Goal: Task Accomplishment & Management: Manage account settings

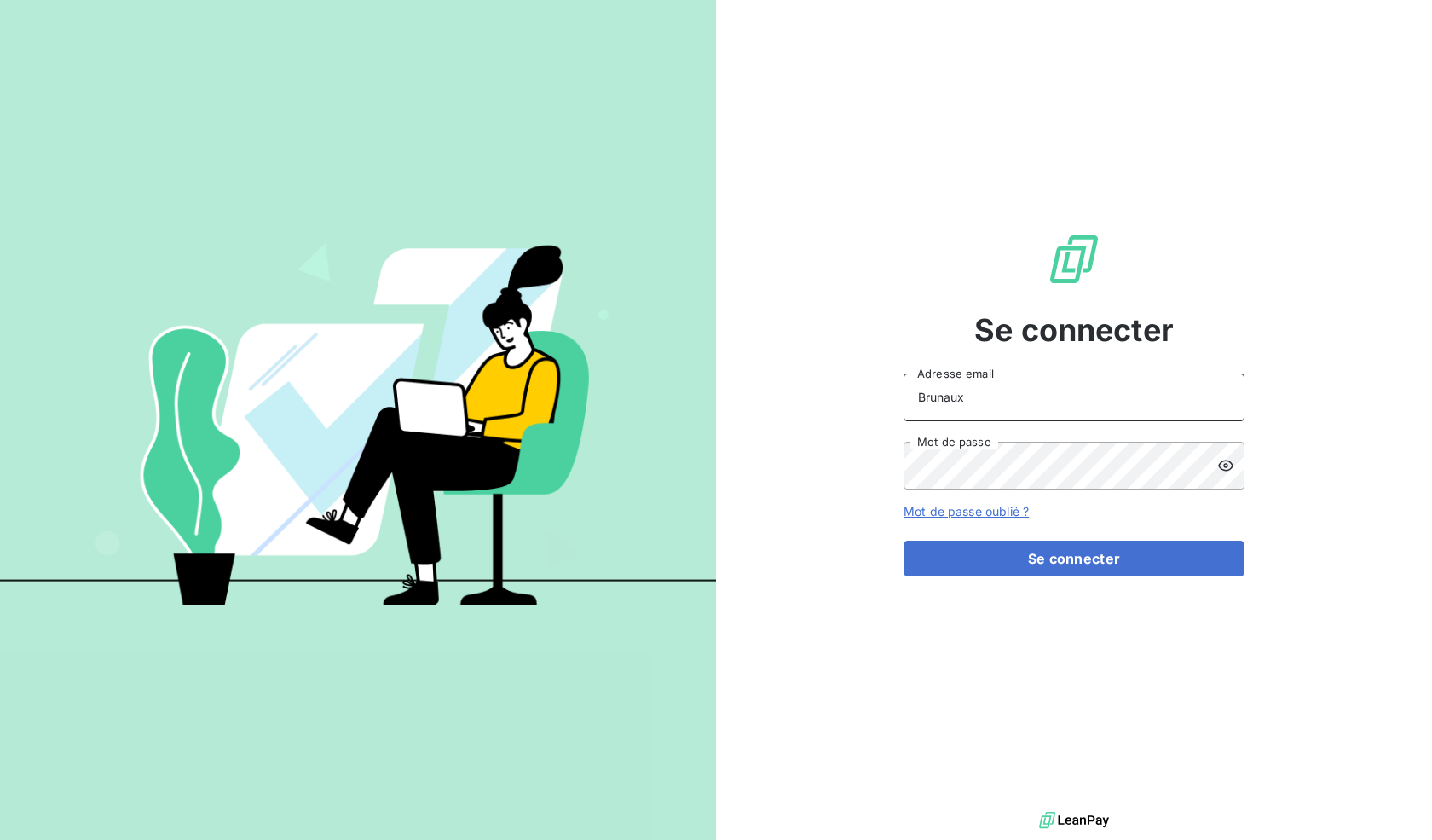
click at [960, 406] on input "Brunaux" at bounding box center [1073, 397] width 341 height 48
type input "[EMAIL_ADDRESS][DOMAIN_NAME]"
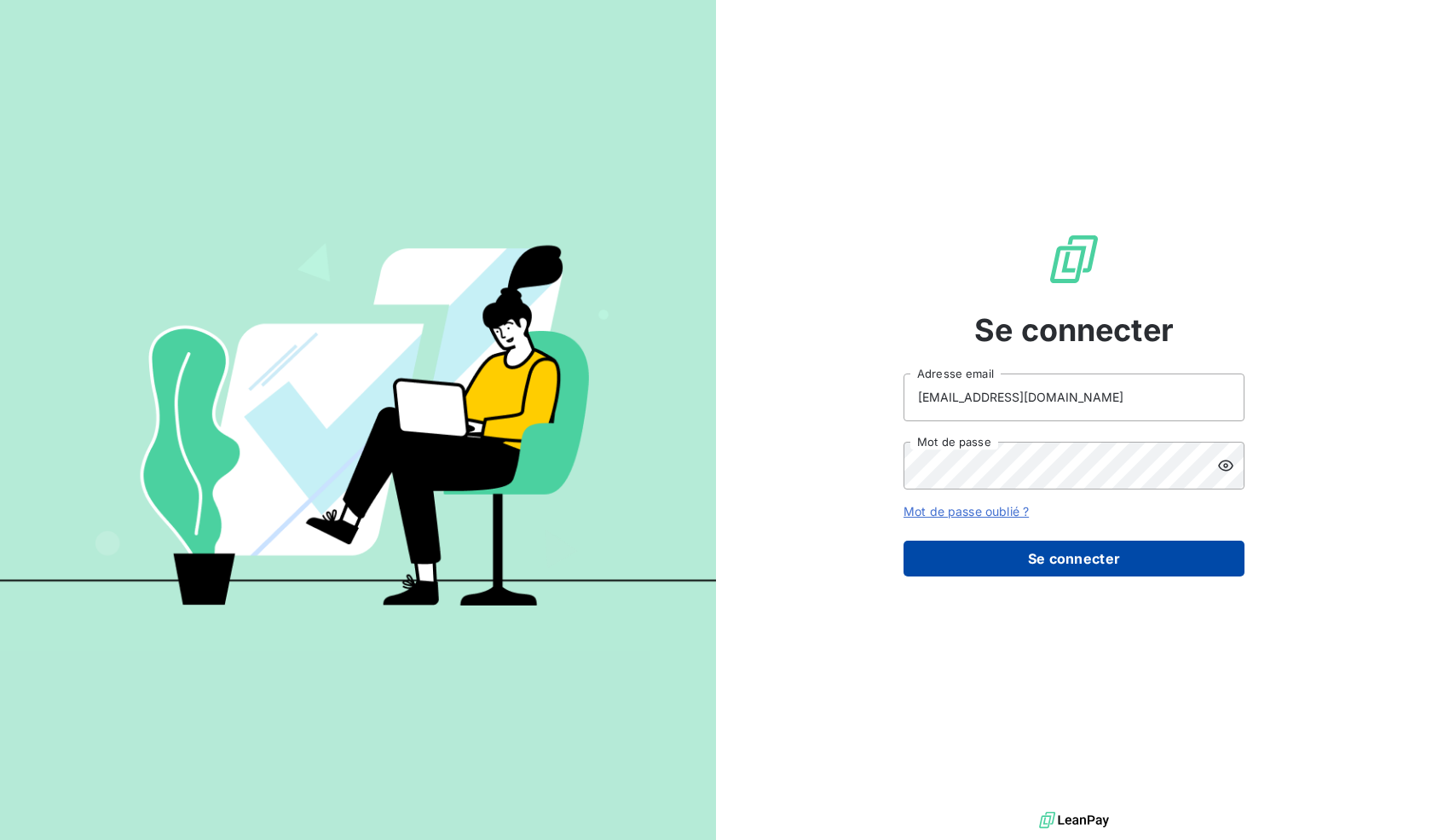
click at [989, 565] on button "Se connecter" at bounding box center [1073, 558] width 341 height 36
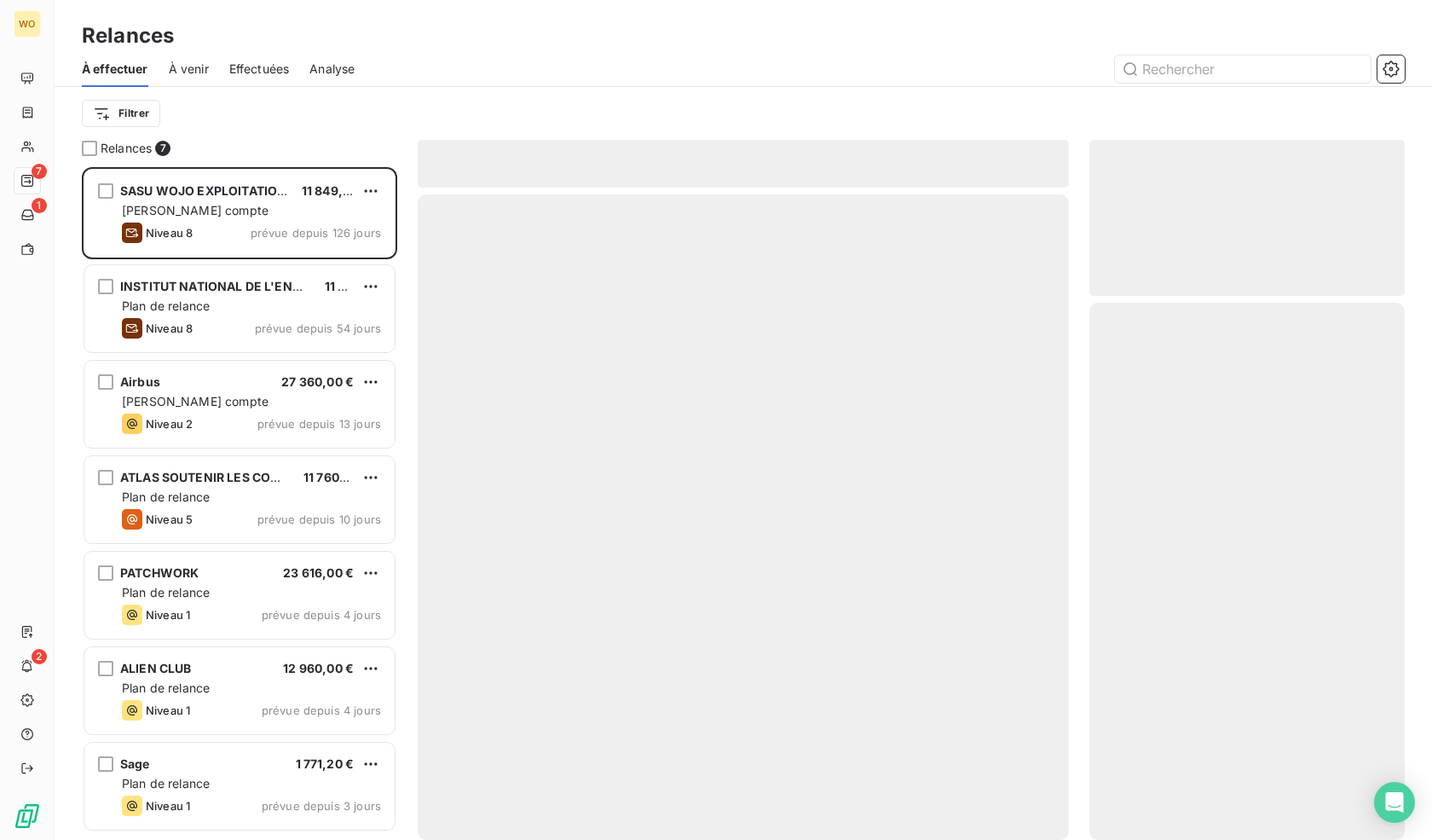
scroll to position [660, 301]
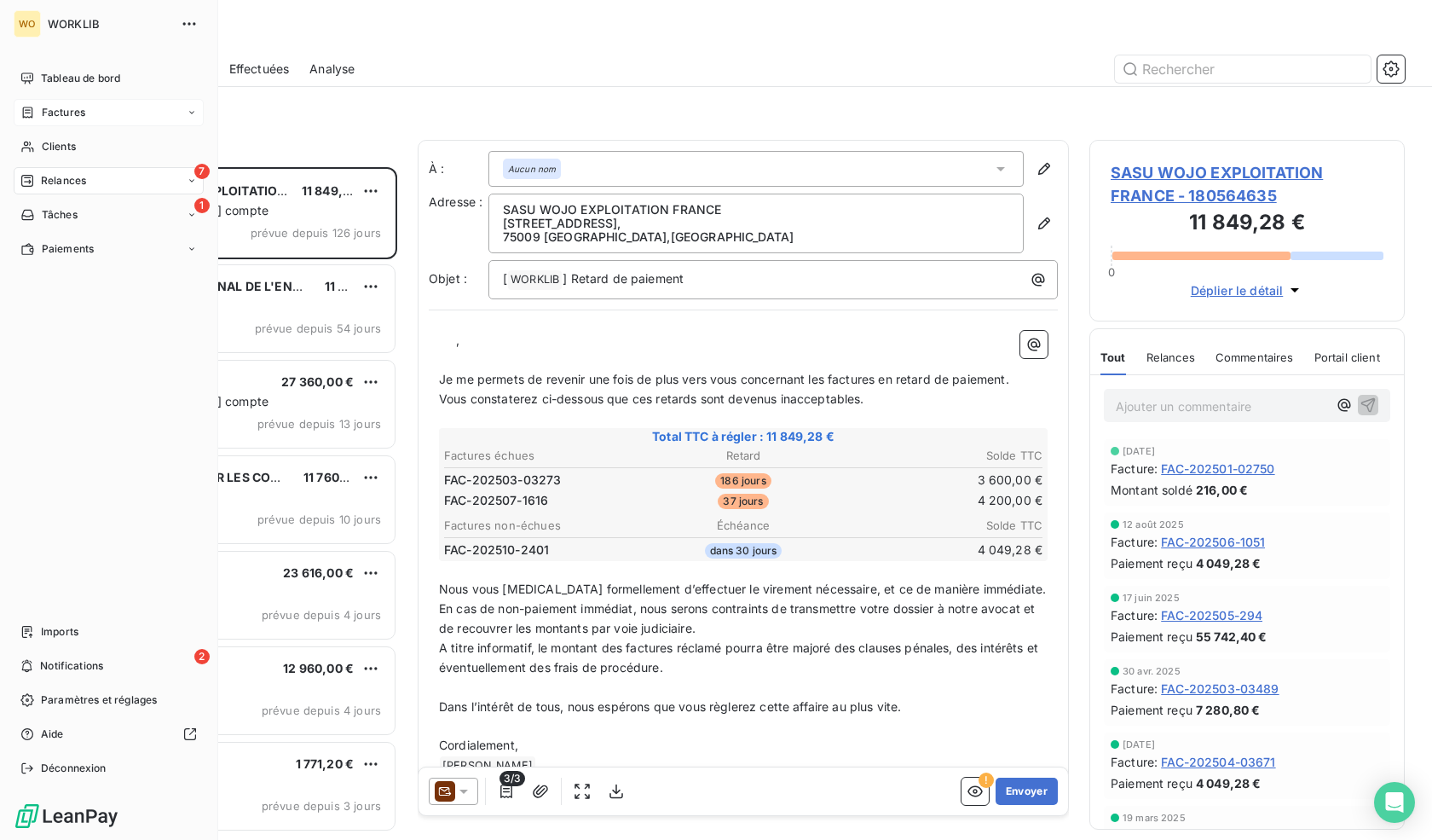
click at [32, 110] on icon at bounding box center [27, 113] width 15 height 14
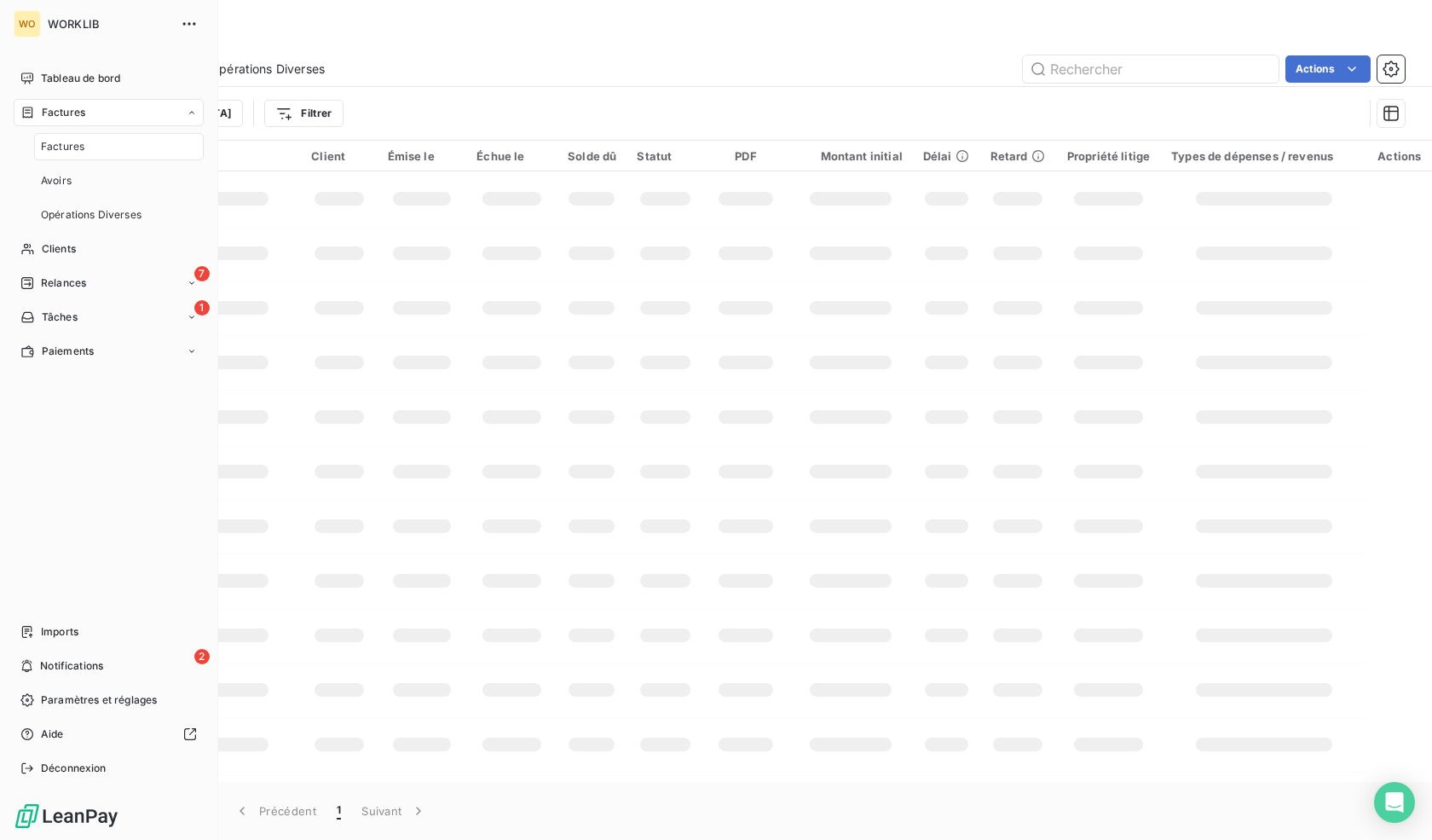
click at [47, 110] on span "Factures" at bounding box center [63, 113] width 44 height 16
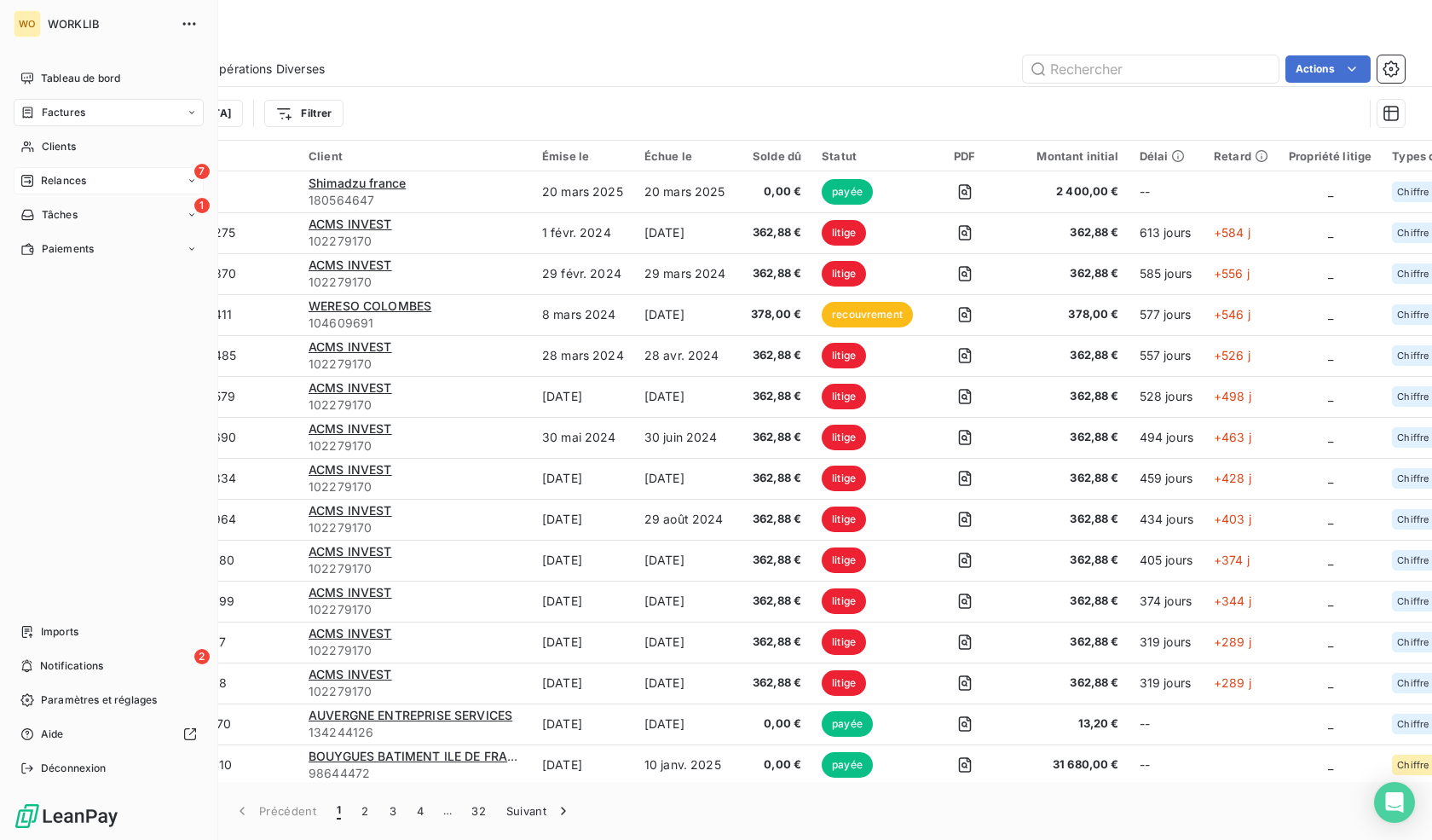
click at [89, 185] on div "7 Relances" at bounding box center [109, 181] width 191 height 27
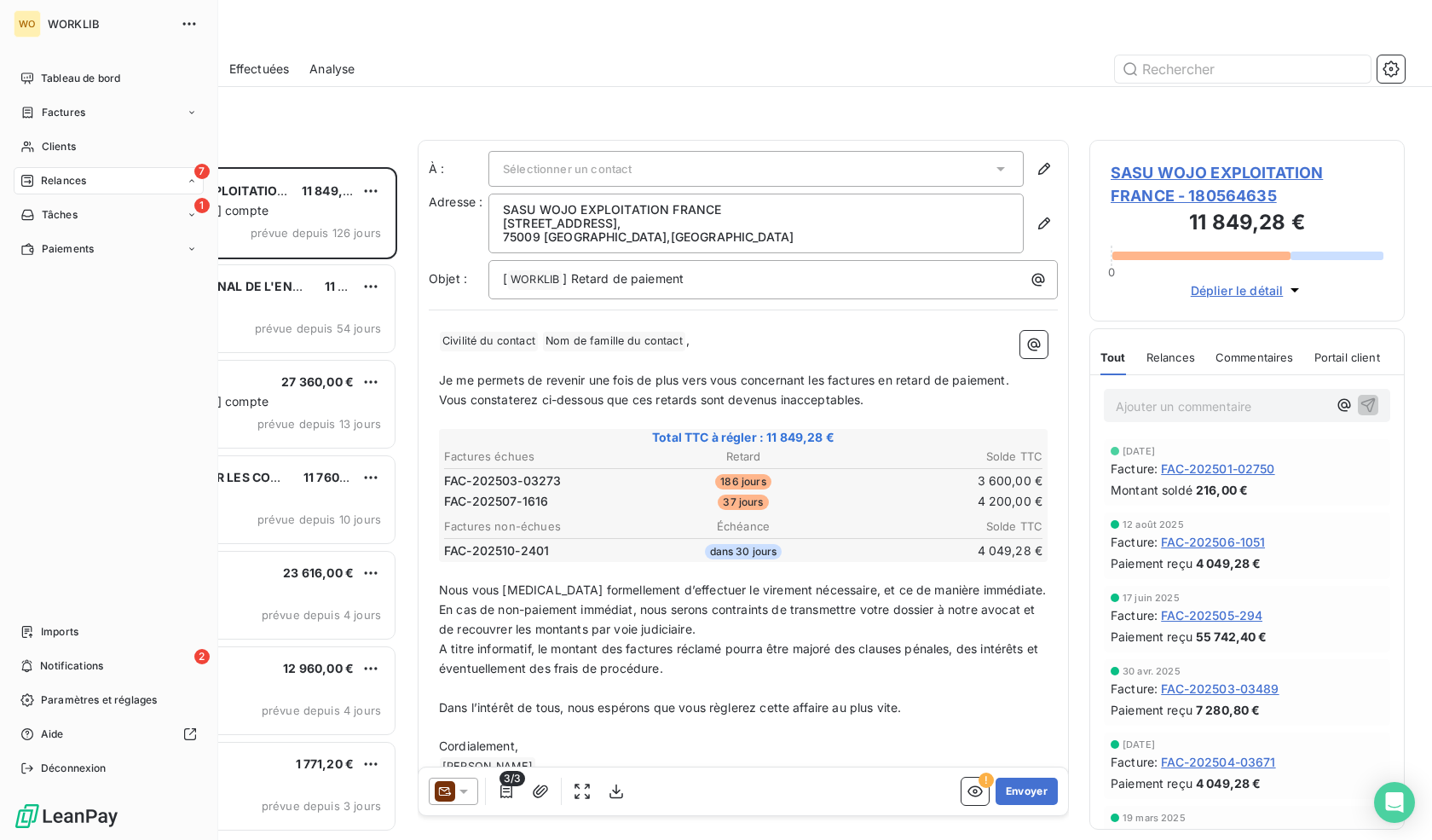
scroll to position [660, 301]
click at [44, 92] on nav "Tableau de bord Factures Clients 7 Relances 1 Tâches Paiements" at bounding box center [109, 163] width 191 height 197
click at [44, 74] on span "Tableau de bord" at bounding box center [81, 79] width 80 height 16
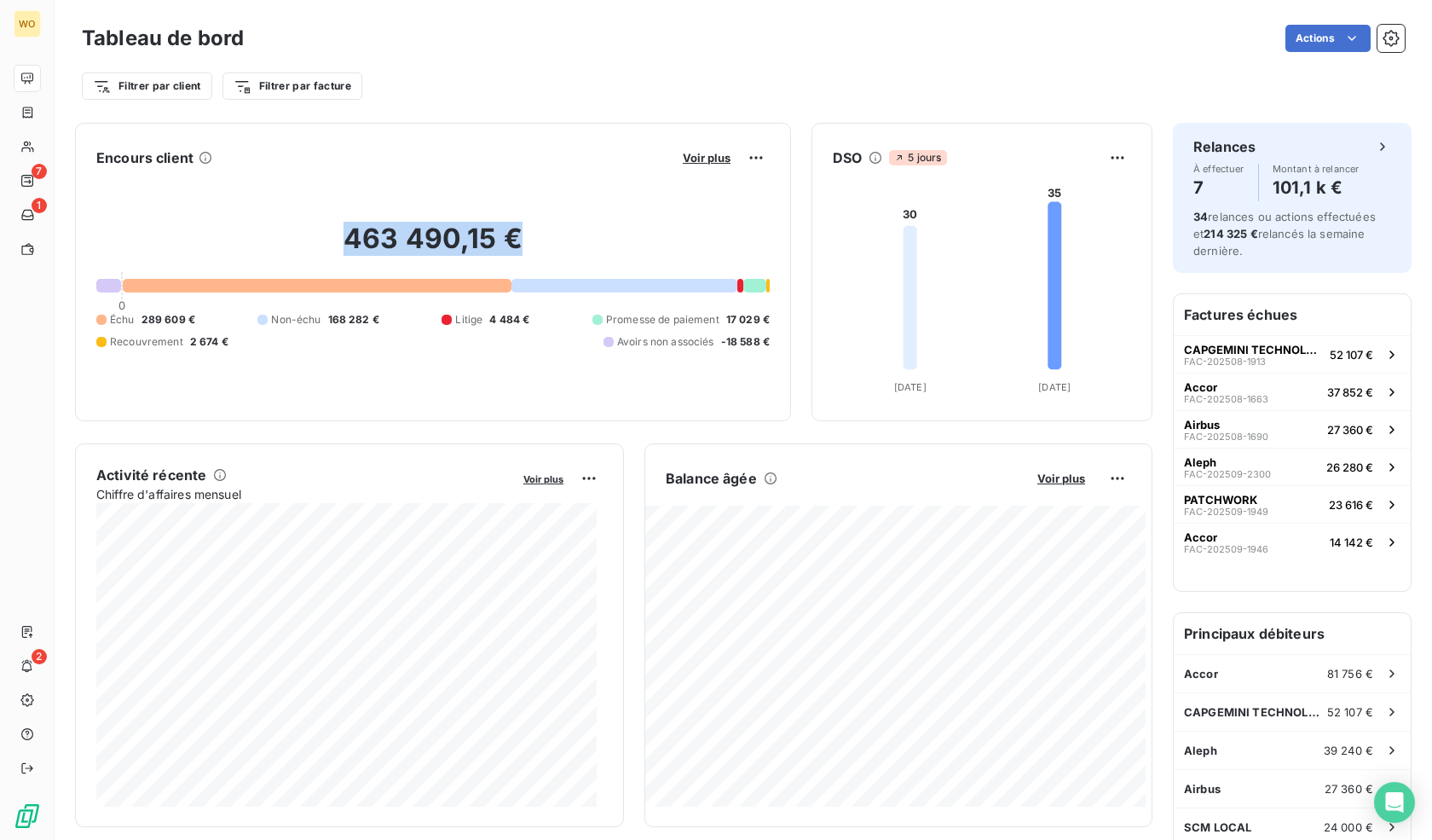
drag, startPoint x: 337, startPoint y: 233, endPoint x: 557, endPoint y: 235, distance: 220.0
click at [557, 235] on h2 "463 490,15 €" at bounding box center [433, 247] width 674 height 52
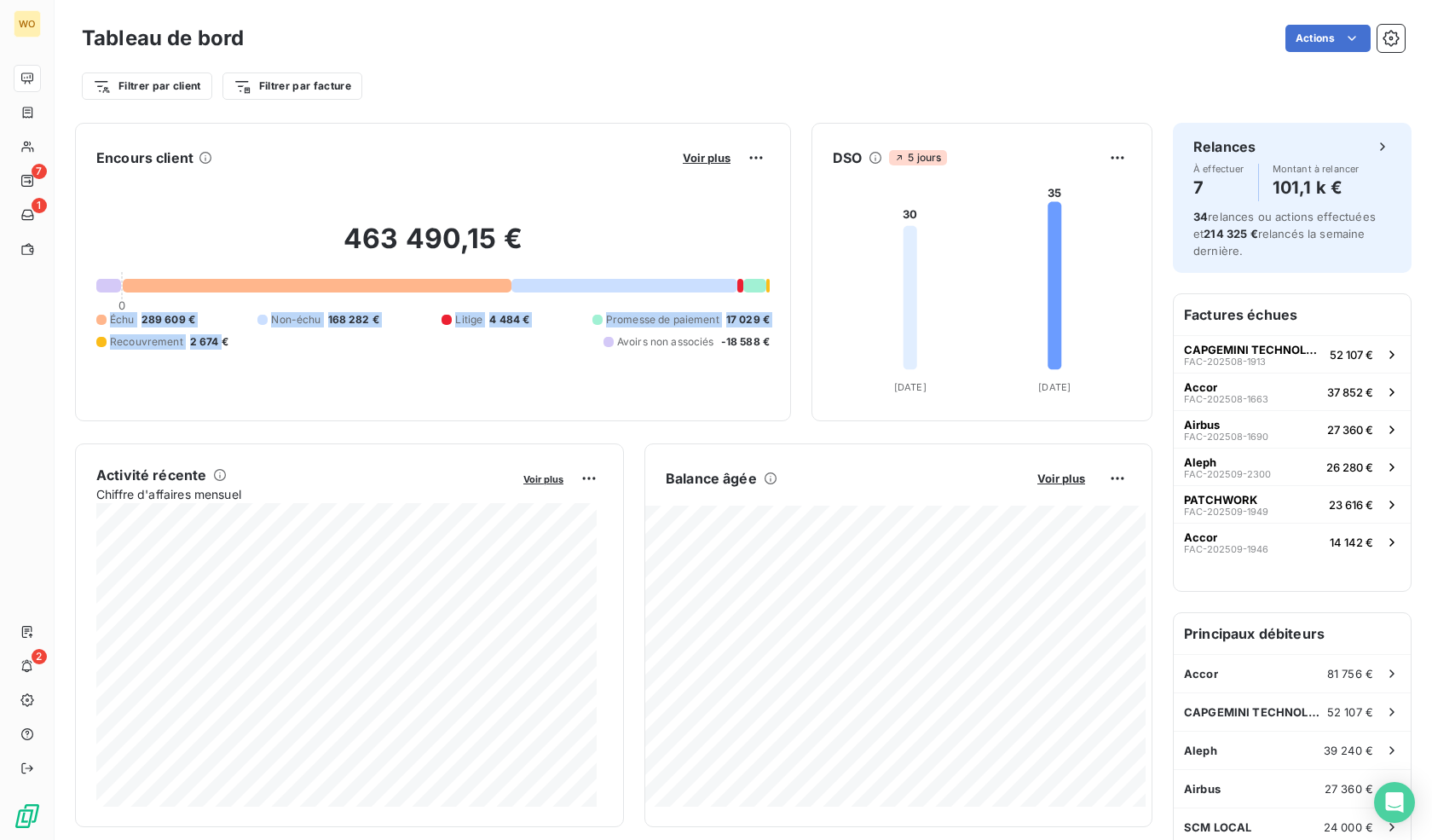
drag, startPoint x: 94, startPoint y: 323, endPoint x: 219, endPoint y: 353, distance: 128.5
click at [219, 353] on div "Encours client Voir plus 463 490,15 € 0 Échu 289 609 € Non-échu 168 282 € Litig…" at bounding box center [433, 271] width 716 height 298
click at [219, 353] on div "463 490,15 € 0 Échu 289 609 € Non-échu 168 282 € Litige 4 484 € Promesse de pai…" at bounding box center [433, 285] width 674 height 228
drag, startPoint x: 211, startPoint y: 353, endPoint x: 269, endPoint y: 398, distance: 73.4
click at [269, 398] on div "463 490,15 € 0 Échu 289 609 € Non-échu 168 282 € Litige 4 484 € Promesse de pai…" at bounding box center [433, 285] width 674 height 228
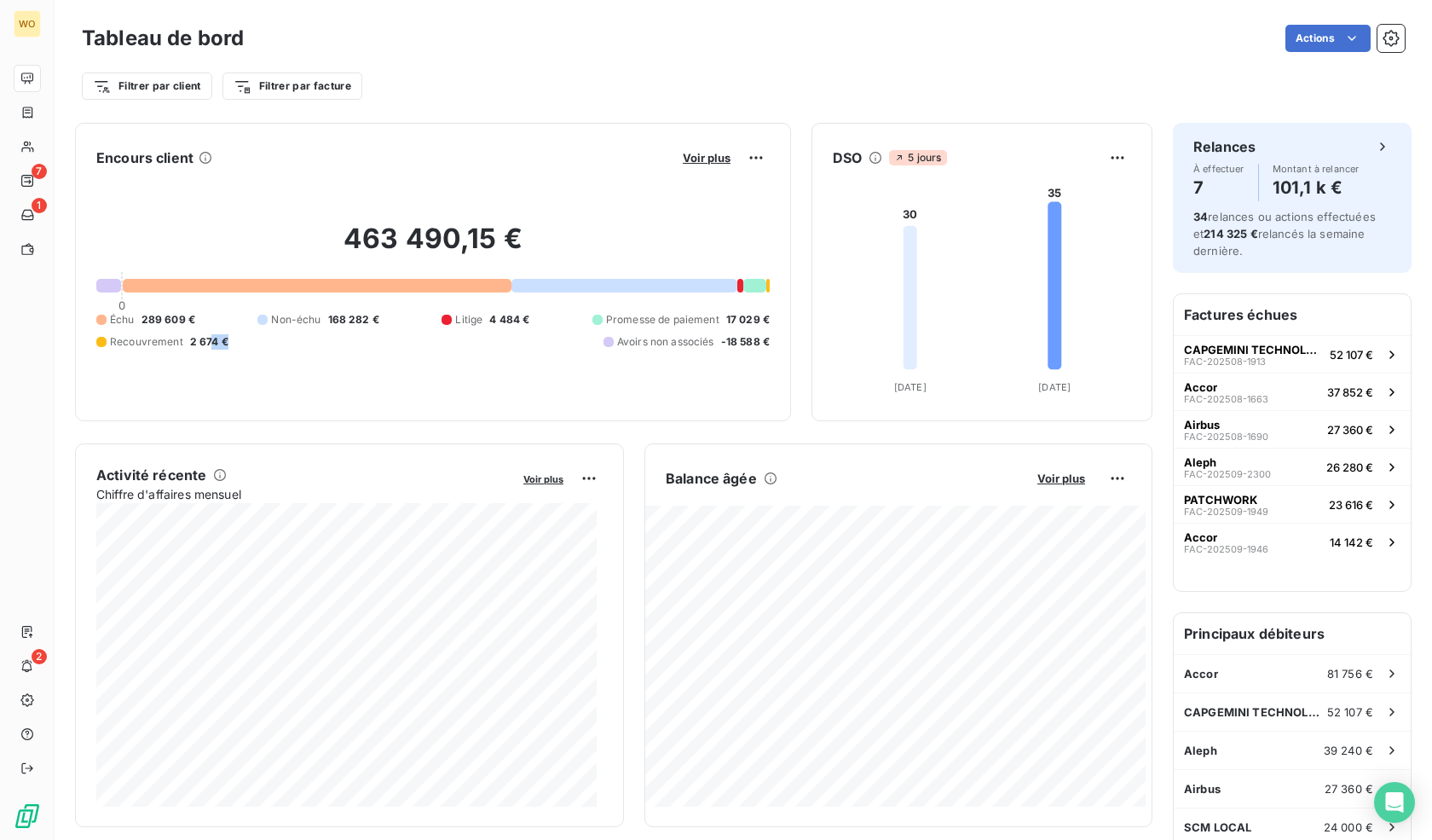
click at [269, 398] on div "463 490,15 € 0 Échu 289 609 € Non-échu 168 282 € Litige 4 484 € Promesse de pai…" at bounding box center [433, 285] width 674 height 228
drag, startPoint x: 172, startPoint y: 329, endPoint x: 100, endPoint y: 314, distance: 73.5
click at [100, 314] on div "463 490,15 € 0 Échu 289 609 € Non-échu 168 282 € Litige 4 484 € Promesse de pai…" at bounding box center [433, 285] width 674 height 228
click at [100, 314] on div "Échu" at bounding box center [115, 320] width 38 height 16
drag, startPoint x: 97, startPoint y: 313, endPoint x: 231, endPoint y: 345, distance: 137.8
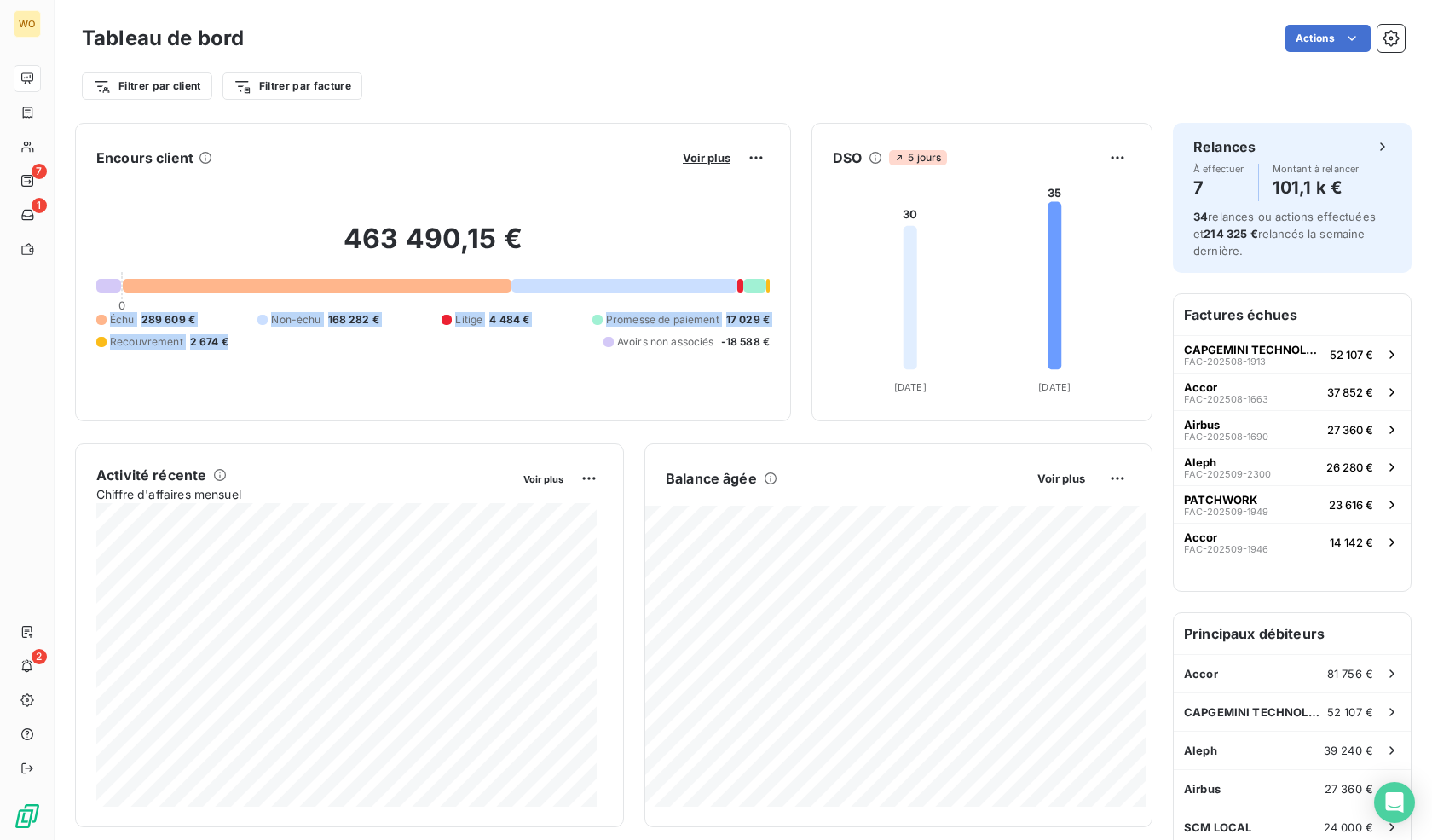
click at [231, 345] on div "Échu 289 609 € Non-échu 168 282 € Litige 4 484 € Promesse de paiement 17 029 € …" at bounding box center [433, 331] width 674 height 38
drag, startPoint x: 179, startPoint y: 315, endPoint x: 156, endPoint y: 308, distance: 24.0
click at [156, 308] on div "463 490,15 € 0 Échu 289 609 € Non-échu 168 282 € Litige 4 484 € Promesse de pai…" at bounding box center [433, 285] width 674 height 228
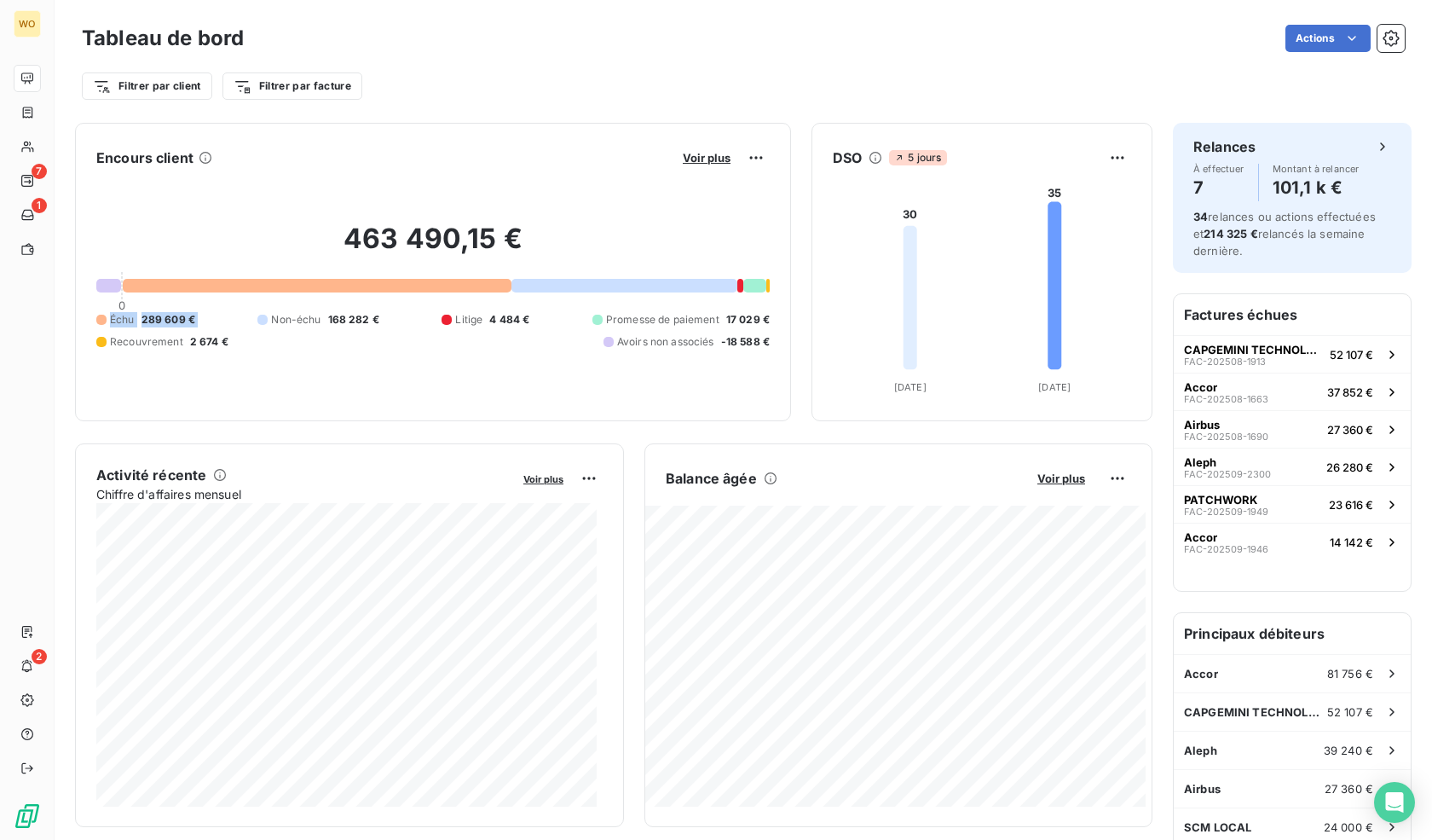
drag, startPoint x: 77, startPoint y: 316, endPoint x: 270, endPoint y: 339, distance: 194.4
click at [270, 339] on div "Encours client Voir plus 463 490,15 € 0 Échu 289 609 € Non-échu 168 282 € Litig…" at bounding box center [433, 271] width 716 height 298
click at [270, 339] on div "Échu 289 609 € Non-échu 168 282 € Litige 4 484 € Promesse de paiement 17 029 € …" at bounding box center [433, 331] width 674 height 38
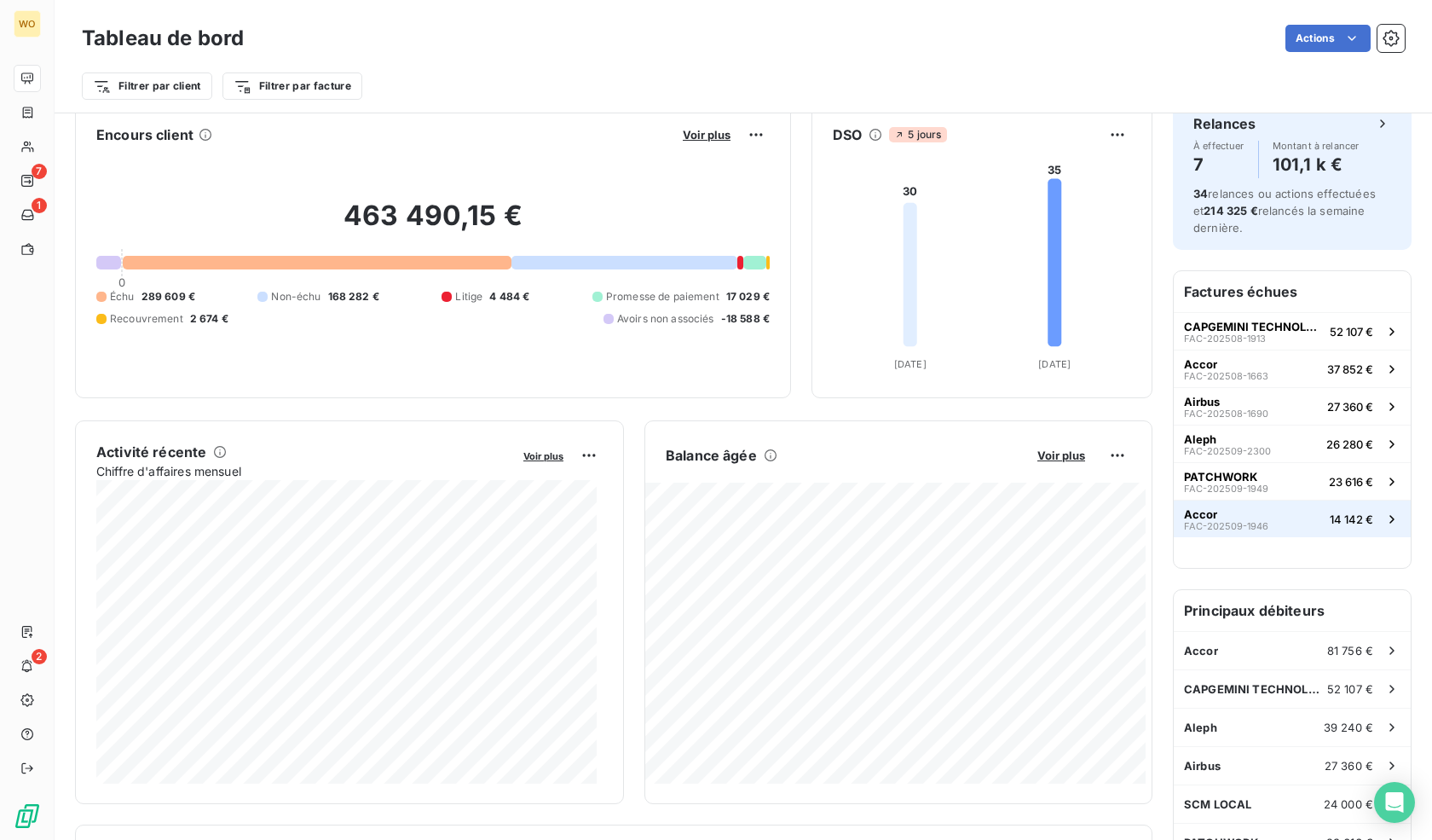
scroll to position [2, 0]
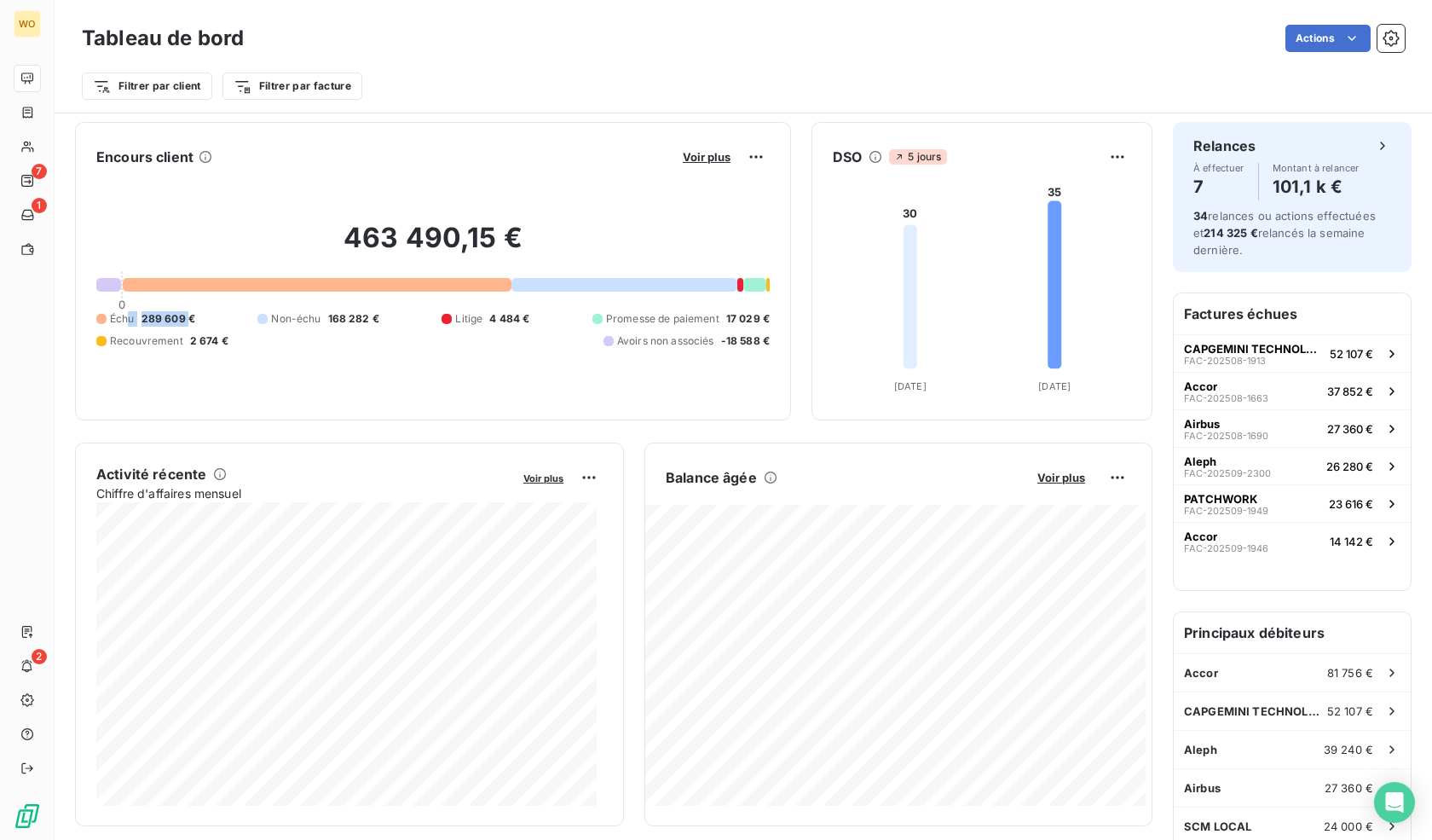
drag, startPoint x: 125, startPoint y: 310, endPoint x: 183, endPoint y: 321, distance: 59.0
click at [184, 321] on div "Échu 289 609 €" at bounding box center [146, 319] width 99 height 16
click at [183, 321] on span "289 609 €" at bounding box center [168, 319] width 53 height 16
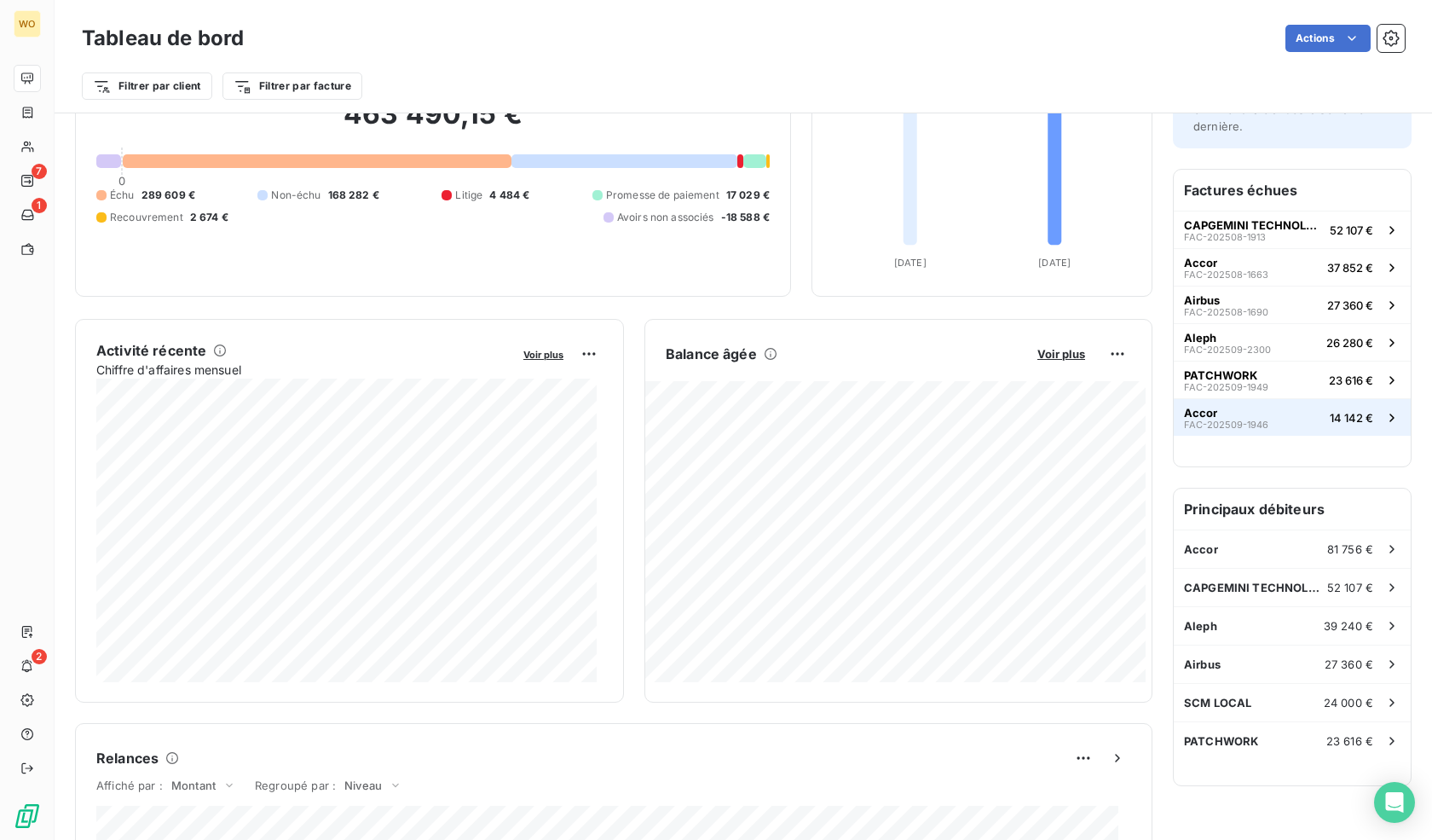
scroll to position [87, 0]
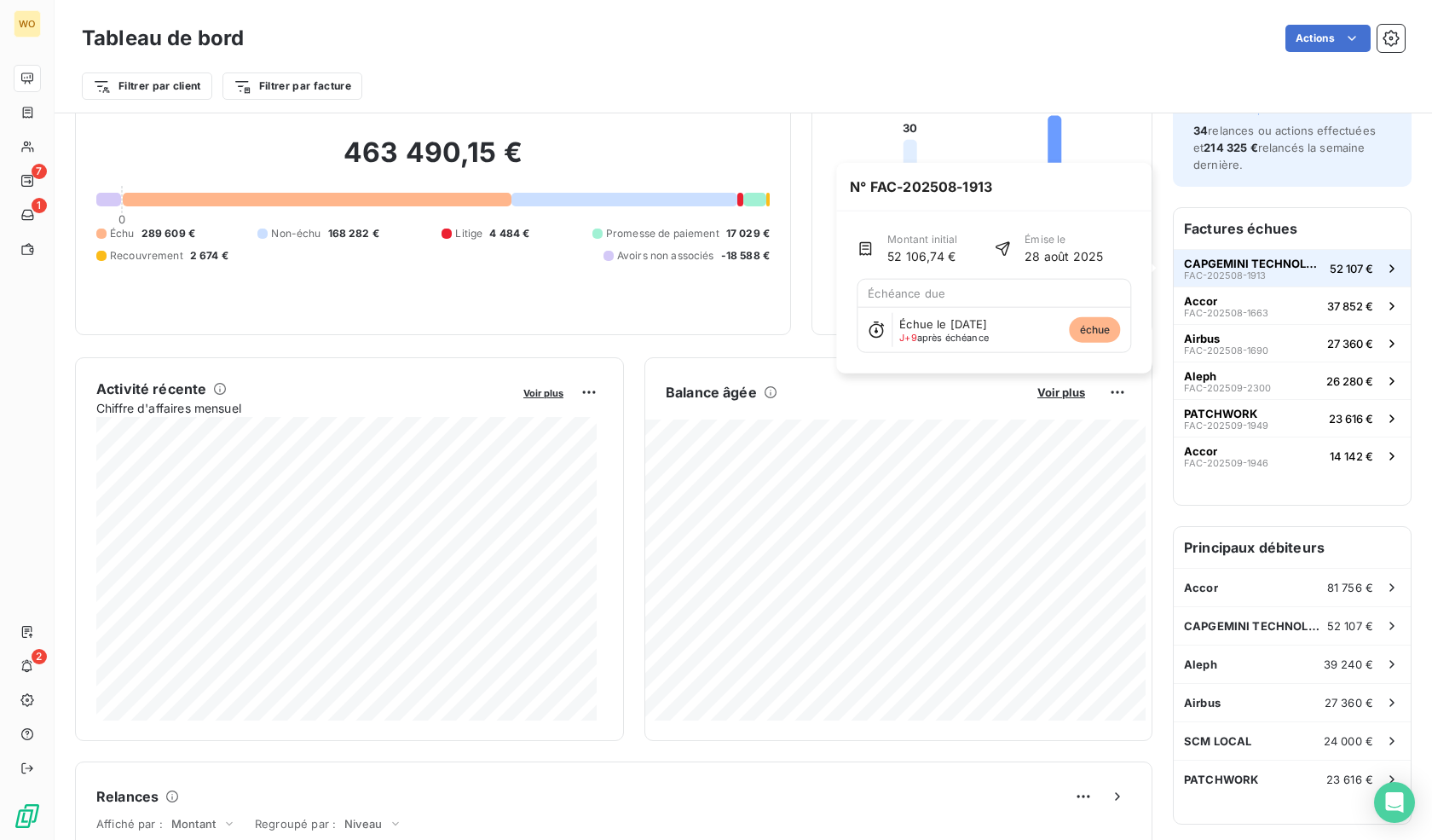
click at [1347, 263] on span "52 107 €" at bounding box center [1351, 268] width 44 height 14
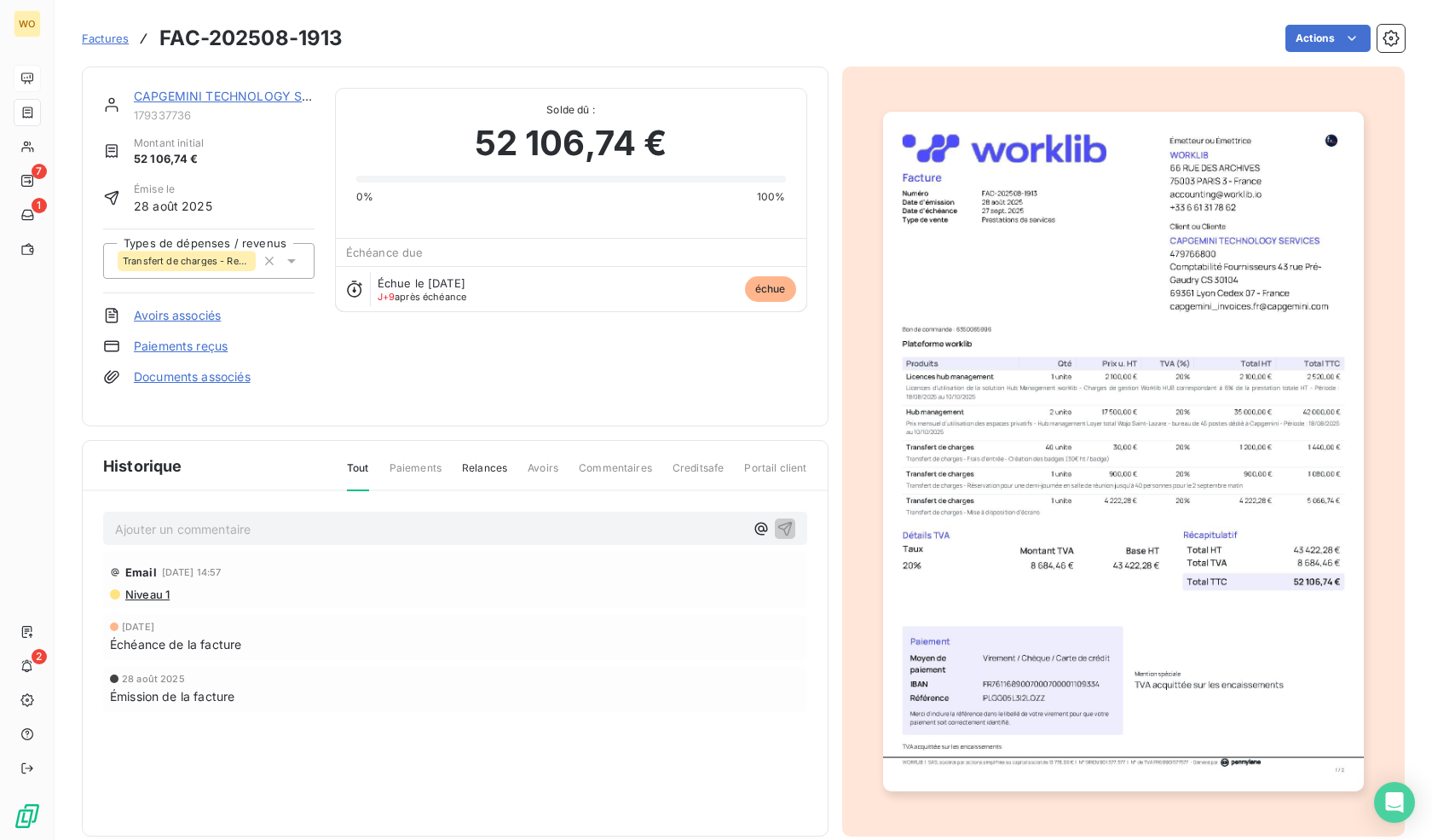
drag, startPoint x: 403, startPoint y: 410, endPoint x: 502, endPoint y: 424, distance: 100.0
click at [502, 424] on div "CAPGEMINI TECHNOLOGY SERVICES 179337736 Montant initial 52 106,74 € Émise le [D…" at bounding box center [455, 451] width 747 height 770
click at [401, 461] on span "Paiements" at bounding box center [415, 475] width 52 height 29
click at [469, 461] on span "Relances" at bounding box center [484, 475] width 45 height 29
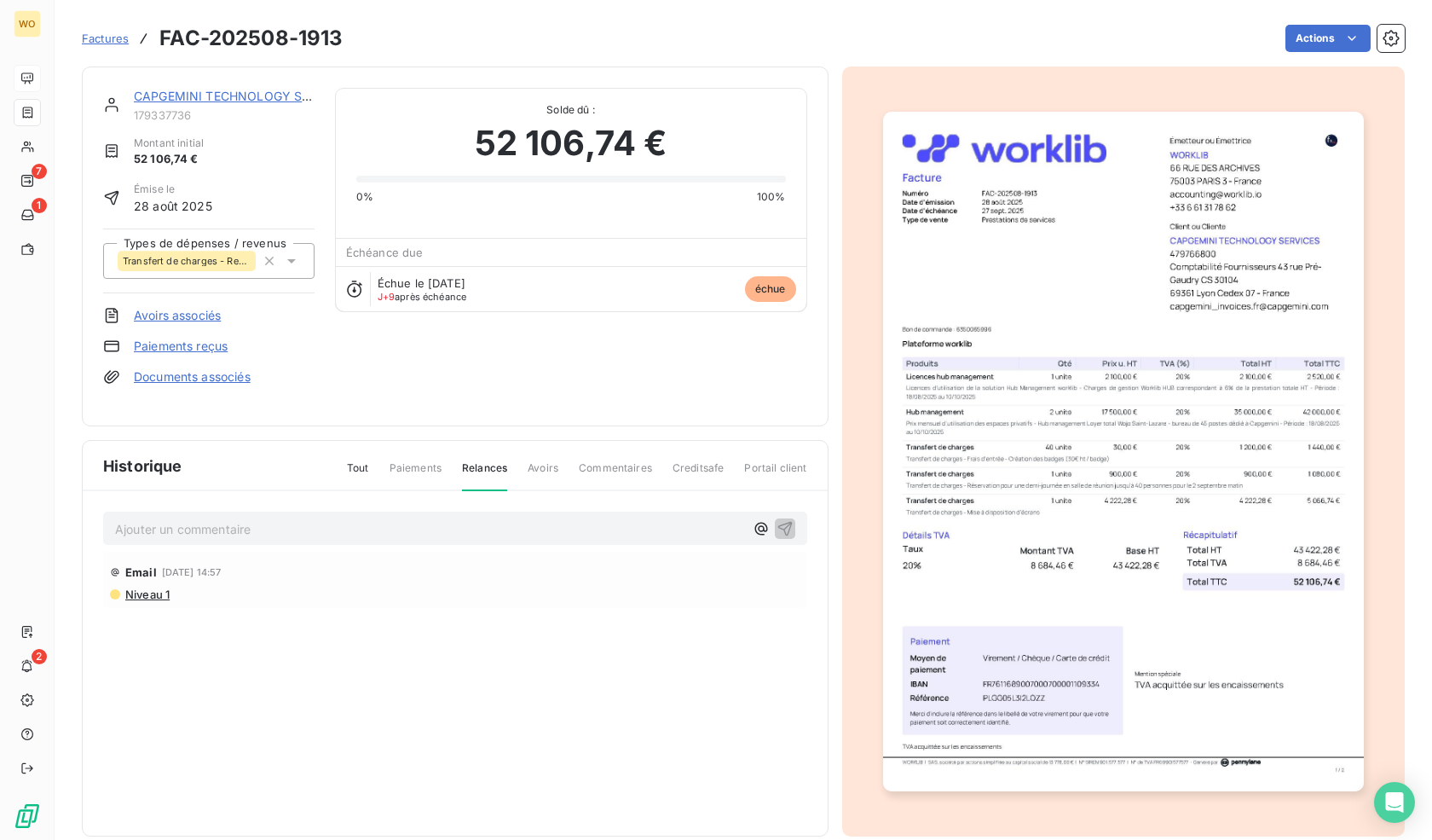
click at [349, 461] on span "Tout" at bounding box center [358, 475] width 22 height 29
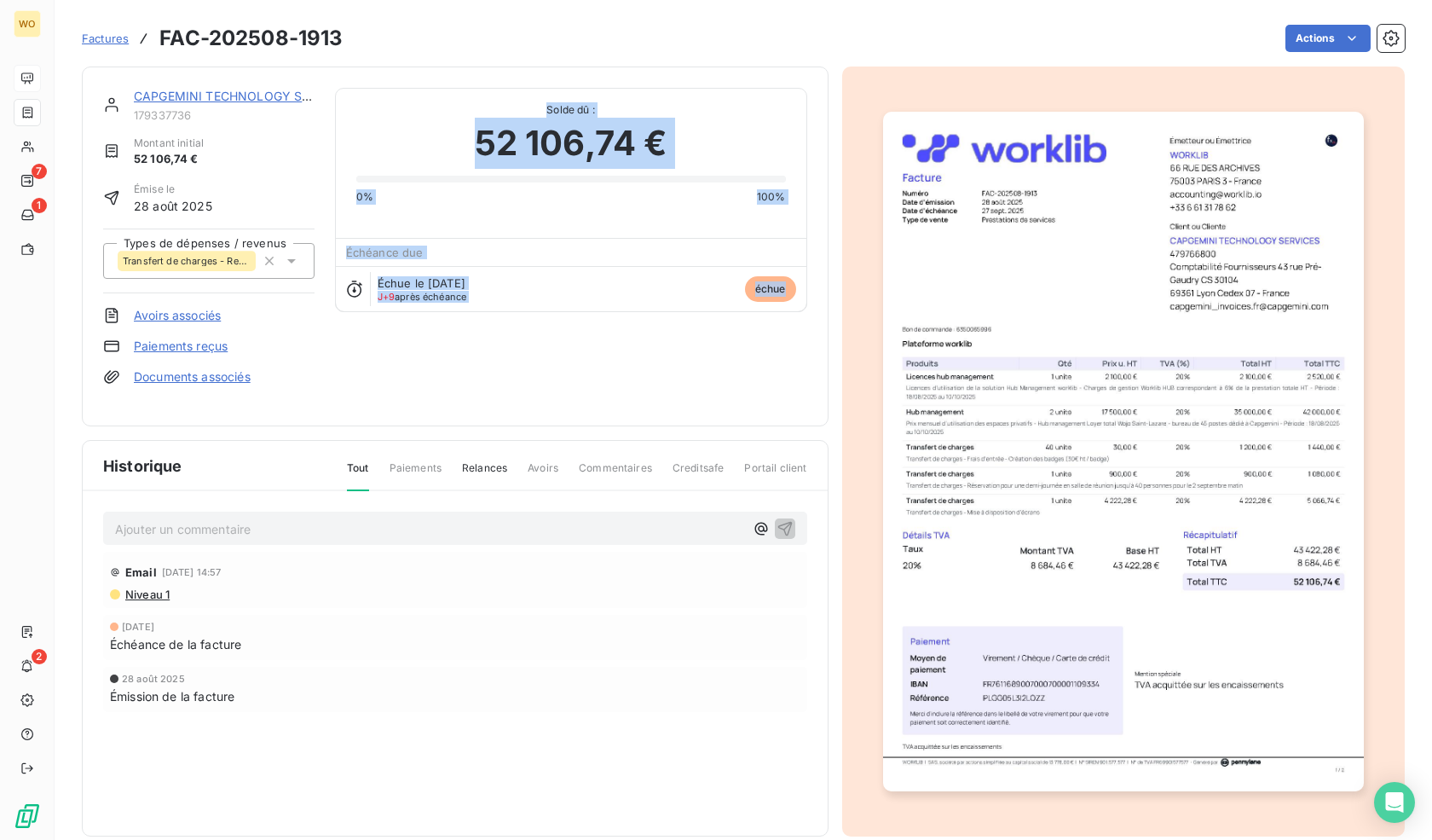
drag, startPoint x: 338, startPoint y: 101, endPoint x: 796, endPoint y: 379, distance: 535.8
click at [796, 379] on div "CAPGEMINI TECHNOLOGY SERVICES 179337736 Montant initial 52 106,74 € Émise le [D…" at bounding box center [455, 246] width 704 height 317
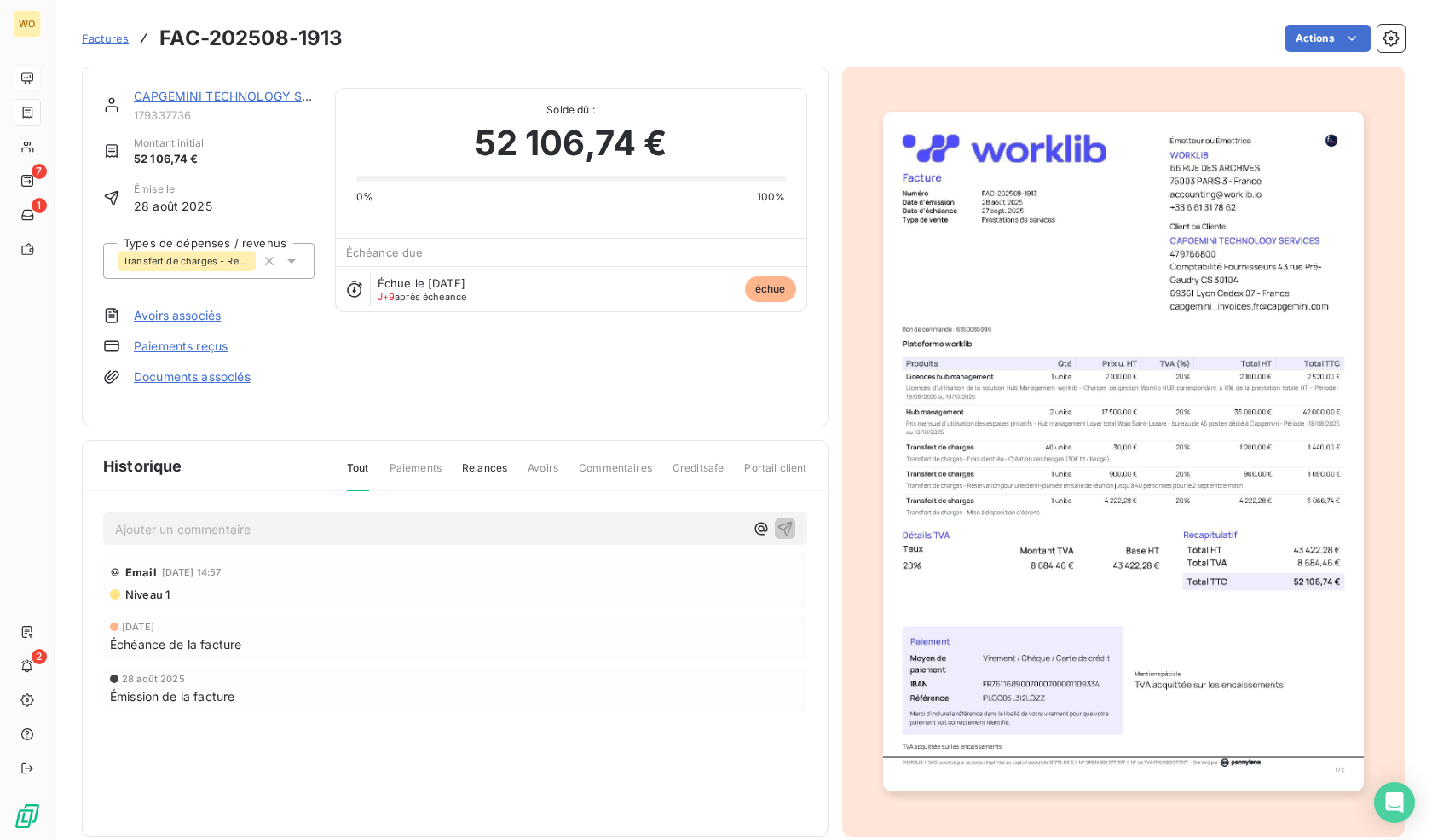
click at [796, 379] on div "CAPGEMINI TECHNOLOGY SERVICES 179337736 Montant initial 52 106,74 € Émise le [D…" at bounding box center [455, 246] width 704 height 317
drag, startPoint x: 138, startPoint y: 603, endPoint x: 398, endPoint y: 671, distance: 268.7
click at [398, 671] on div "Email [DATE] 14:57 Niveau 1 [DATE] Échéance de la facture [DATE] Émission de la…" at bounding box center [455, 665] width 704 height 228
click at [398, 674] on div "28 août 2025" at bounding box center [455, 679] width 690 height 11
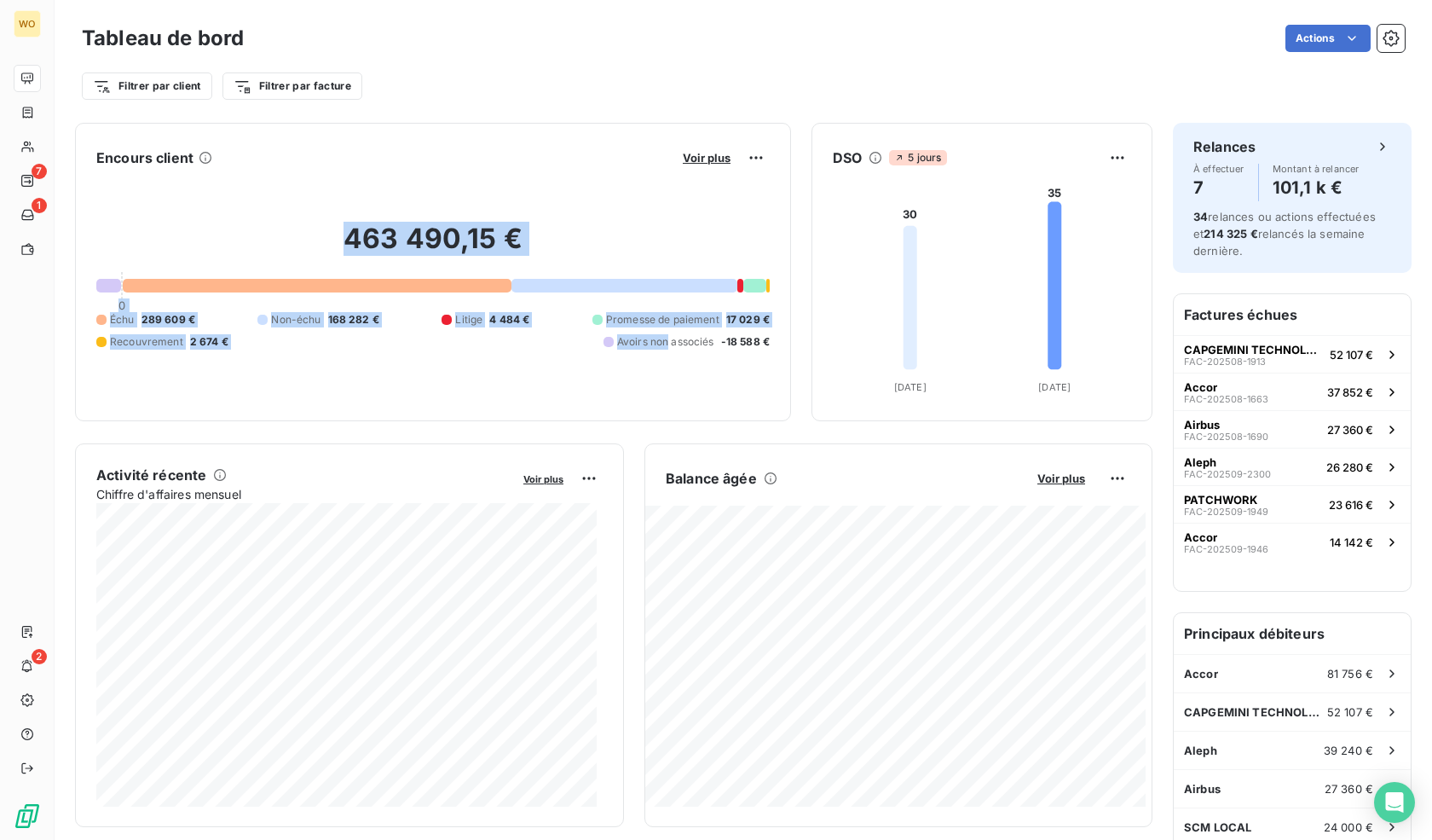
drag, startPoint x: 269, startPoint y: 203, endPoint x: 654, endPoint y: 372, distance: 420.5
click at [654, 372] on div "463 490,15 € 0 Échu 289 609 € Non-échu 168 282 € Litige 4 484 € Promesse de pai…" at bounding box center [433, 285] width 674 height 228
drag, startPoint x: 73, startPoint y: 153, endPoint x: 751, endPoint y: 420, distance: 728.7
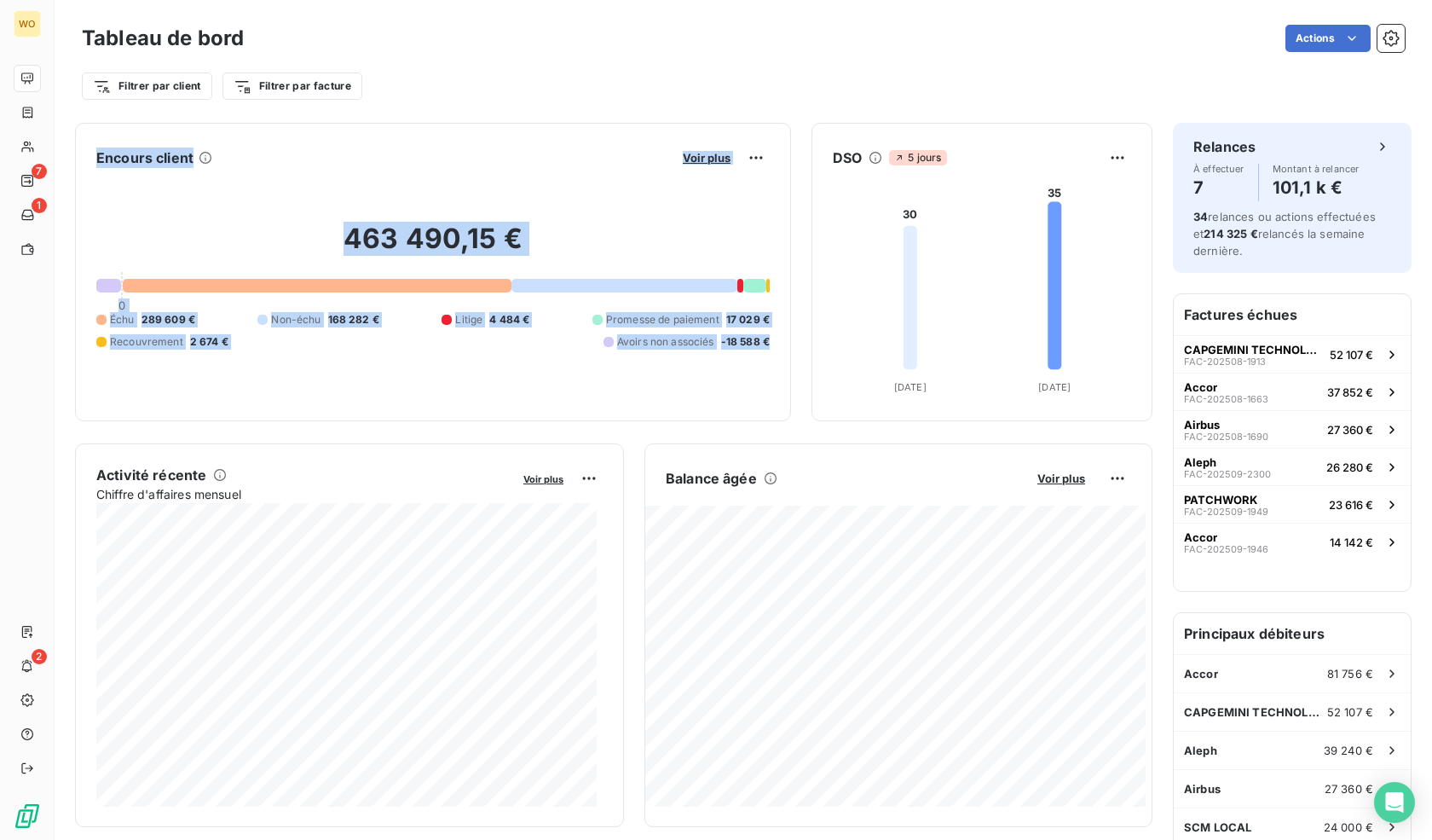
click at [751, 420] on div "Encours client Voir plus 463 490,15 € 0 Échu 289 609 € Non-échu 168 282 € Litig…" at bounding box center [433, 271] width 716 height 298
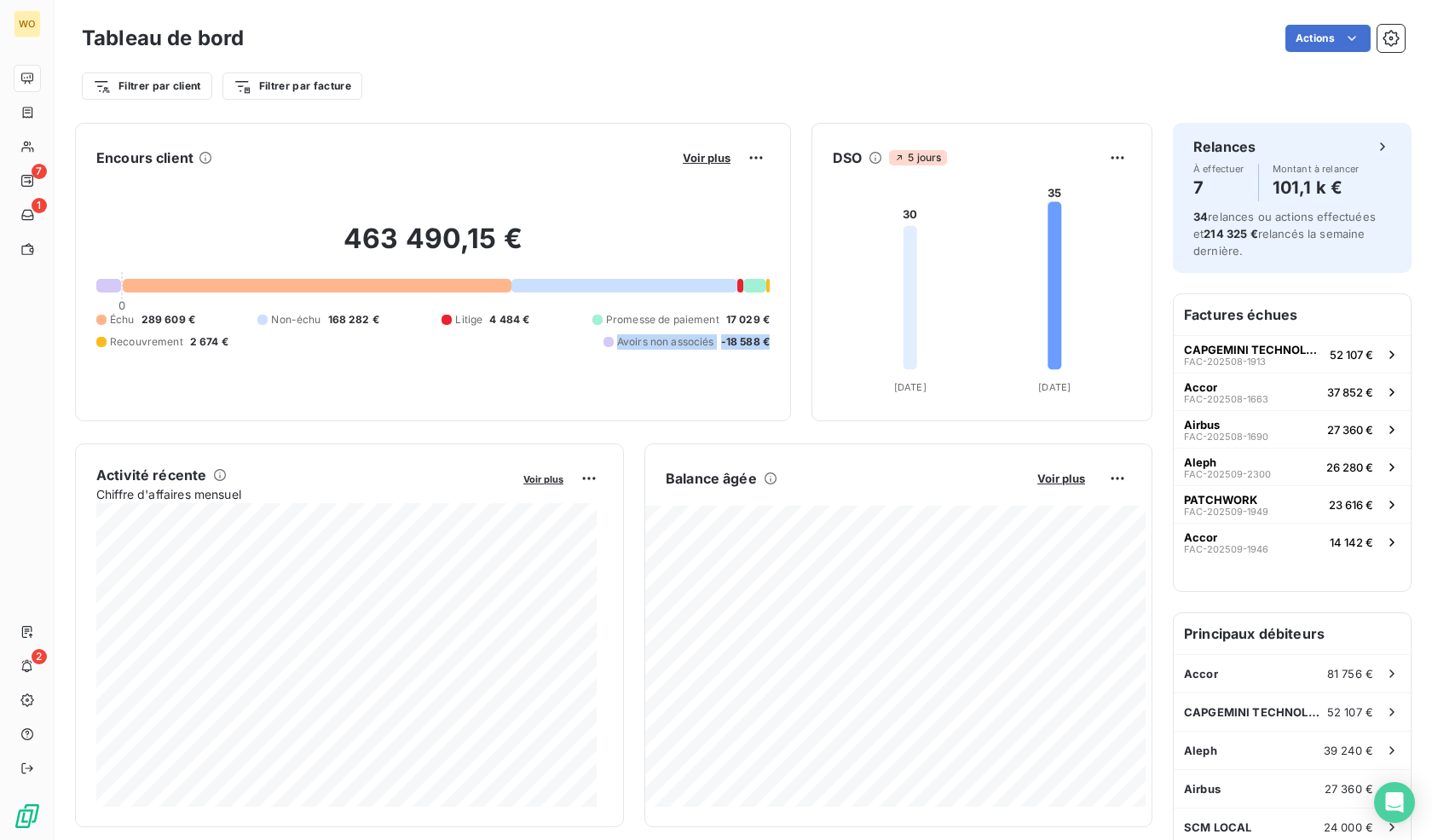
drag, startPoint x: 762, startPoint y: 355, endPoint x: 602, endPoint y: 393, distance: 164.5
click at [602, 393] on div "Encours client Voir plus 463 490,15 € 0 Échu 289 609 € Non-échu 168 282 € Litig…" at bounding box center [433, 271] width 716 height 298
click at [602, 393] on div "463 490,15 € 0 Échu 289 609 € Non-échu 168 282 € Litige 4 484 € Promesse de pai…" at bounding box center [433, 285] width 674 height 228
click at [1226, 316] on h6 "Factures échues" at bounding box center [1292, 315] width 237 height 41
click at [1194, 357] on span "FAC-202508-1913" at bounding box center [1225, 362] width 82 height 11
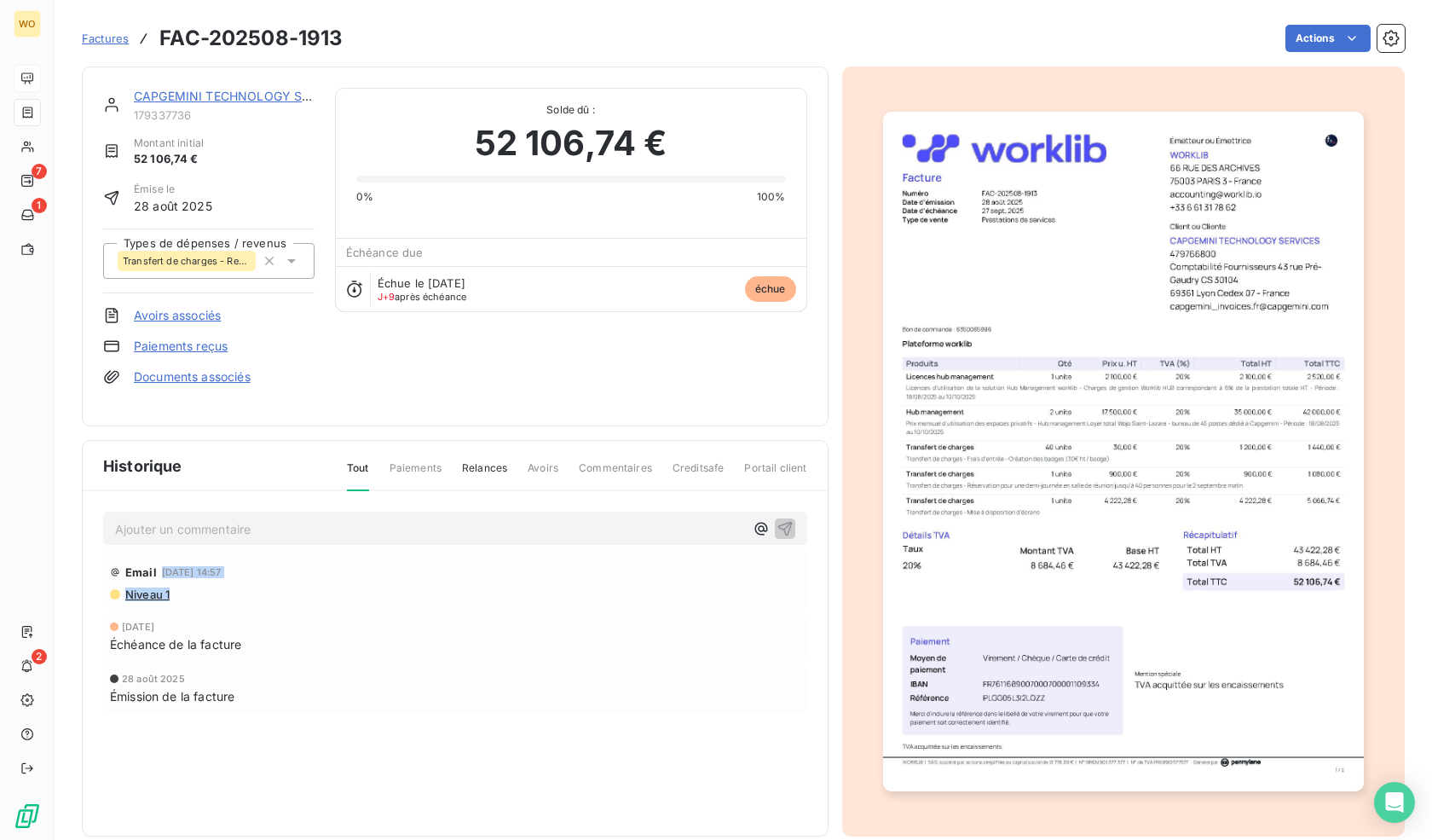
drag, startPoint x: 159, startPoint y: 558, endPoint x: 233, endPoint y: 592, distance: 81.4
click at [233, 592] on div "Email [DATE] 14:57 Niveau 1" at bounding box center [455, 579] width 704 height 56
drag, startPoint x: 233, startPoint y: 592, endPoint x: 318, endPoint y: 601, distance: 85.5
click at [318, 601] on div "Email [DATE] 14:57 Niveau 1 [DATE] Échéance de la facture [DATE] Émission de la…" at bounding box center [455, 665] width 704 height 228
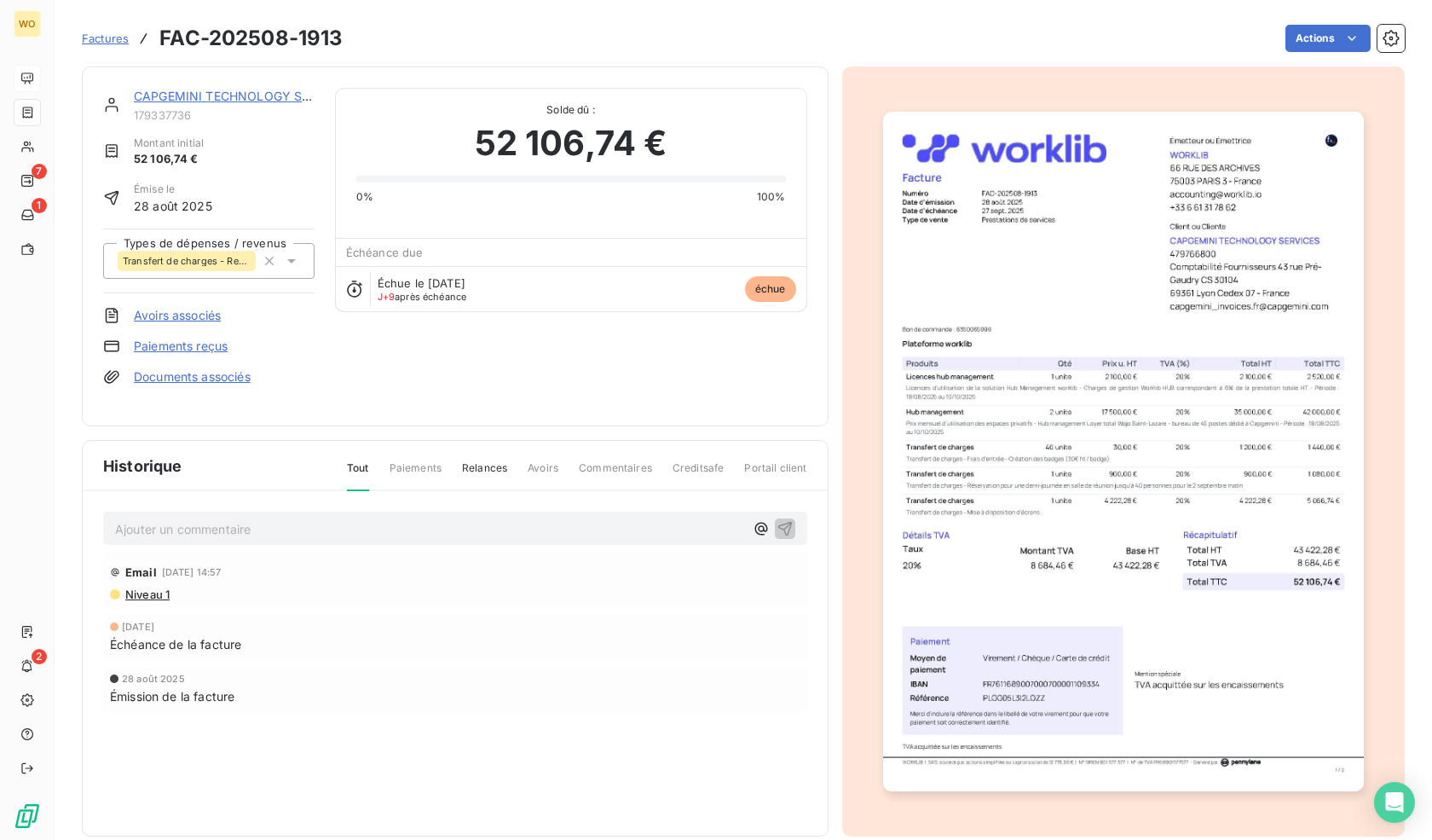
click at [318, 601] on div "Email [DATE] 14:57 Niveau 1 [DATE] Échéance de la facture [DATE] Émission de la…" at bounding box center [455, 665] width 704 height 228
drag, startPoint x: 695, startPoint y: 390, endPoint x: 563, endPoint y: 363, distance: 134.7
click at [563, 363] on div "CAPGEMINI TECHNOLOGY SERVICES 179337736 Montant initial 52 106,74 € Émise le [D…" at bounding box center [455, 246] width 704 height 317
click at [370, 518] on p "Ajouter un commentaire ﻿" at bounding box center [429, 529] width 629 height 21
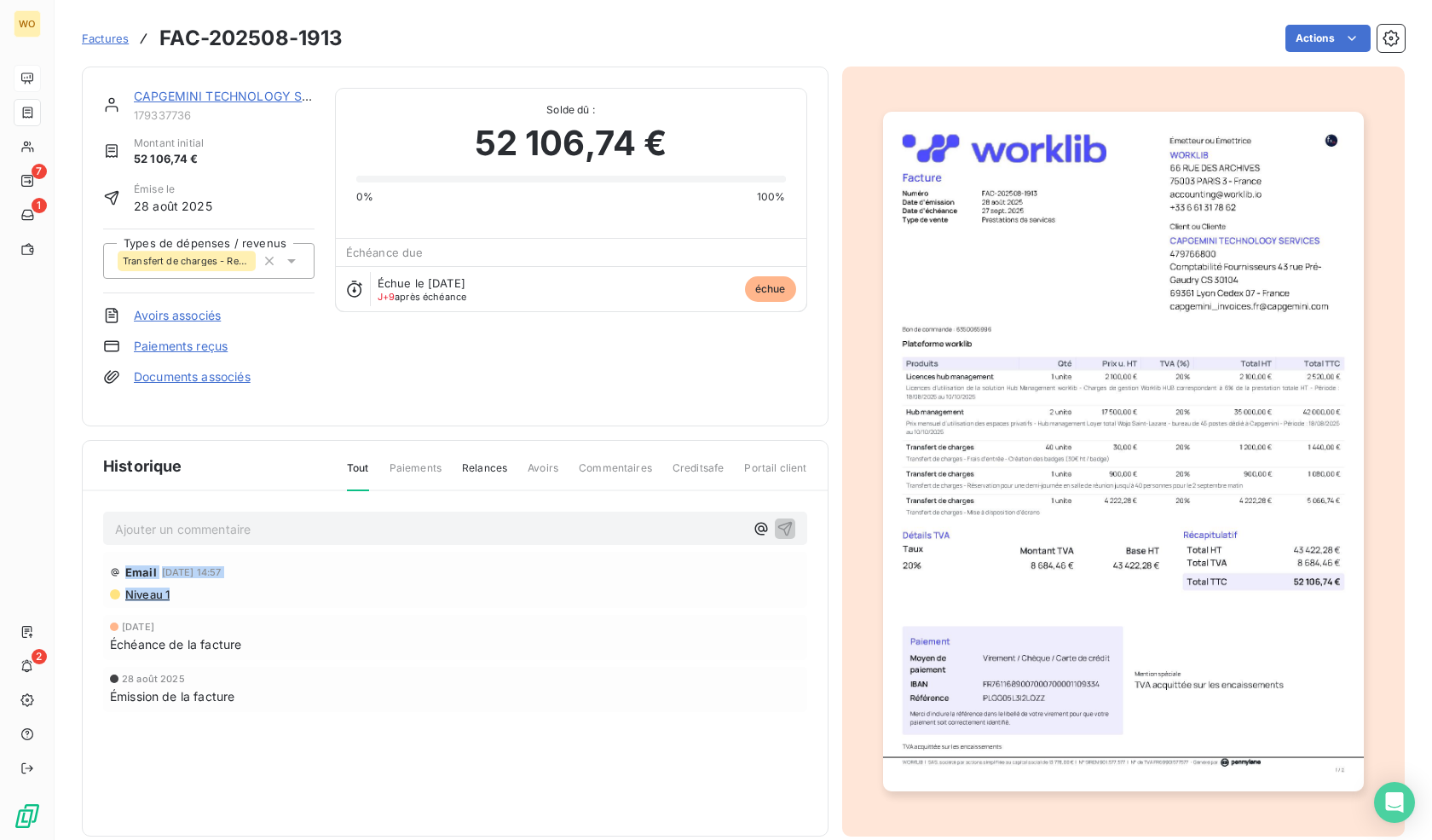
drag, startPoint x: 117, startPoint y: 568, endPoint x: 277, endPoint y: 595, distance: 162.3
click at [277, 595] on div "Email [DATE] 14:57 Niveau 1" at bounding box center [455, 579] width 704 height 56
drag, startPoint x: 102, startPoint y: 568, endPoint x: 322, endPoint y: 601, distance: 222.5
click at [322, 601] on div "Ajouter un commentaire ﻿ Email [DATE] 14:57 Niveau 1 [DATE] Échéance de la fact…" at bounding box center [455, 635] width 745 height 289
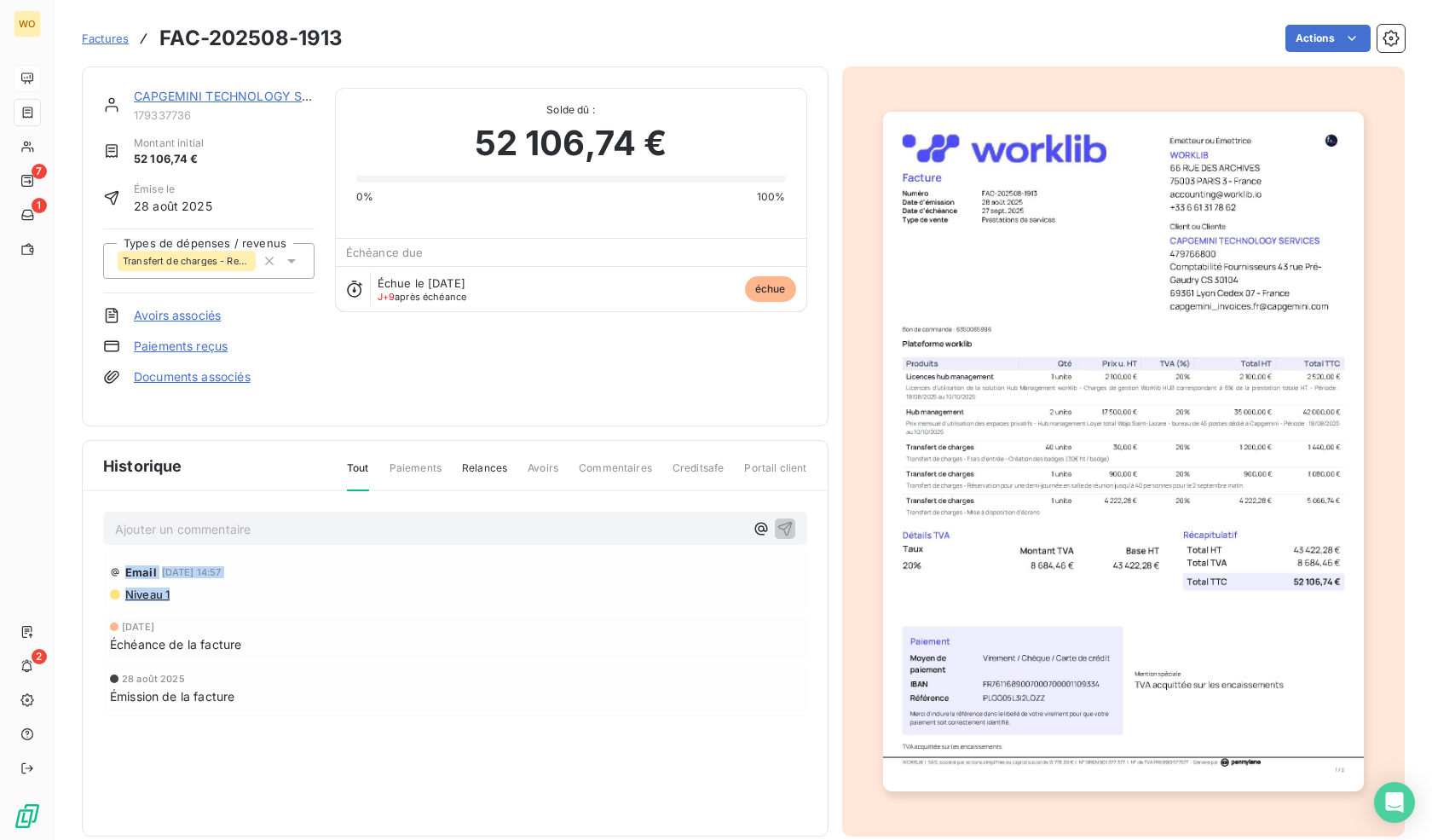
click at [322, 601] on div "Email [DATE] 14:57 Niveau 1 [DATE] Échéance de la facture [DATE] Émission de la…" at bounding box center [455, 665] width 704 height 228
drag, startPoint x: 292, startPoint y: 595, endPoint x: 88, endPoint y: 549, distance: 209.1
click at [88, 549] on div "Ajouter un commentaire ﻿ Email [DATE] 14:57 Niveau 1 [DATE] Échéance de la fact…" at bounding box center [455, 635] width 745 height 289
click at [502, 461] on span "Relances" at bounding box center [484, 475] width 45 height 29
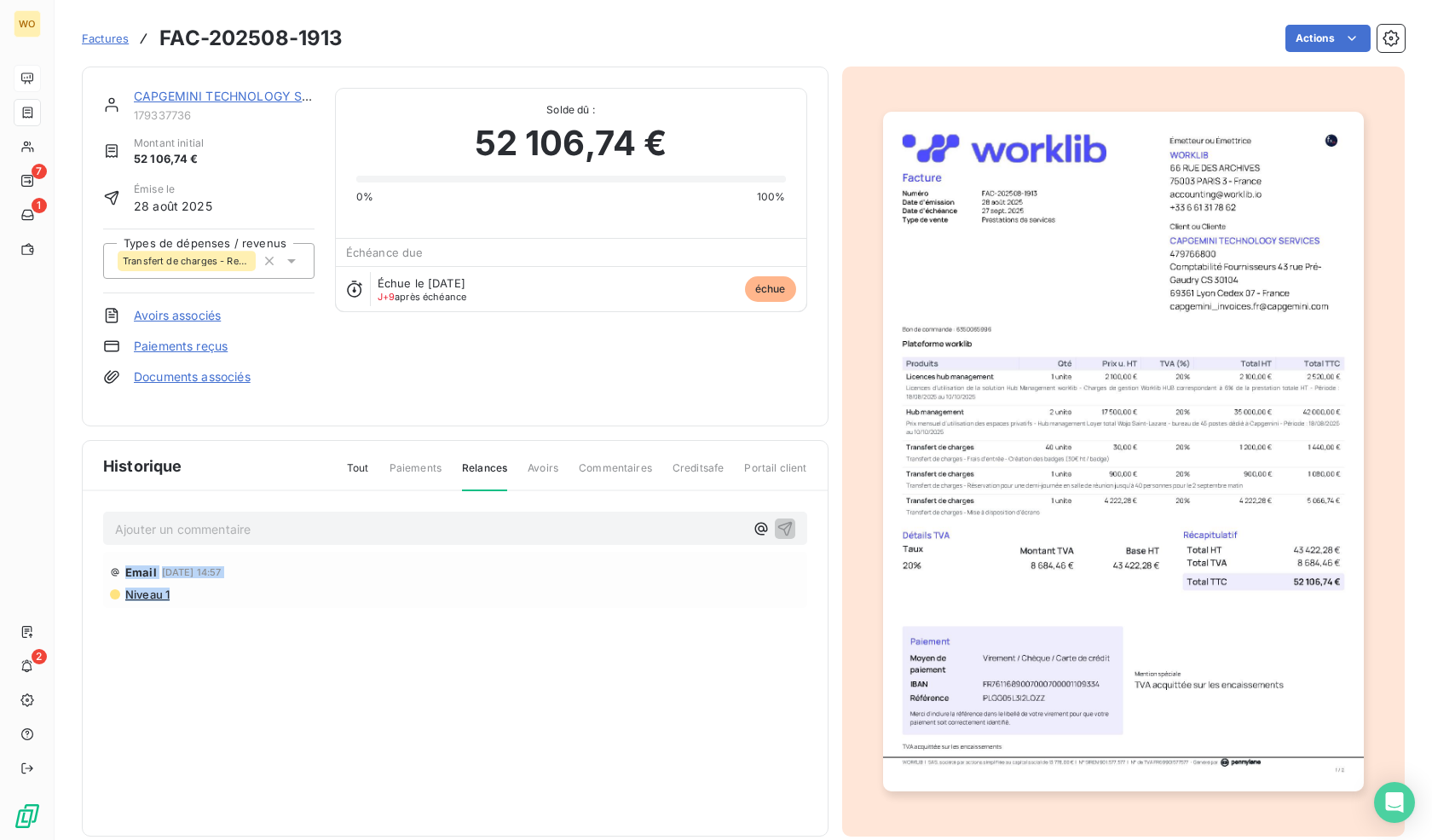
drag, startPoint x: 106, startPoint y: 561, endPoint x: 264, endPoint y: 599, distance: 162.5
click at [264, 599] on div "Email [DATE] 14:57 Niveau 1" at bounding box center [455, 613] width 704 height 124
drag, startPoint x: 264, startPoint y: 599, endPoint x: 252, endPoint y: 573, distance: 28.6
click at [252, 573] on div "Email [DATE] 14:57 Niveau 1" at bounding box center [455, 613] width 704 height 124
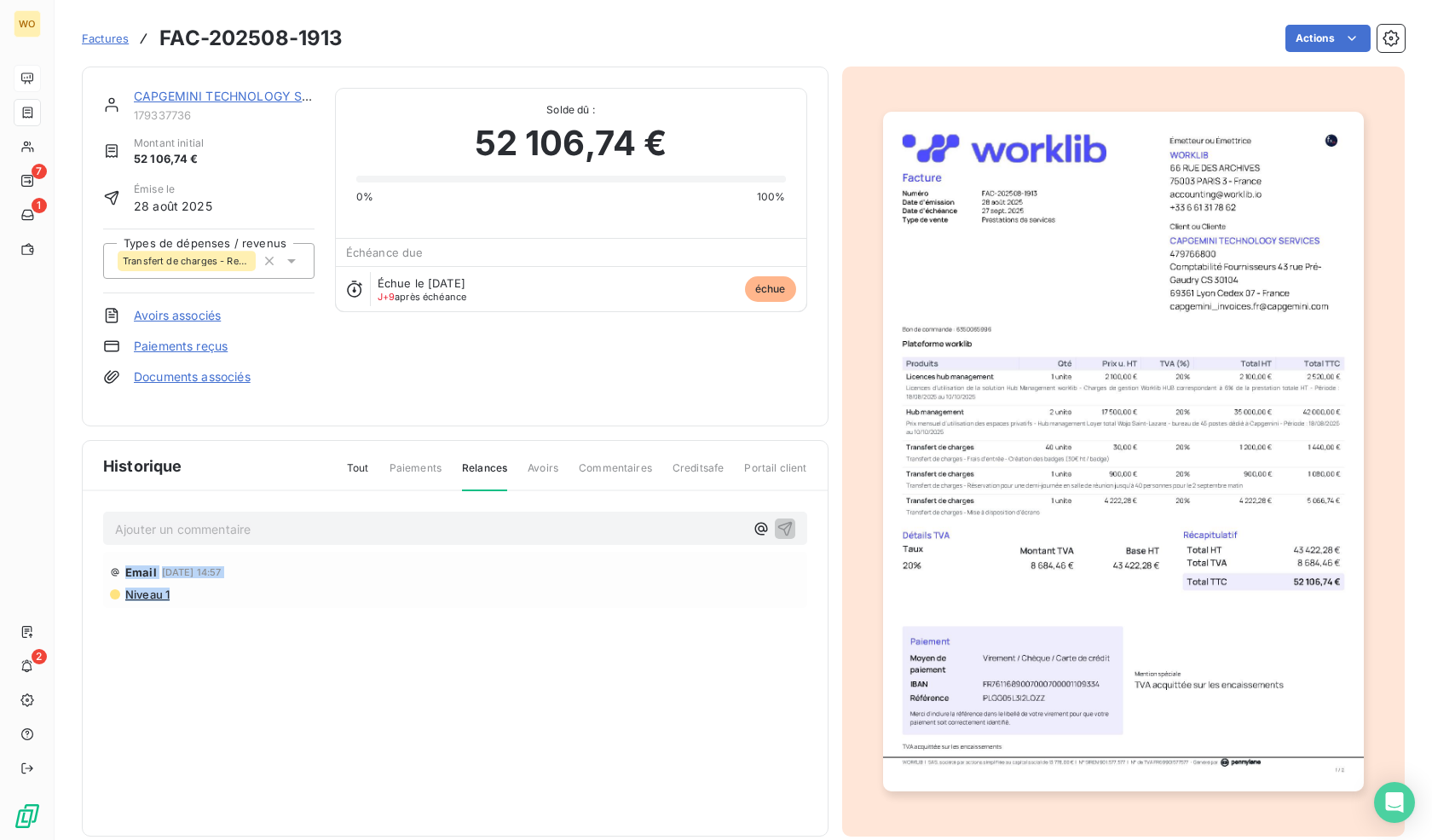
click at [252, 573] on div "Email [DATE] 14:57" at bounding box center [455, 572] width 690 height 27
click at [322, 453] on div "Historique Tout Paiements Relances Avoirs Commentaires Creditsafe Portail client" at bounding box center [455, 466] width 745 height 51
click at [352, 461] on span "Tout" at bounding box center [358, 475] width 22 height 29
click at [315, 528] on p "Ajouter un commentaire ﻿" at bounding box center [429, 529] width 629 height 21
click at [315, 530] on p "Ajouter un commentaire ﻿" at bounding box center [429, 529] width 629 height 21
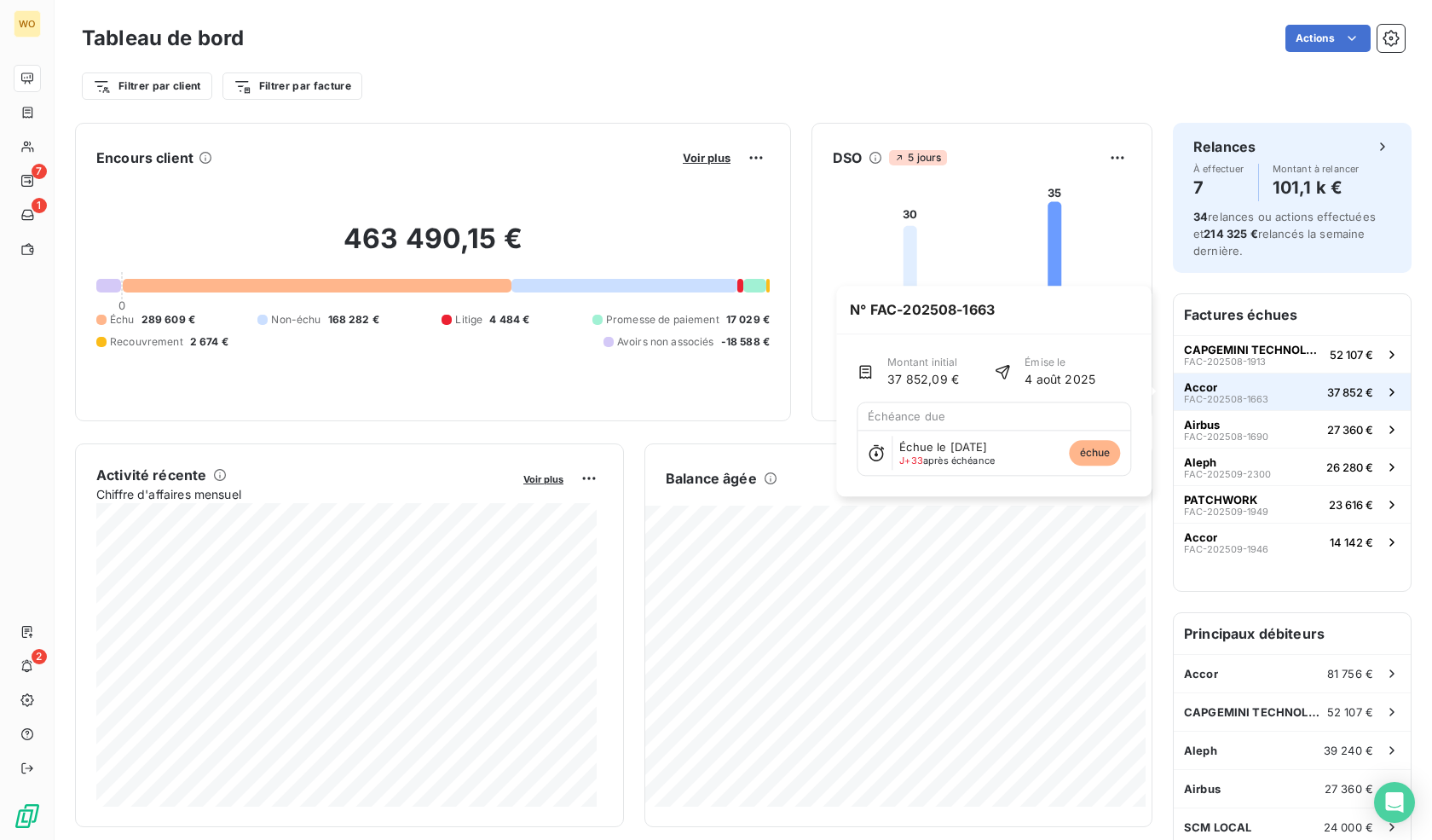
click at [1289, 384] on button "Accor FAC-202508-1663 37 852 €" at bounding box center [1292, 391] width 237 height 38
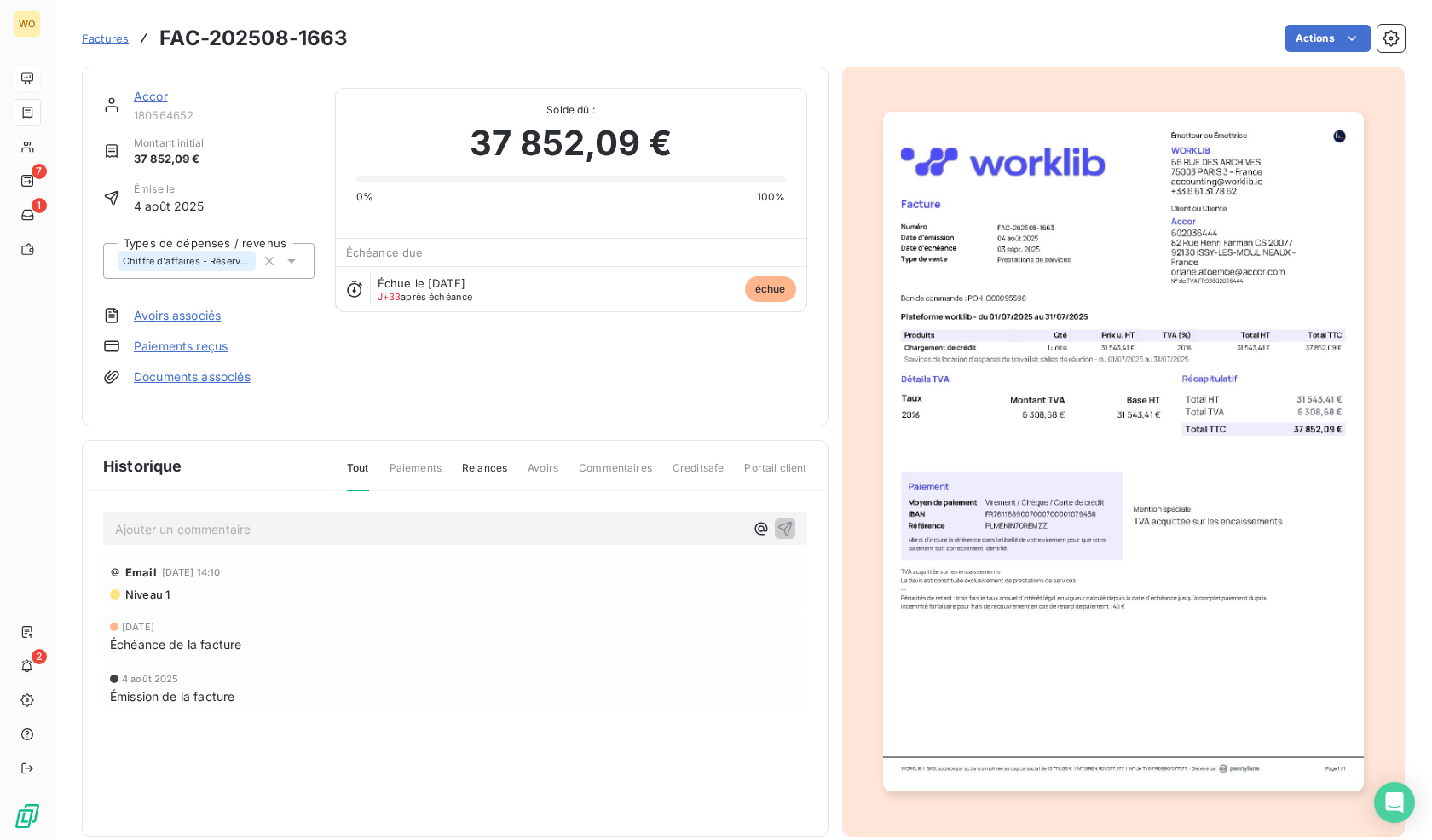
click at [382, 518] on p "Ajouter un commentaire ﻿" at bounding box center [429, 529] width 629 height 21
click at [382, 520] on p "Ajouter un commentaire ﻿" at bounding box center [429, 529] width 629 height 21
click at [301, 572] on div "Email [DATE] 14:10" at bounding box center [455, 572] width 690 height 27
click at [258, 518] on p "Ajouter un commentaire ﻿" at bounding box center [429, 529] width 629 height 21
click at [215, 593] on div "Email [DATE] 14:10 Niveau 1" at bounding box center [455, 579] width 704 height 56
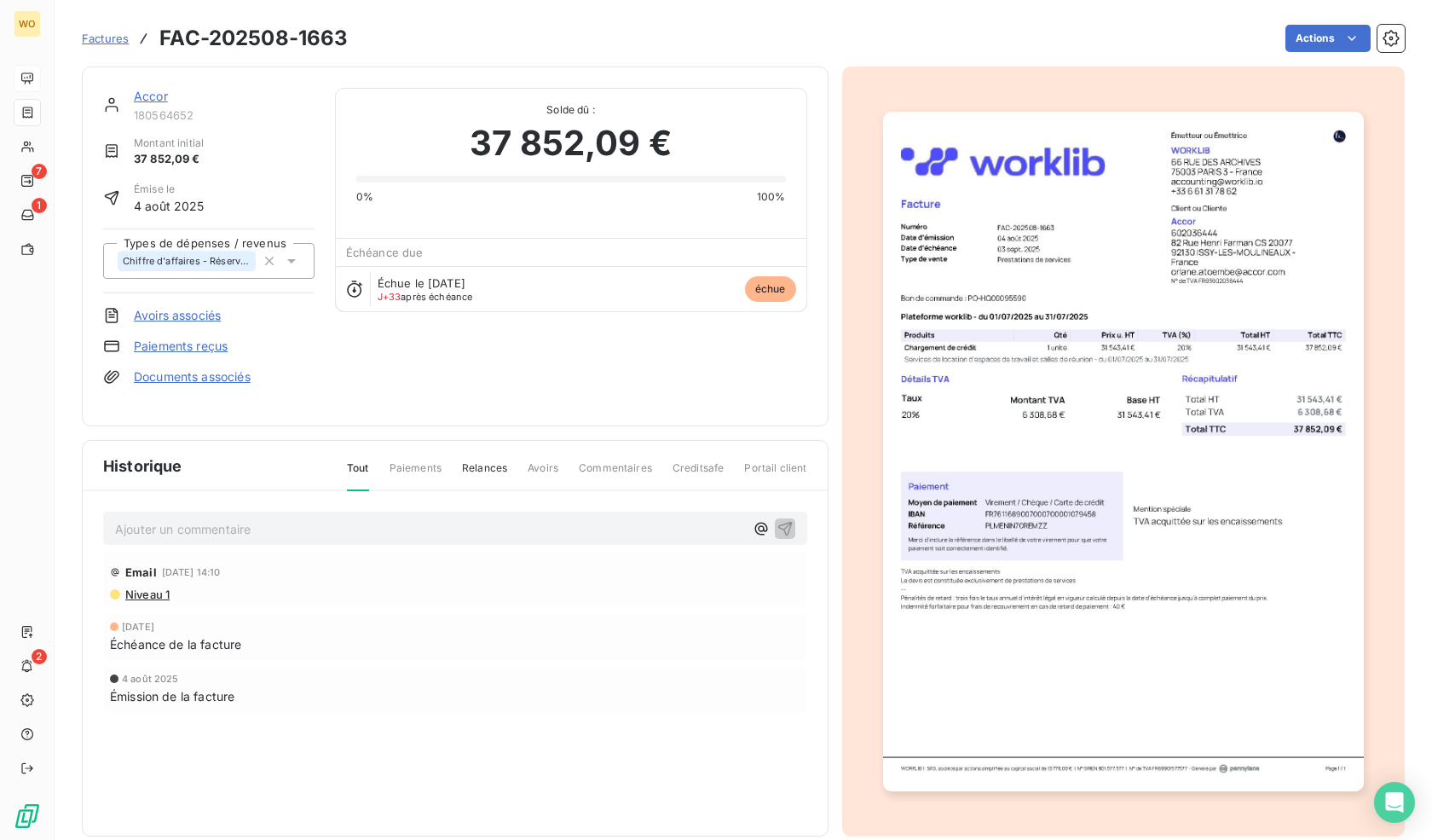
click at [215, 593] on div "Email [DATE] 14:10 Niveau 1" at bounding box center [455, 579] width 704 height 56
click at [139, 518] on p "Ajouter un commentaire ﻿" at bounding box center [429, 529] width 629 height 21
drag, startPoint x: 107, startPoint y: 545, endPoint x: 221, endPoint y: 587, distance: 121.5
click at [221, 587] on div "Email [DATE] 14:10 Niveau 1" at bounding box center [455, 579] width 704 height 56
click at [221, 587] on div "Niveau 1" at bounding box center [455, 594] width 690 height 14
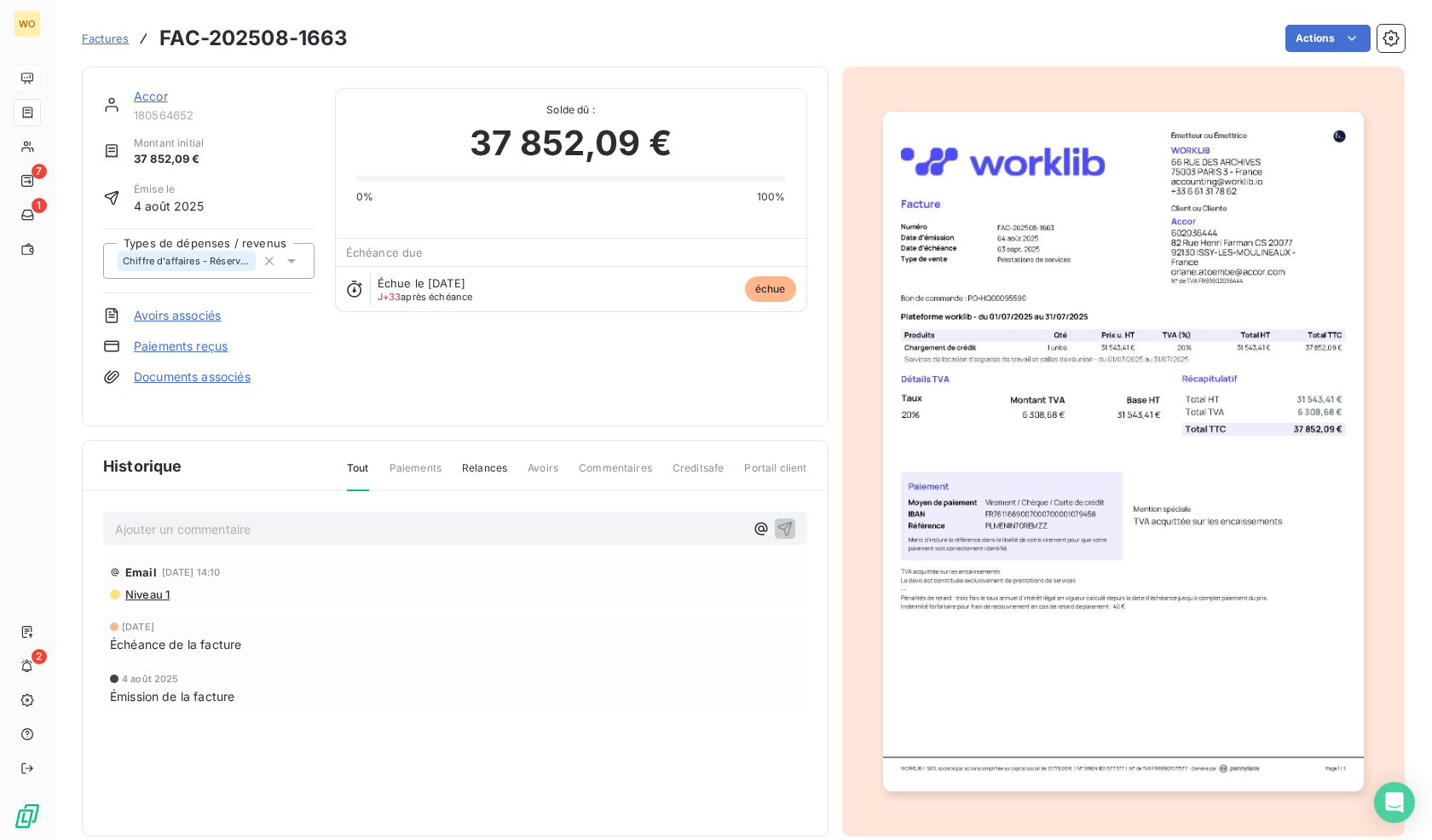
click at [206, 518] on p "Ajouter un commentaire ﻿" at bounding box center [429, 529] width 629 height 21
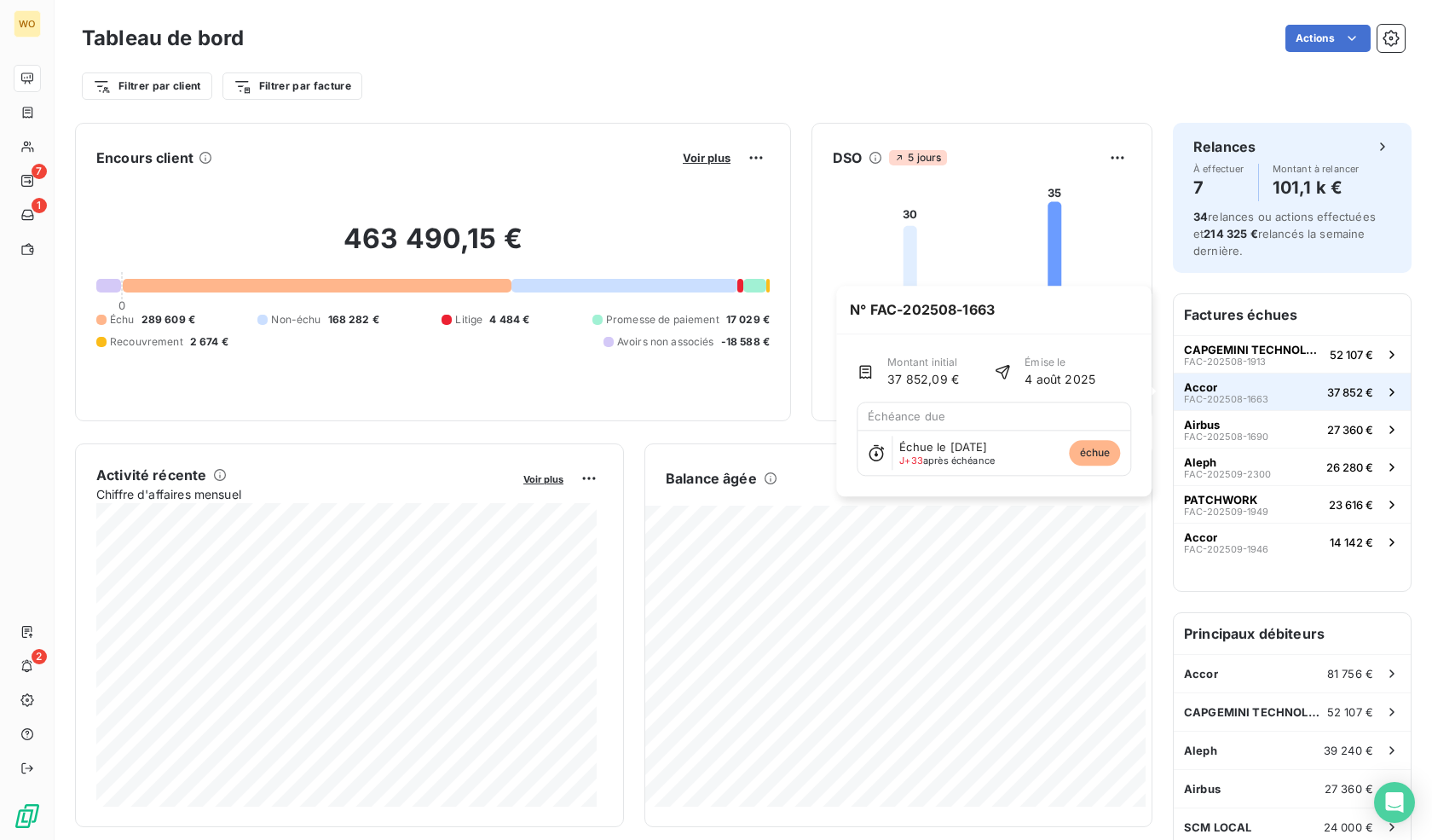
click at [1206, 400] on span "FAC-202508-1663" at bounding box center [1226, 399] width 85 height 11
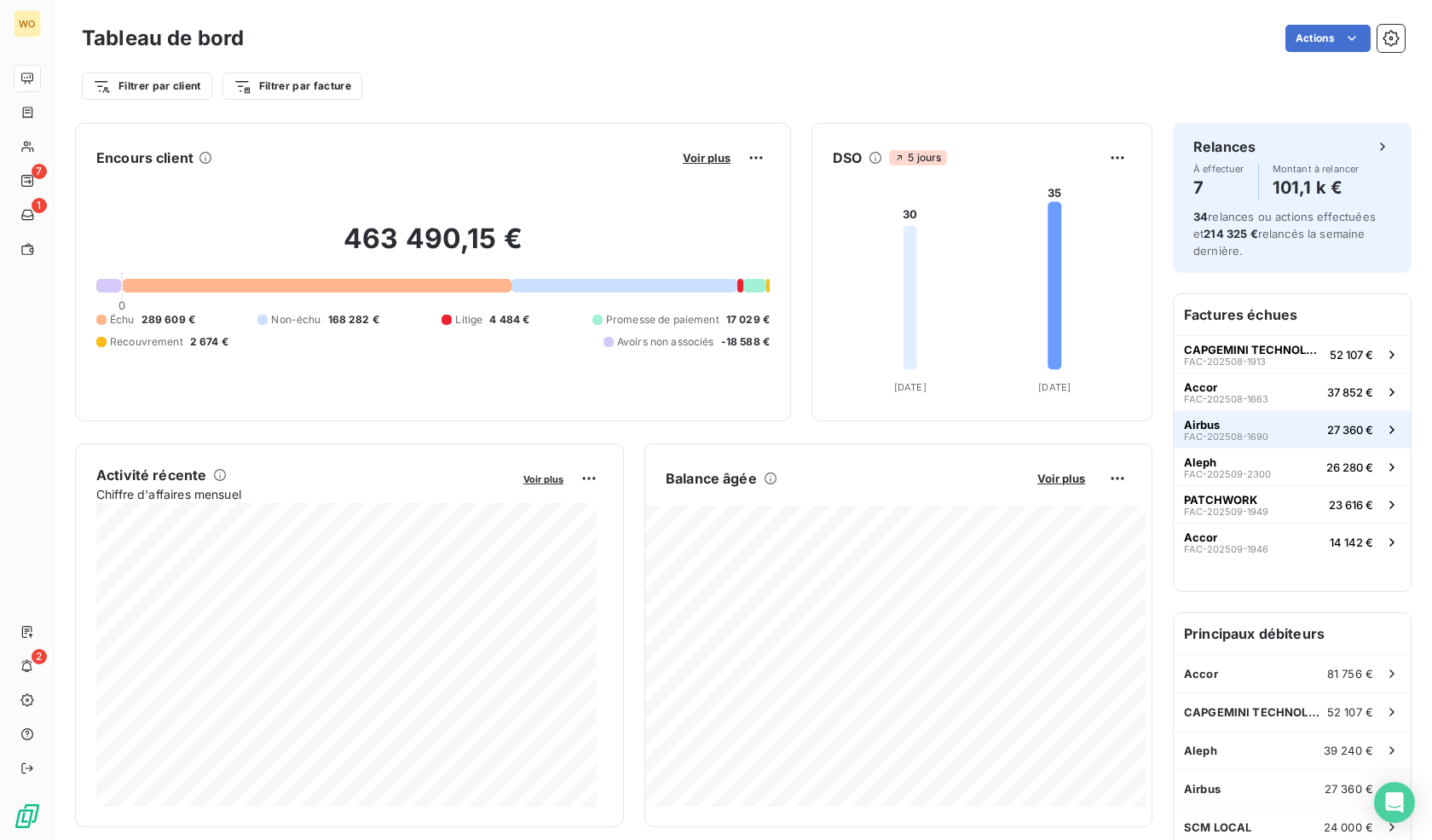
click at [1241, 433] on span "FAC-202508-1690" at bounding box center [1226, 437] width 85 height 11
click at [1228, 455] on div "Aleph FAC-202509-2300" at bounding box center [1227, 467] width 87 height 24
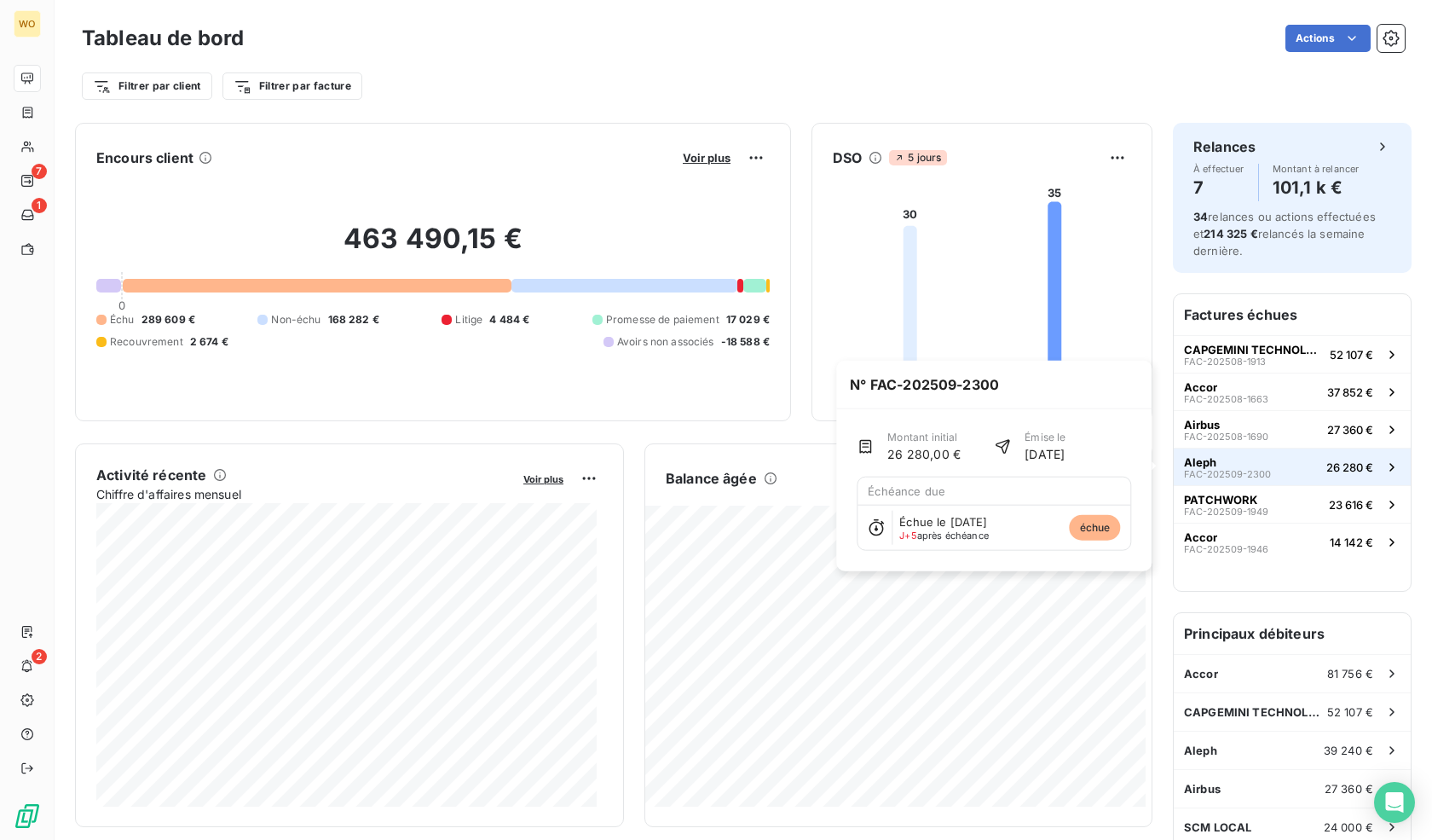
click at [1235, 469] on span "FAC-202509-2300" at bounding box center [1227, 473] width 87 height 11
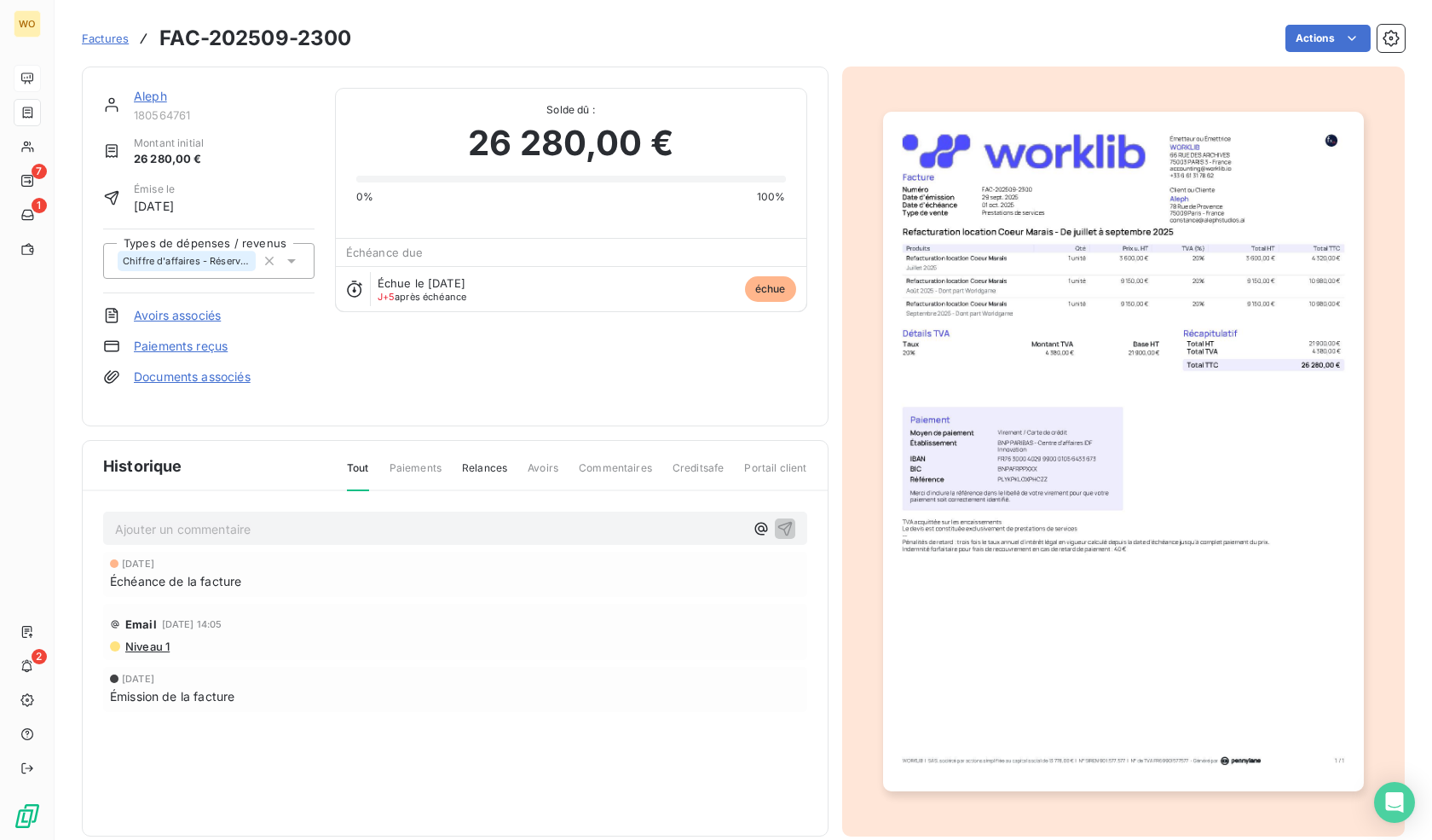
drag, startPoint x: 157, startPoint y: 92, endPoint x: 145, endPoint y: 93, distance: 12.0
click at [147, 92] on link "Aleph" at bounding box center [151, 95] width 33 height 15
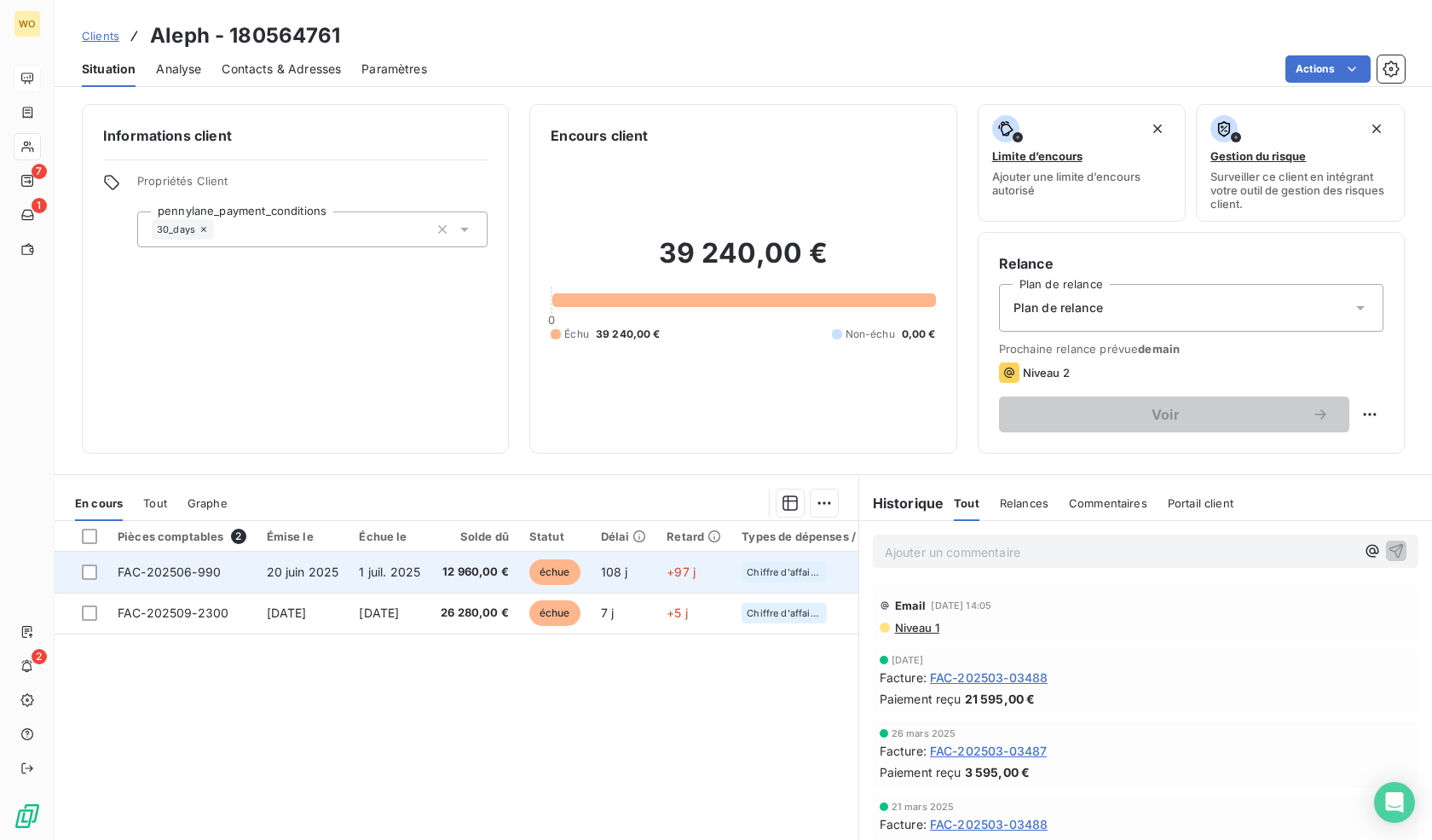
click at [477, 569] on span "12 960,00 €" at bounding box center [474, 573] width 68 height 18
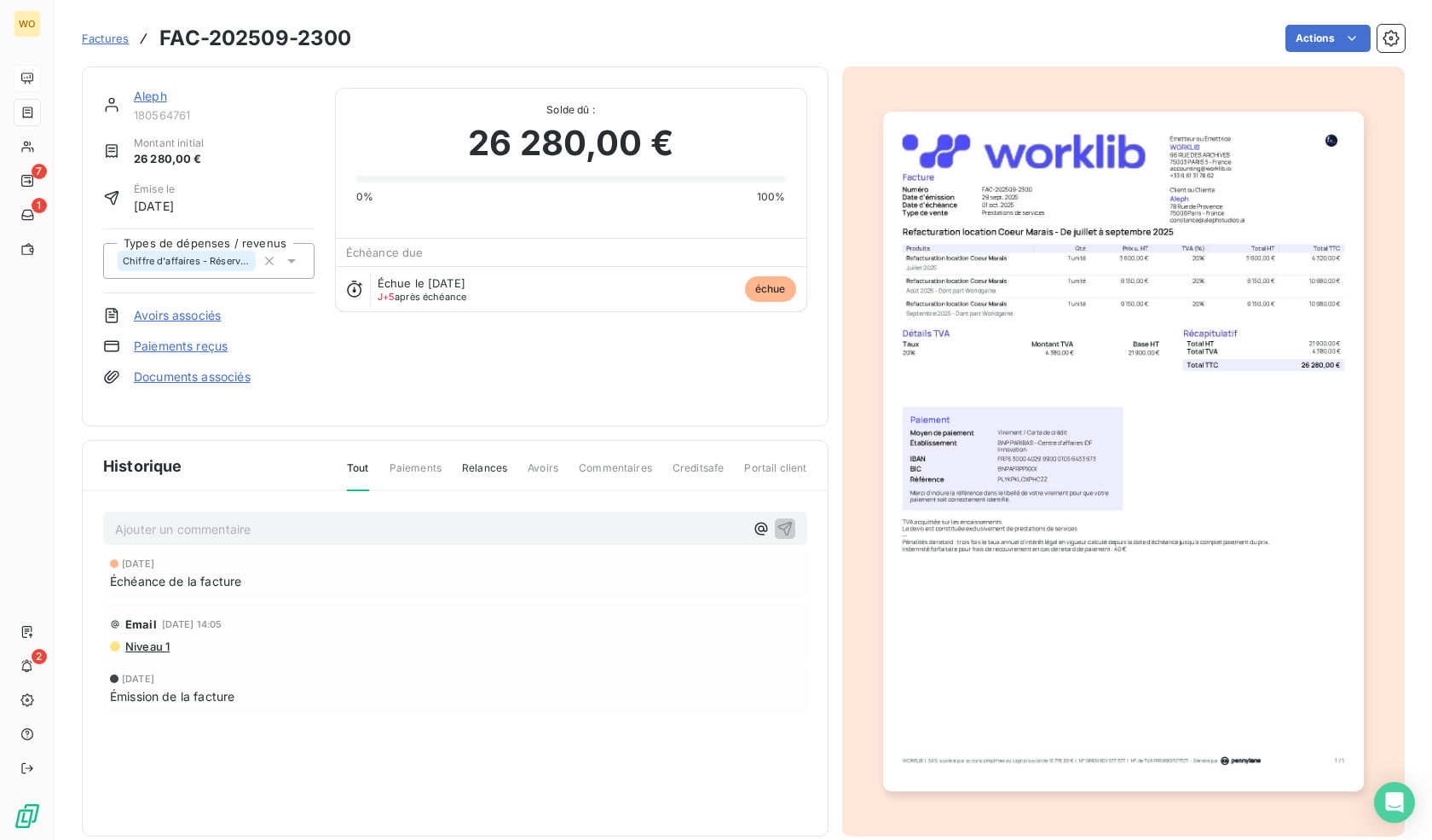
click at [397, 521] on p "Ajouter un commentaire ﻿" at bounding box center [429, 529] width 629 height 21
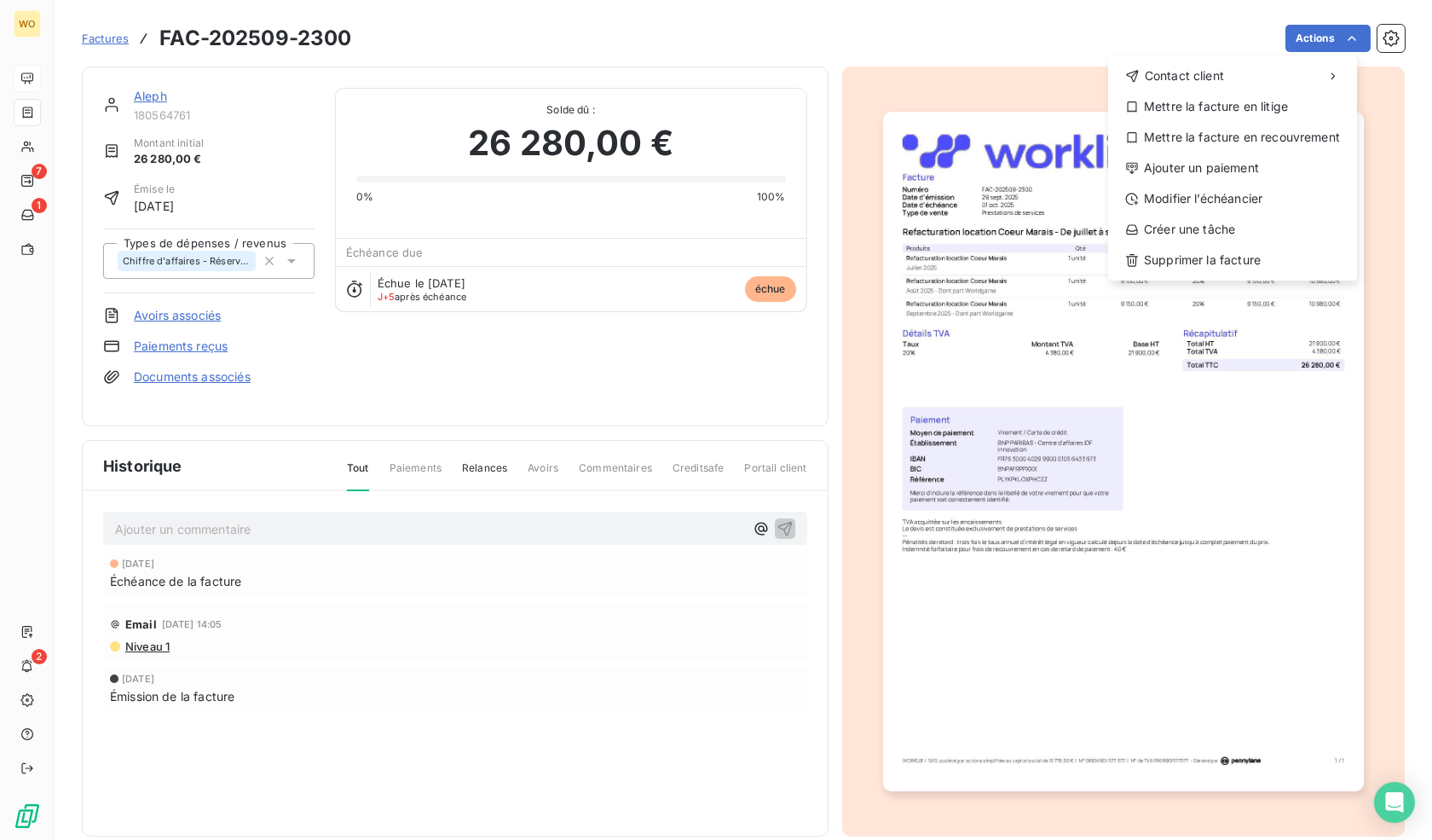
drag, startPoint x: 1212, startPoint y: 107, endPoint x: 940, endPoint y: 8, distance: 289.5
click at [940, 8] on html "WO 7 1 2 Factures FAC-202509-2300 Actions Contact client Mettre la facture en l…" at bounding box center [716, 420] width 1432 height 840
click at [960, 33] on html "WO 7 1 2 Factures FAC-202509-2300 Actions Contact client Mettre la facture en l…" at bounding box center [716, 420] width 1432 height 840
click at [837, 33] on html "WO 7 1 2 Factures FAC-202509-2300 Actions Contact client Mettre la facture en l…" at bounding box center [716, 420] width 1432 height 840
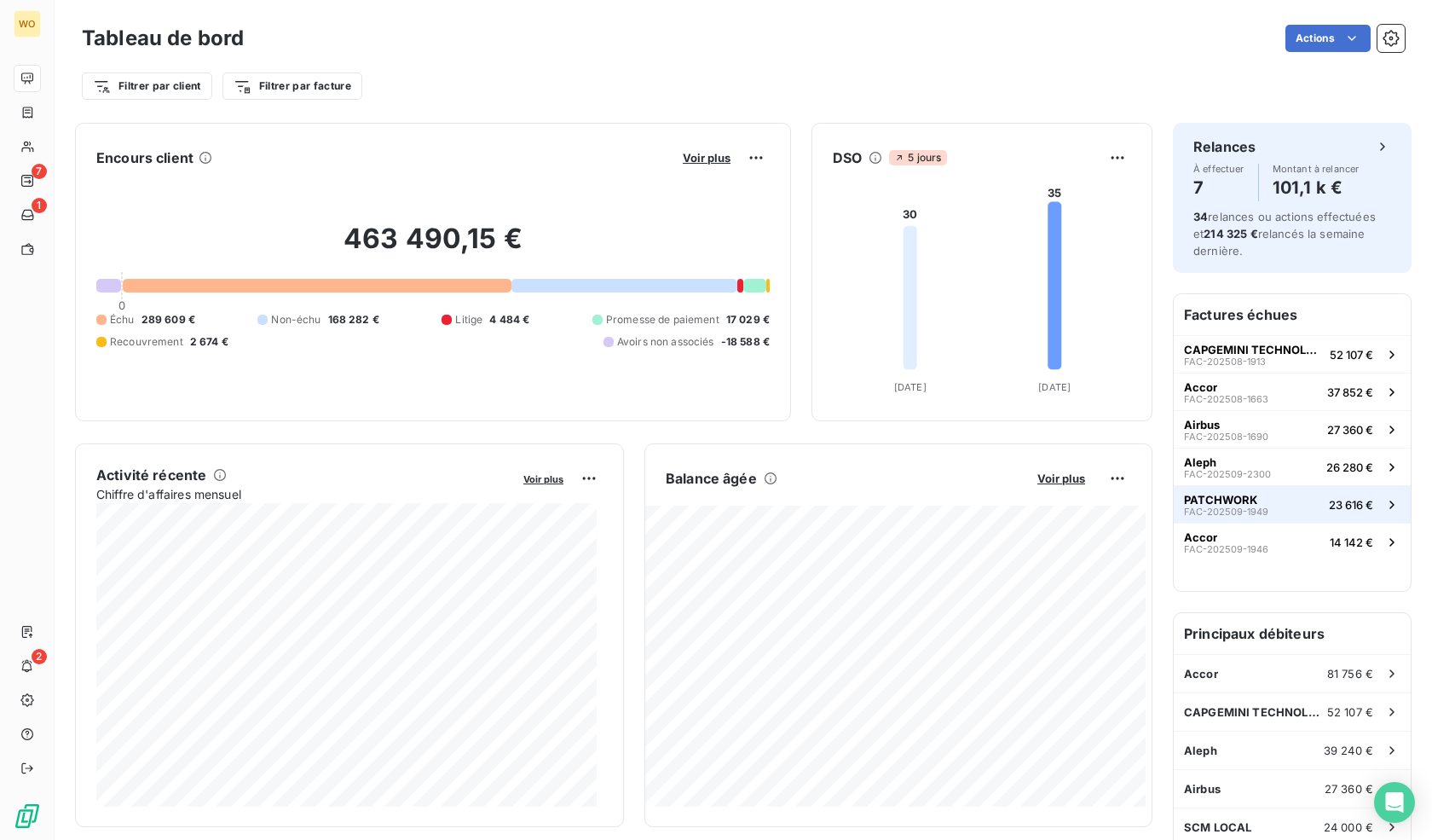
click at [1292, 491] on button "PATCHWORK FAC-202509-1949 23 616 €" at bounding box center [1292, 504] width 237 height 38
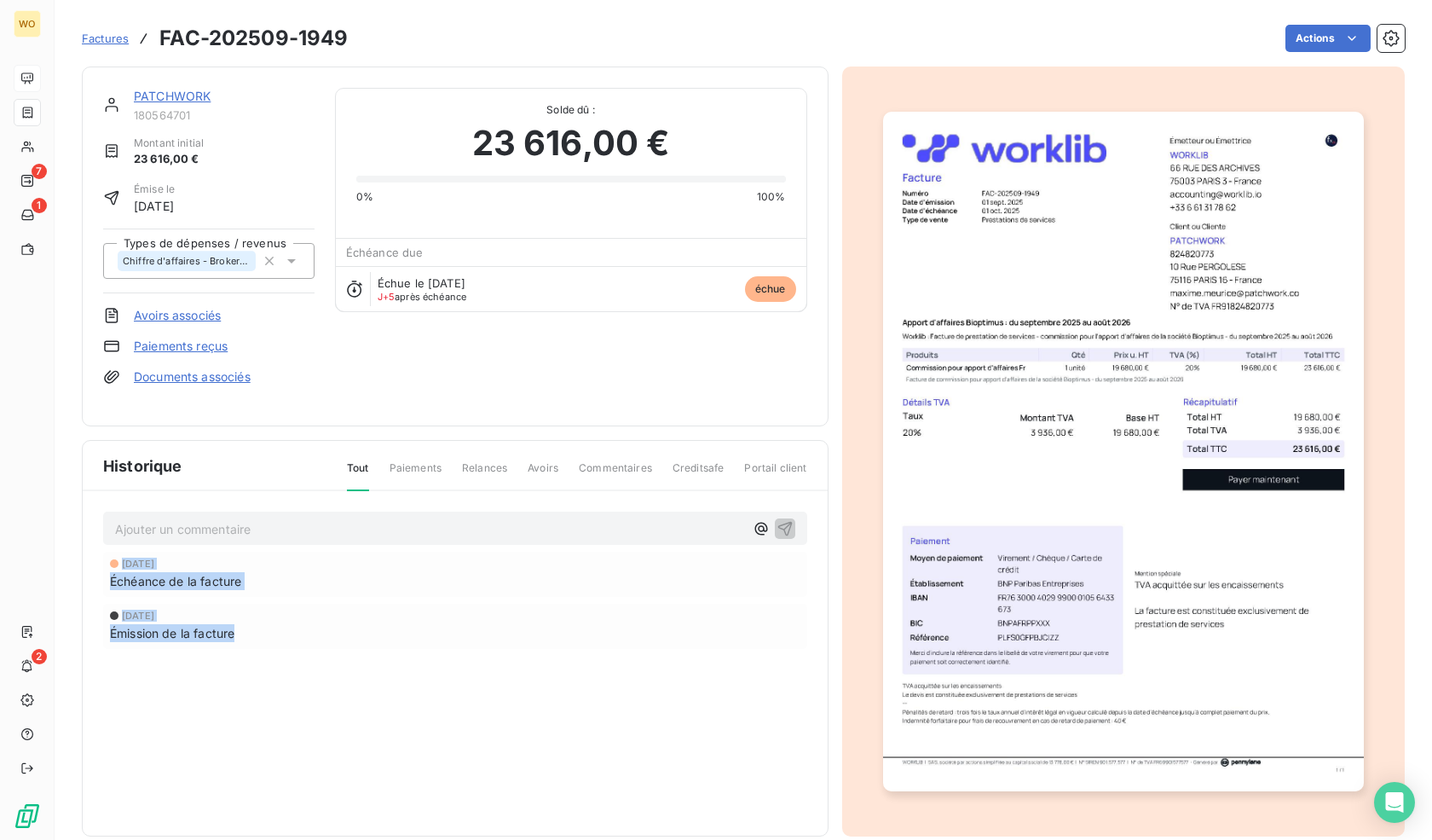
drag, startPoint x: 107, startPoint y: 544, endPoint x: 324, endPoint y: 616, distance: 228.6
click at [324, 616] on div "[DATE] Échéance de la facture [DATE] Émission de la facture" at bounding box center [455, 634] width 704 height 165
click at [324, 624] on div "Émission de la facture" at bounding box center [455, 633] width 690 height 18
click at [225, 572] on span "Échéance de la facture" at bounding box center [175, 580] width 131 height 18
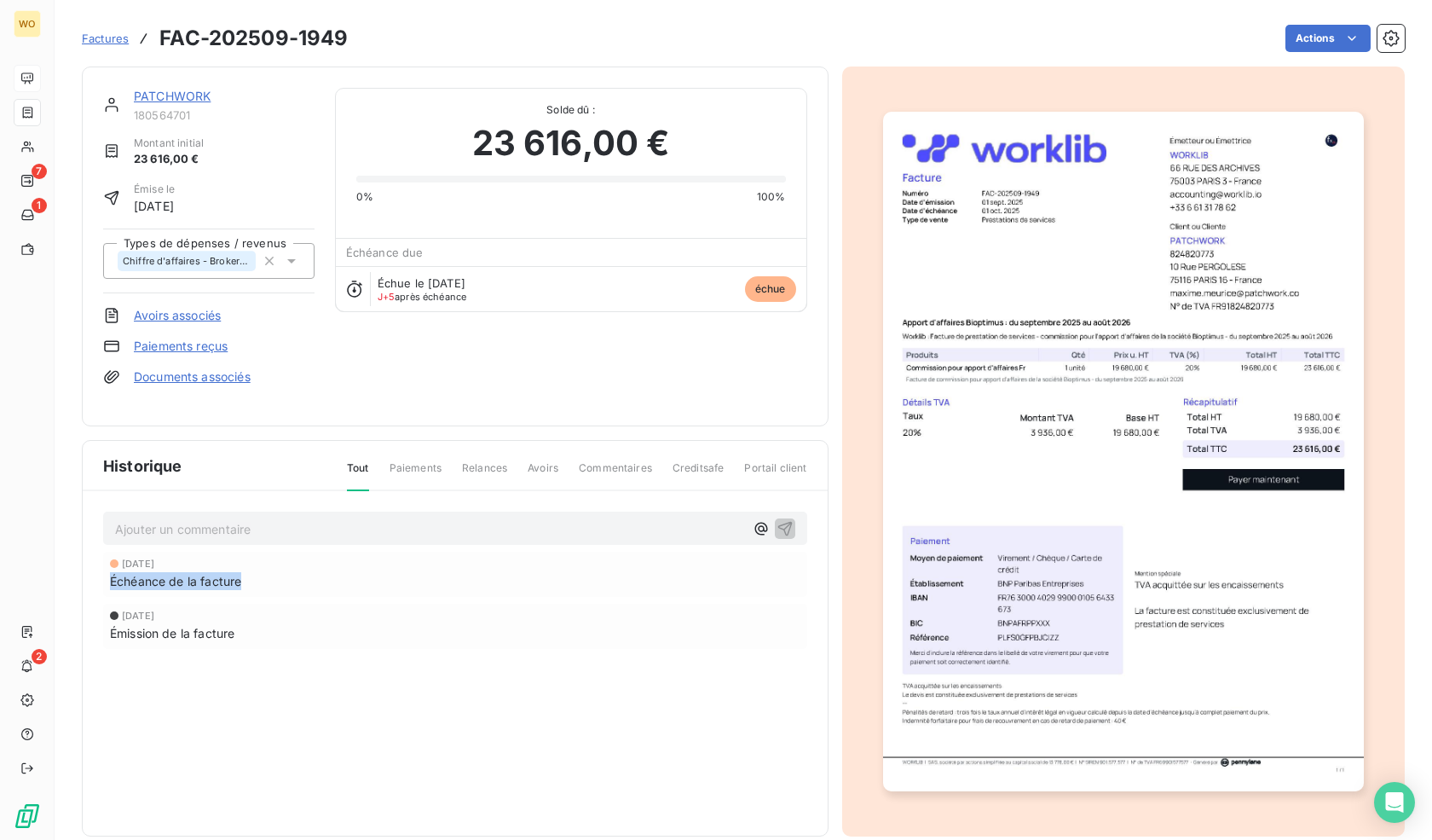
click at [225, 572] on span "Échéance de la facture" at bounding box center [175, 580] width 131 height 18
click at [426, 612] on div "[DATE] Émission de la facture" at bounding box center [455, 626] width 690 height 31
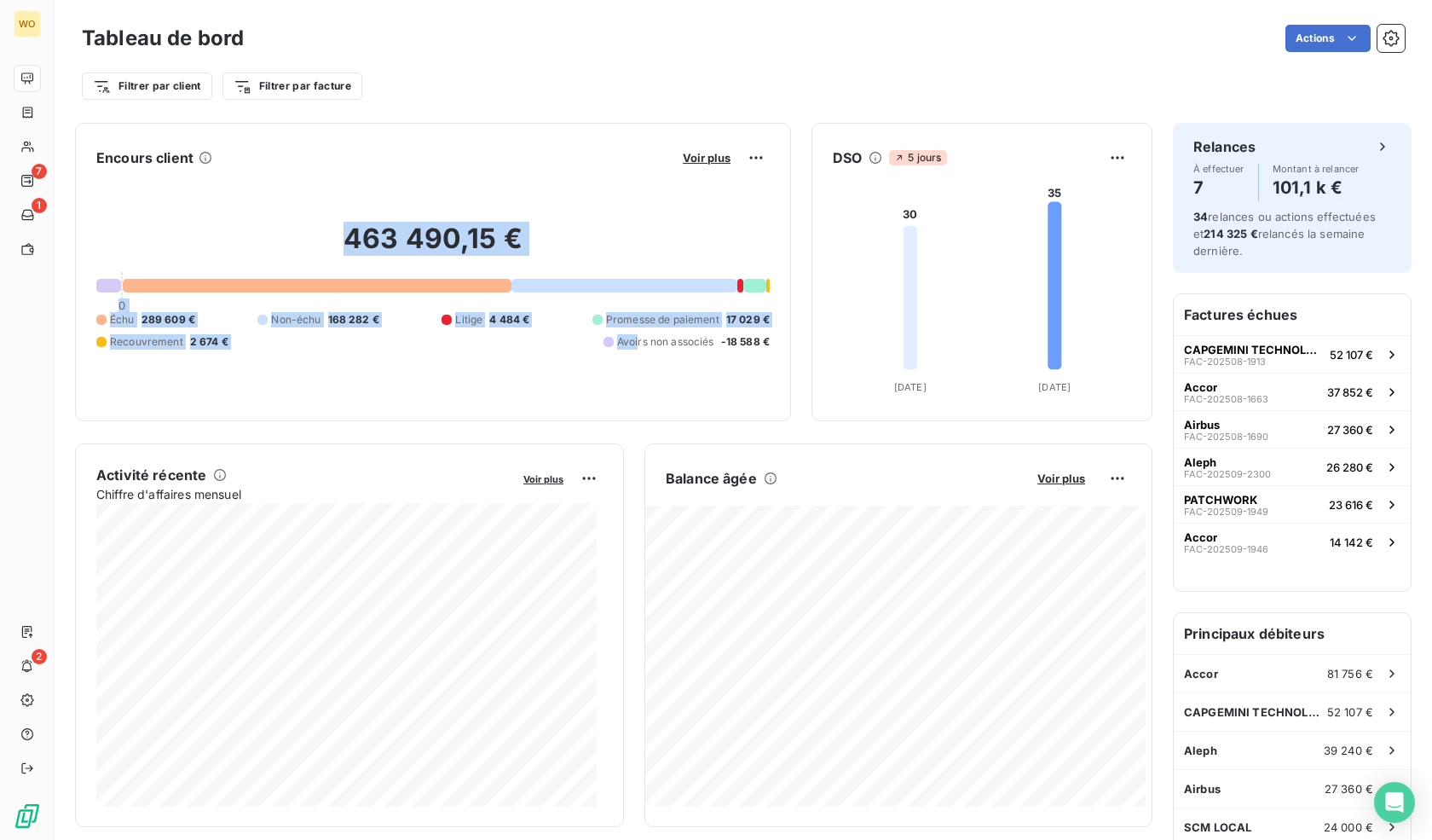
drag, startPoint x: 296, startPoint y: 233, endPoint x: 624, endPoint y: 391, distance: 364.1
click at [624, 391] on div "463 490,15 € 0 Échu 289 609 € Non-échu 168 282 € Litige 4 484 € Promesse de pai…" at bounding box center [433, 285] width 674 height 228
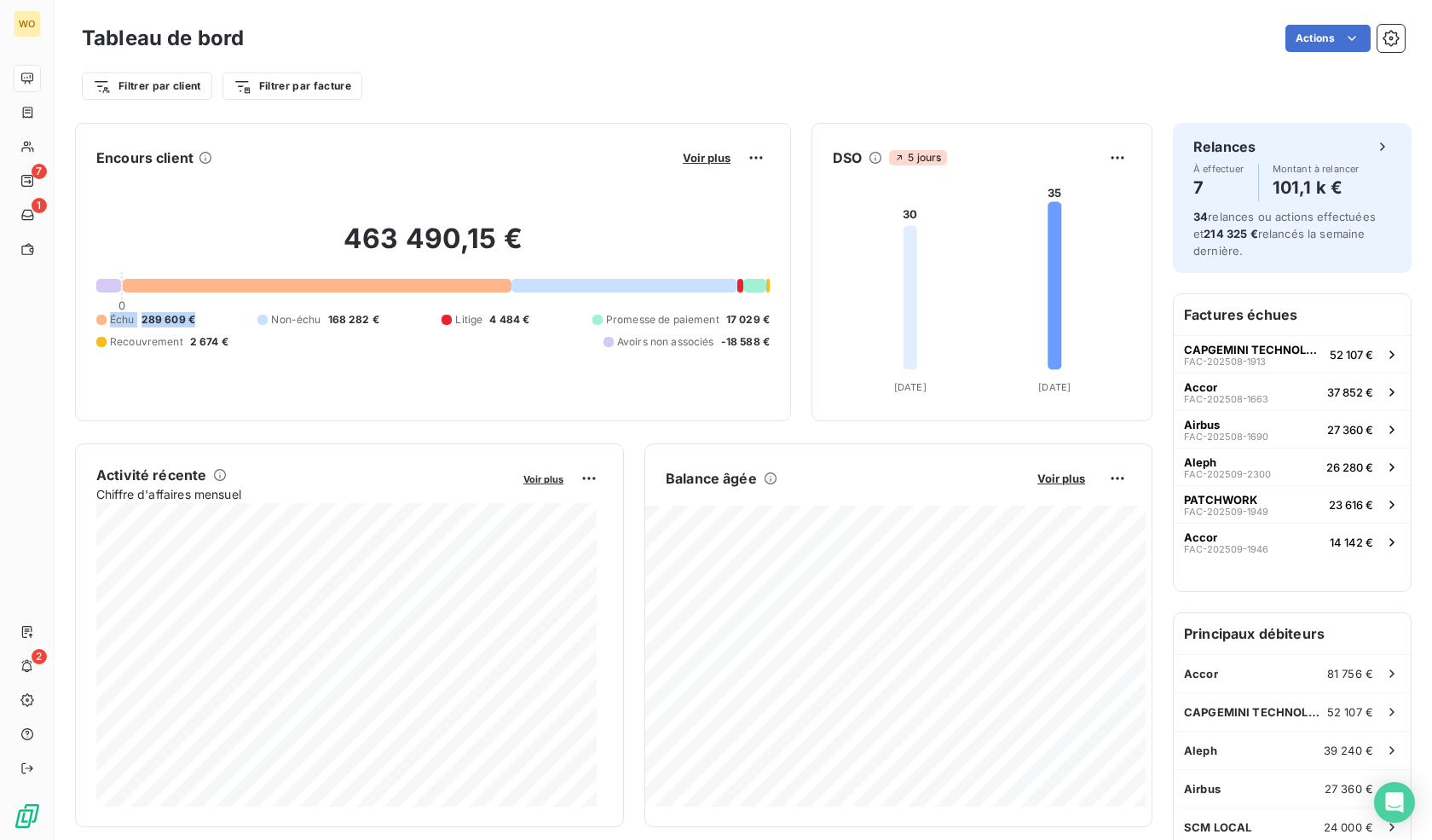
drag, startPoint x: 86, startPoint y: 316, endPoint x: 239, endPoint y: 323, distance: 153.2
click at [239, 323] on div "Encours client Voir plus 463 490,15 € 0 Échu 289 609 € Non-échu 168 282 € Litig…" at bounding box center [433, 271] width 716 height 298
click at [239, 325] on div "Échu 289 609 € Non-échu 168 282 € Litige 4 484 € Promesse de paiement 17 029 € …" at bounding box center [433, 331] width 674 height 38
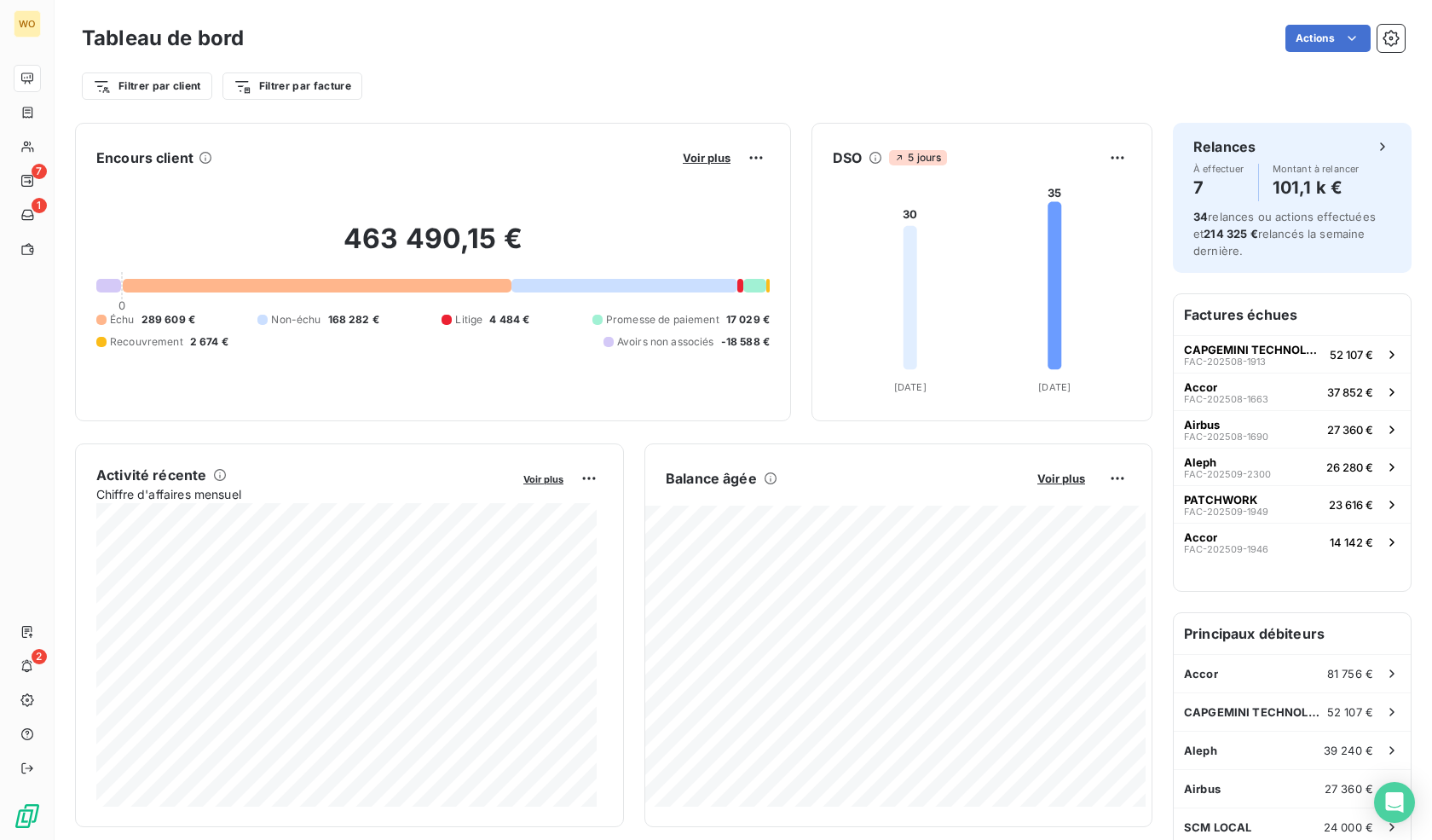
click at [239, 325] on div "Échu 289 609 € Non-échu 168 282 € Litige 4 484 € Promesse de paiement 17 029 € …" at bounding box center [433, 331] width 674 height 38
click at [186, 322] on span "289 609 €" at bounding box center [168, 320] width 53 height 16
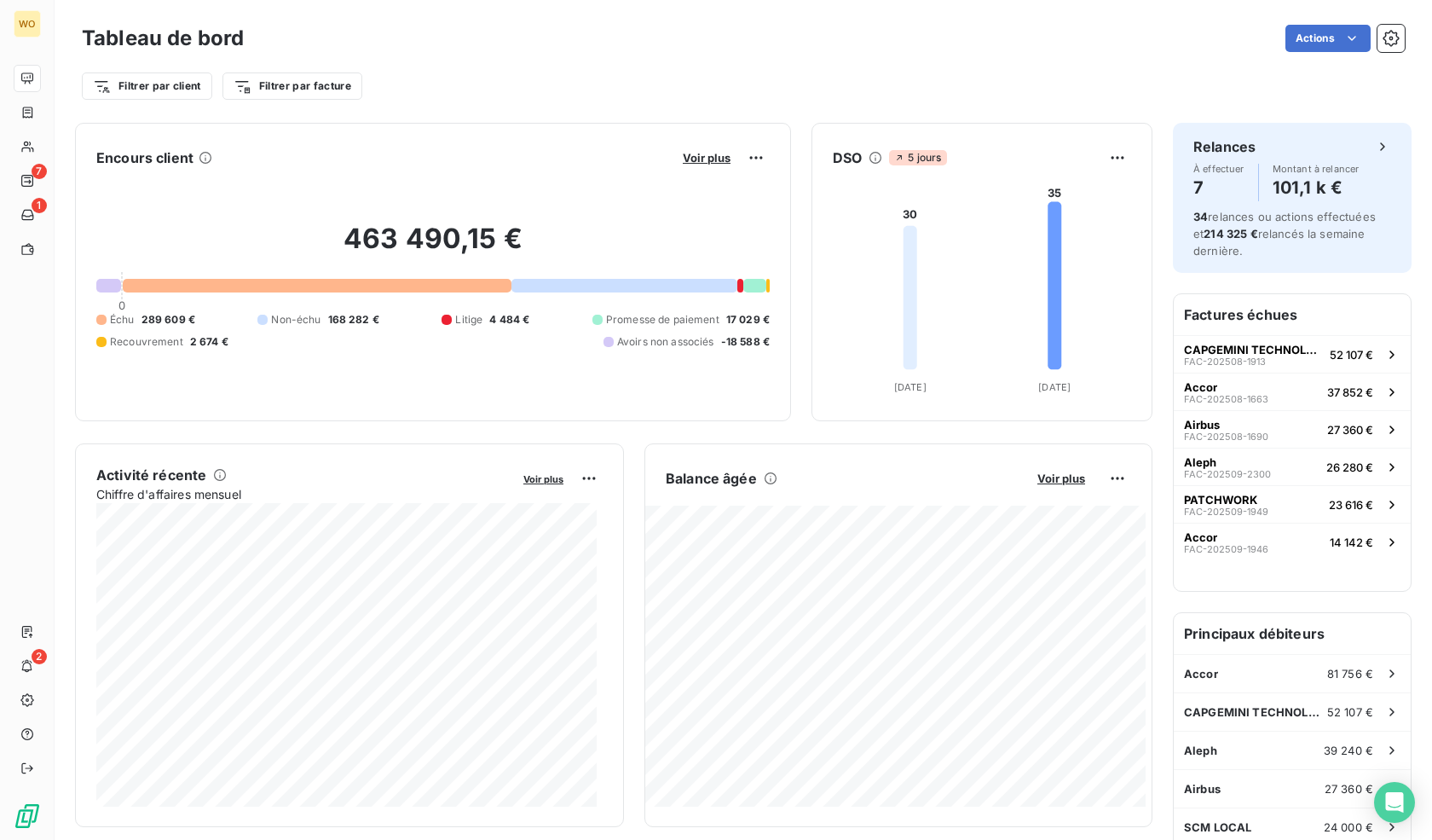
click at [102, 316] on div at bounding box center [101, 320] width 11 height 11
drag, startPoint x: 87, startPoint y: 315, endPoint x: 234, endPoint y: 321, distance: 147.1
click at [234, 321] on div "Encours client Voir plus 463 490,15 € 0 Échu 289 609 € Non-échu 168 282 € Litig…" at bounding box center [433, 271] width 716 height 298
click at [234, 321] on div "Échu 289 609 € Non-échu 168 282 € Litige 4 484 € Promesse de paiement 17 029 € …" at bounding box center [433, 331] width 674 height 38
drag, startPoint x: 197, startPoint y: 320, endPoint x: 230, endPoint y: 332, distance: 35.1
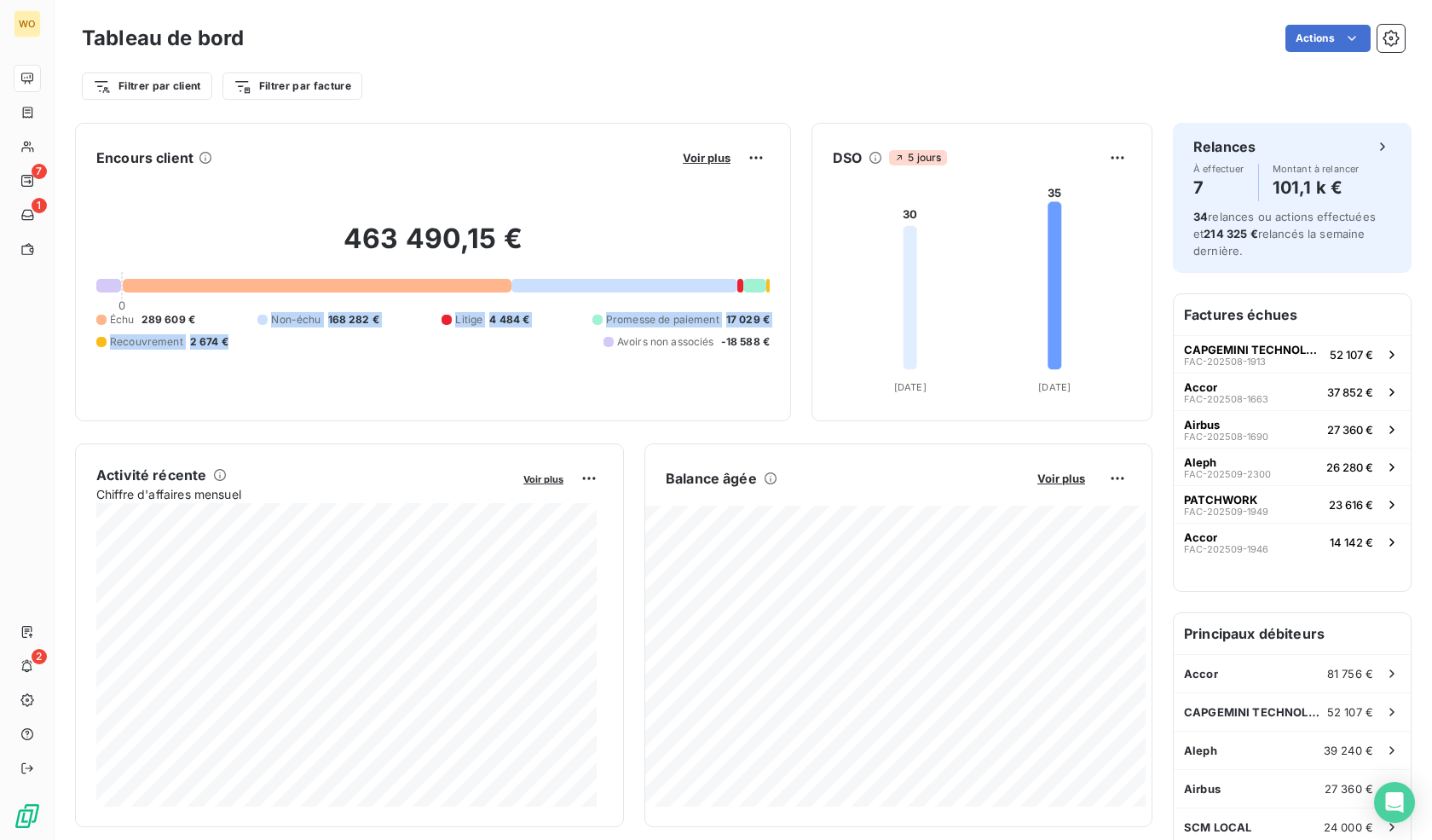
click at [230, 332] on div "Échu 289 609 € Non-échu 168 282 € Litige 4 484 € Promesse de paiement 17 029 € …" at bounding box center [433, 331] width 674 height 38
click at [193, 325] on span "289 609 €" at bounding box center [168, 320] width 53 height 16
drag, startPoint x: 87, startPoint y: 318, endPoint x: 197, endPoint y: 313, distance: 110.1
click at [197, 313] on div "Encours client Voir plus 463 490,15 € 0 Échu 289 609 € Non-échu 168 282 € Litig…" at bounding box center [433, 271] width 716 height 298
click at [197, 313] on div "Échu 289 609 € Non-échu 168 282 € Litige 4 484 € Promesse de paiement 17 029 € …" at bounding box center [433, 331] width 674 height 38
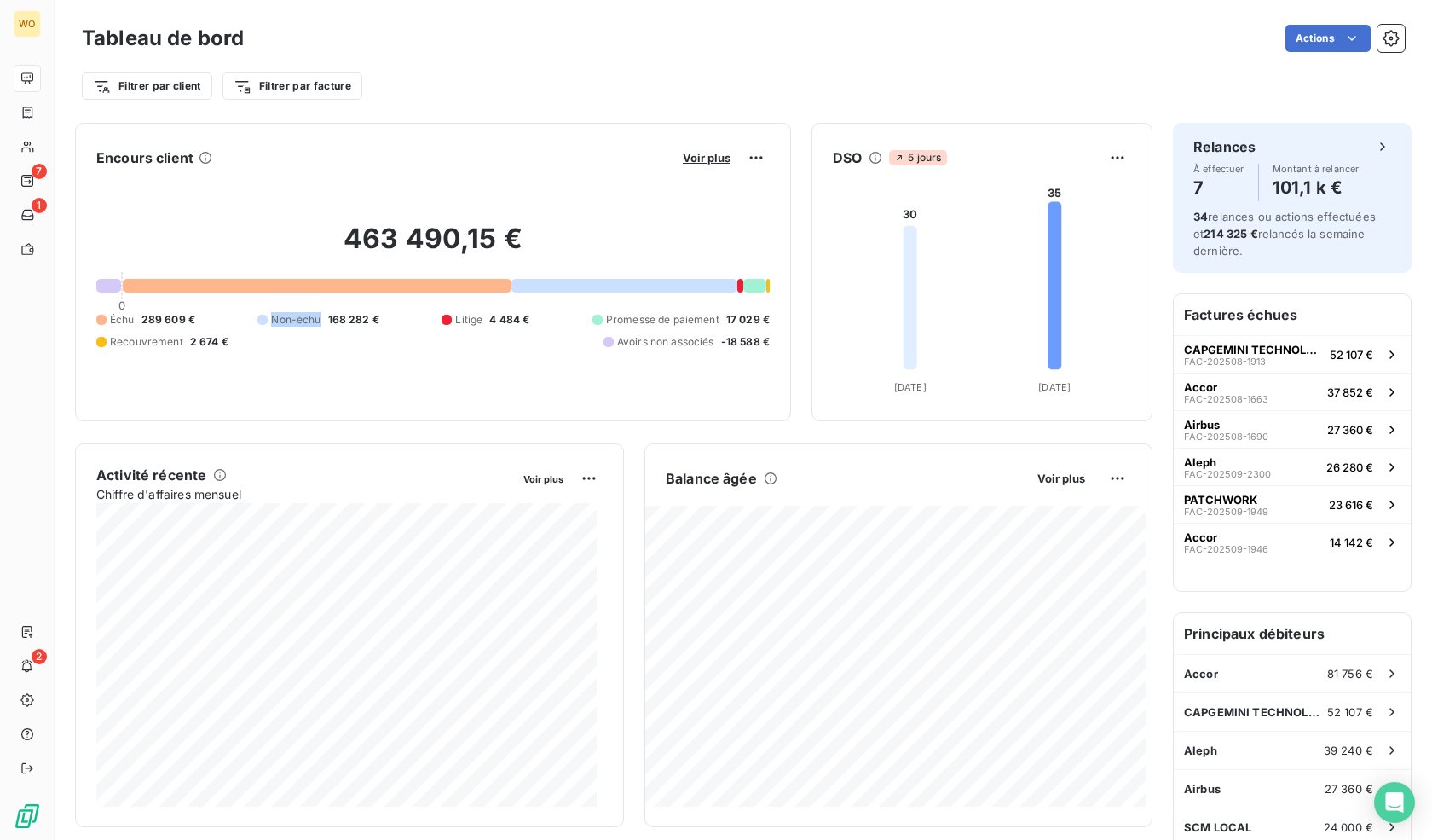
drag, startPoint x: 197, startPoint y: 313, endPoint x: 306, endPoint y: 347, distance: 114.2
click at [306, 347] on div "Échu 289 609 € Non-échu 168 282 € Litige 4 484 € Promesse de paiement 17 029 € …" at bounding box center [433, 331] width 674 height 38
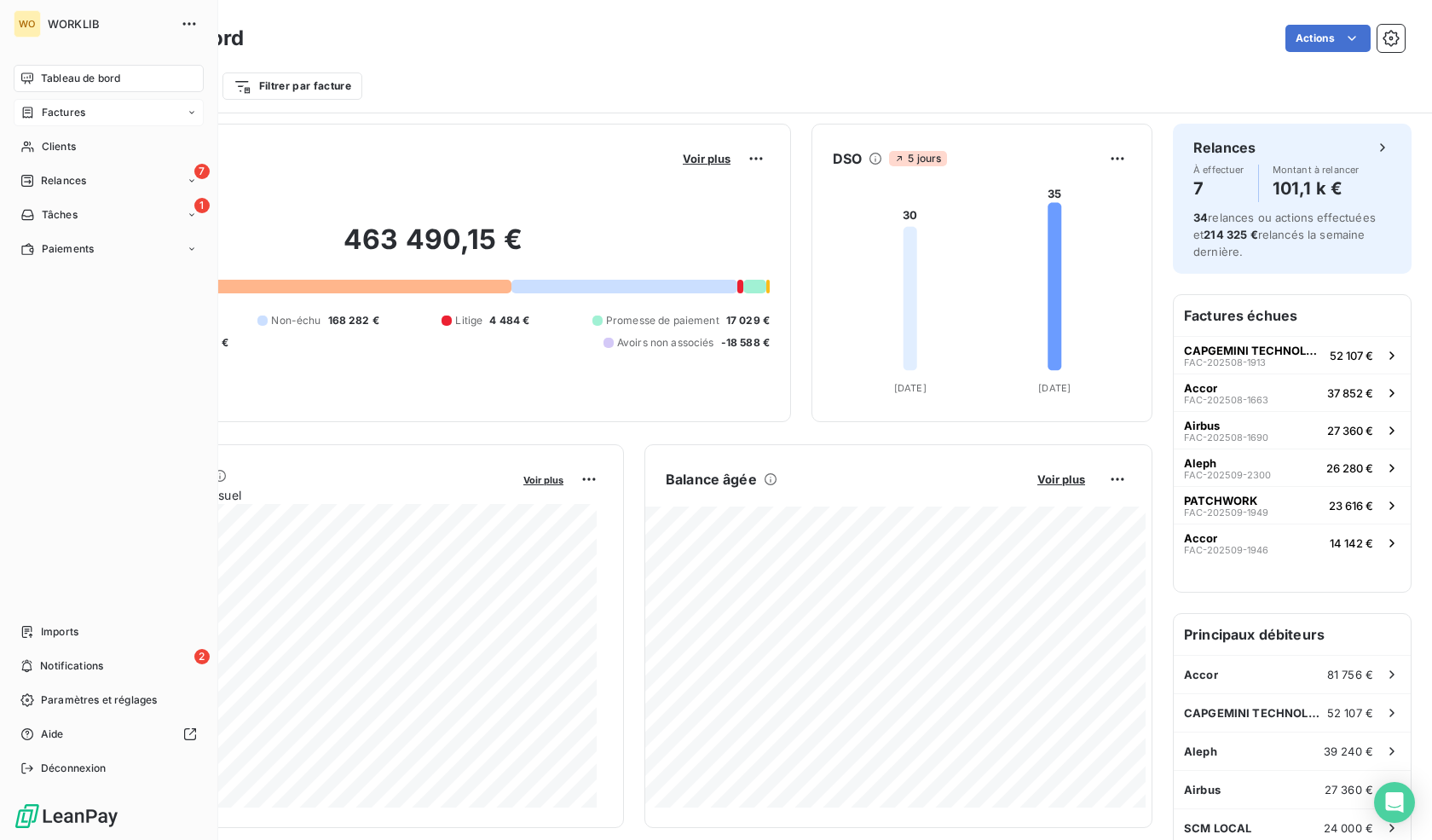
click at [54, 121] on div "Factures" at bounding box center [109, 113] width 191 height 27
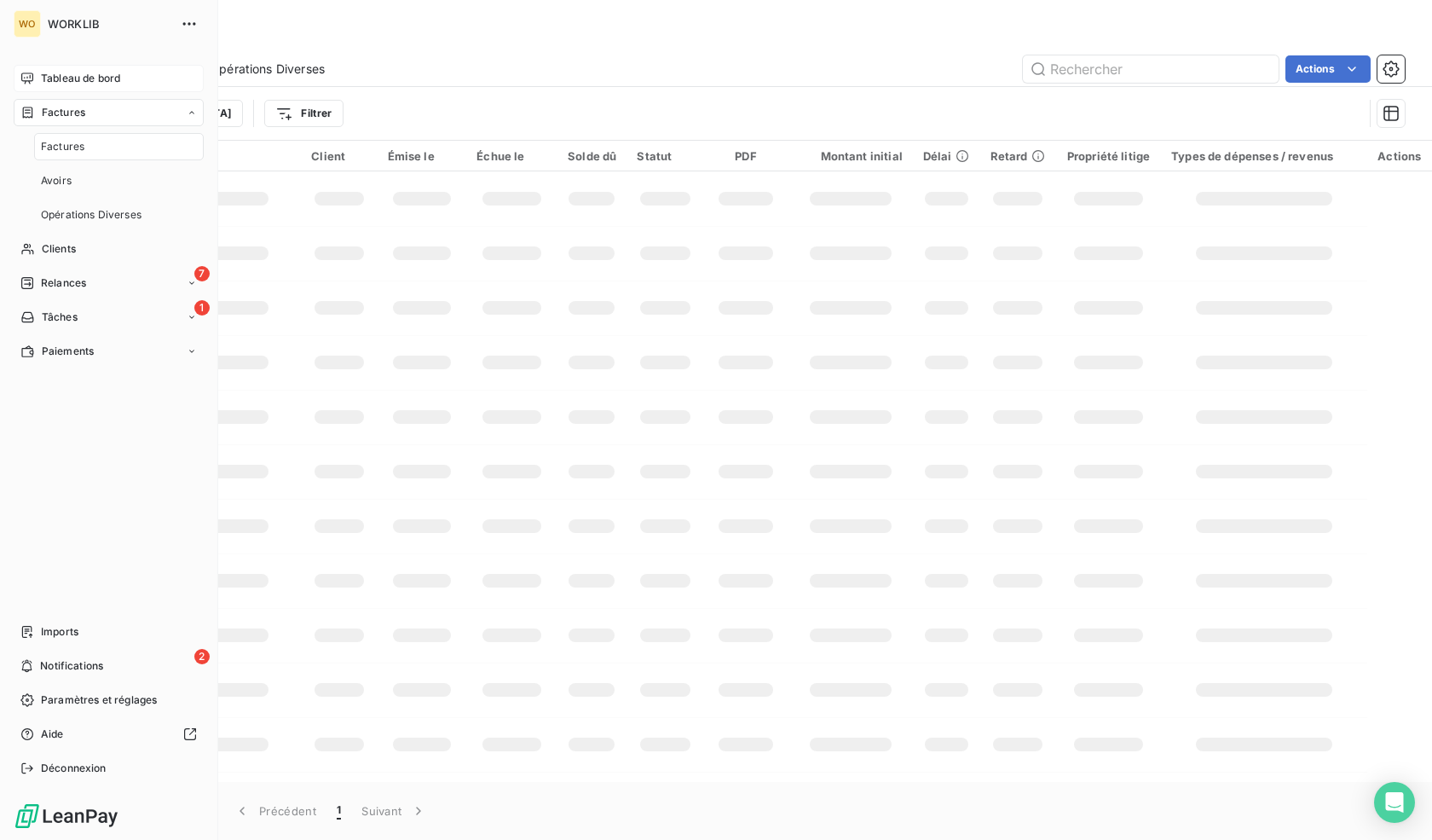
click at [74, 148] on span "Factures" at bounding box center [62, 147] width 44 height 16
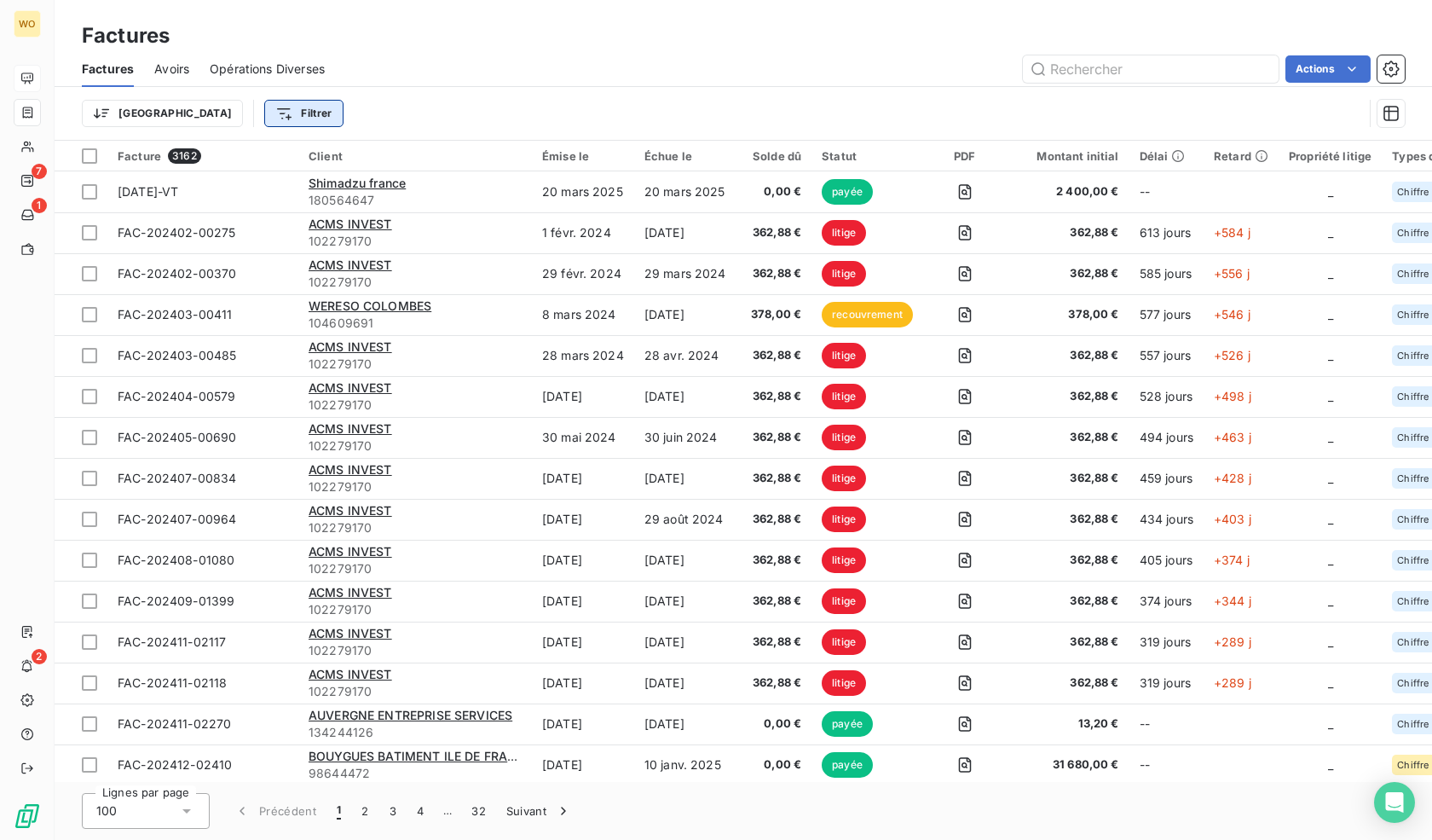
click at [227, 101] on html "WO 7 1 2 Factures Factures Avoirs Opérations Diverses Actions Trier Filtrer Fac…" at bounding box center [716, 420] width 1432 height 840
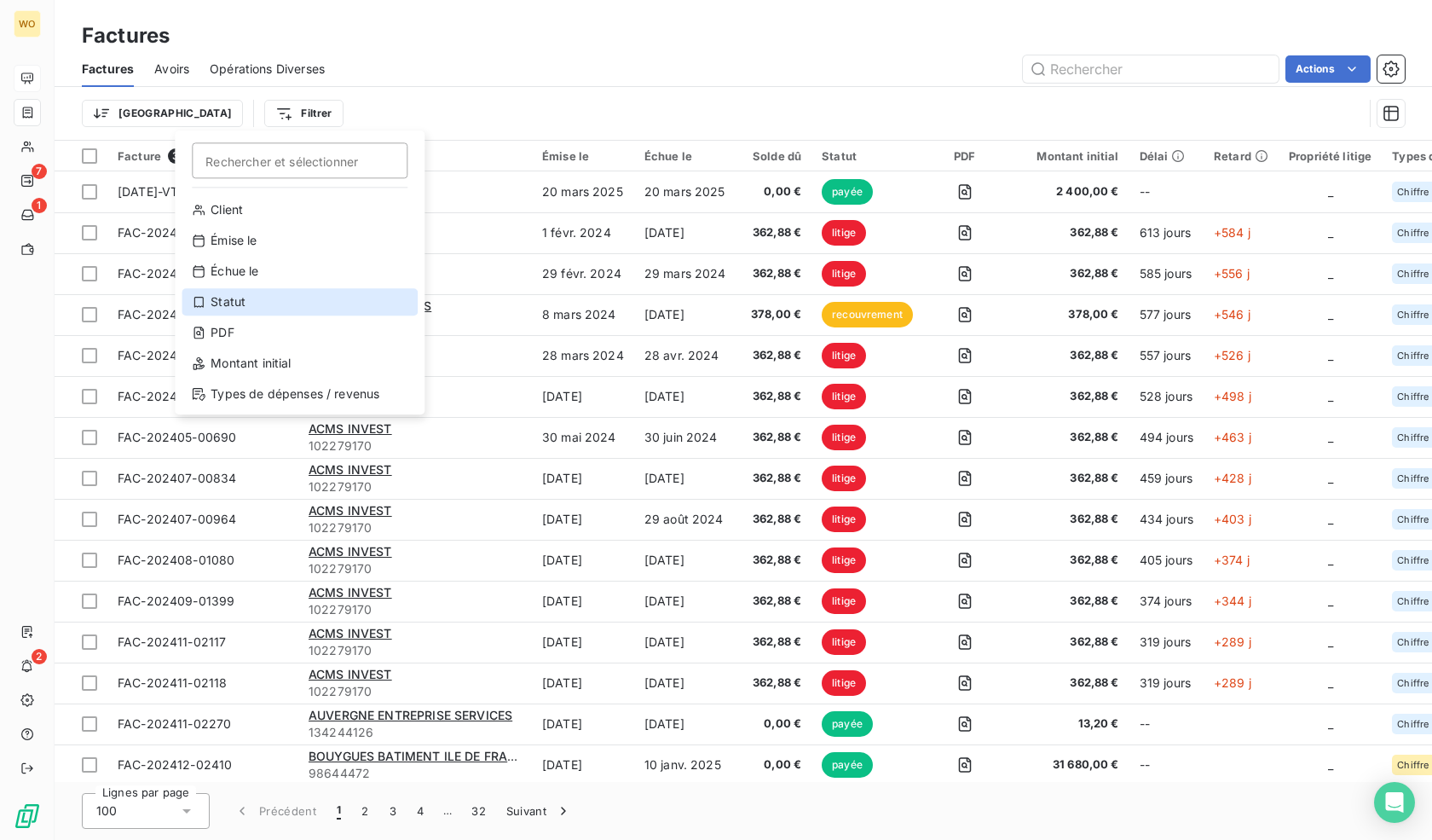
click at [267, 299] on div "Statut" at bounding box center [299, 301] width 236 height 27
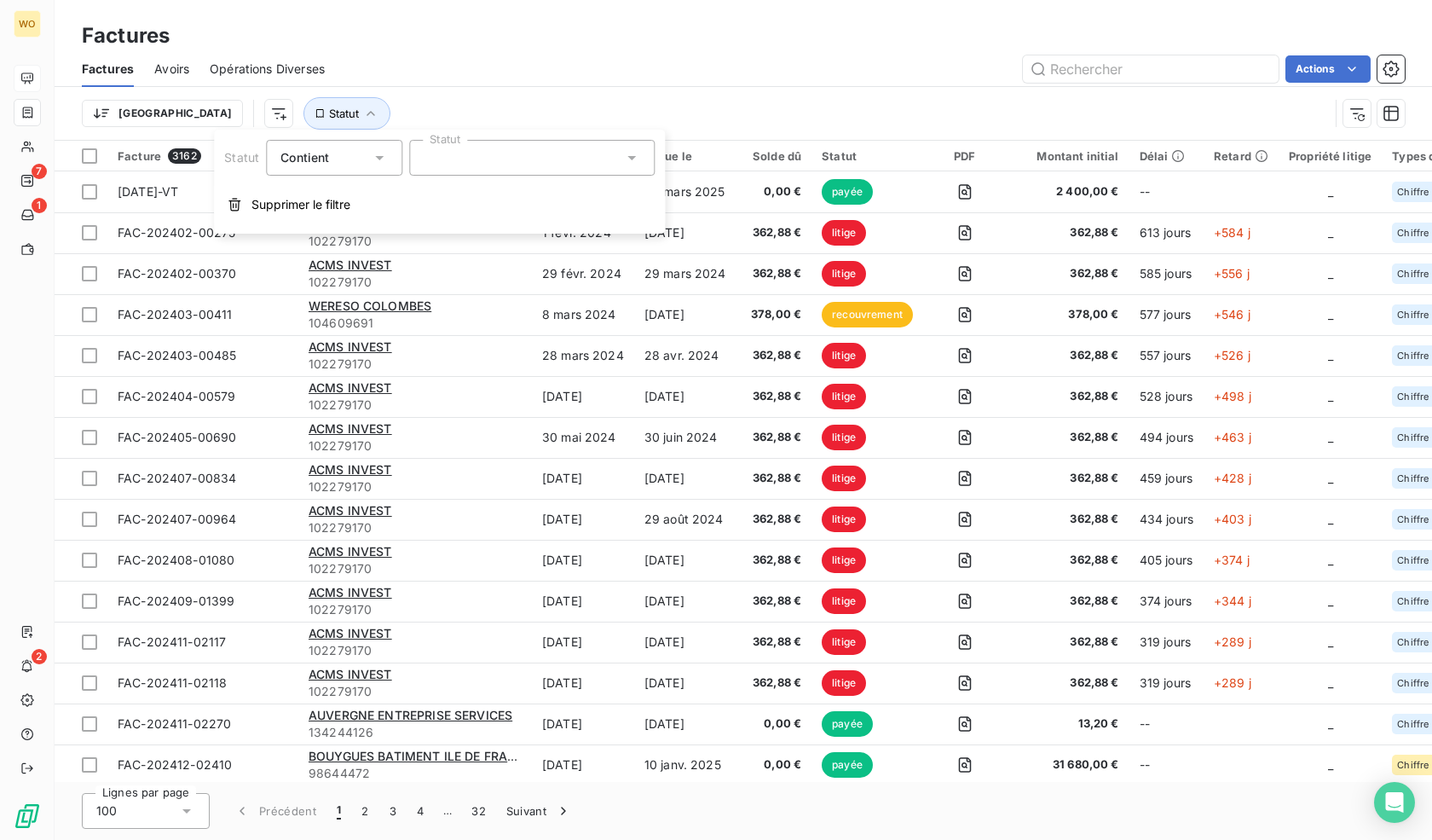
click at [572, 158] on div at bounding box center [532, 158] width 246 height 36
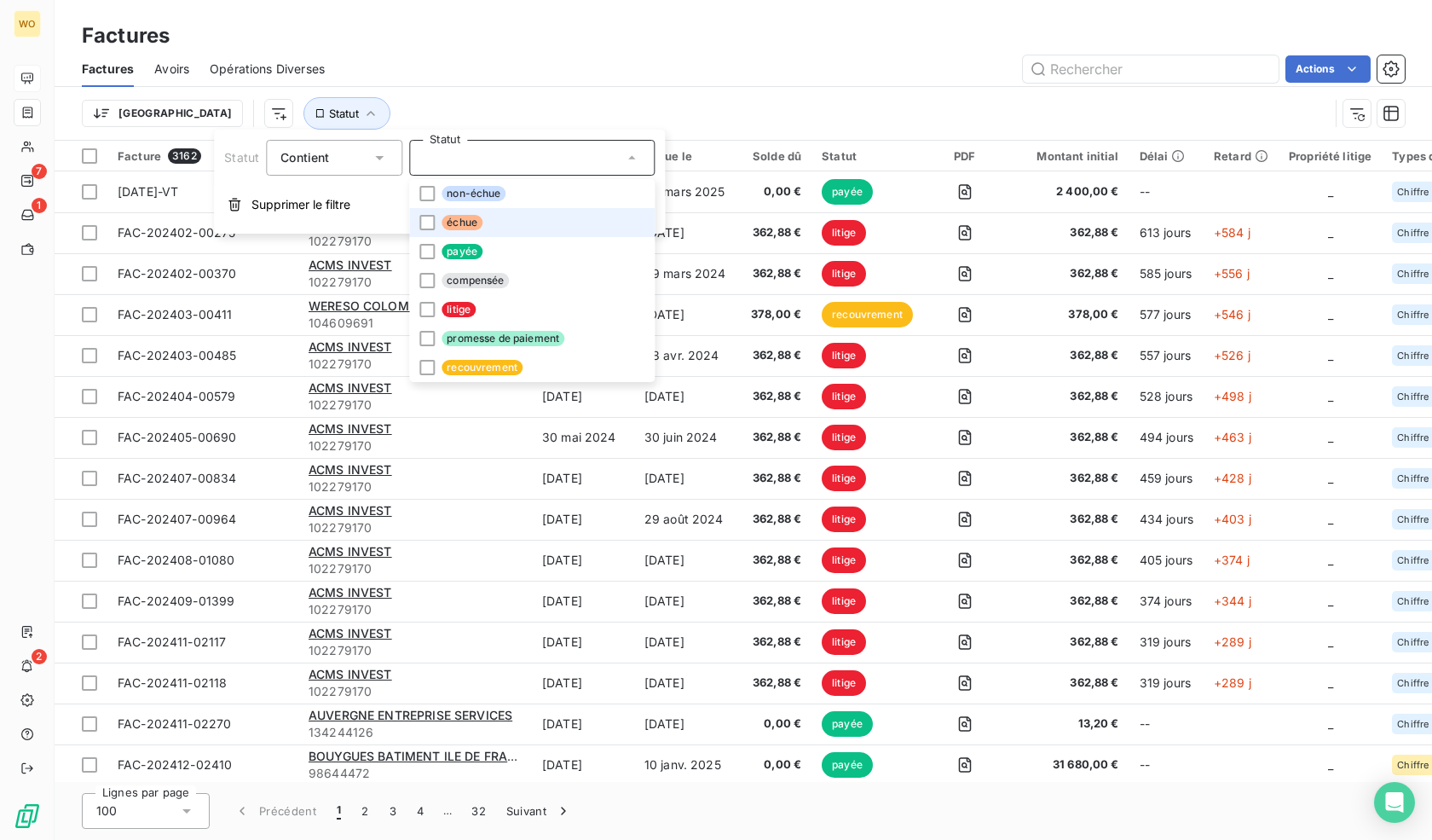
click at [460, 218] on span "échue" at bounding box center [462, 223] width 41 height 16
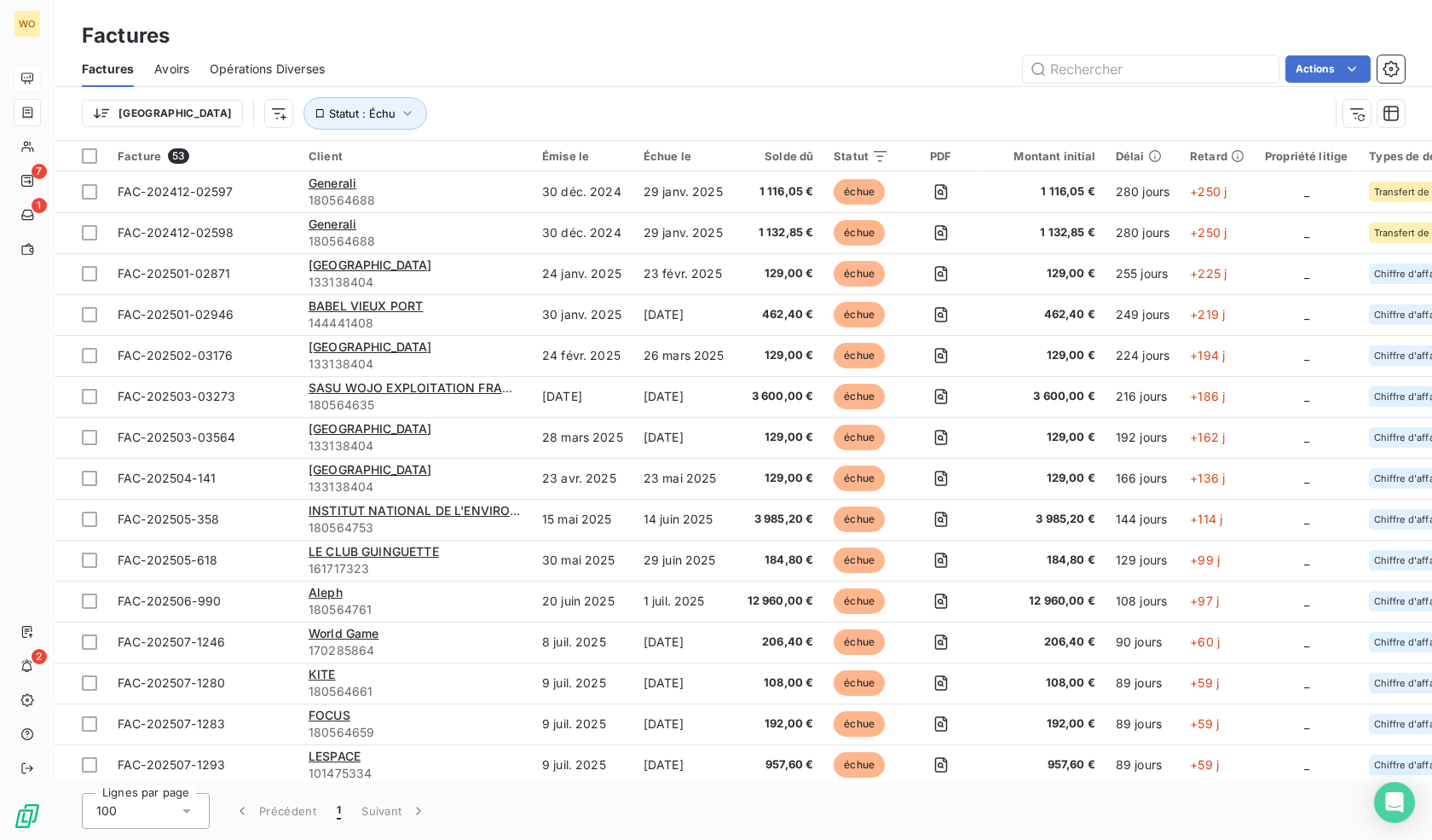
click at [495, 102] on div "Trier Statut : Échu" at bounding box center [705, 113] width 1247 height 32
click at [179, 122] on html "WO 7 1 2 Factures Factures Avoirs Opérations Diverses Actions Trier Statut : Éc…" at bounding box center [716, 420] width 1432 height 840
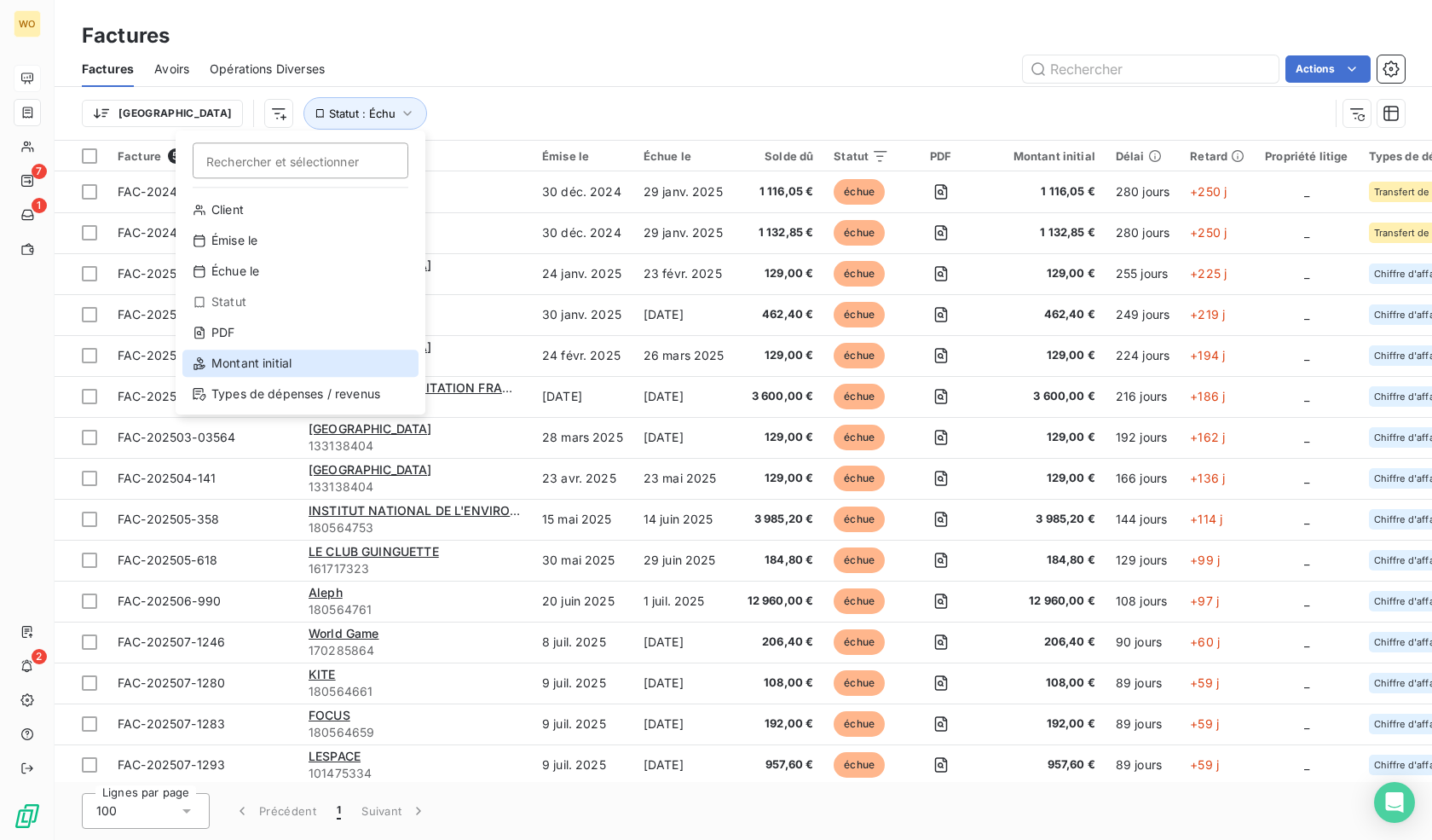
click at [264, 354] on div "Montant initial" at bounding box center [300, 364] width 236 height 27
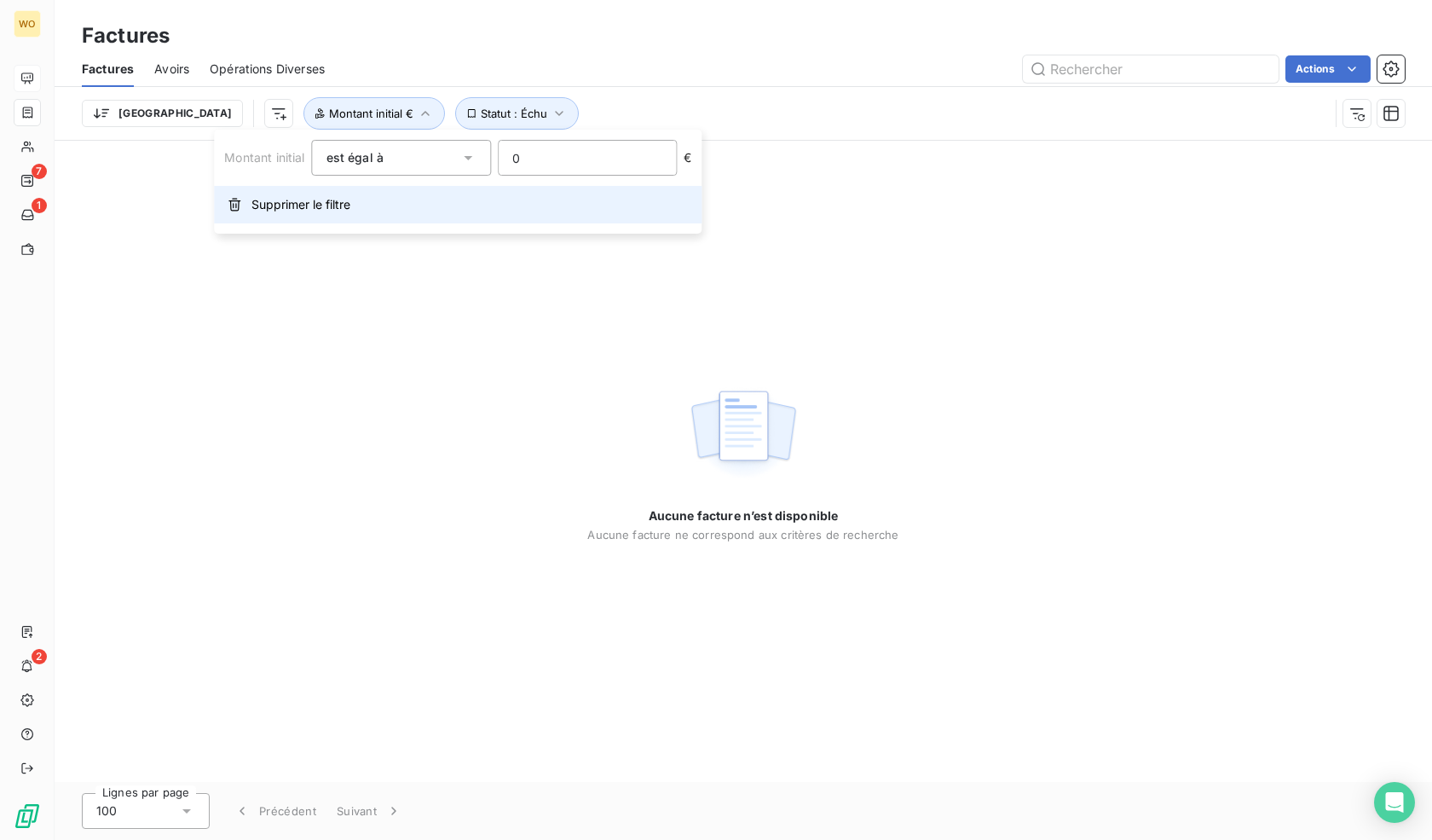
click at [310, 204] on span "Supprimer le filtre" at bounding box center [301, 205] width 99 height 18
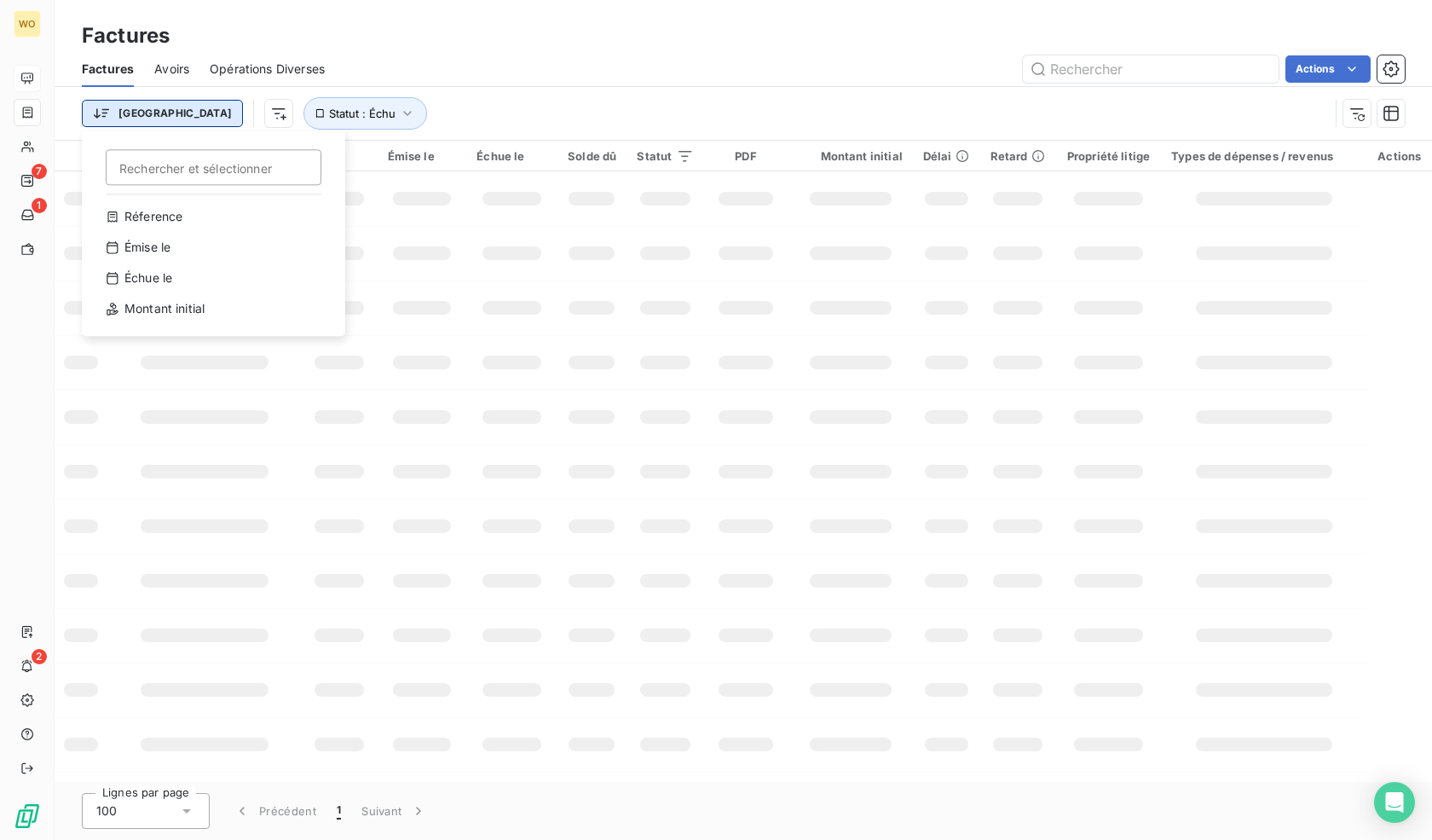
click at [100, 120] on html "WO 7 1 2 Factures Factures Avoirs Opérations Diverses Actions Trier Rechercher …" at bounding box center [716, 420] width 1432 height 840
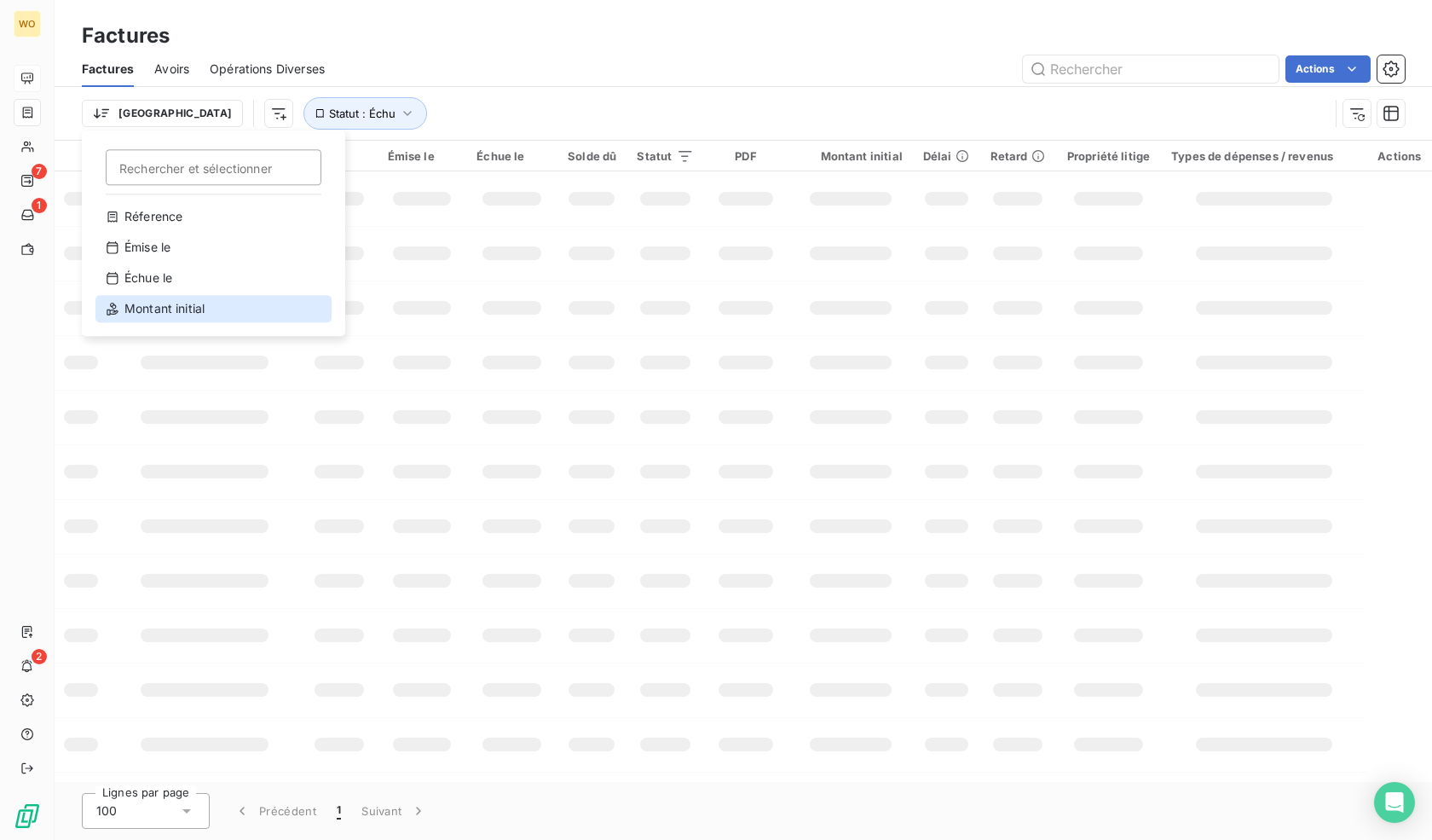
click at [190, 306] on div "Montant initial" at bounding box center [213, 308] width 236 height 27
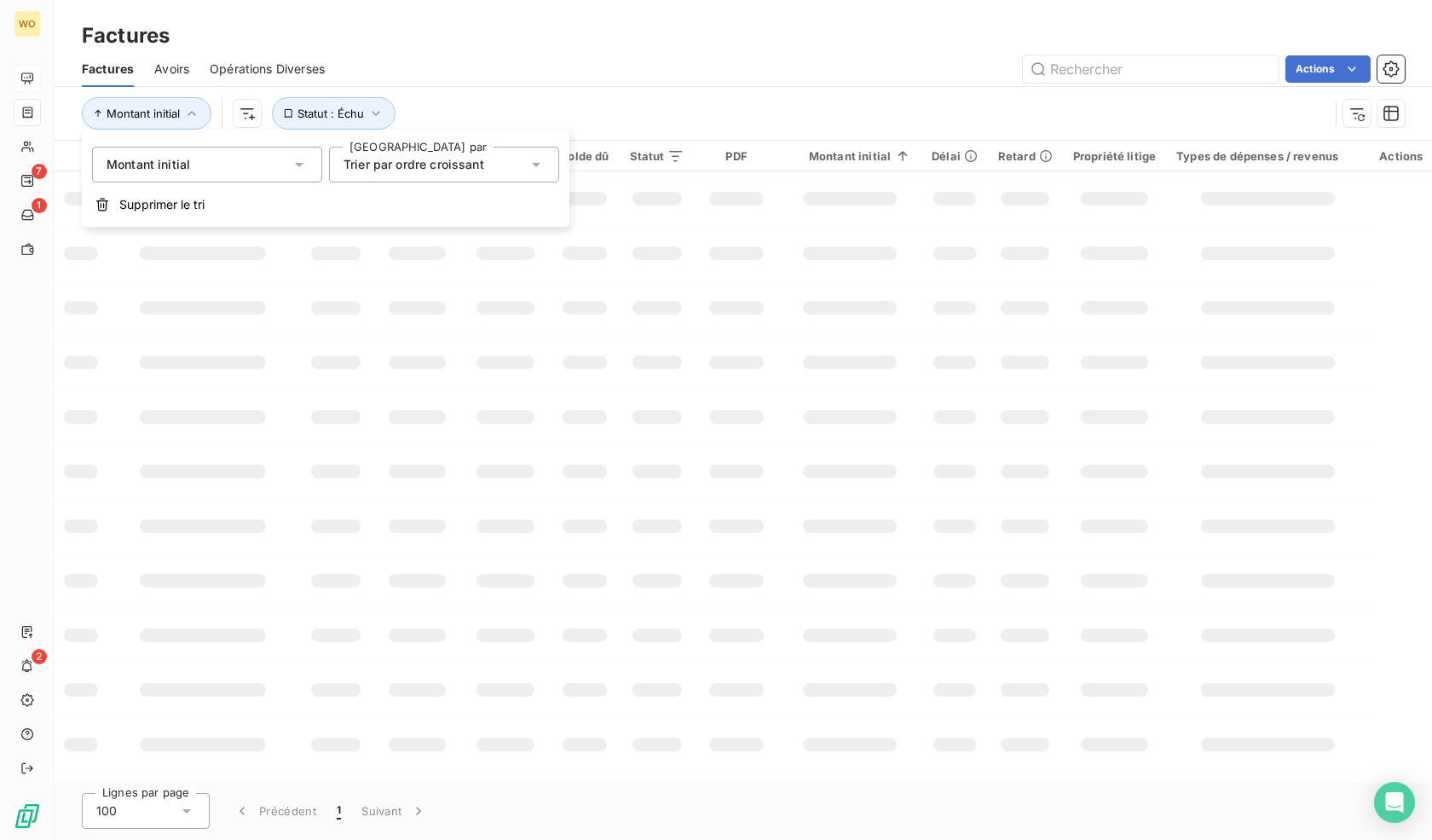
click at [878, 60] on div "Actions" at bounding box center [875, 69] width 1060 height 27
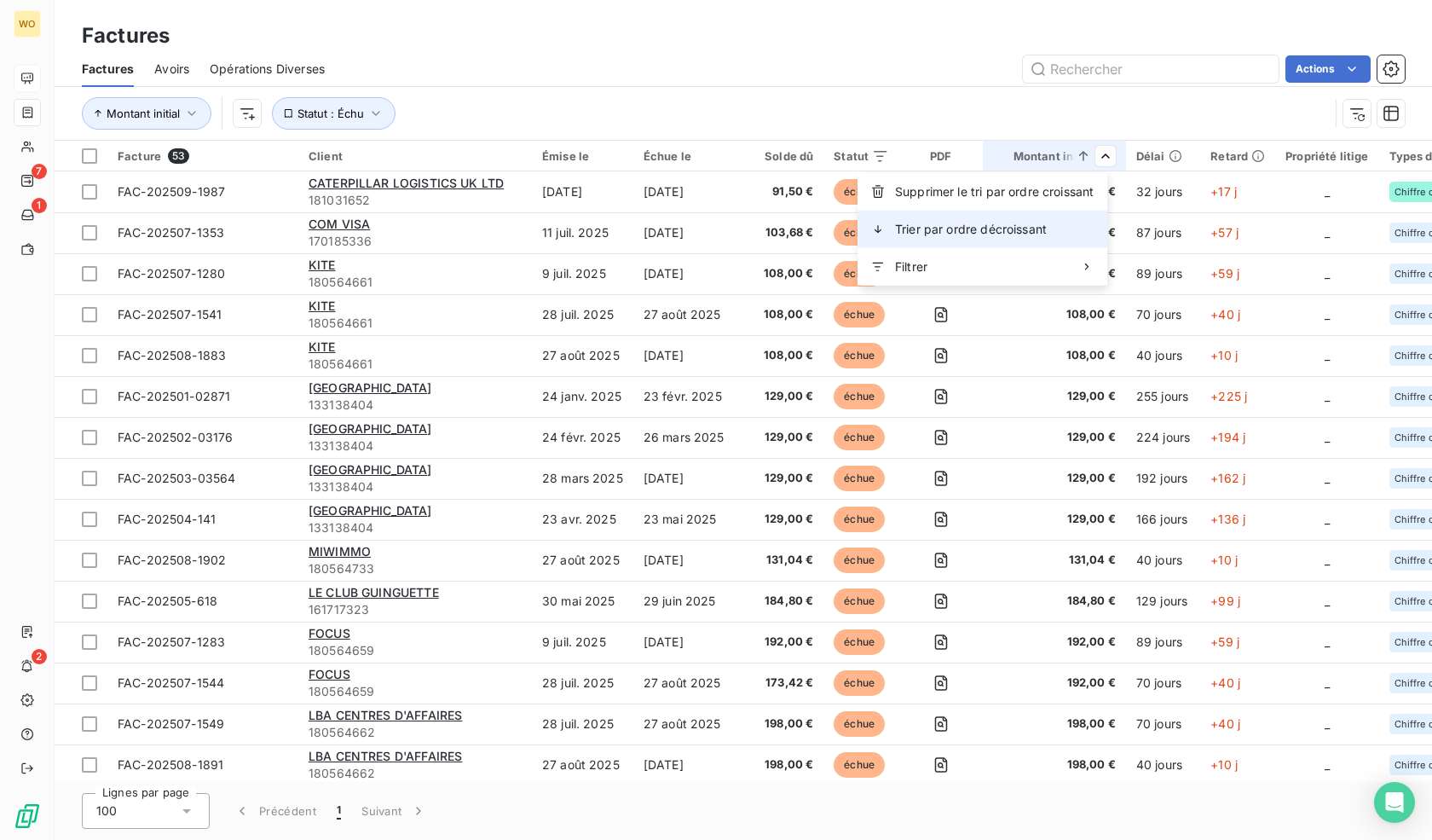
click at [1005, 226] on span "Trier par ordre décroissant" at bounding box center [971, 229] width 152 height 18
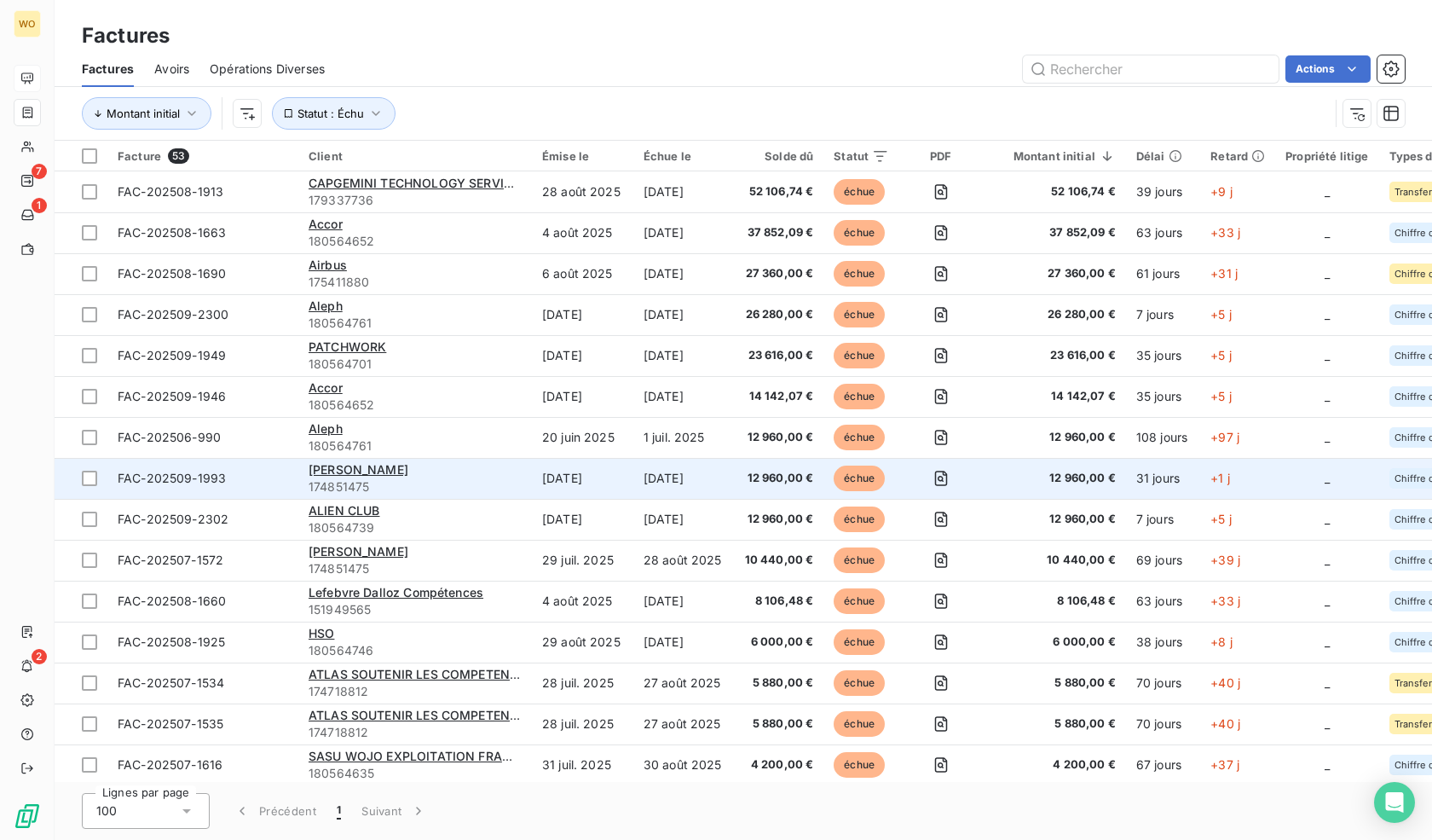
click at [406, 485] on span "174851475" at bounding box center [414, 487] width 213 height 18
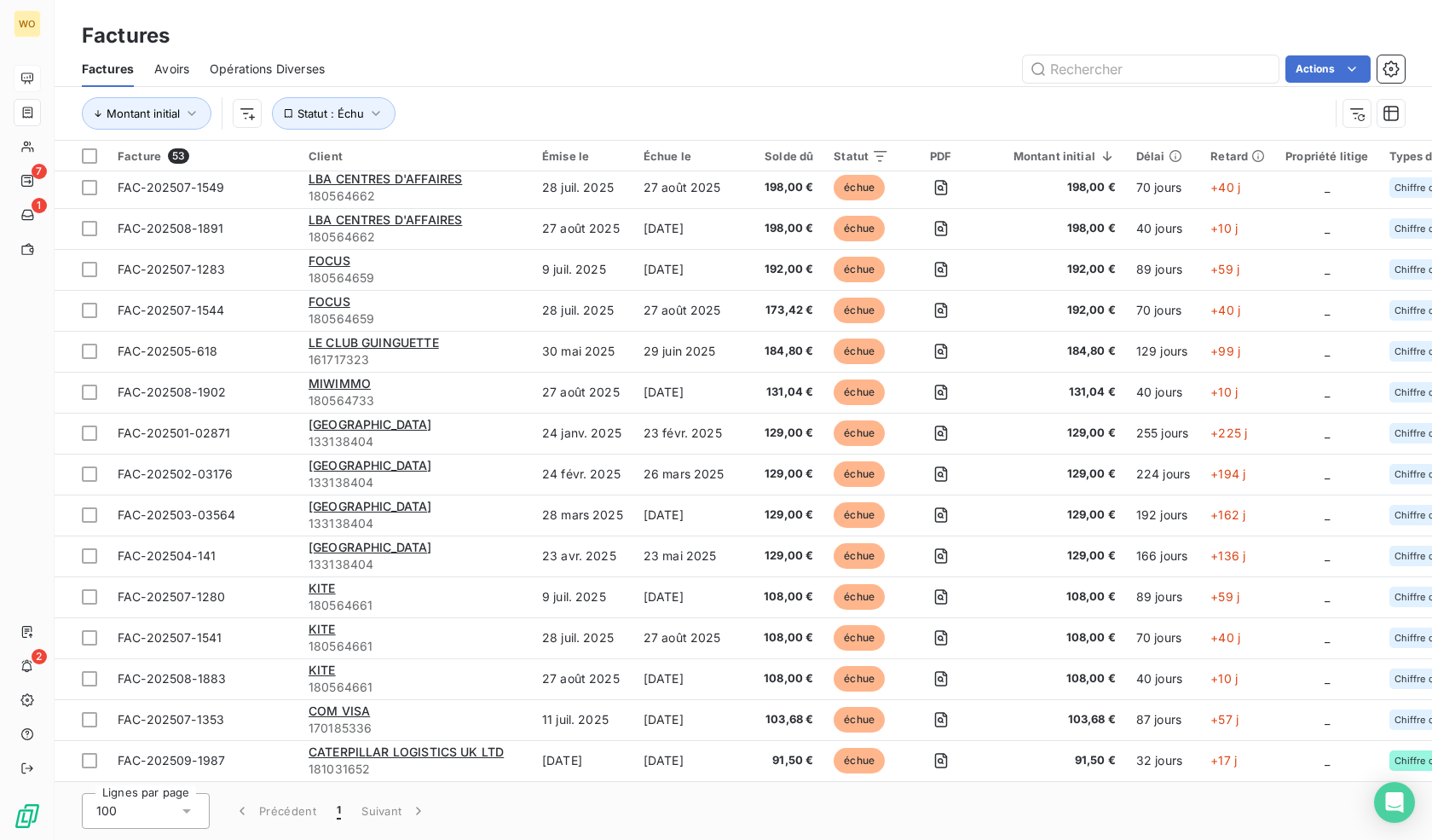
scroll to position [1565, 0]
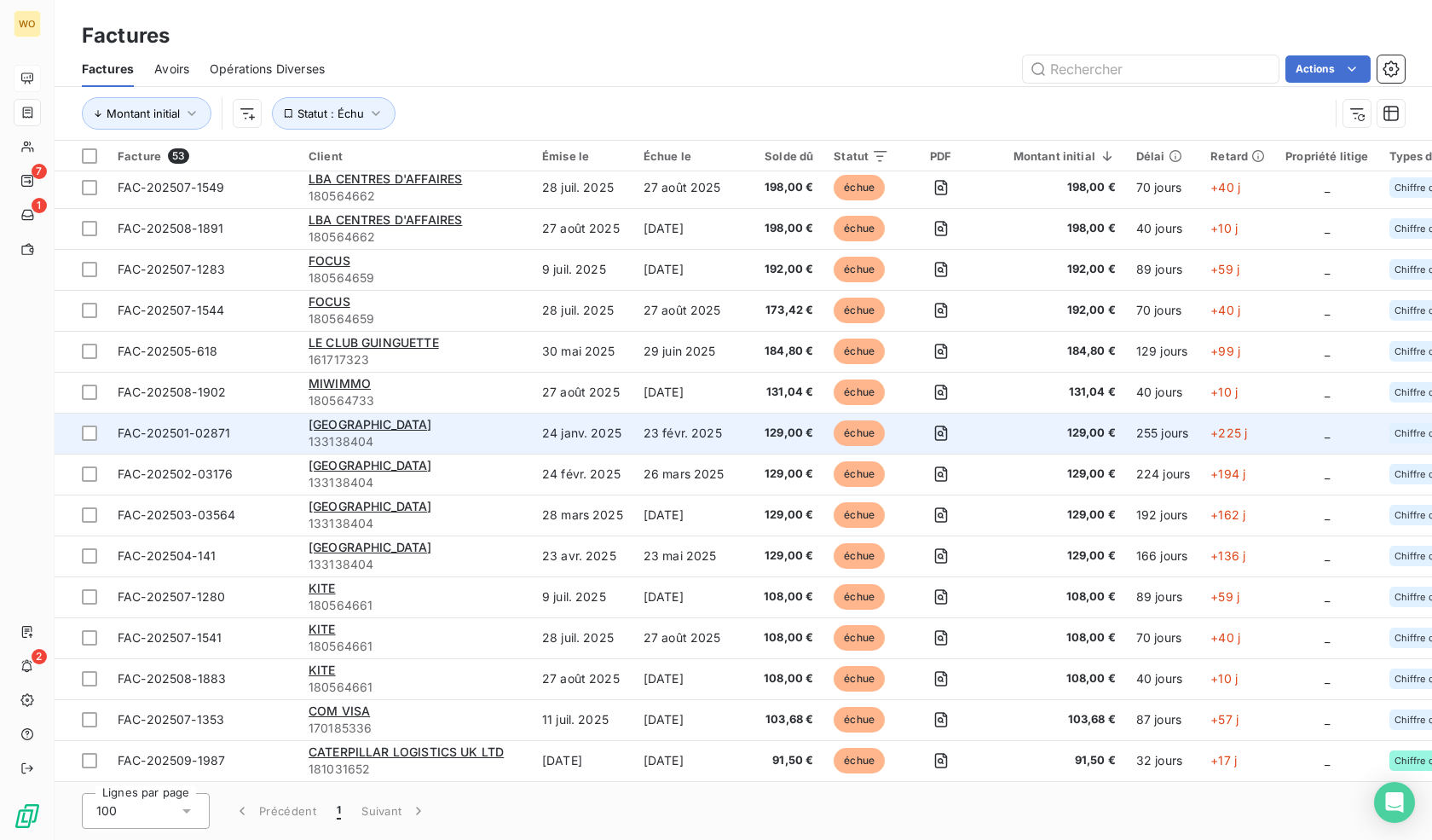
click at [385, 433] on span "133138404" at bounding box center [414, 441] width 213 height 18
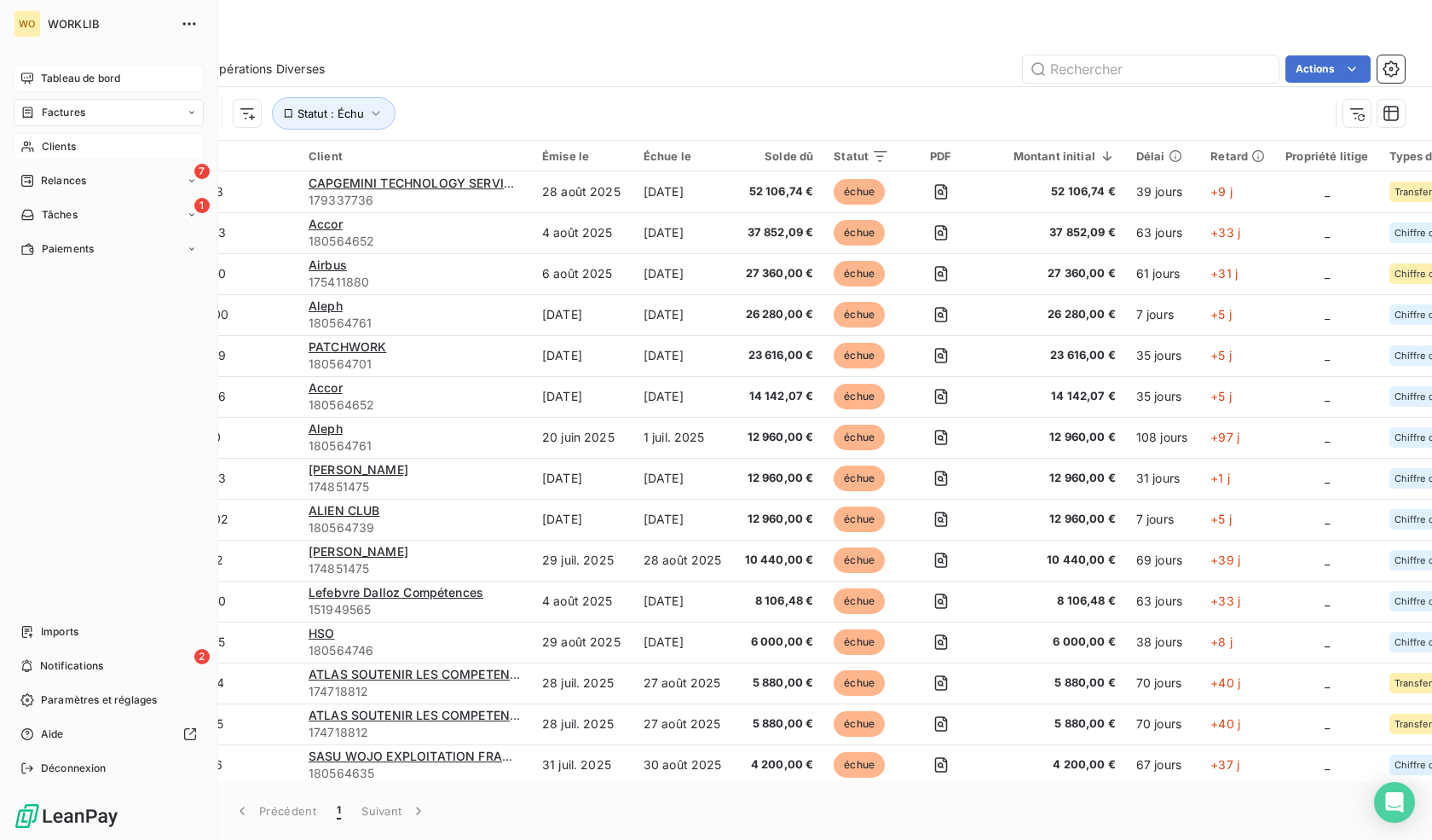
click at [52, 140] on span "Clients" at bounding box center [58, 147] width 34 height 16
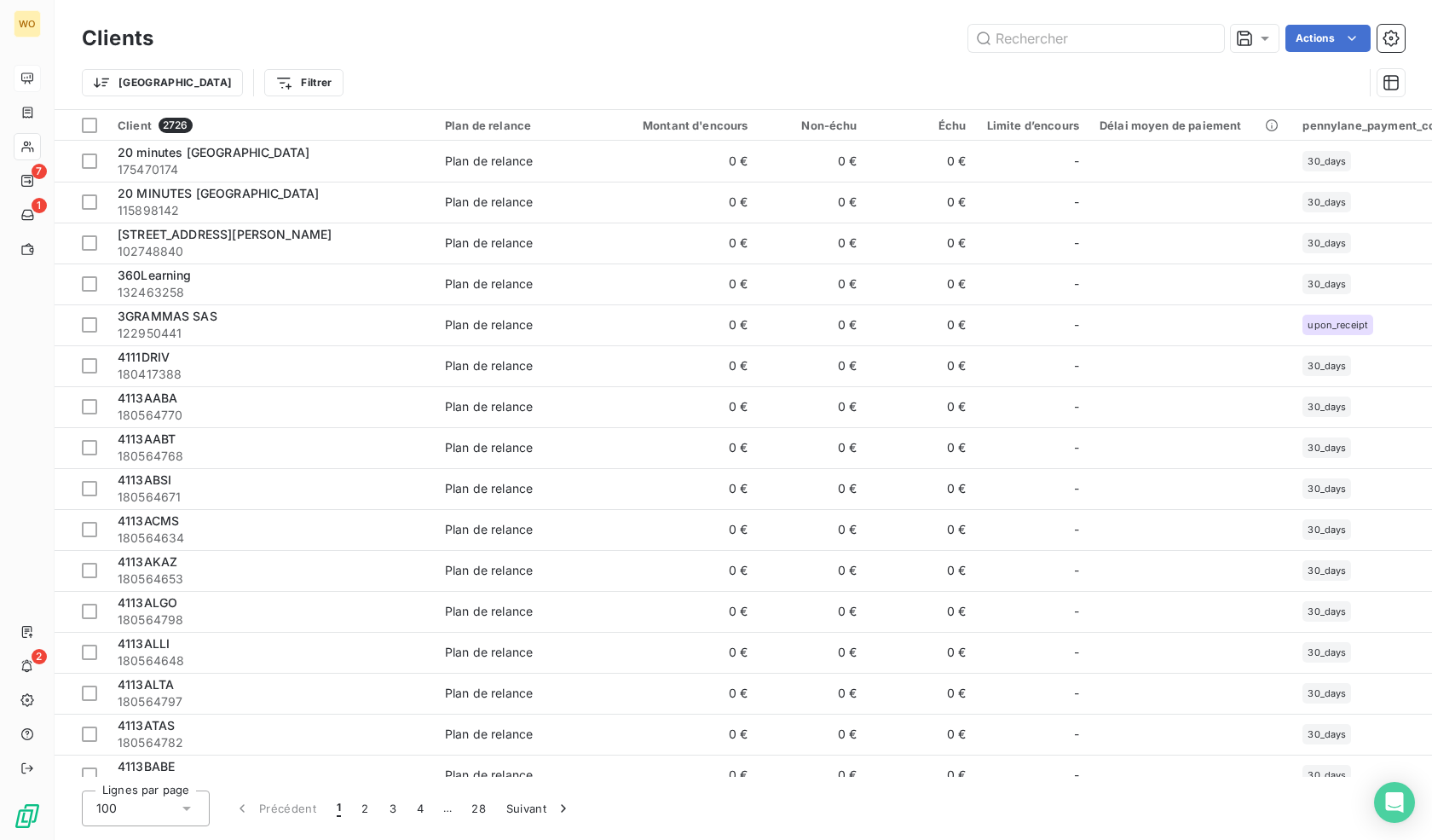
click at [1144, 52] on div "Clients Actions" at bounding box center [743, 38] width 1323 height 36
click at [1141, 40] on input "text" at bounding box center [1096, 38] width 256 height 27
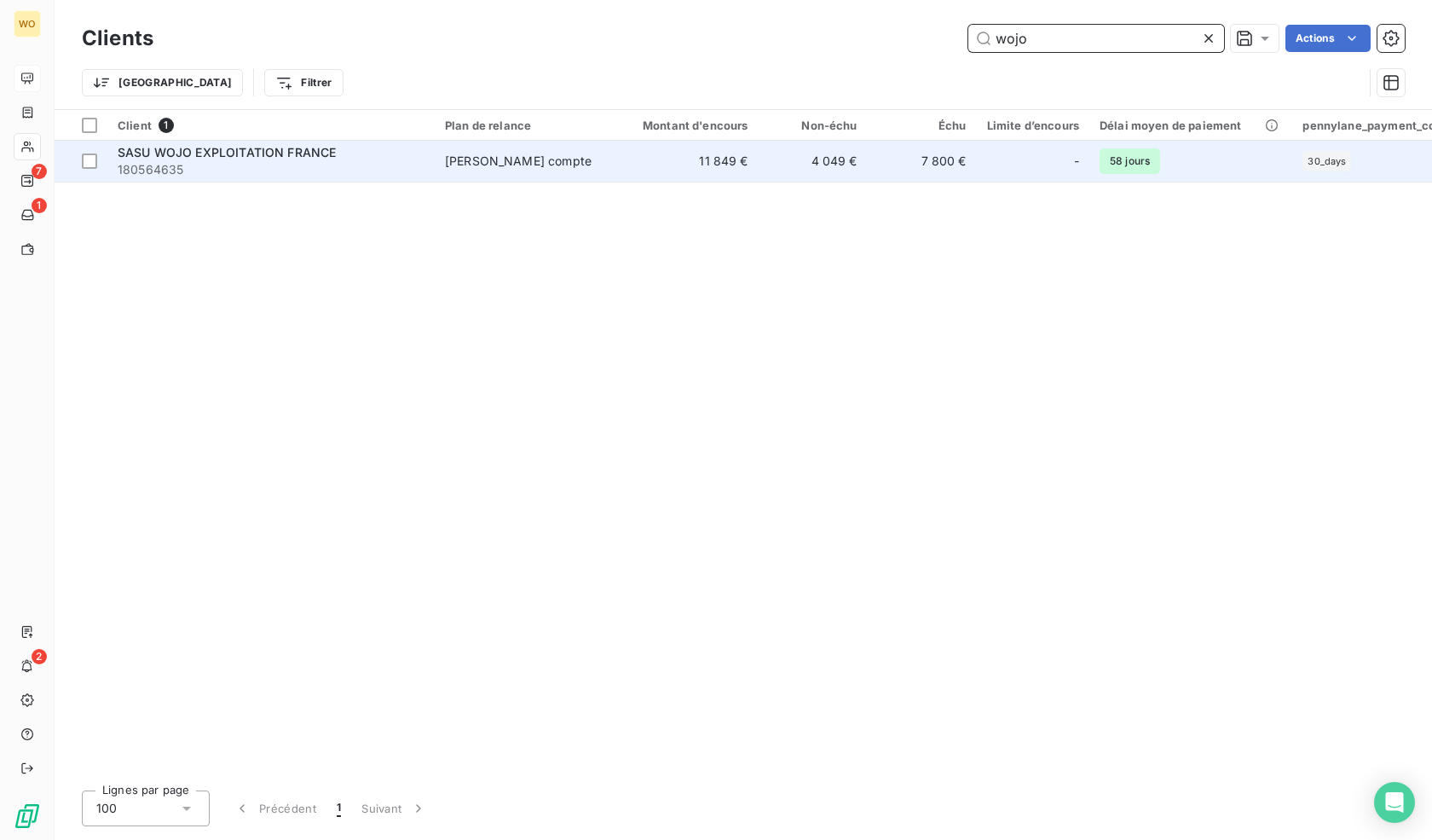
type input "wojo"
click at [362, 155] on div "SASU WOJO EXPLOITATION FRANCE" at bounding box center [271, 153] width 307 height 18
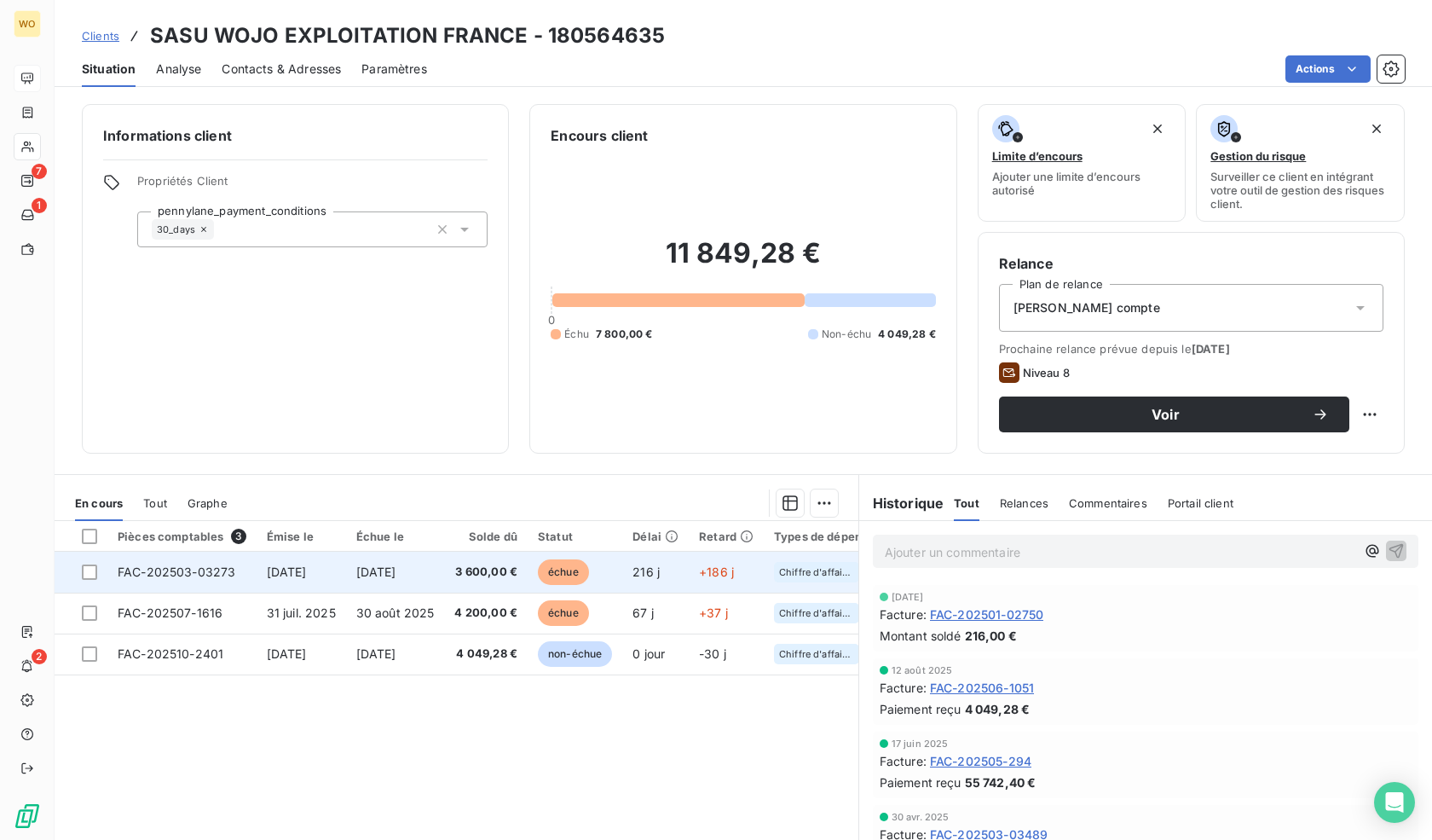
click at [346, 567] on td "[DATE]" at bounding box center [301, 572] width 89 height 41
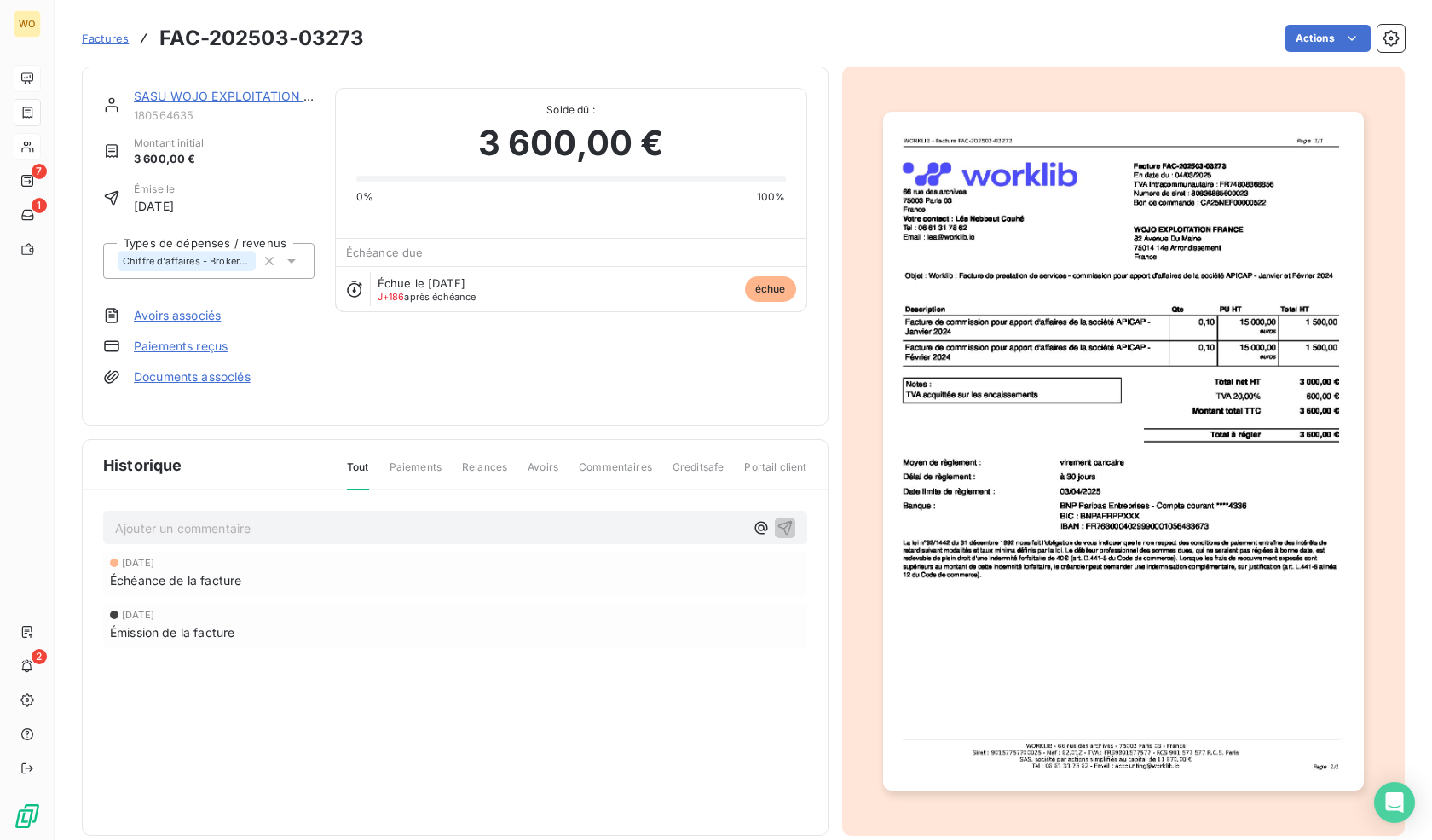
click at [149, 572] on span "Échéance de la facture" at bounding box center [175, 580] width 131 height 18
drag, startPoint x: 149, startPoint y: 565, endPoint x: 350, endPoint y: 648, distance: 217.5
click at [350, 648] on div "[DATE] Échéance de la facture [DATE] Émission de la facture" at bounding box center [455, 633] width 704 height 165
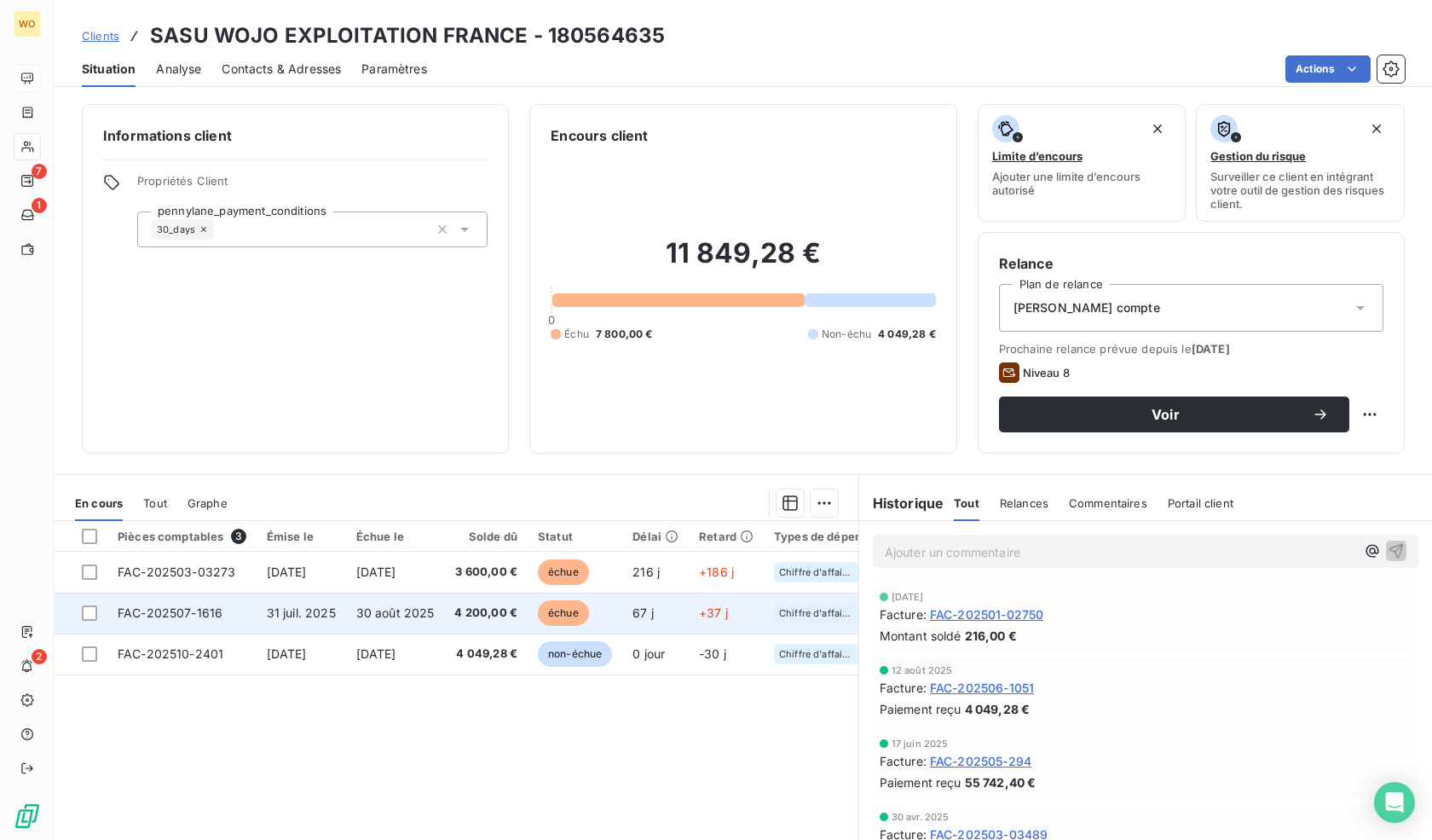
click at [328, 609] on span "31 juil. 2025" at bounding box center [300, 612] width 69 height 15
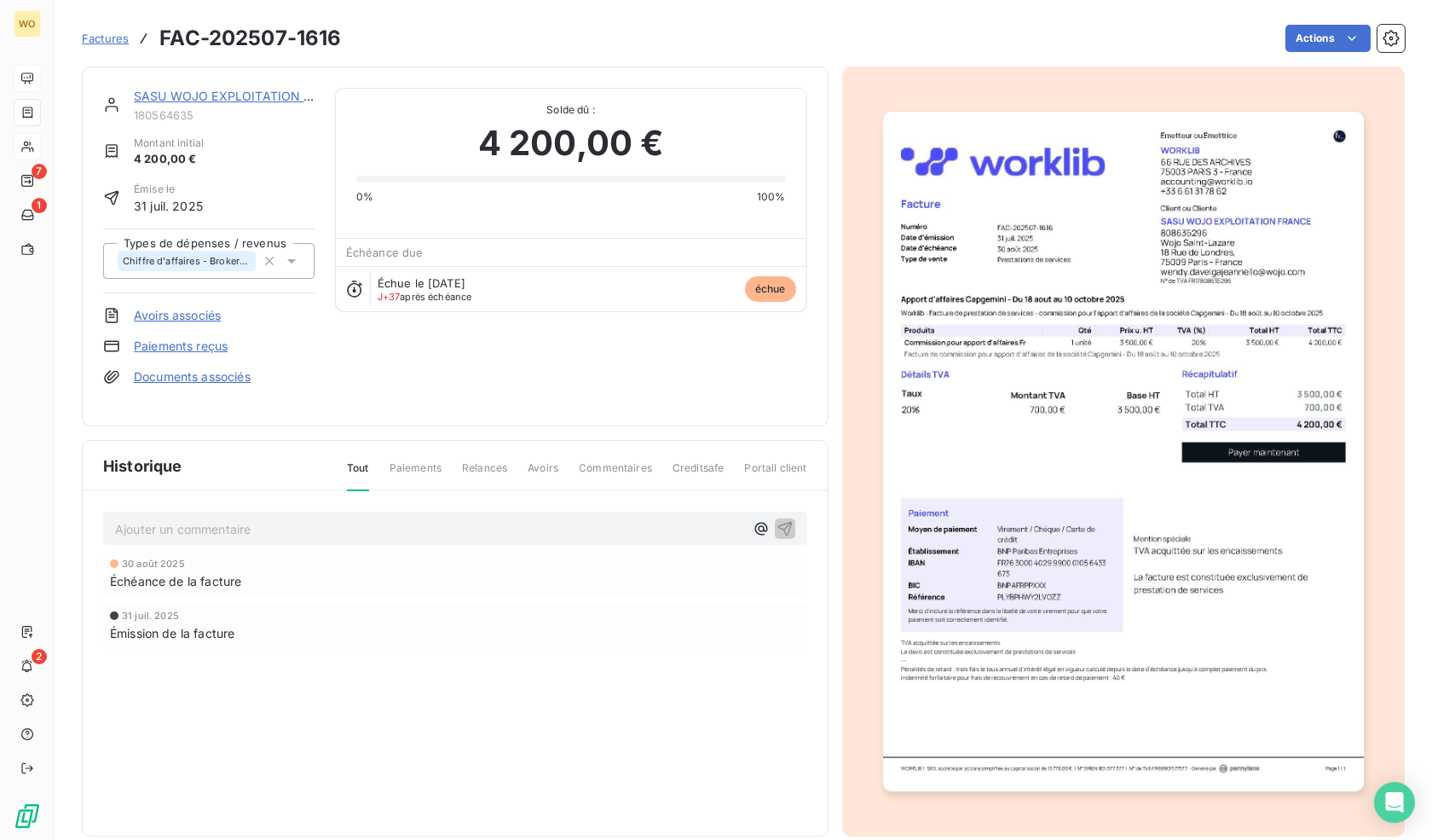
drag, startPoint x: 82, startPoint y: 73, endPoint x: 517, endPoint y: 368, distance: 525.6
click at [517, 368] on div "SASU WOJO EXPLOITATION FRANCE 180564635 Montant initial 4 200,00 € Émise le [DA…" at bounding box center [455, 246] width 747 height 360
click at [517, 368] on div "SASU WOJO EXPLOITATION FRANCE 180564635 Montant initial 4 200,00 € Émise le [DA…" at bounding box center [455, 246] width 704 height 317
click at [426, 461] on span "Paiements" at bounding box center [415, 475] width 52 height 29
click at [400, 461] on span "Paiements" at bounding box center [415, 475] width 52 height 29
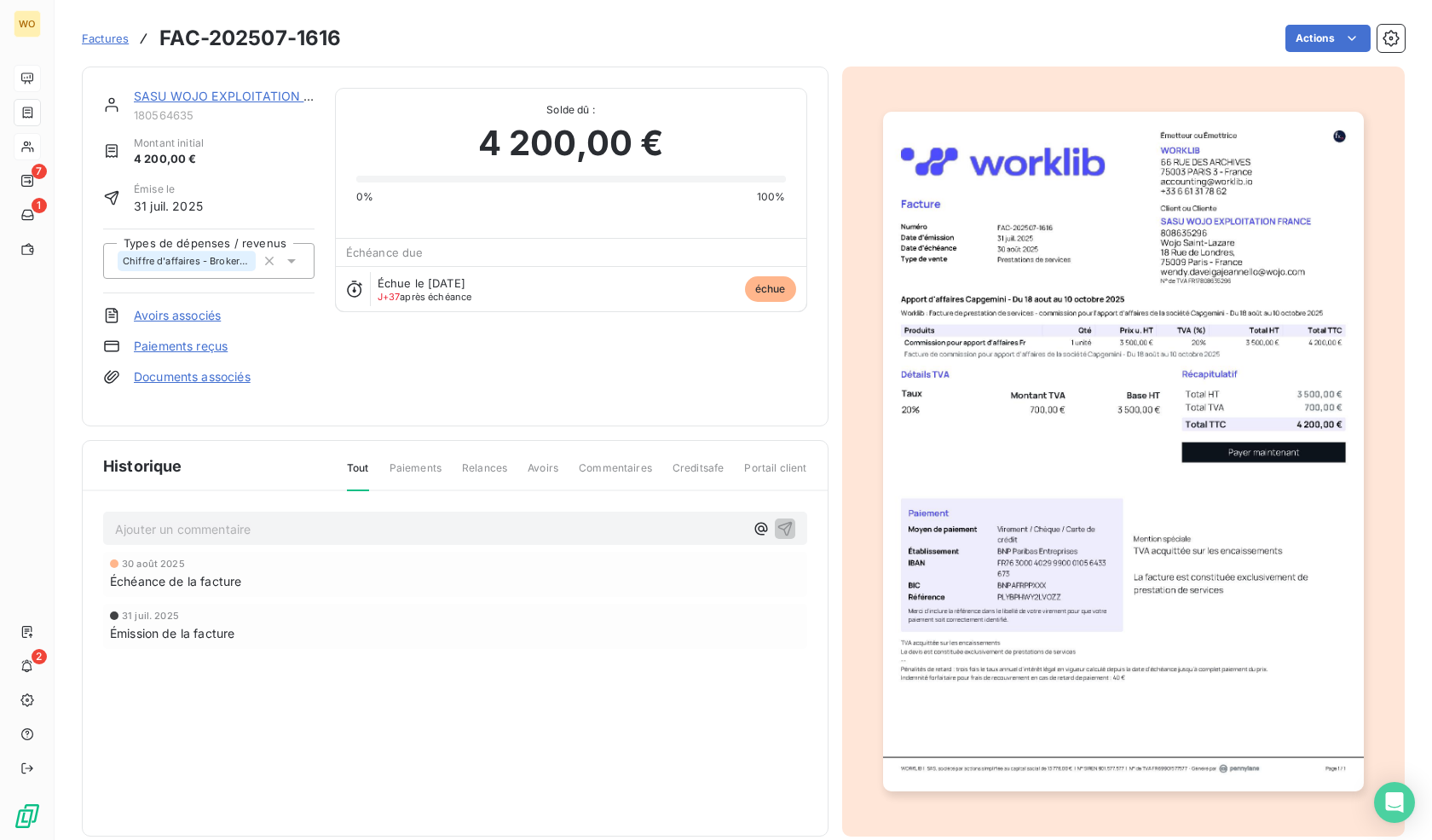
click at [417, 464] on span "Paiements" at bounding box center [415, 475] width 52 height 29
click at [417, 461] on span "Paiements" at bounding box center [415, 475] width 52 height 29
click at [433, 559] on div "[DATE] Échéance de la facture" at bounding box center [455, 574] width 690 height 31
click at [245, 42] on h3 "FAC-202507-1616" at bounding box center [250, 39] width 182 height 31
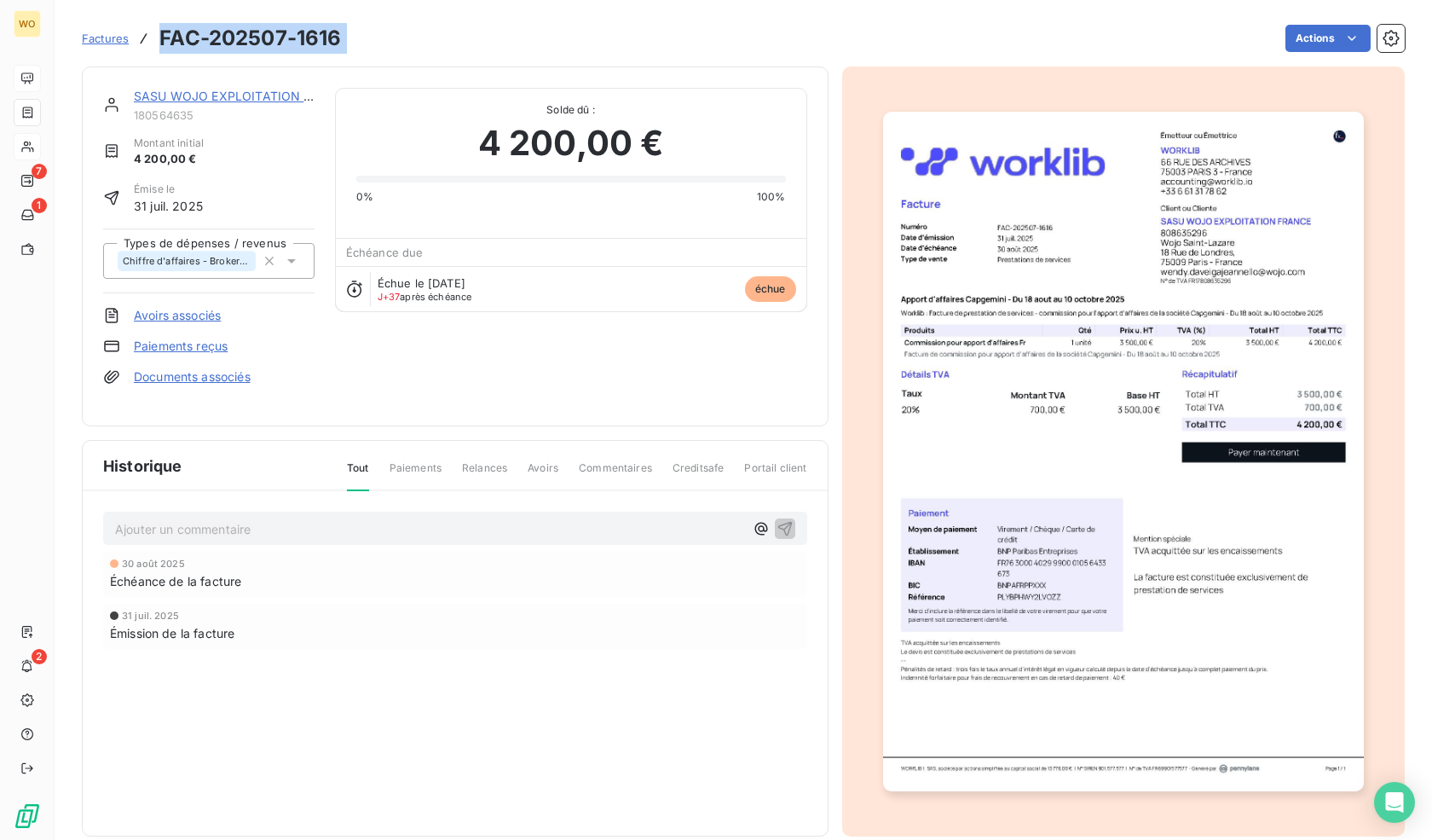
click at [245, 42] on h3 "FAC-202507-1616" at bounding box center [250, 39] width 182 height 31
copy section "FAC-202507-1616 Actions"
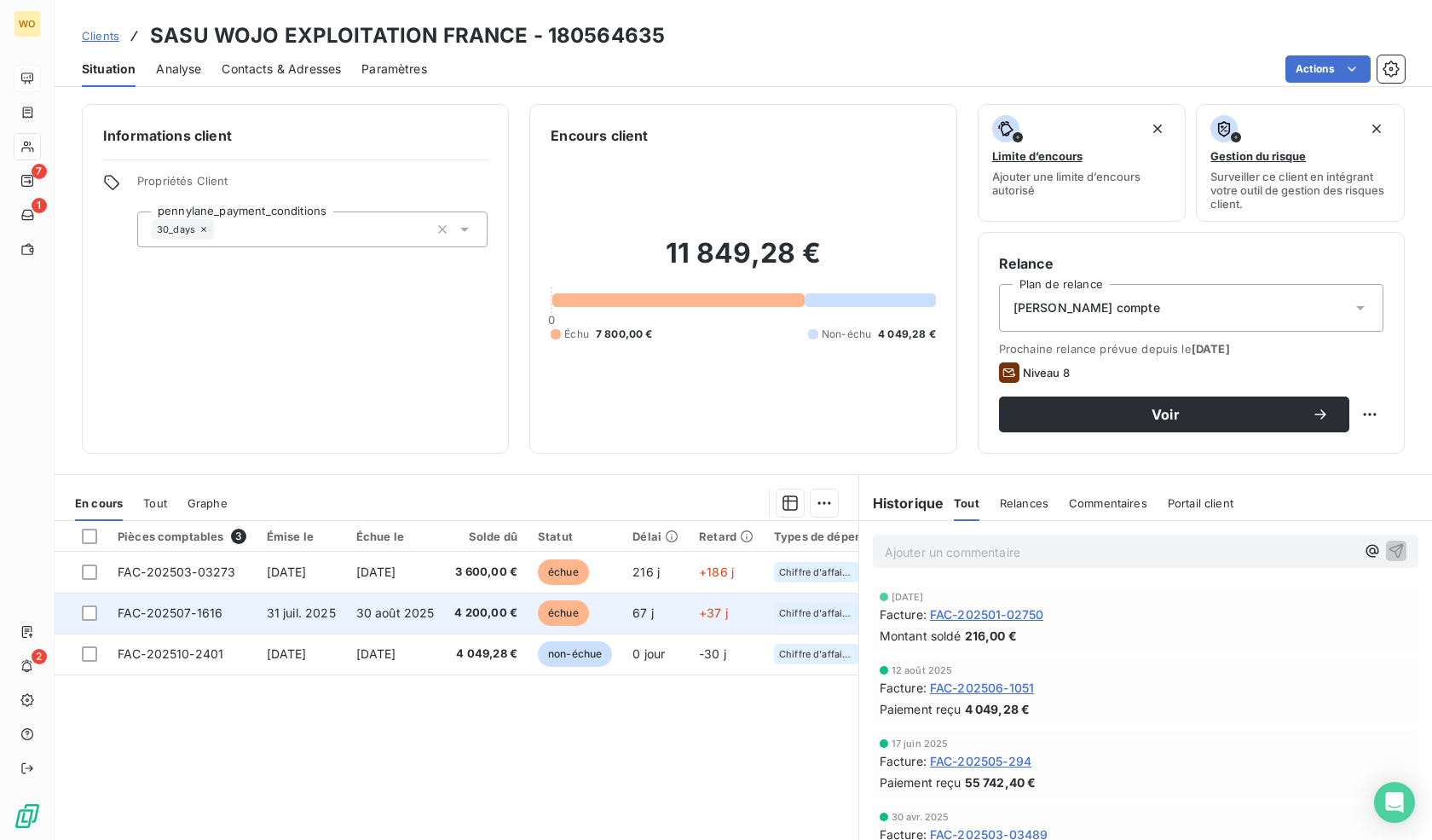
click at [541, 610] on span "échue" at bounding box center [563, 612] width 52 height 25
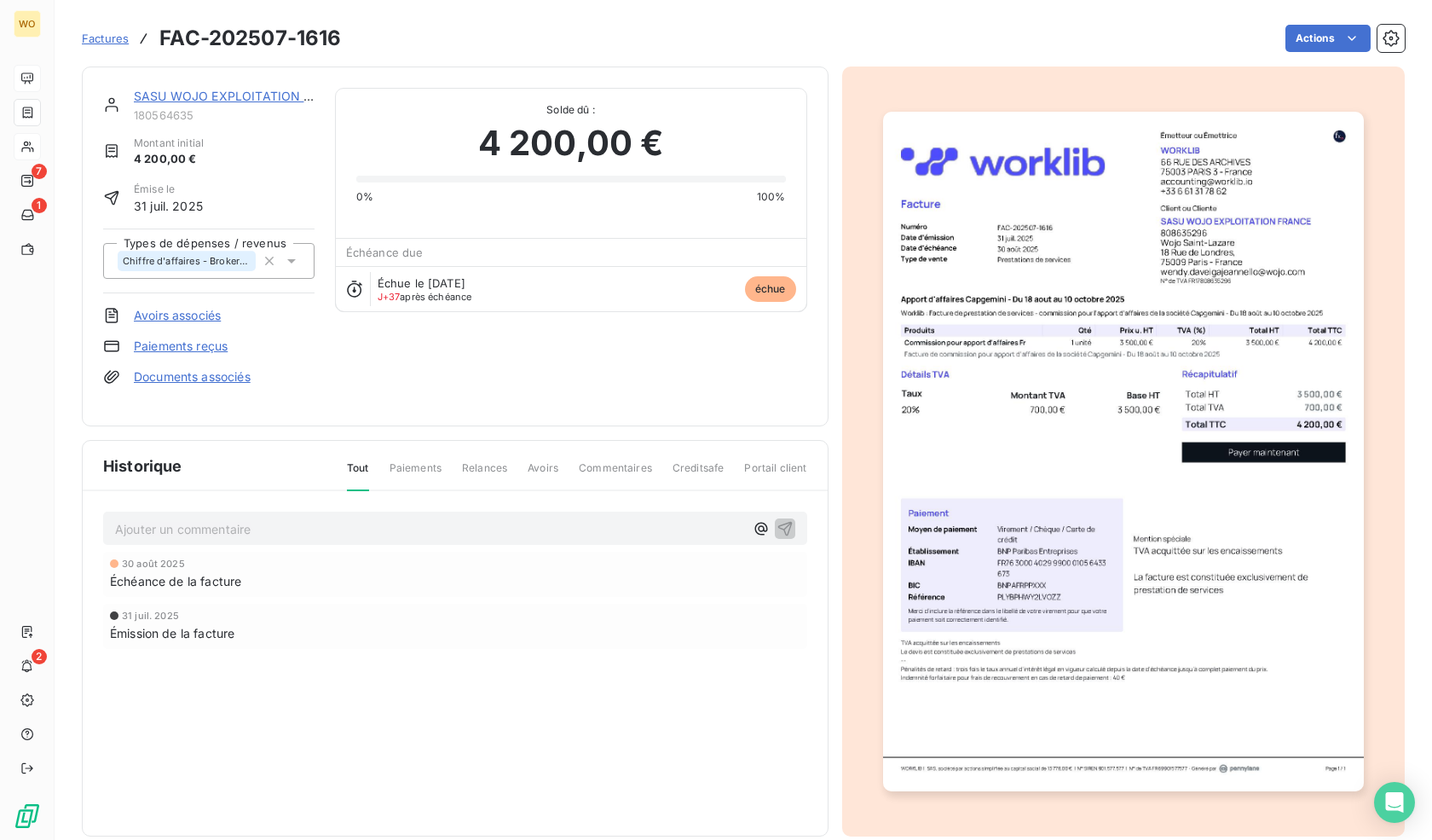
click at [169, 40] on h3 "FAC-202507-1616" at bounding box center [250, 39] width 182 height 31
copy section "FAC-202507-1616 Actions"
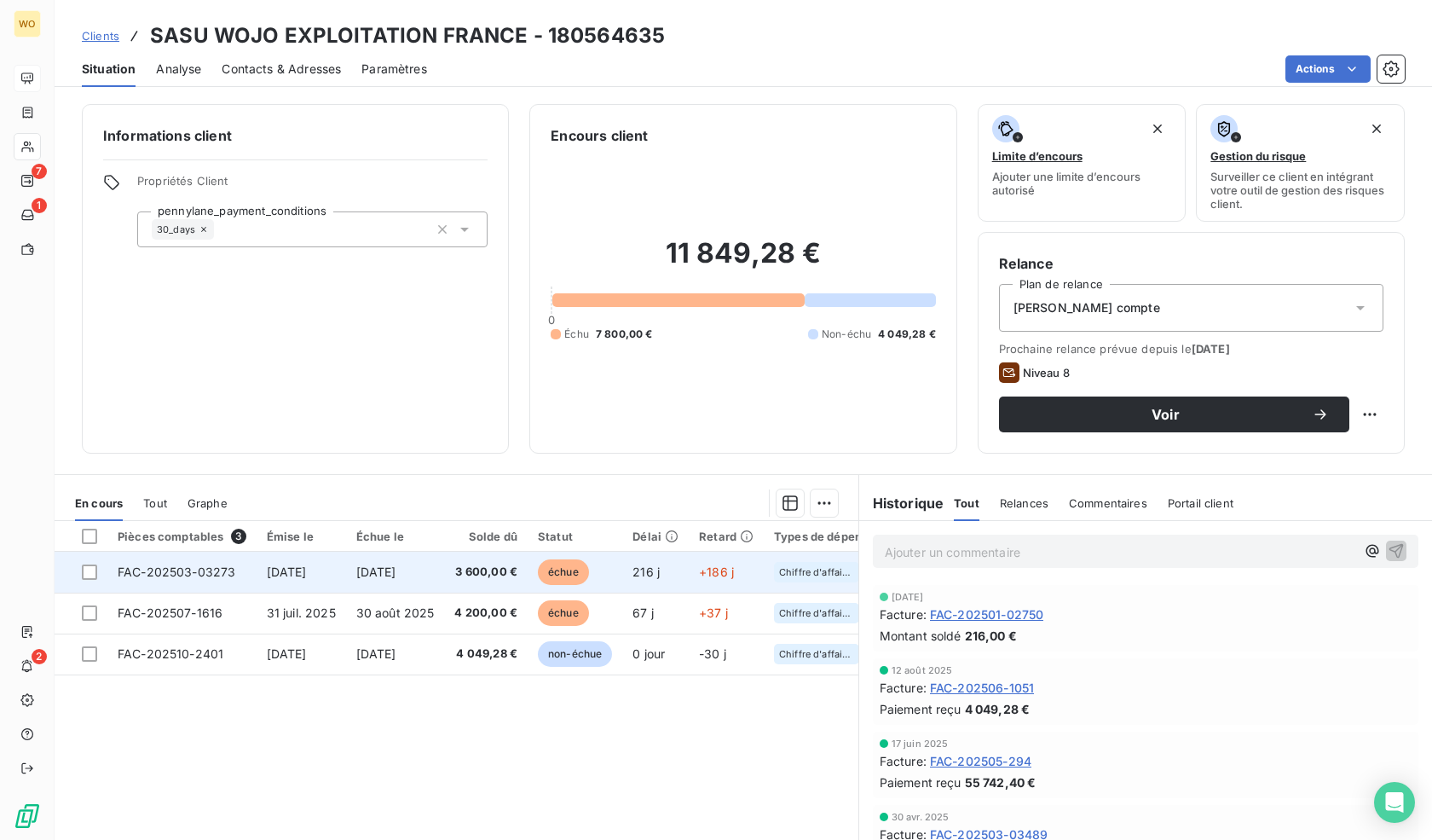
click at [437, 557] on td "[DATE]" at bounding box center [396, 572] width 99 height 41
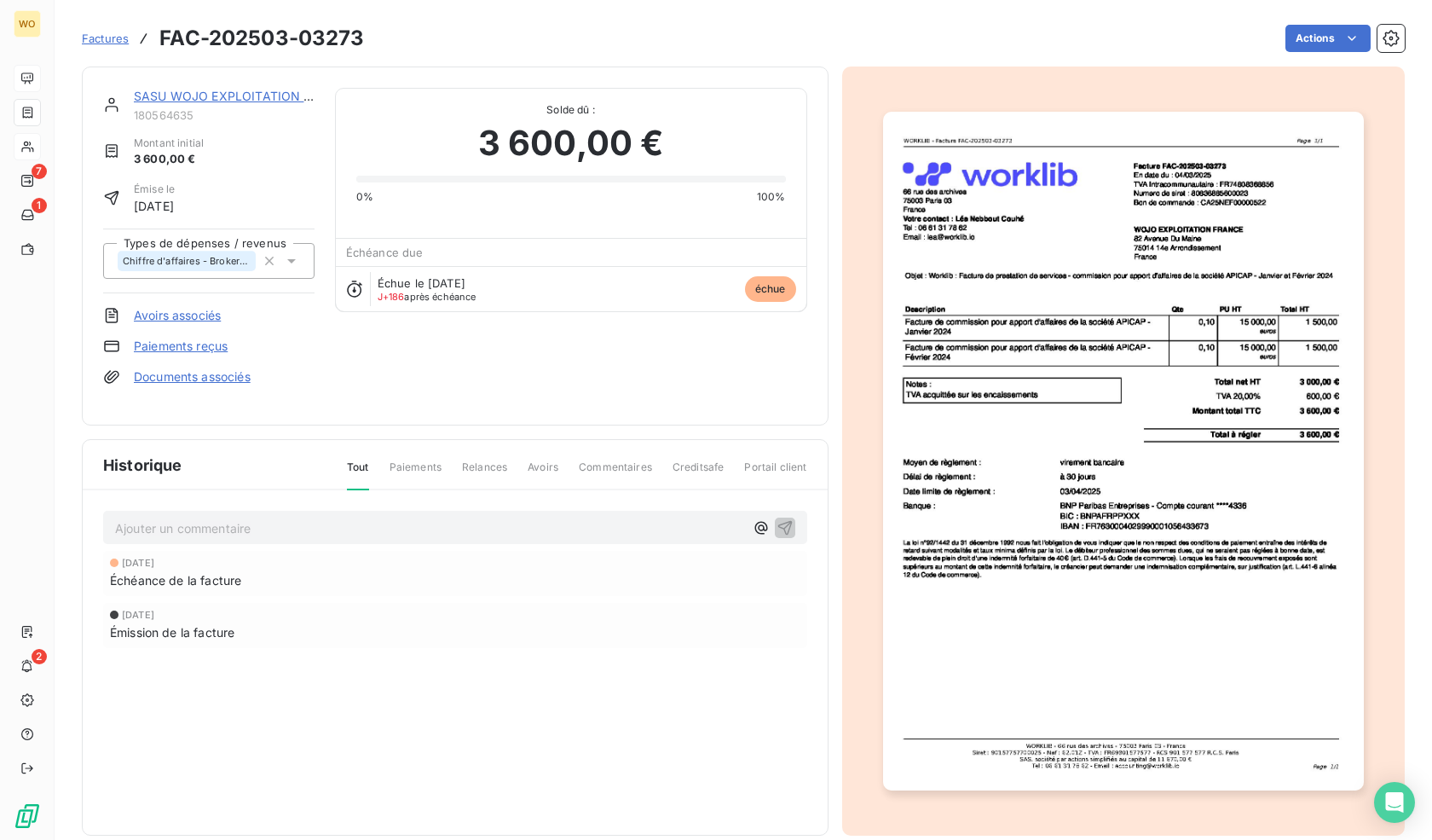
click at [253, 35] on h3 "FAC-202503-03273" at bounding box center [262, 39] width 204 height 31
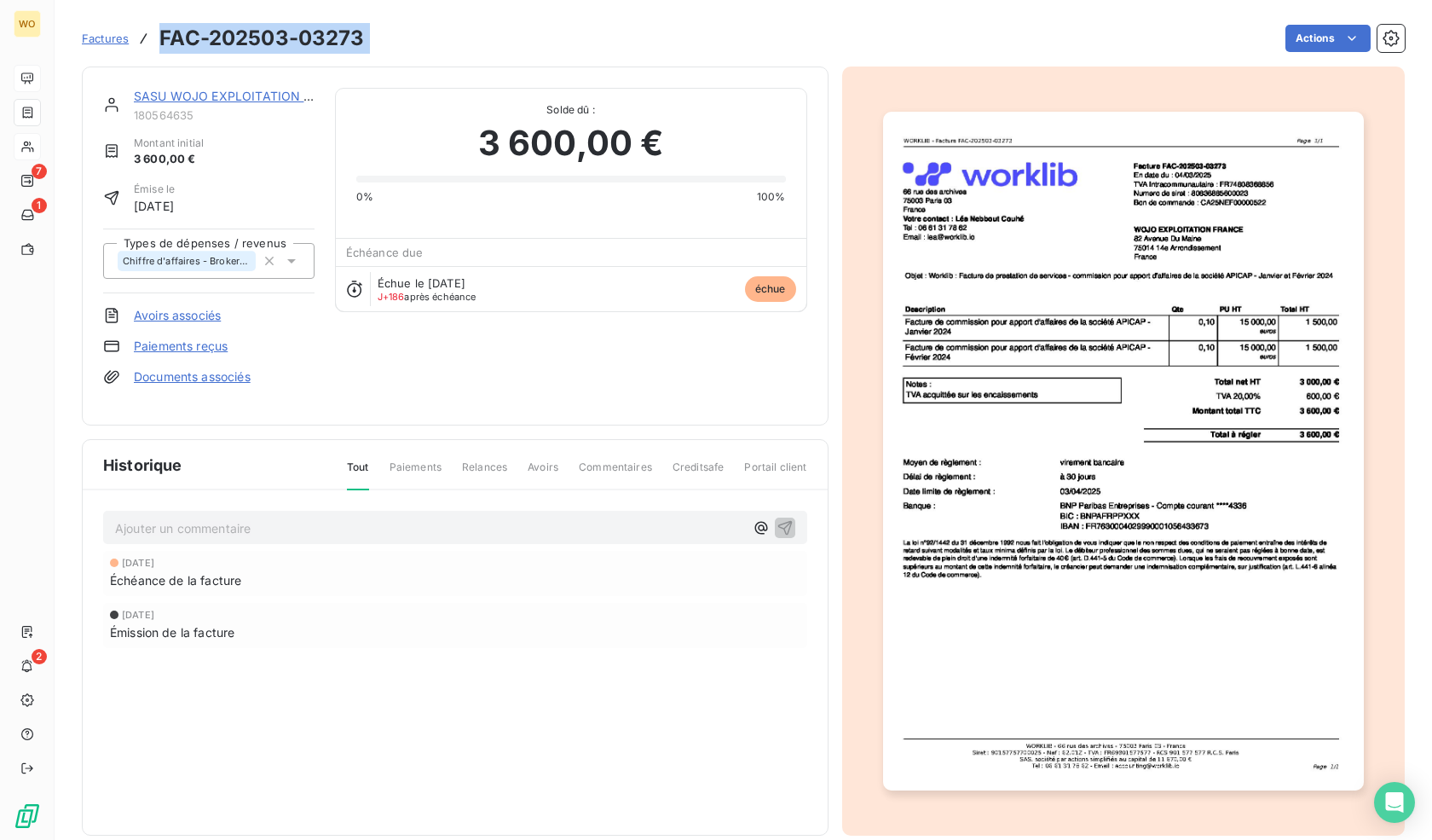
copy section "FAC-202503-03273 Actions"
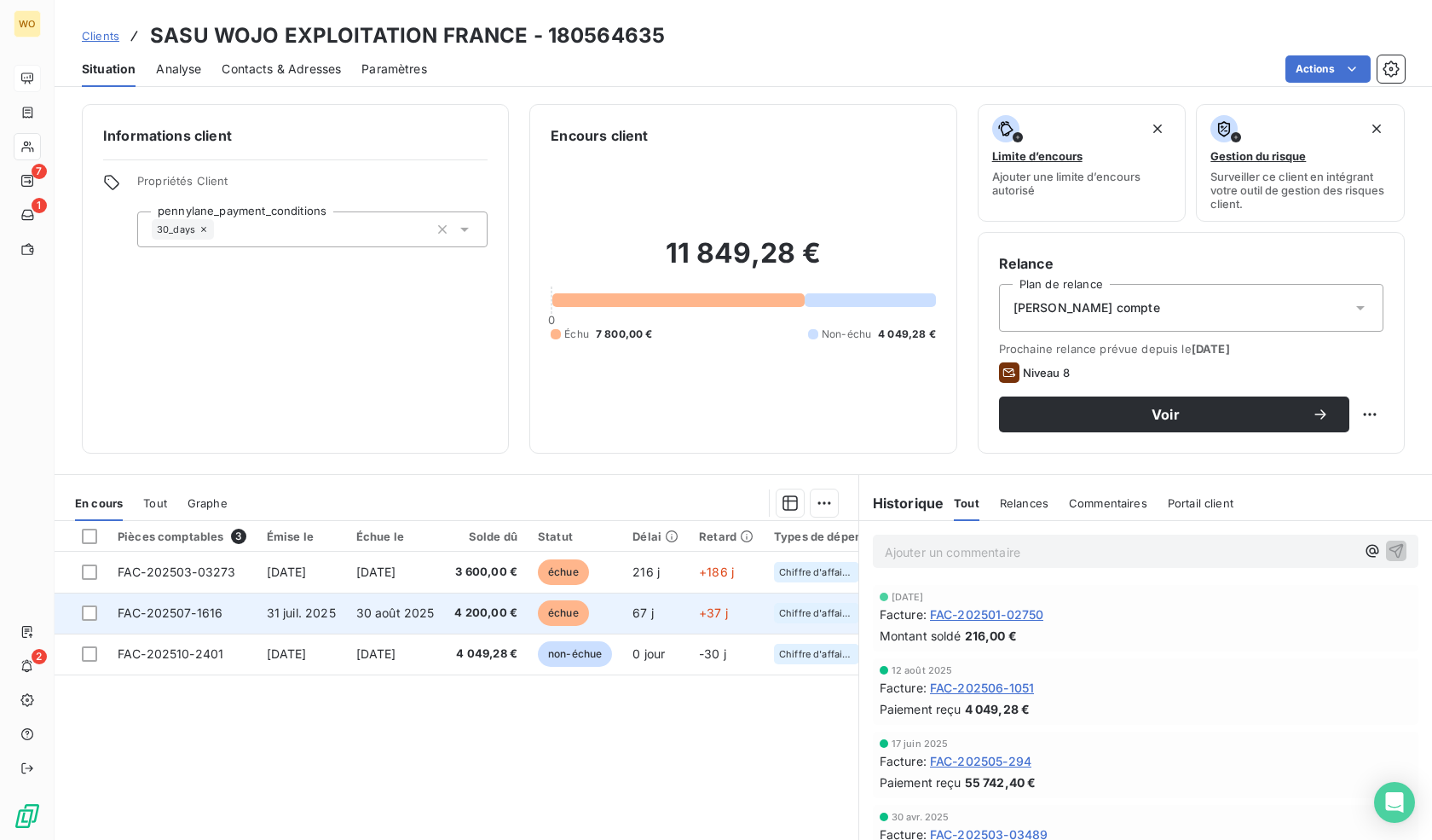
click at [369, 609] on span "30 août 2025" at bounding box center [396, 612] width 79 height 15
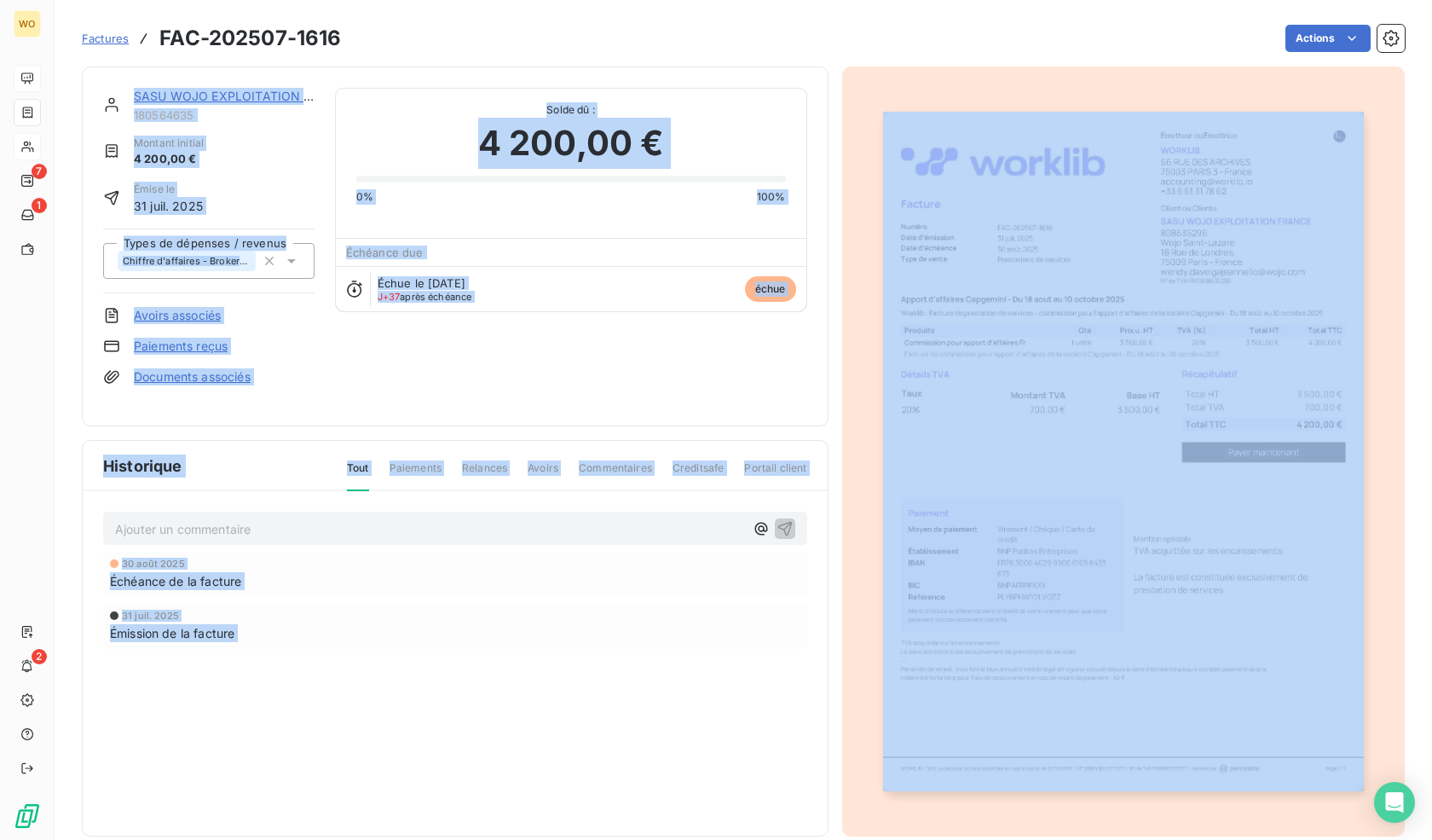
drag, startPoint x: 842, startPoint y: 61, endPoint x: 973, endPoint y: 48, distance: 131.6
click at [973, 48] on section "Factures FAC-202507-1616 Actions SASU WOJO EXPLOITATION FRANCE 180564635 Montan…" at bounding box center [743, 420] width 1378 height 840
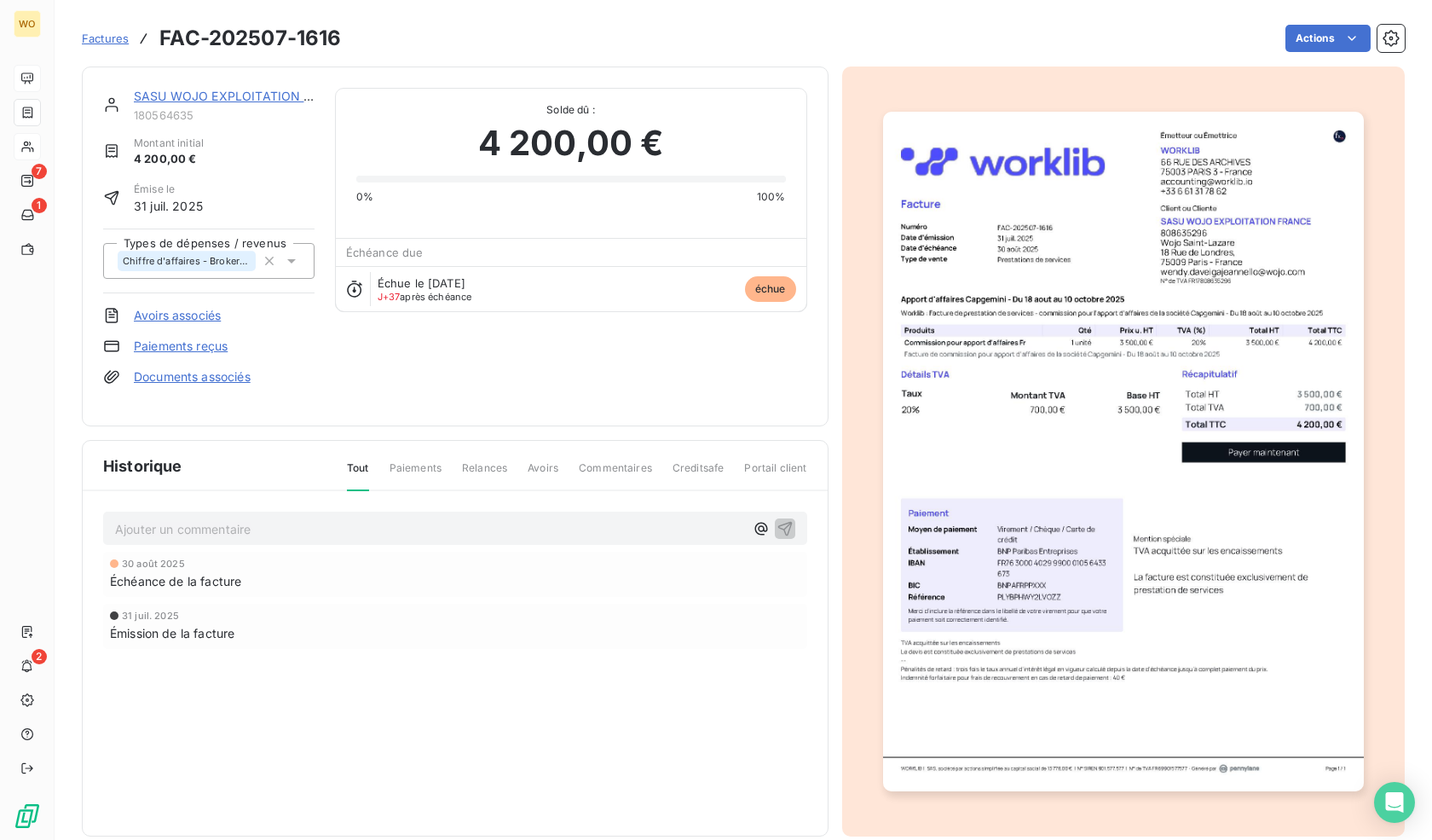
click at [960, 37] on div "Actions" at bounding box center [883, 38] width 1043 height 27
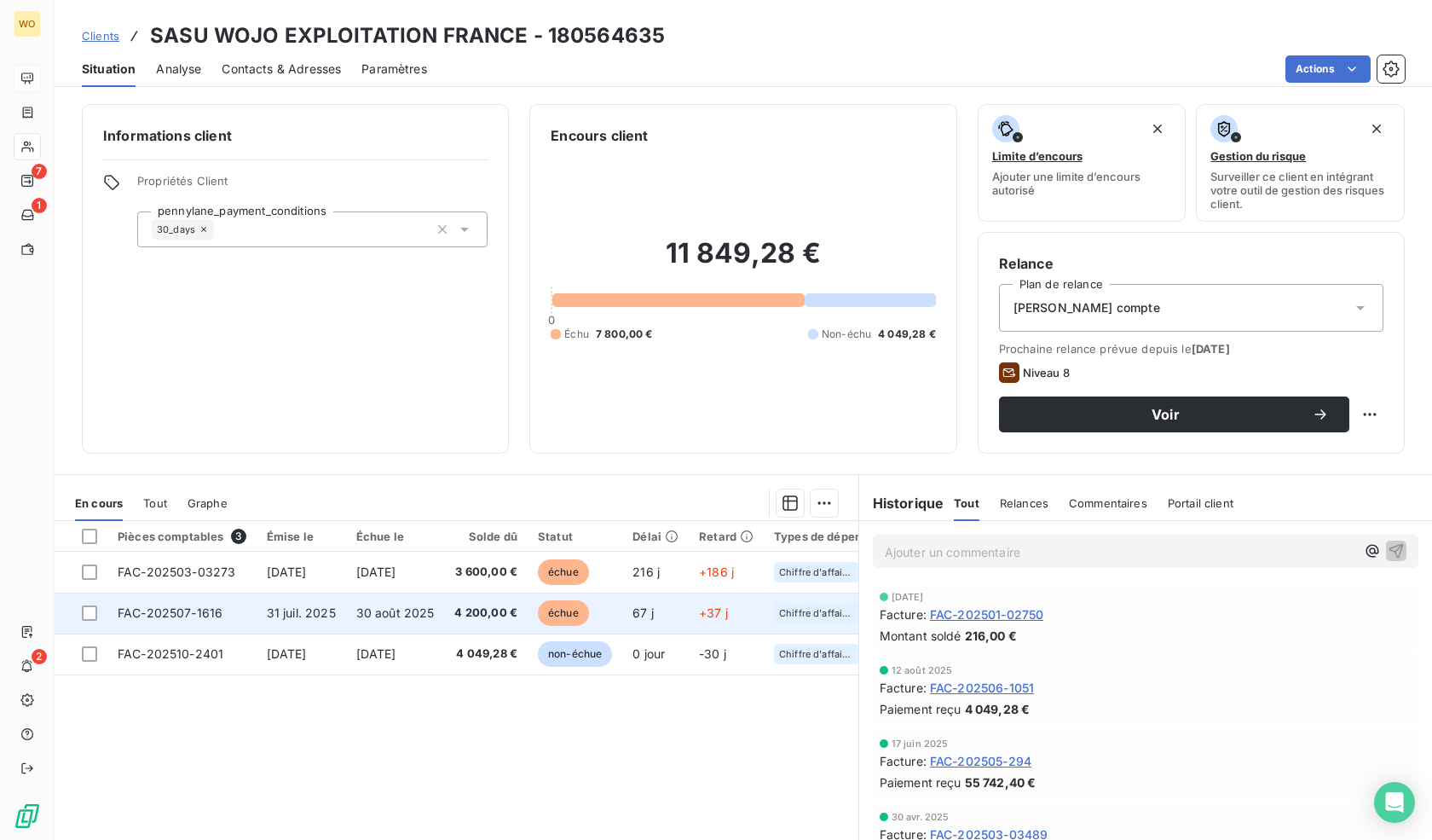
click at [506, 608] on span "4 200,00 €" at bounding box center [485, 613] width 63 height 18
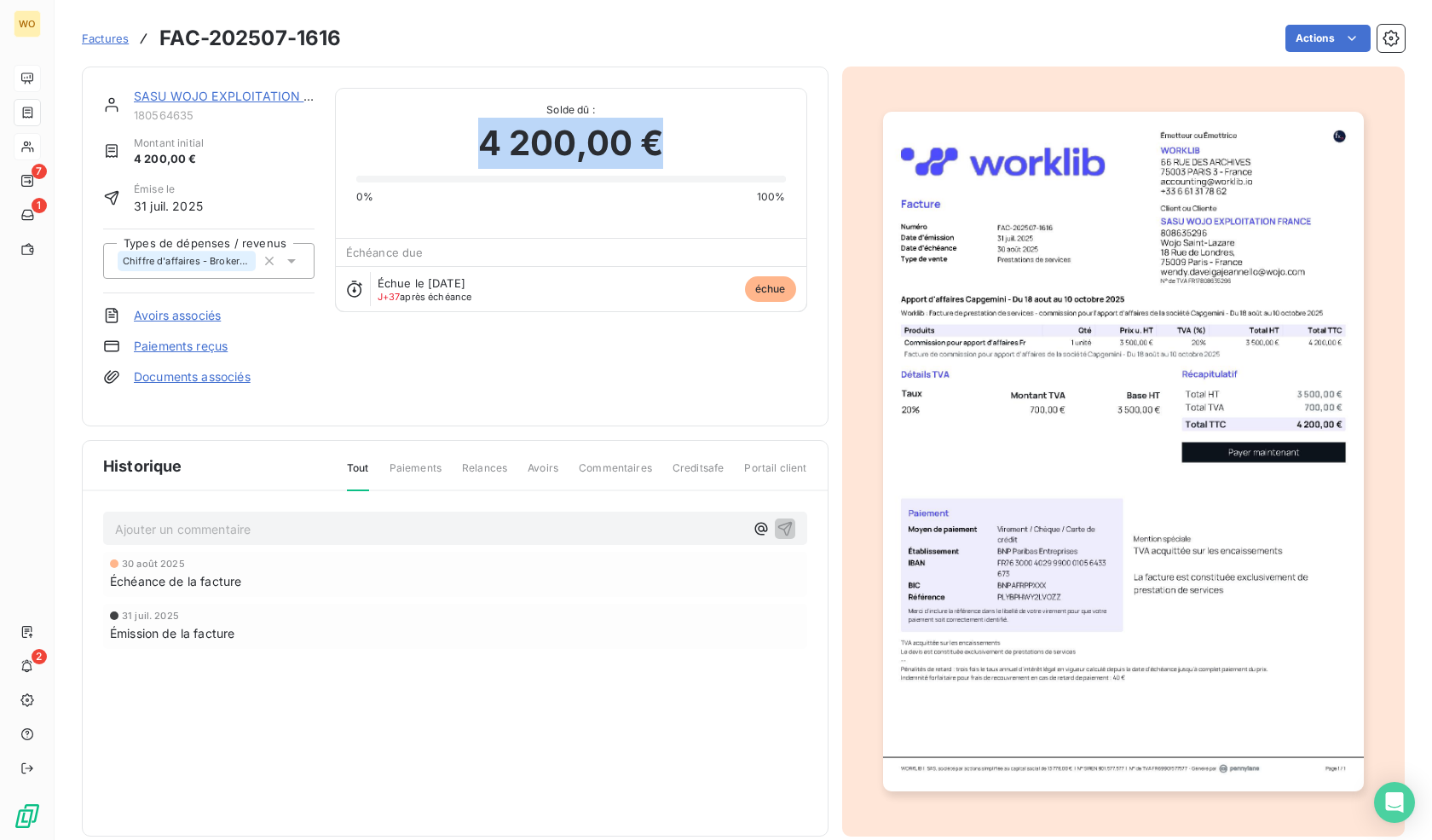
drag, startPoint x: 635, startPoint y: 158, endPoint x: 666, endPoint y: 162, distance: 31.3
click at [666, 162] on div "4 200,00 €" at bounding box center [572, 143] width 430 height 52
drag, startPoint x: 666, startPoint y: 162, endPoint x: 456, endPoint y: 115, distance: 215.2
click at [456, 115] on div "Solde dû : 4 200,00 € 0% 100%" at bounding box center [572, 146] width 430 height 116
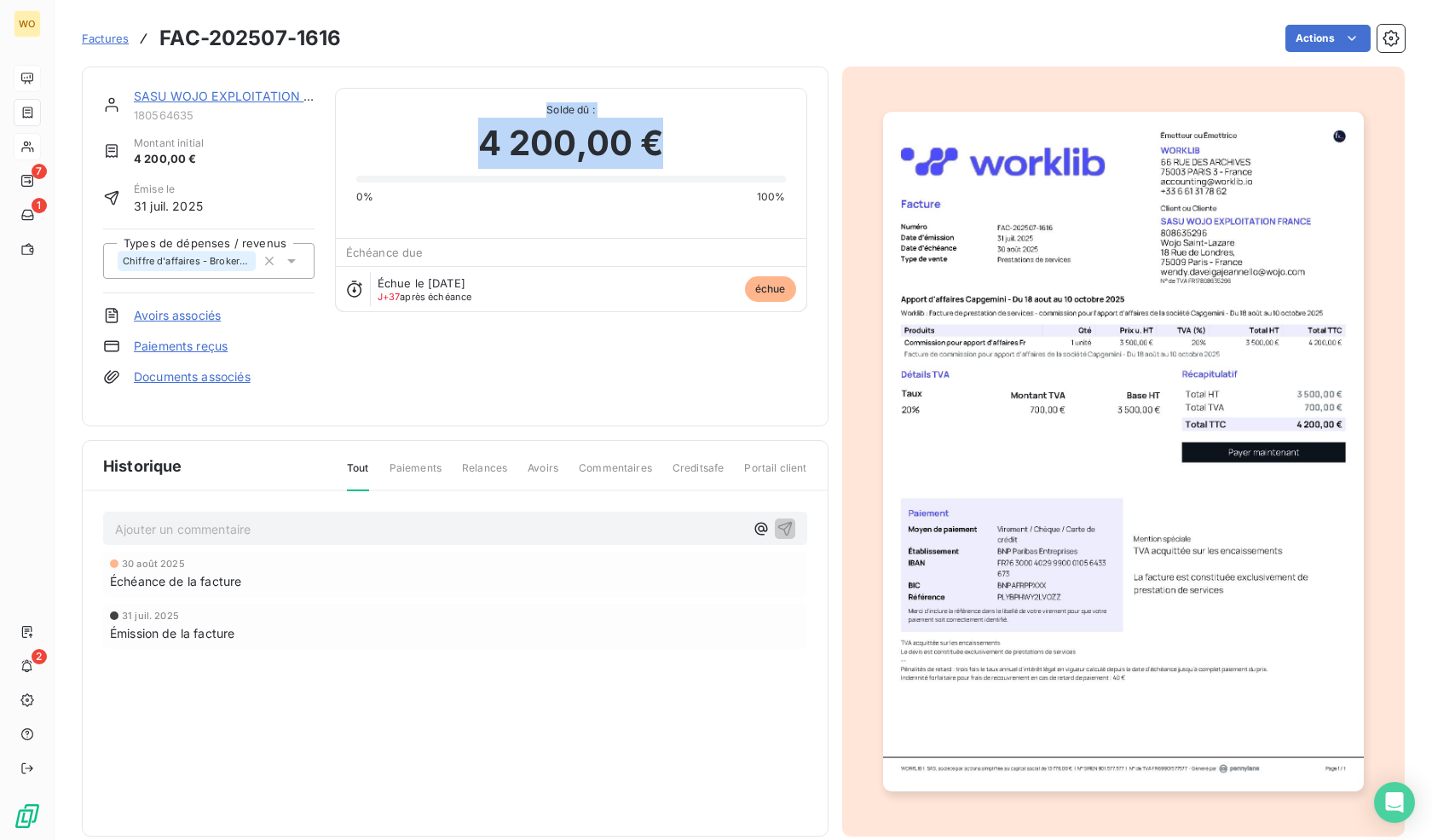
click at [456, 115] on span "Solde dû :" at bounding box center [572, 110] width 430 height 16
drag, startPoint x: 456, startPoint y: 115, endPoint x: 620, endPoint y: 130, distance: 164.7
click at [620, 130] on div "Solde dû : 4 200,00 € 0% 100%" at bounding box center [572, 146] width 430 height 116
click at [620, 130] on span "4 200,00 €" at bounding box center [571, 143] width 186 height 52
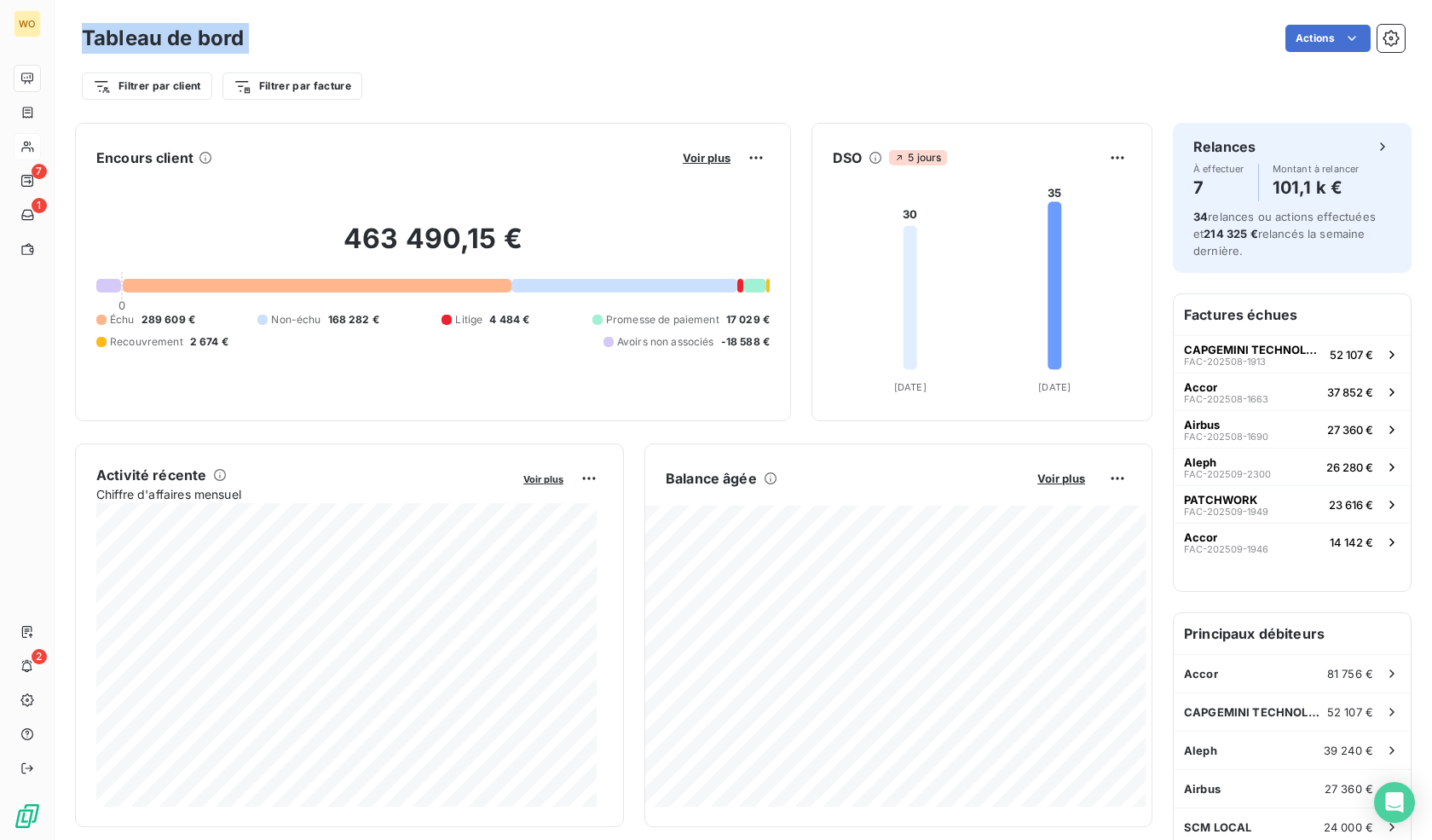
drag, startPoint x: 80, startPoint y: 24, endPoint x: 281, endPoint y: 55, distance: 203.4
click at [281, 55] on div "Tableau de bord Actions Filtrer par client Filtrer par facture" at bounding box center [743, 56] width 1378 height 113
click at [281, 55] on div "Tableau de bord Actions" at bounding box center [743, 38] width 1323 height 36
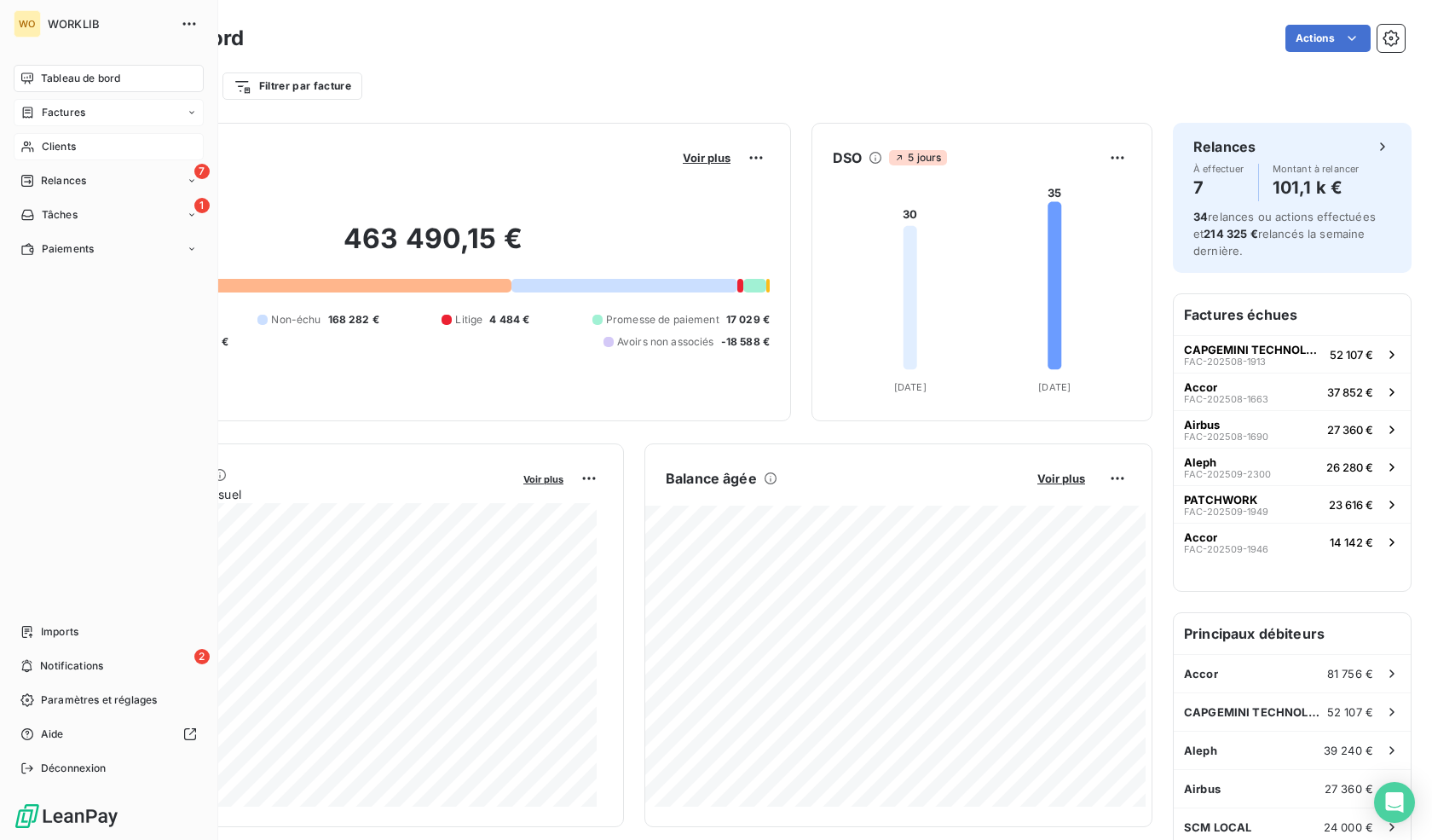
click at [39, 99] on div "Factures" at bounding box center [109, 113] width 191 height 27
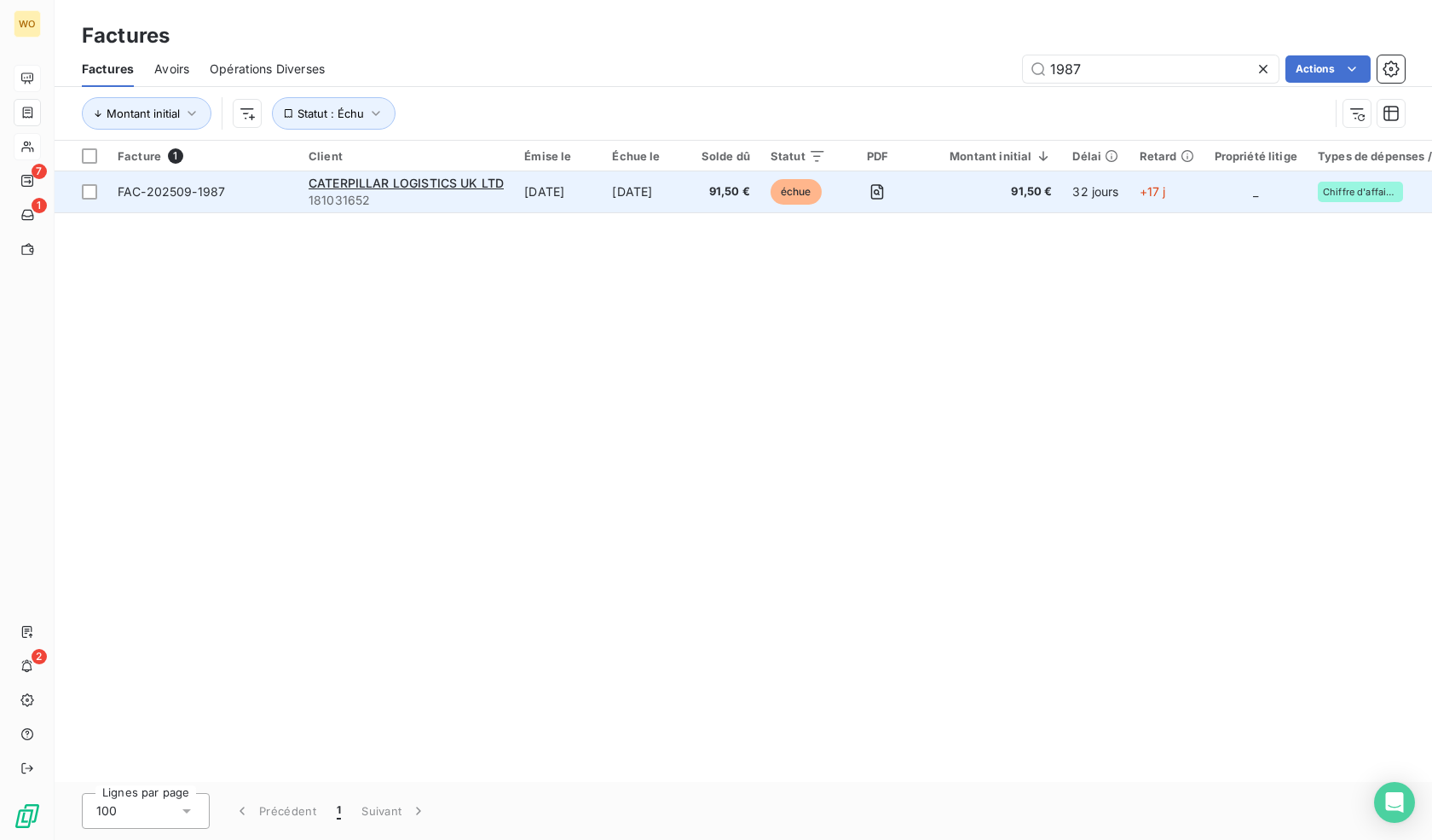
type input "1987"
click at [583, 192] on td "[DATE]" at bounding box center [558, 192] width 87 height 41
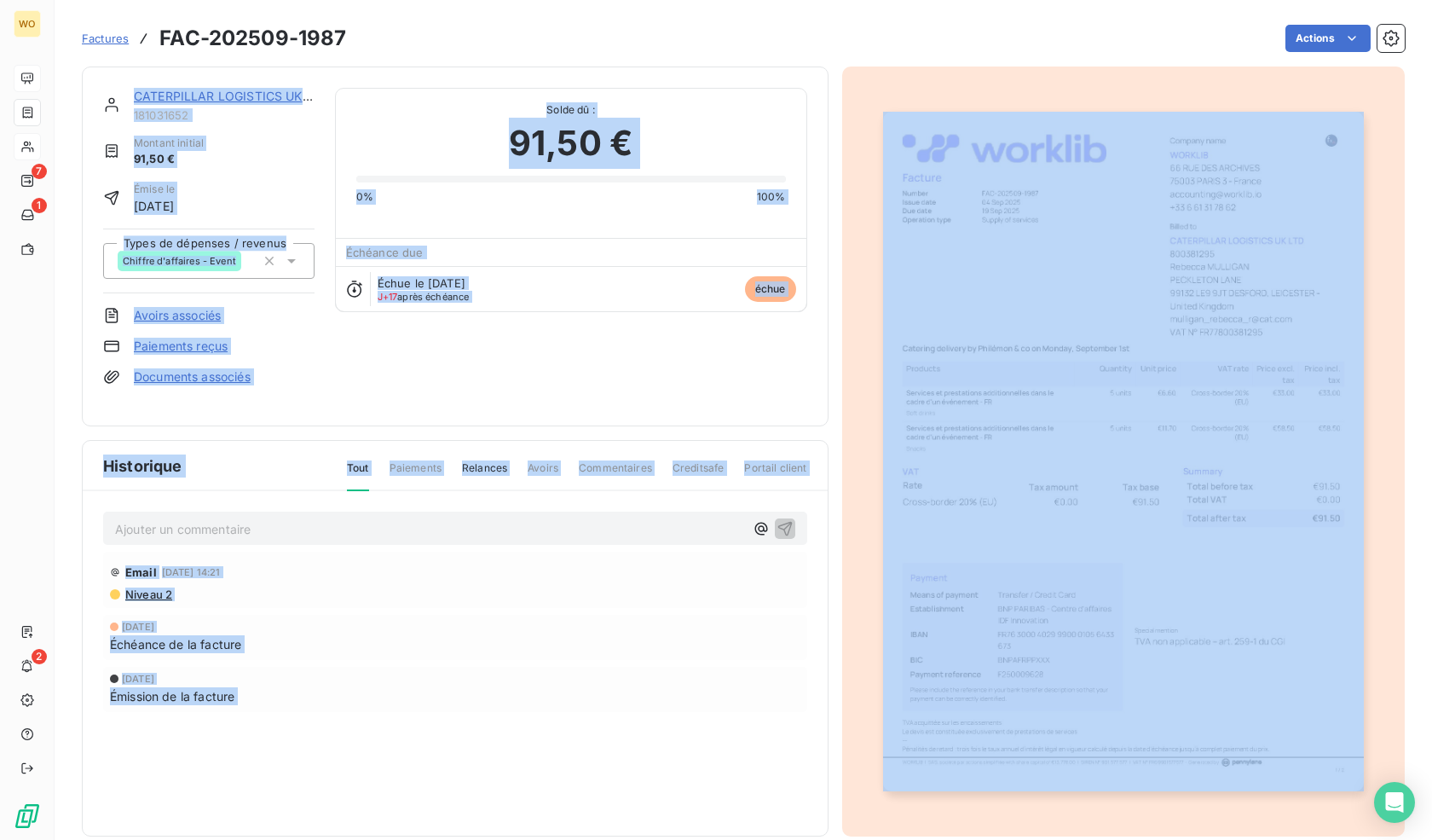
drag, startPoint x: 848, startPoint y: 330, endPoint x: 817, endPoint y: 30, distance: 301.6
click at [817, 30] on section "Factures FAC-202509-1987 Actions CATERPILLAR LOGISTICS UK LTD 181031652 Montant…" at bounding box center [743, 420] width 1378 height 840
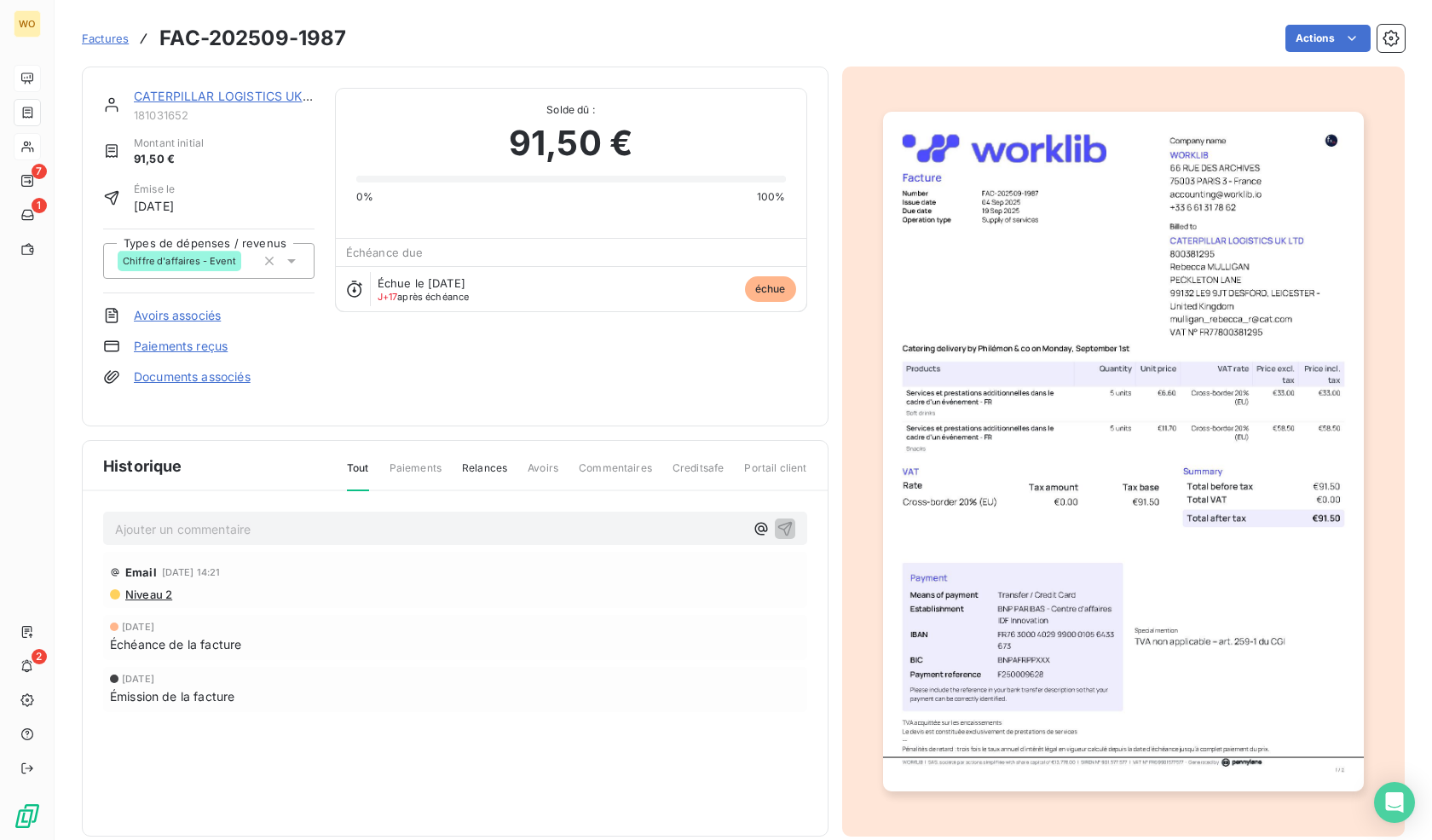
click at [817, 30] on div "Actions" at bounding box center [886, 38] width 1038 height 27
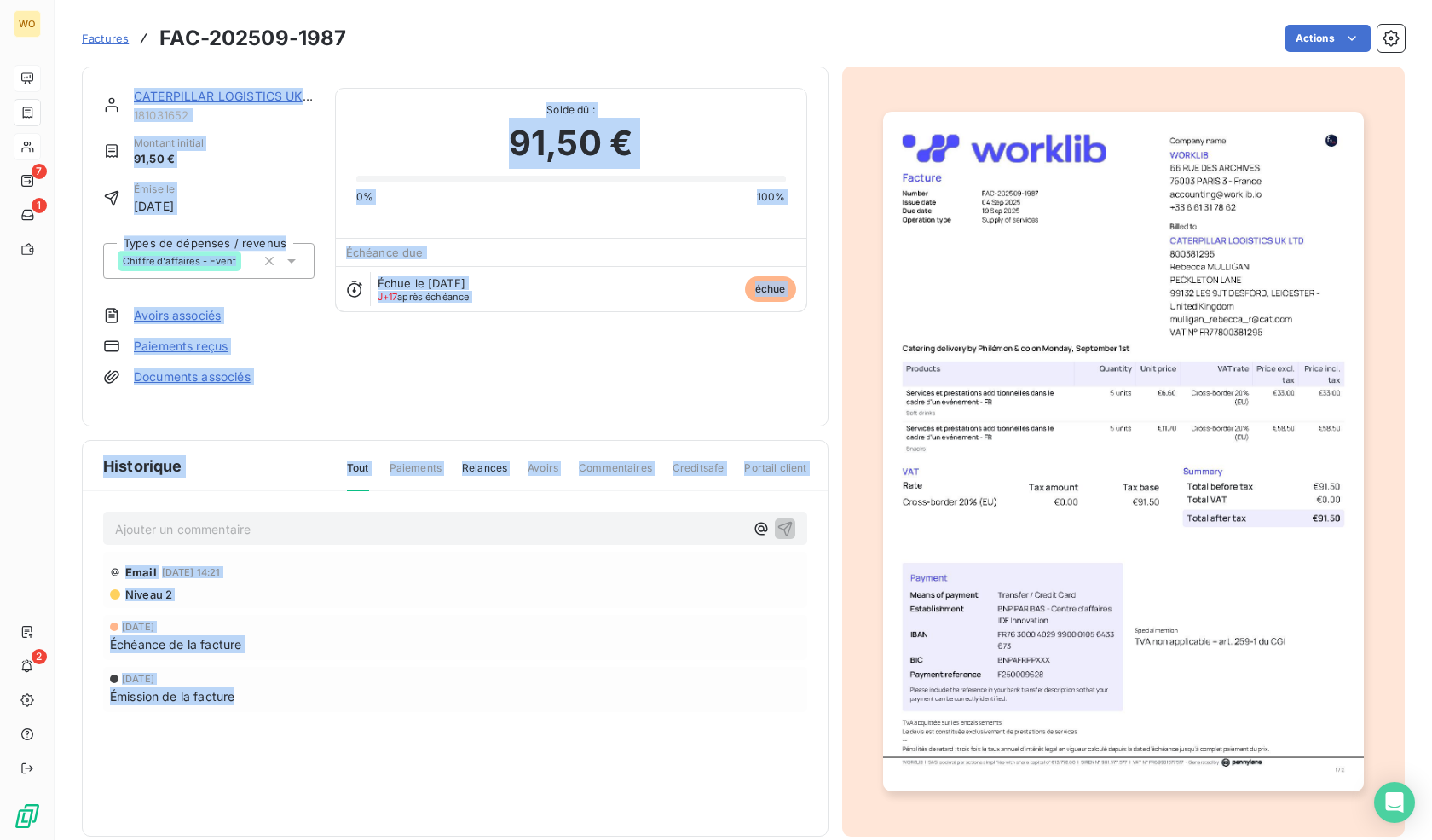
drag, startPoint x: 823, startPoint y: 821, endPoint x: 1016, endPoint y: 23, distance: 821.0
click at [1016, 23] on section "Factures FAC-202509-1987 Actions CATERPILLAR LOGISTICS UK LTD 181031652 Montant…" at bounding box center [743, 420] width 1378 height 840
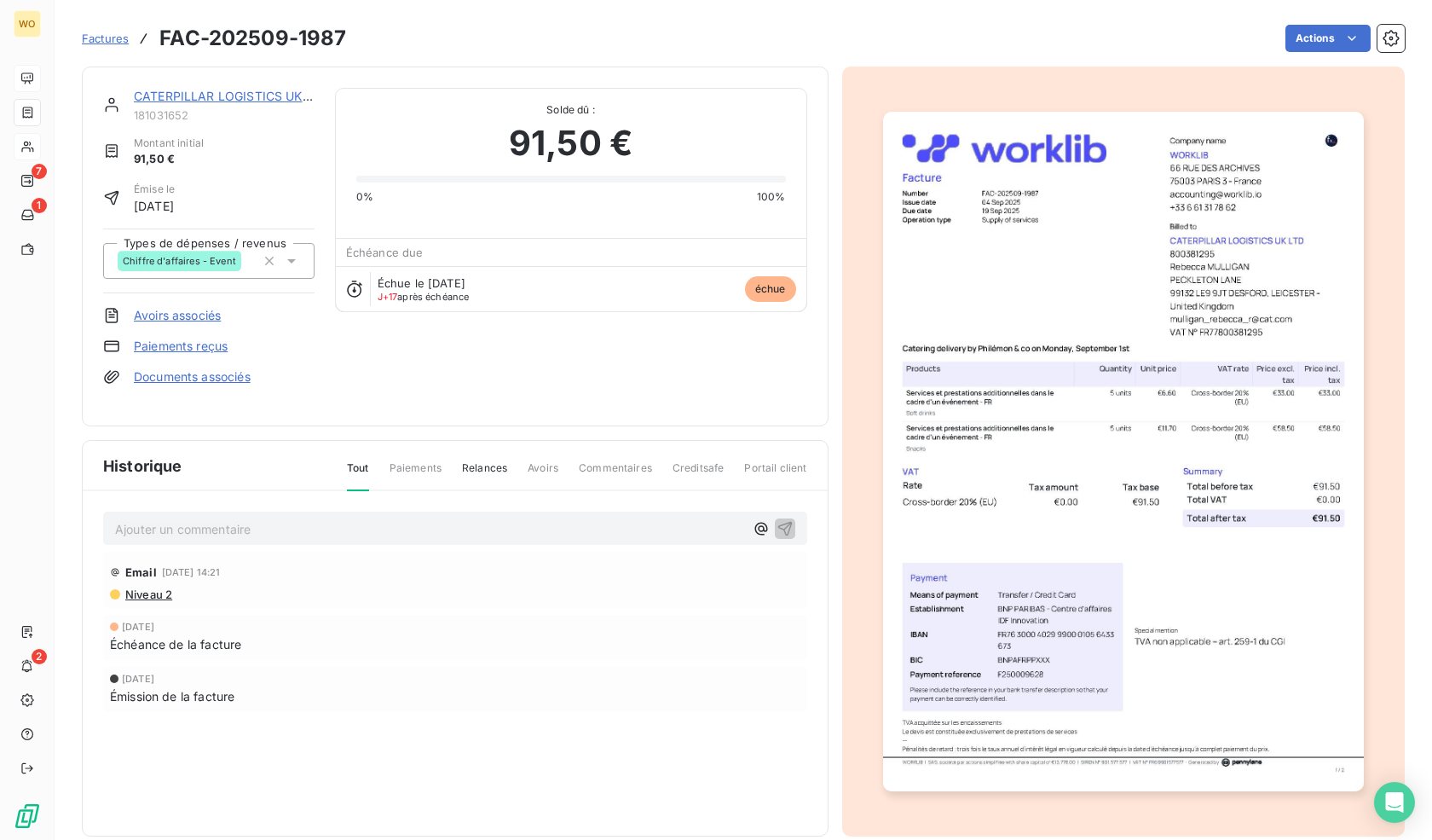
click at [1016, 23] on div "Factures FAC-202509-1987 Actions" at bounding box center [743, 38] width 1323 height 36
drag, startPoint x: 399, startPoint y: 43, endPoint x: 156, endPoint y: 52, distance: 243.2
click at [156, 52] on div "Factures FAC-202509-1987 Actions" at bounding box center [743, 38] width 1323 height 36
click at [156, 52] on div "Factures FAC-202509-1987" at bounding box center [214, 39] width 264 height 31
drag, startPoint x: 140, startPoint y: 47, endPoint x: 388, endPoint y: 47, distance: 248.0
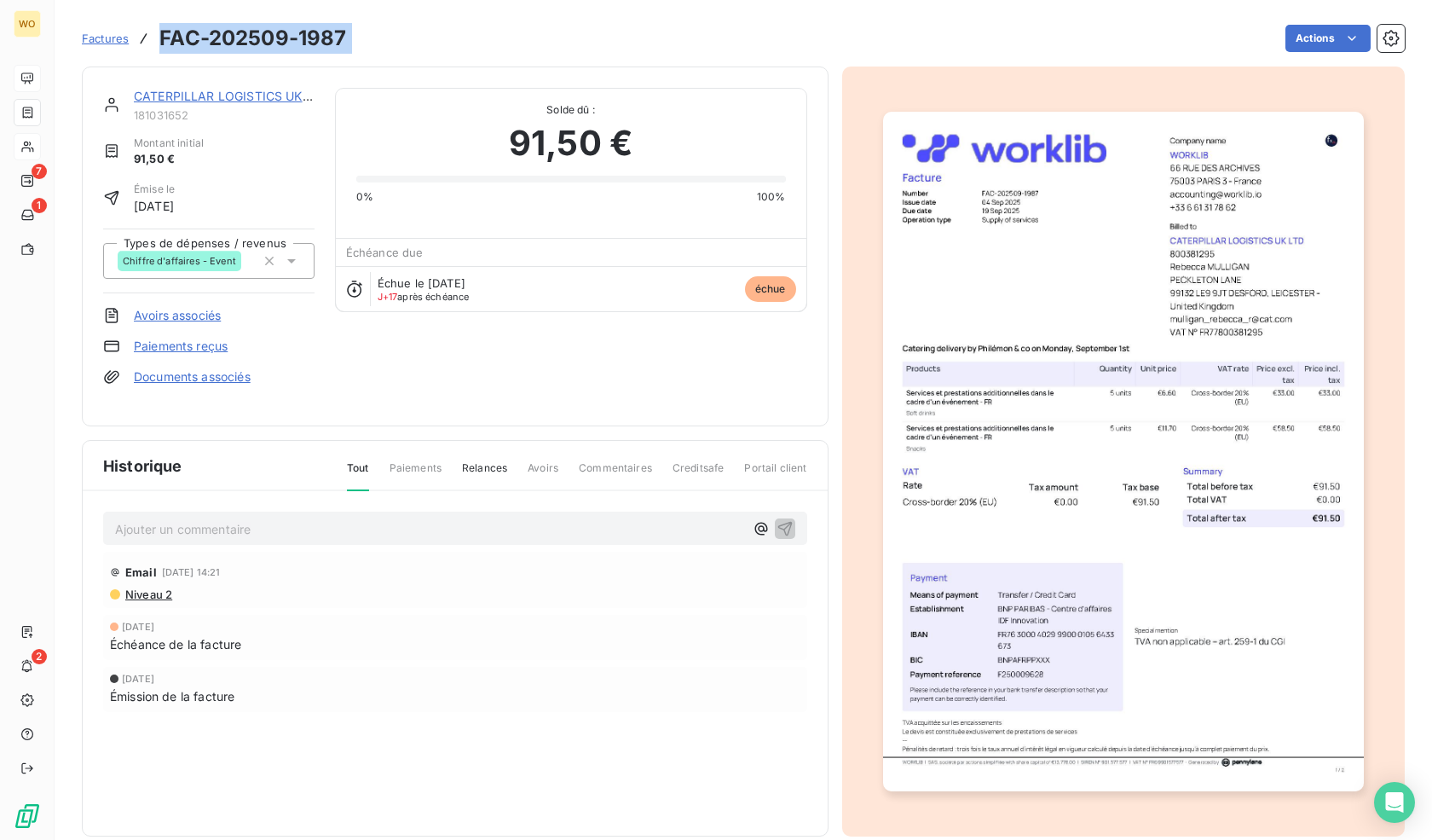
click at [388, 47] on div "Factures FAC-202509-1987 Actions" at bounding box center [743, 38] width 1323 height 36
click at [388, 47] on div "Actions" at bounding box center [886, 38] width 1038 height 27
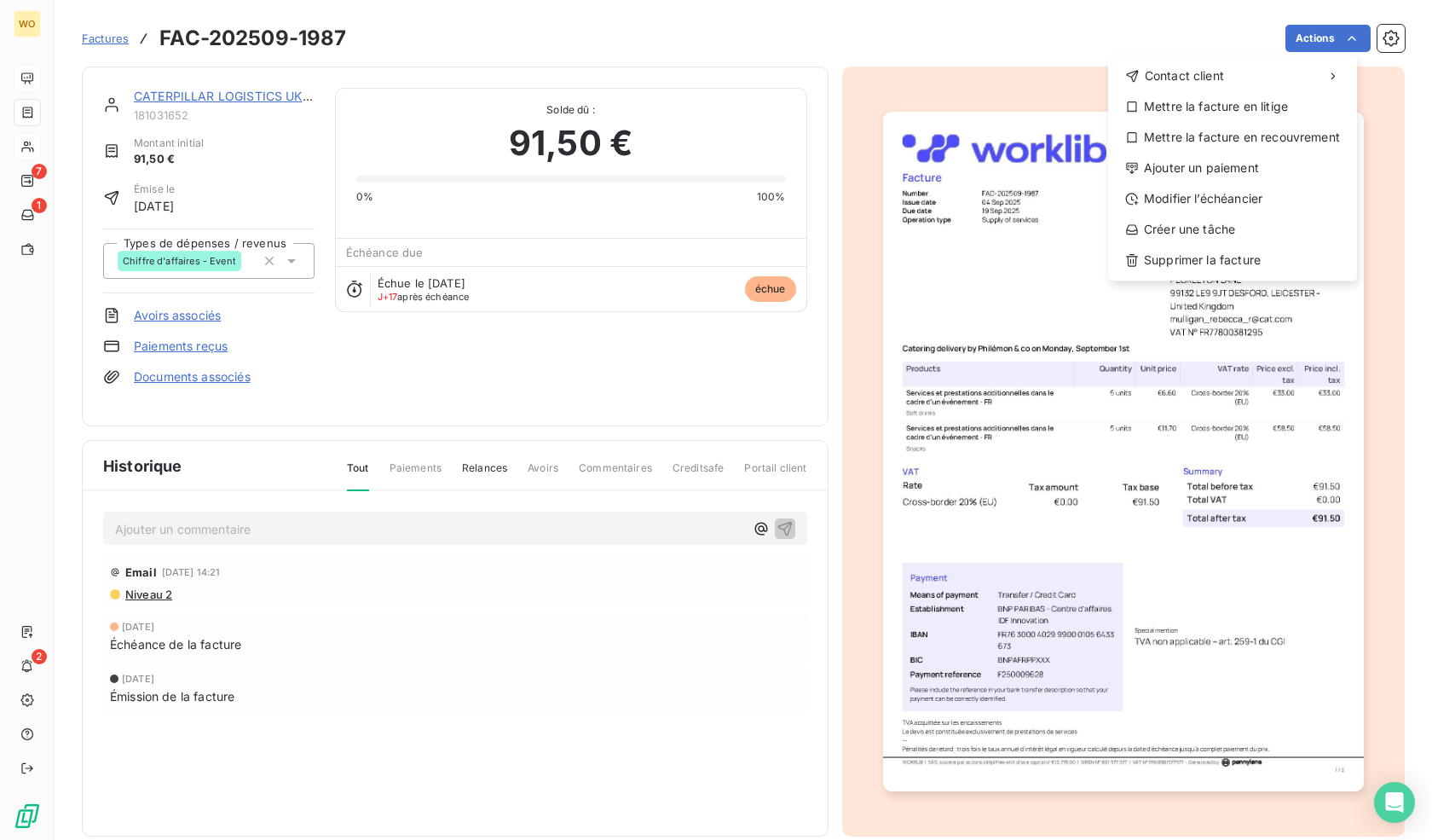
click at [1318, 35] on html "WO 7 1 2 Factures FAC-202509-1987 Actions Contact client Mettre la facture en l…" at bounding box center [716, 420] width 1432 height 840
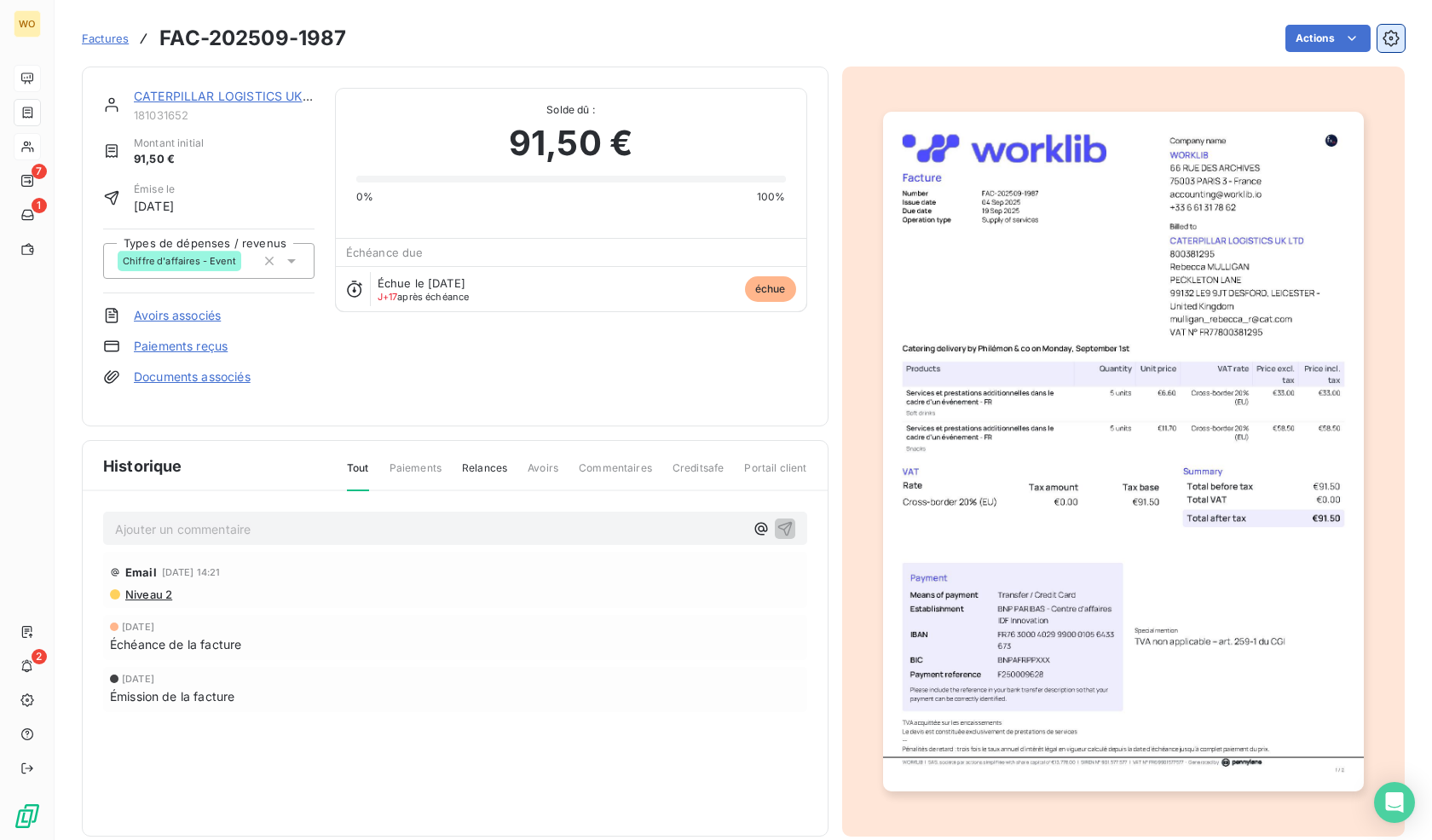
click at [1382, 37] on icon "button" at bounding box center [1391, 39] width 17 height 18
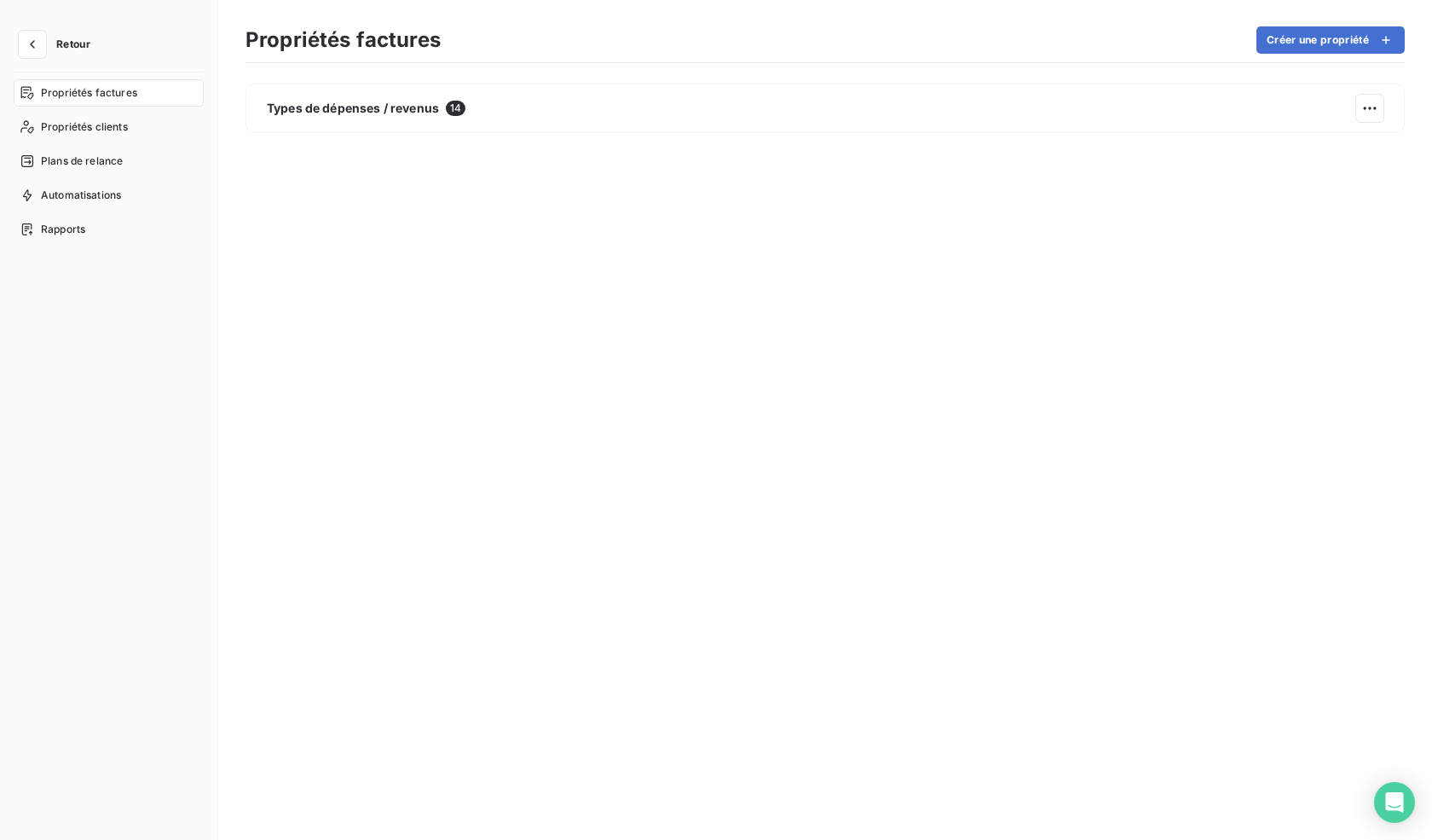
click at [0, 59] on div "Retour Propriétés factures Propriétés clients Plans de relance Automatisations …" at bounding box center [109, 420] width 218 height 840
click at [104, 169] on div "Plans de relance" at bounding box center [109, 161] width 191 height 27
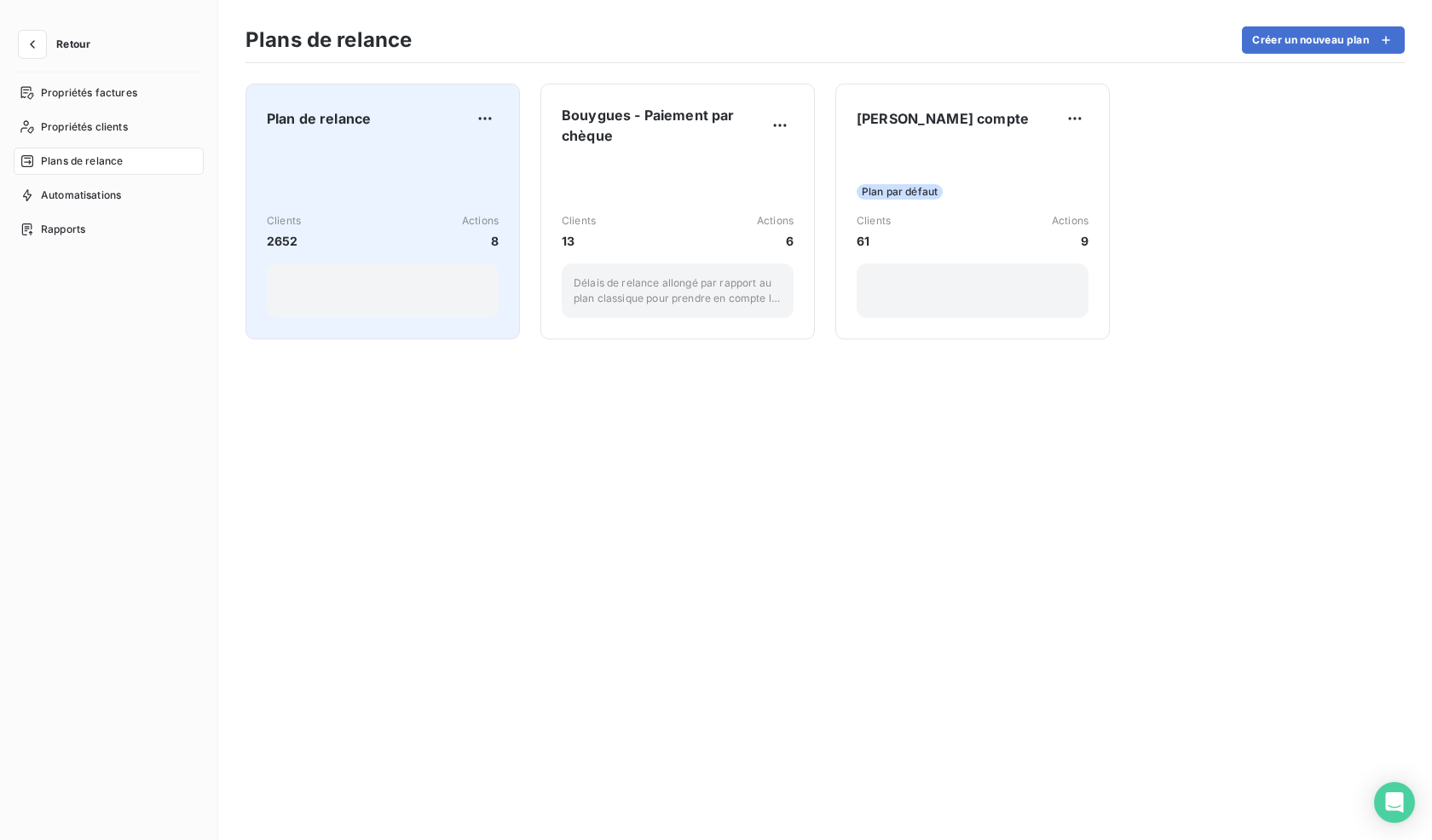
click at [435, 164] on div "Clients 2652 Actions 8" at bounding box center [382, 231] width 232 height 172
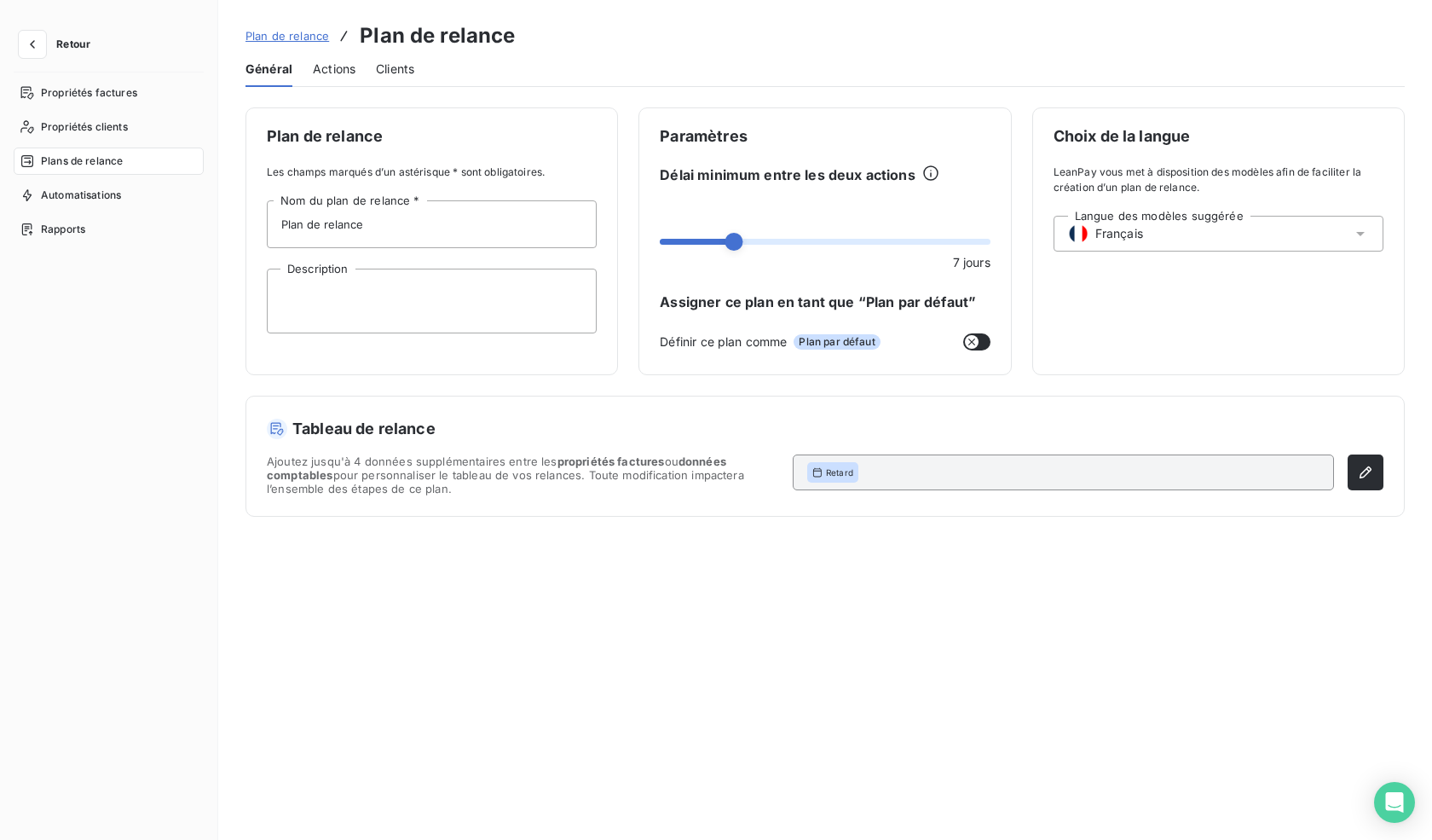
click at [322, 54] on div "Actions" at bounding box center [334, 69] width 43 height 36
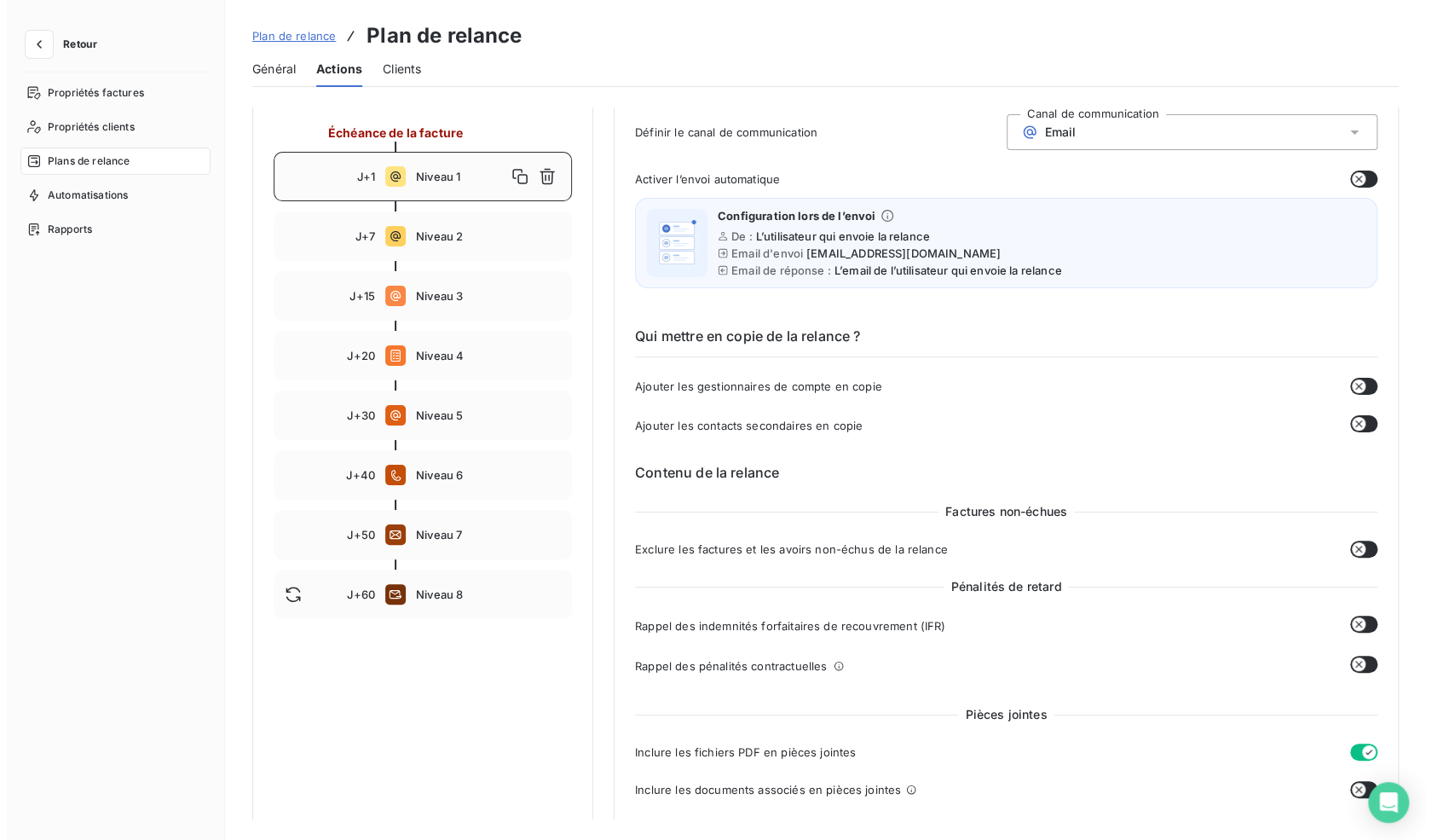
scroll to position [86, 0]
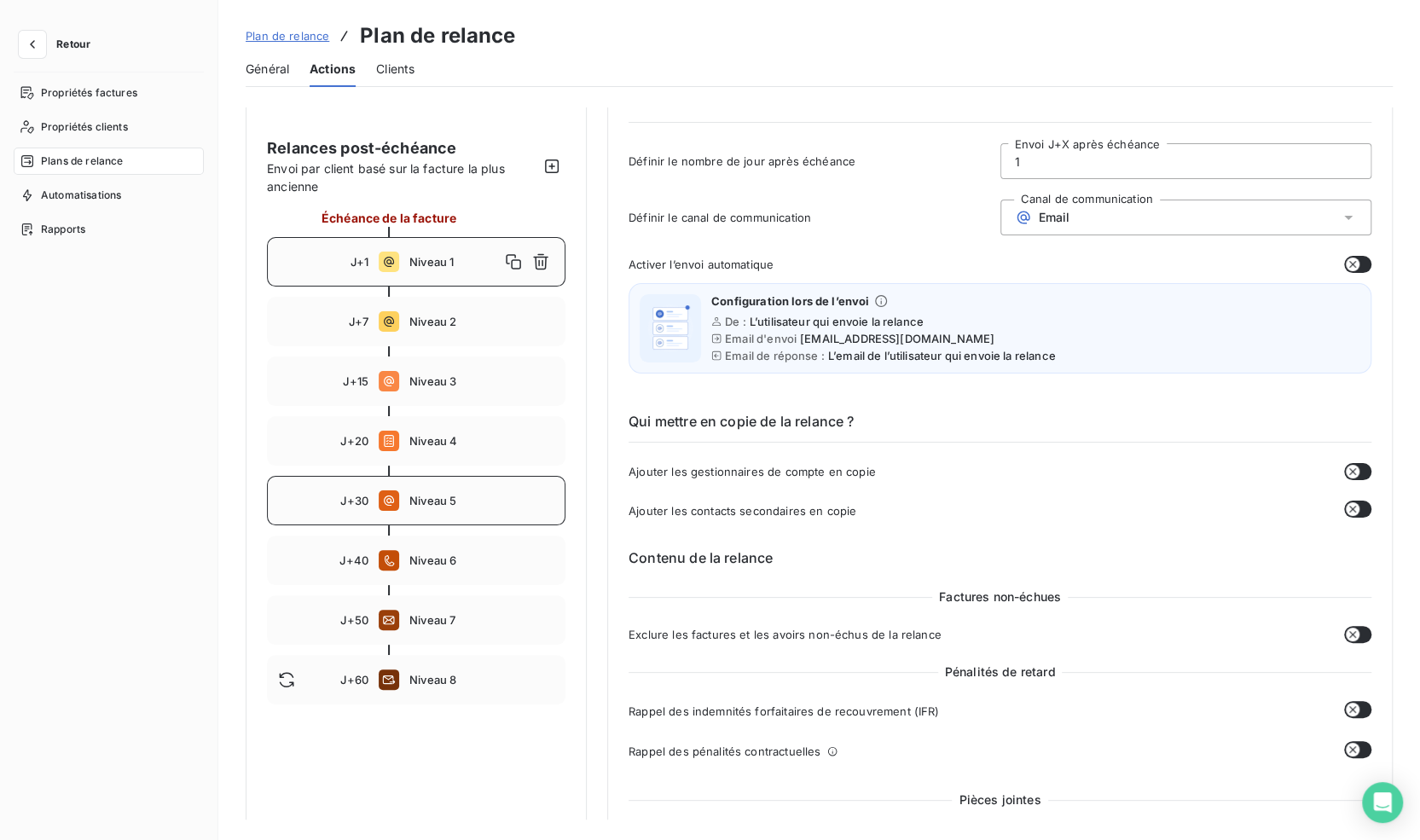
click at [437, 508] on div "J+30 Niveau 5" at bounding box center [415, 500] width 299 height 50
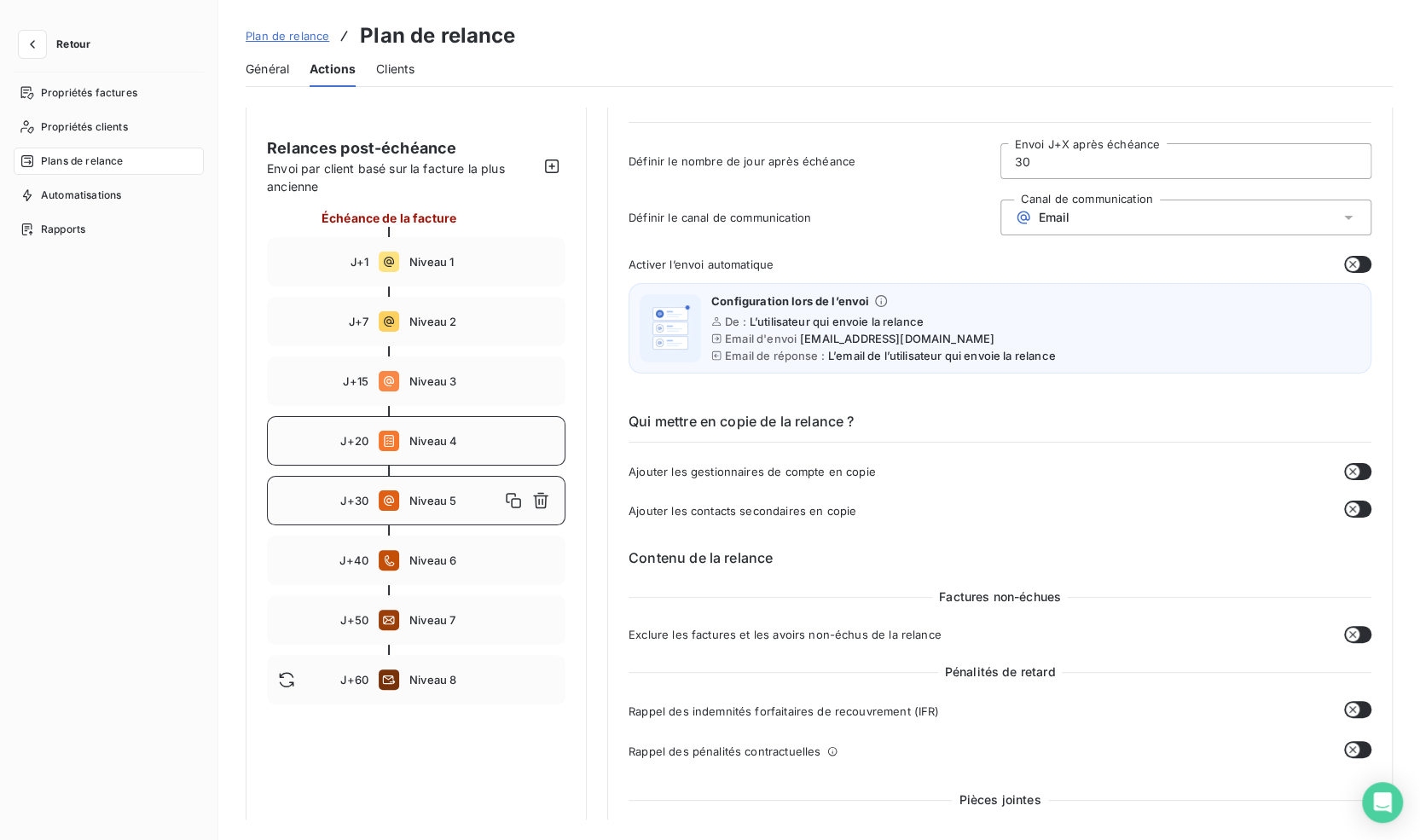
click at [437, 436] on span "Niveau 4" at bounding box center [481, 440] width 145 height 14
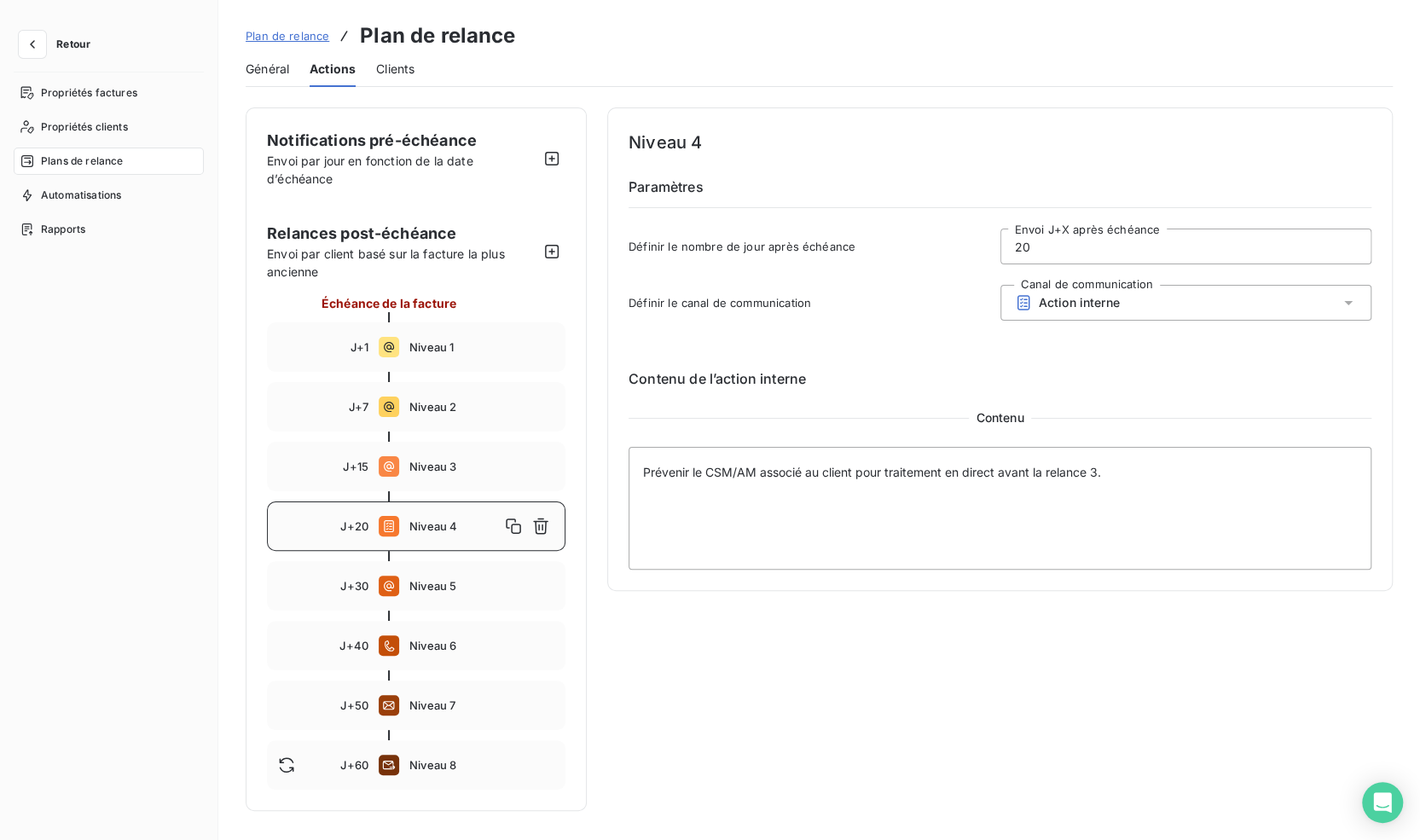
scroll to position [0, 0]
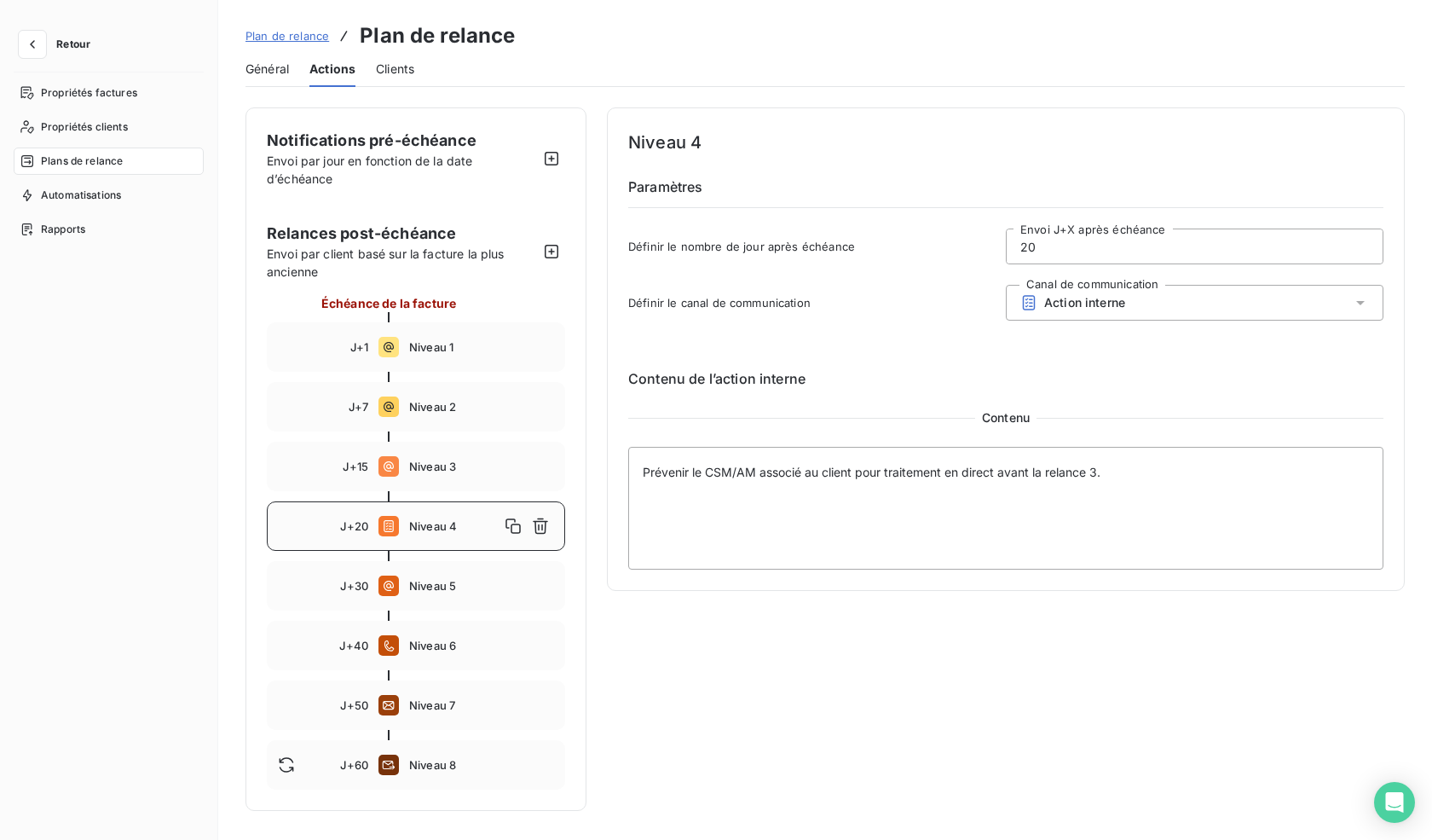
click at [485, 535] on div "Niveau 4" at bounding box center [481, 526] width 145 height 27
click at [452, 350] on span "Niveau 1" at bounding box center [481, 347] width 145 height 14
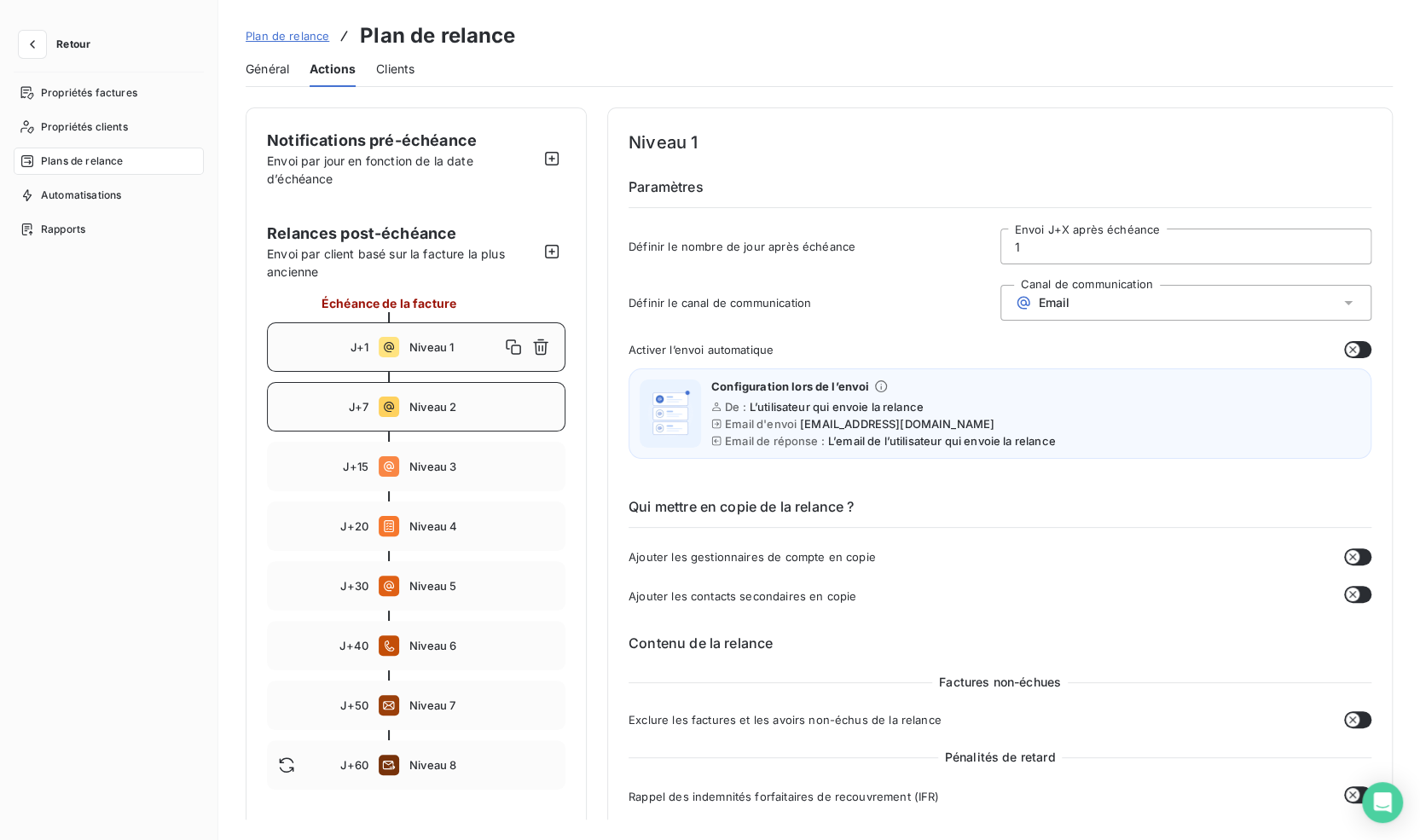
click at [452, 400] on span "Niveau 2" at bounding box center [481, 406] width 145 height 14
click at [452, 474] on div "J+15 Niveau 3" at bounding box center [415, 466] width 299 height 50
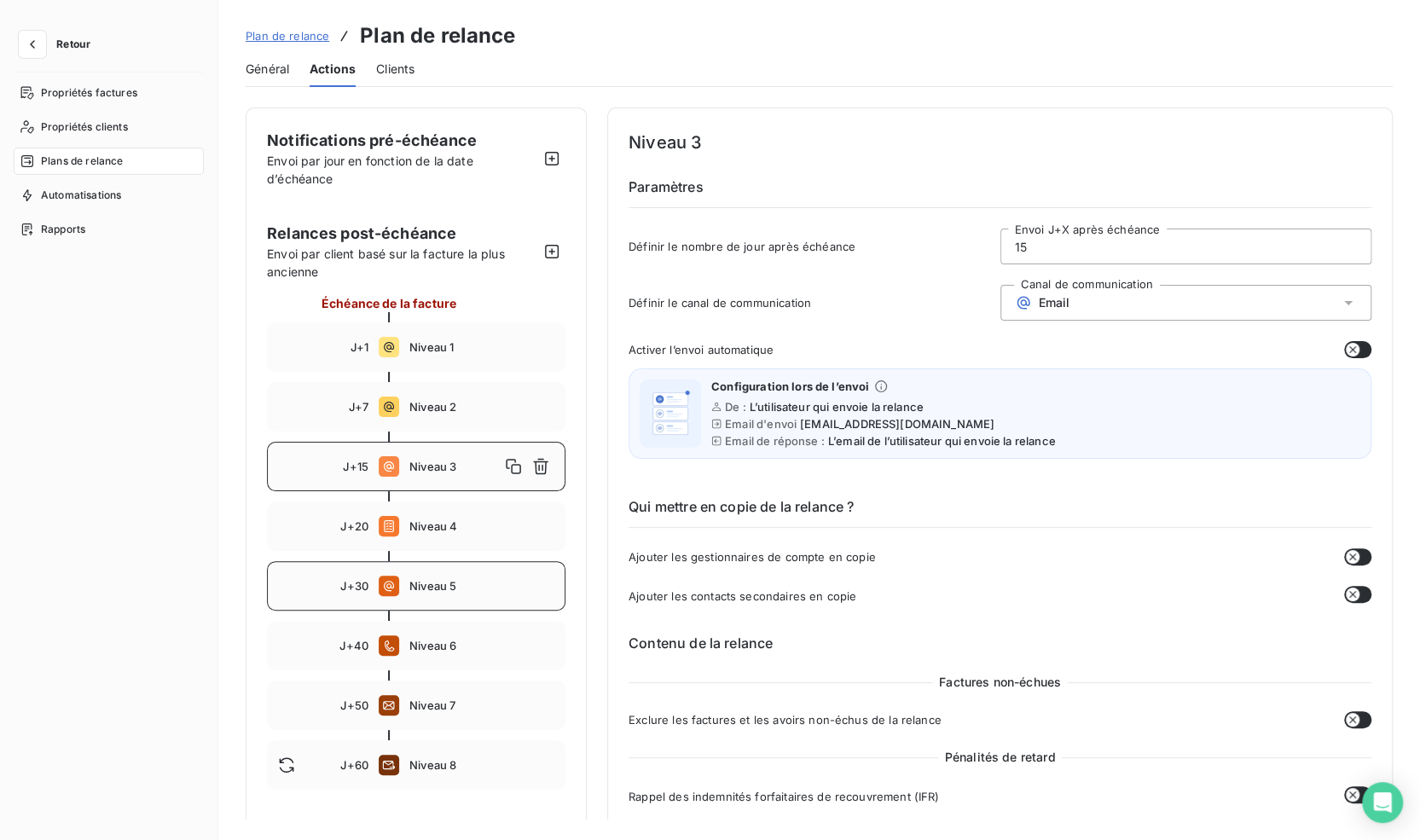
click at [452, 569] on div "J+30 Niveau 5" at bounding box center [415, 585] width 299 height 50
click at [452, 470] on span "Niveau 3" at bounding box center [481, 467] width 145 height 14
click at [452, 588] on span "Niveau 5" at bounding box center [481, 585] width 145 height 14
click at [452, 537] on div "J+20 Niveau 4" at bounding box center [415, 526] width 299 height 50
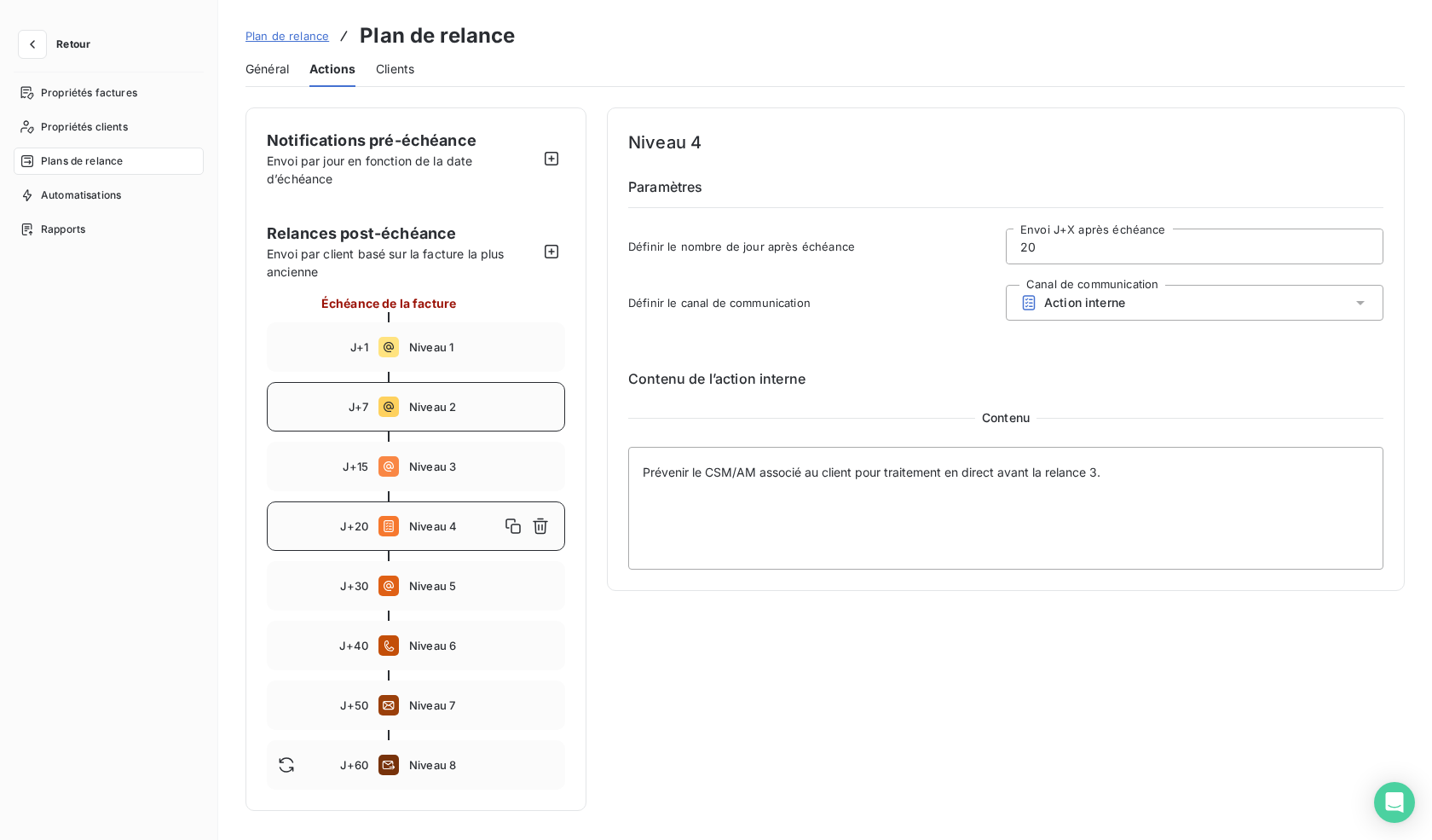
click at [459, 389] on div "J+7 Niveau 2" at bounding box center [415, 406] width 298 height 50
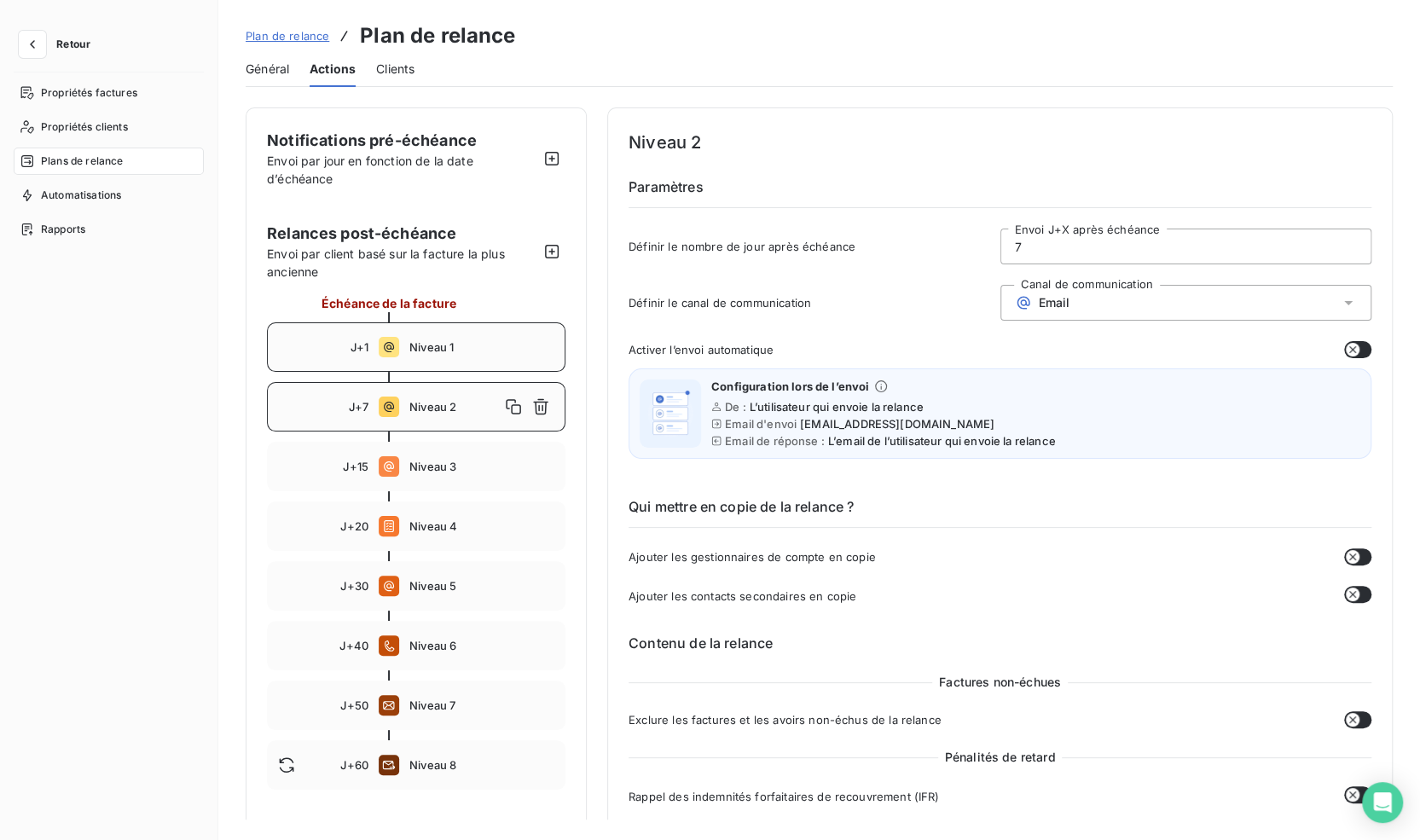
click at [448, 362] on div "J+1 Niveau 1" at bounding box center [415, 346] width 299 height 50
type input "1"
click at [313, 39] on span "Plan de relance" at bounding box center [288, 36] width 84 height 14
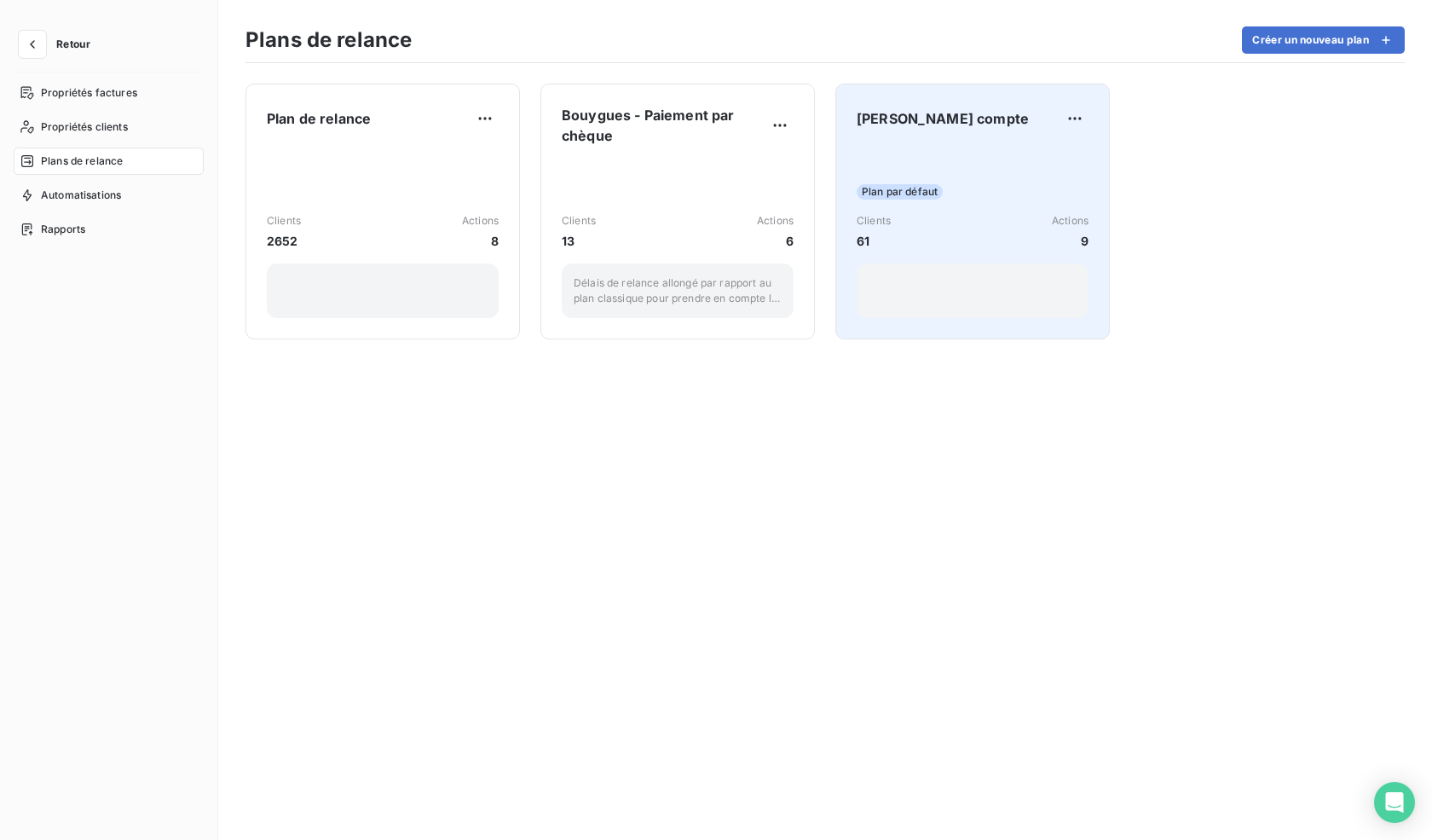
click at [965, 222] on div "Clients 61 Actions 9" at bounding box center [972, 231] width 232 height 37
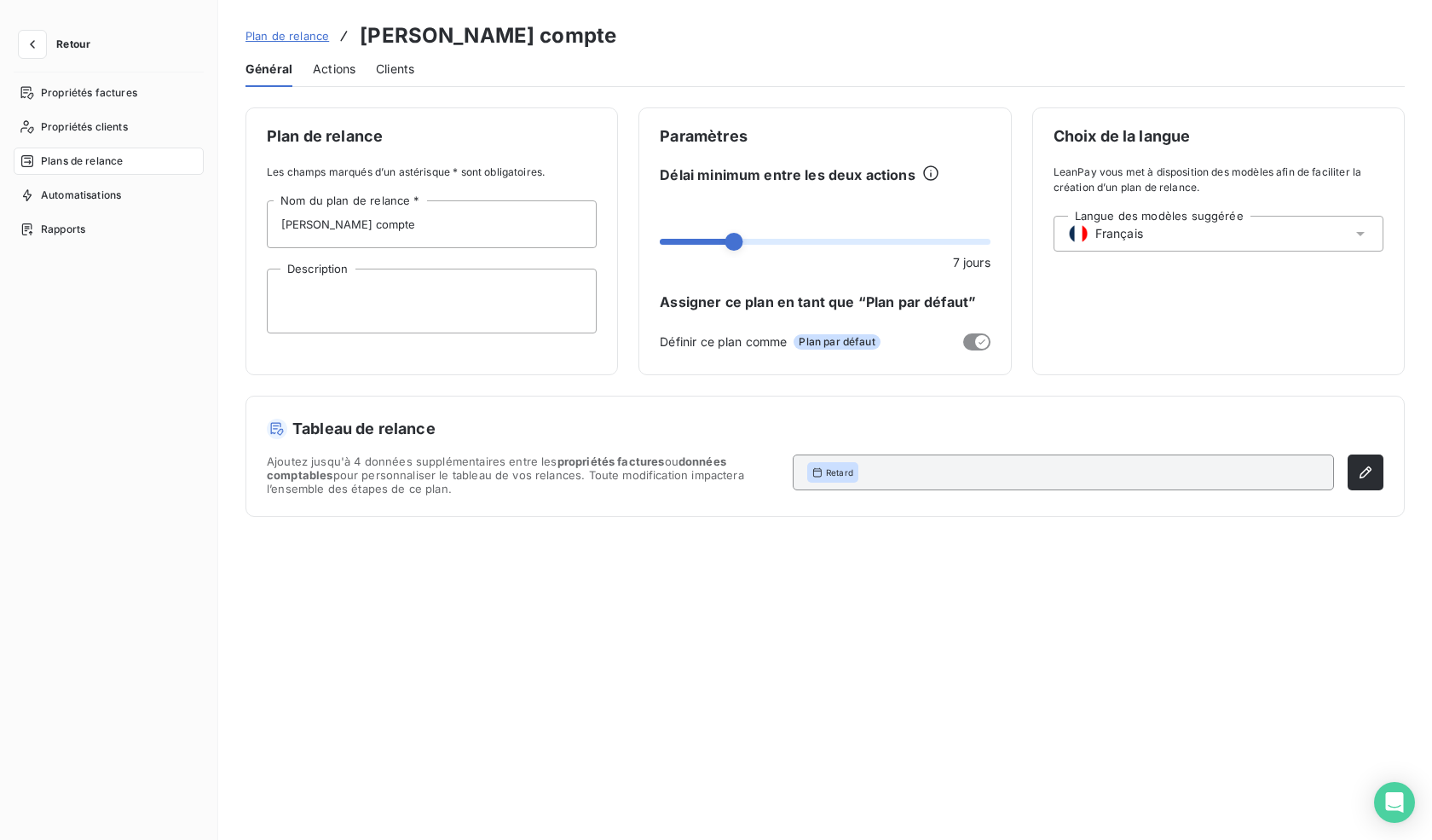
click at [363, 52] on div "Général Actions Clients" at bounding box center [825, 69] width 1160 height 36
click at [363, 60] on div "Général Actions Clients" at bounding box center [825, 69] width 1160 height 36
click at [313, 60] on span "Actions" at bounding box center [334, 69] width 43 height 18
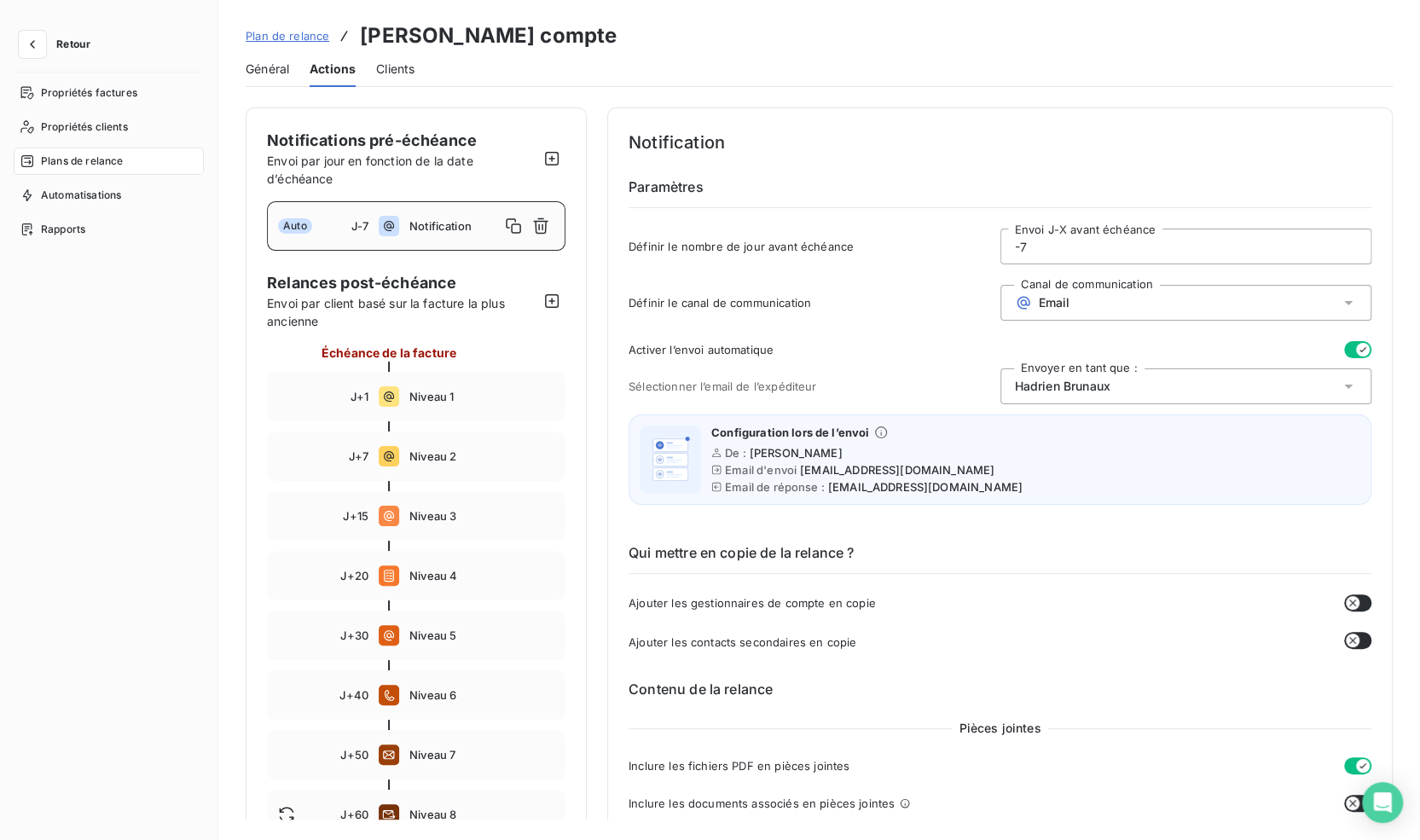
click at [290, 63] on div "Général Actions Clients" at bounding box center [819, 69] width 1147 height 36
click at [289, 63] on span "Général" at bounding box center [267, 69] width 44 height 18
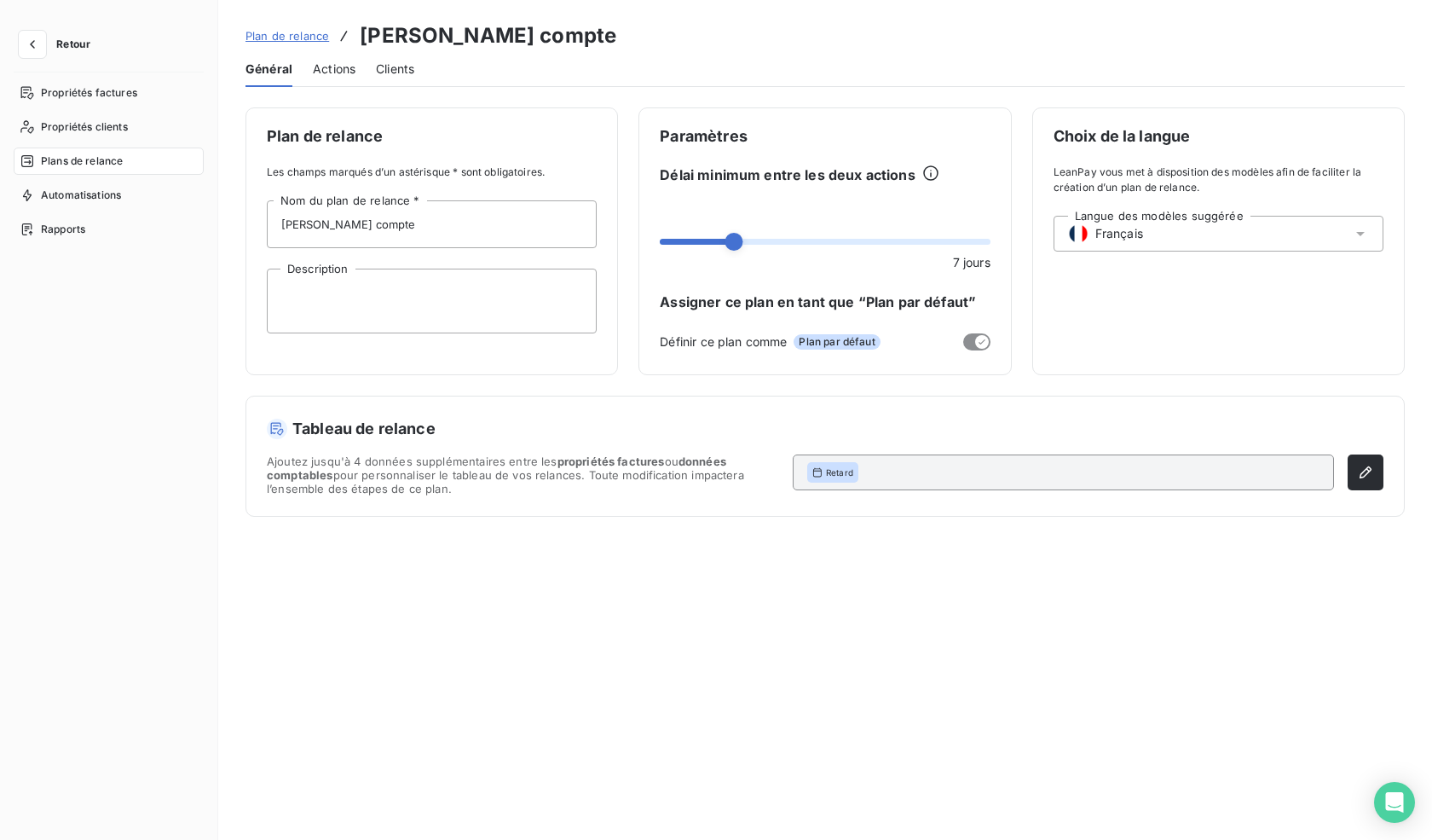
click at [267, 27] on link "Plan de relance" at bounding box center [288, 36] width 84 height 18
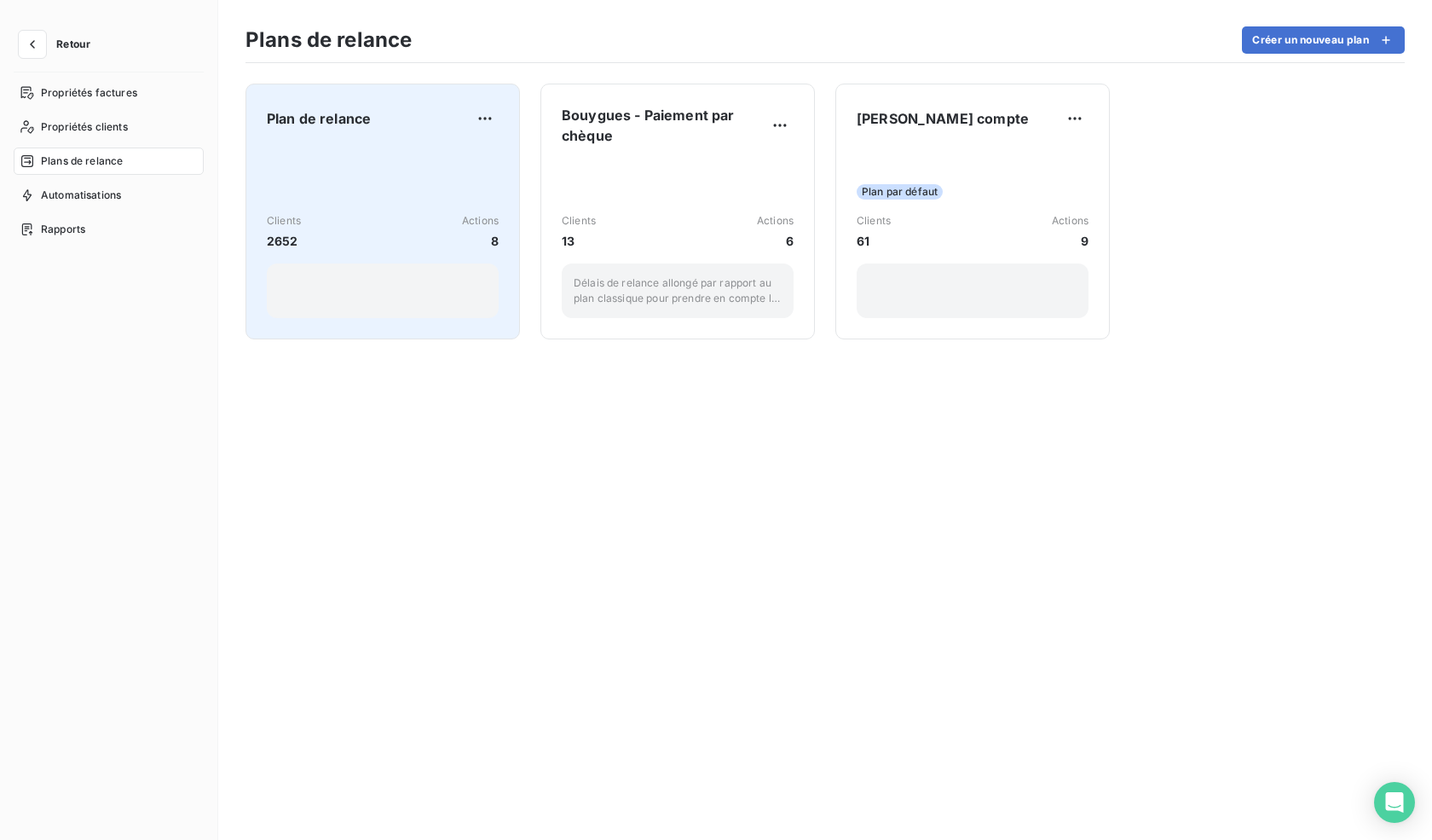
click at [437, 211] on div "Clients 2652 Actions 8" at bounding box center [382, 231] width 232 height 172
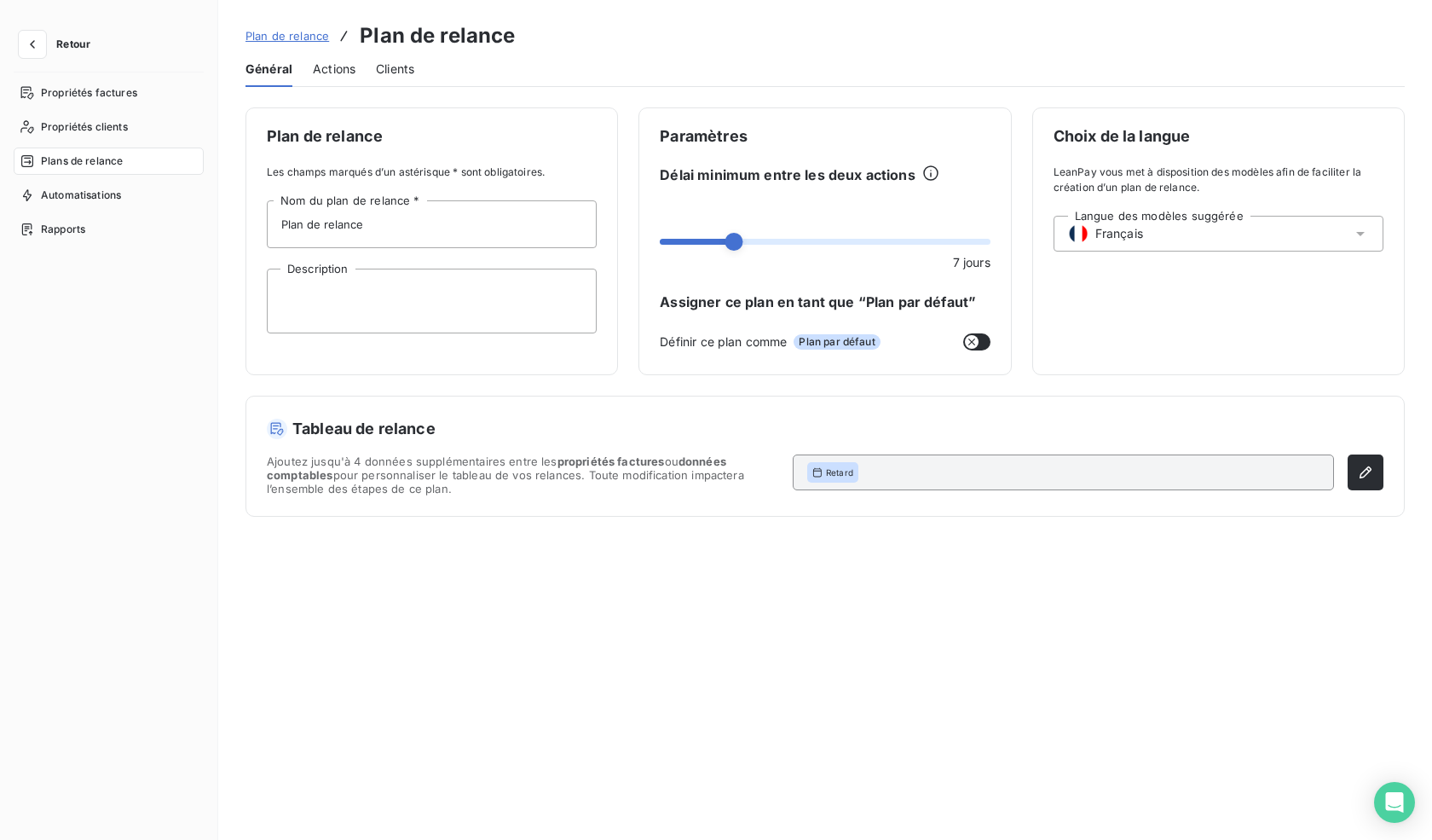
click at [334, 71] on span "Actions" at bounding box center [334, 69] width 43 height 18
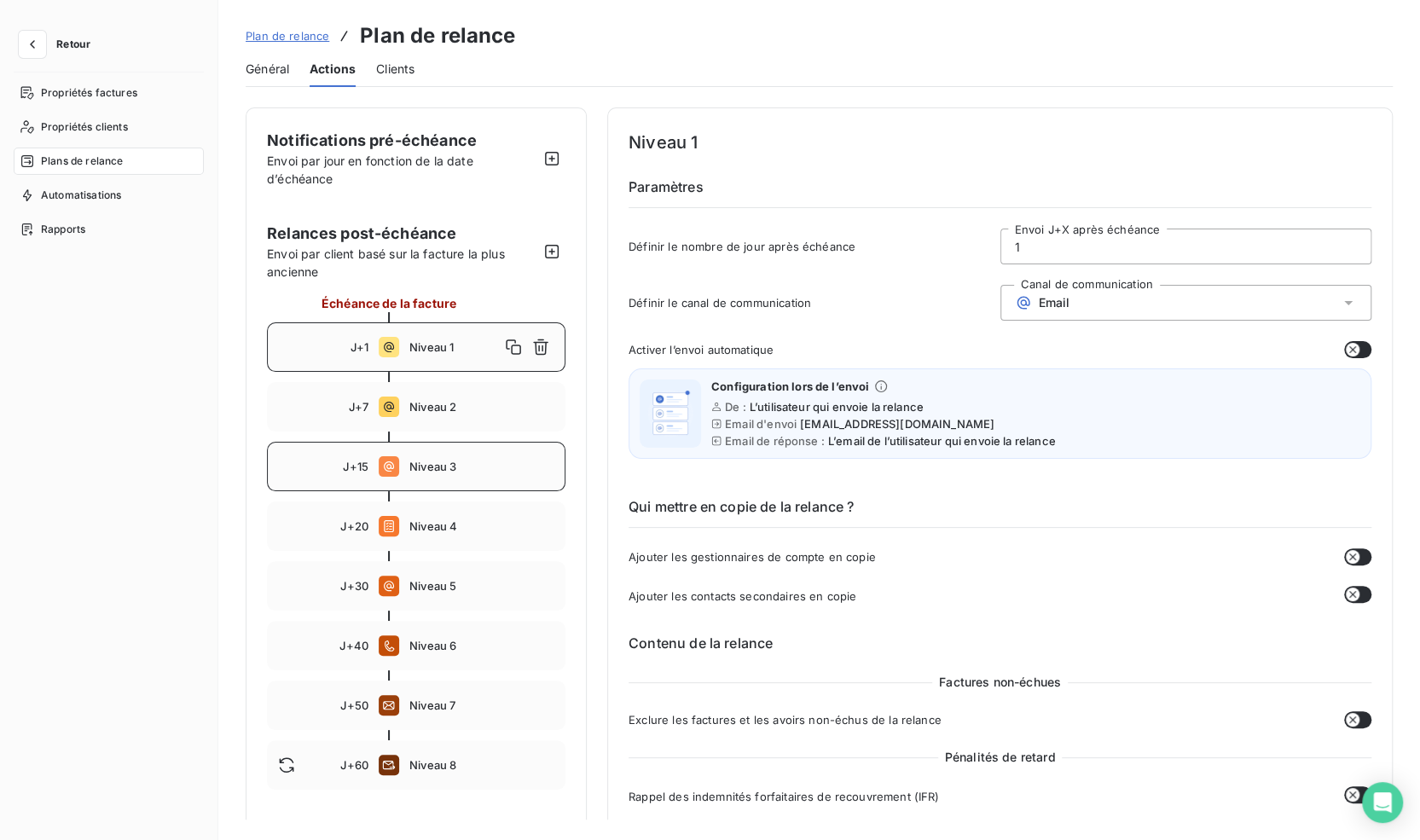
click at [446, 467] on span "Niveau 3" at bounding box center [481, 467] width 145 height 14
click at [464, 528] on span "Niveau 4" at bounding box center [481, 526] width 145 height 14
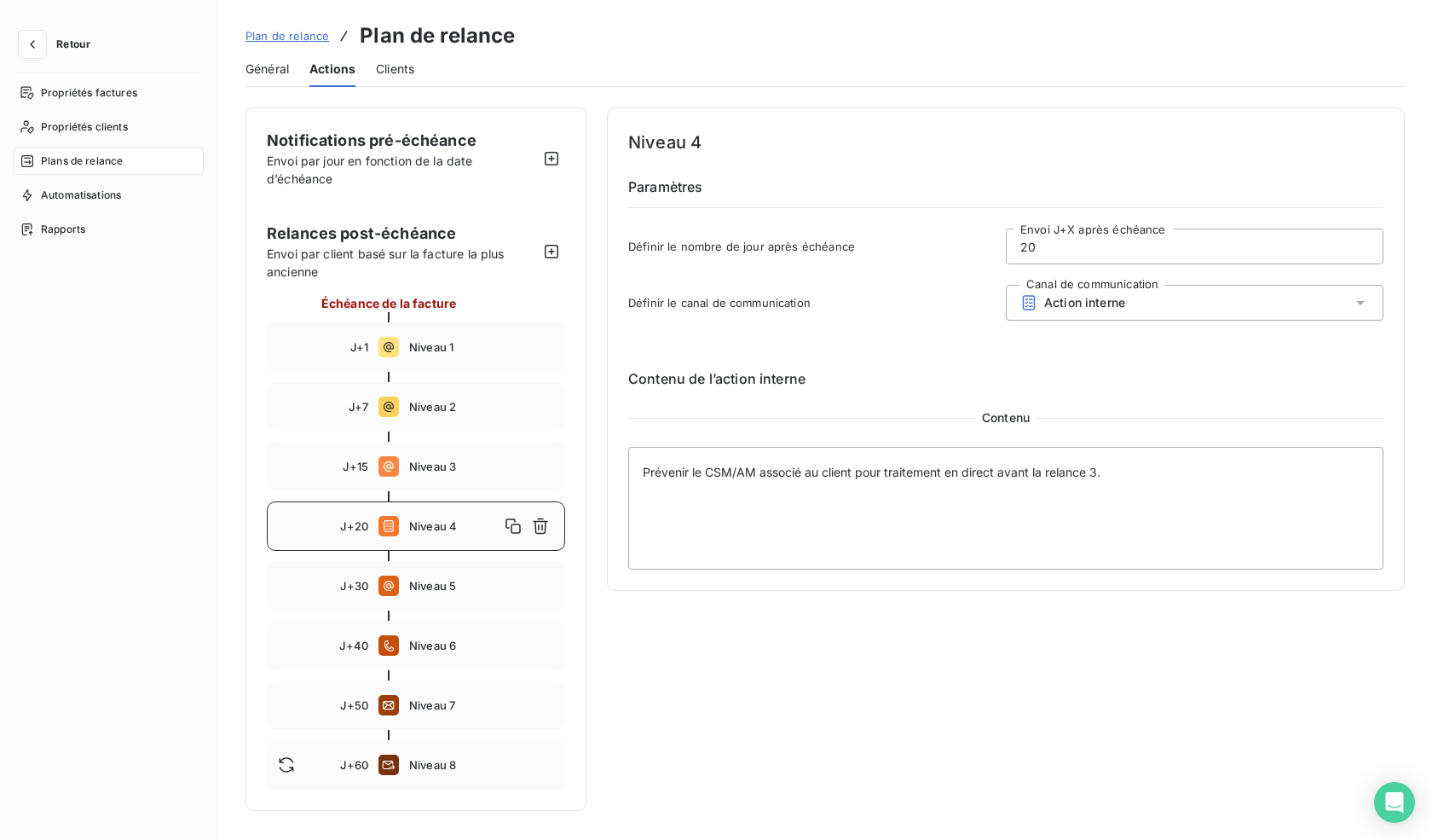
drag, startPoint x: 1146, startPoint y: 250, endPoint x: 963, endPoint y: 235, distance: 183.6
click at [966, 235] on div "Définir le nombre de jour après échéance 20 Envoi J+X après échéance" at bounding box center [1005, 251] width 755 height 46
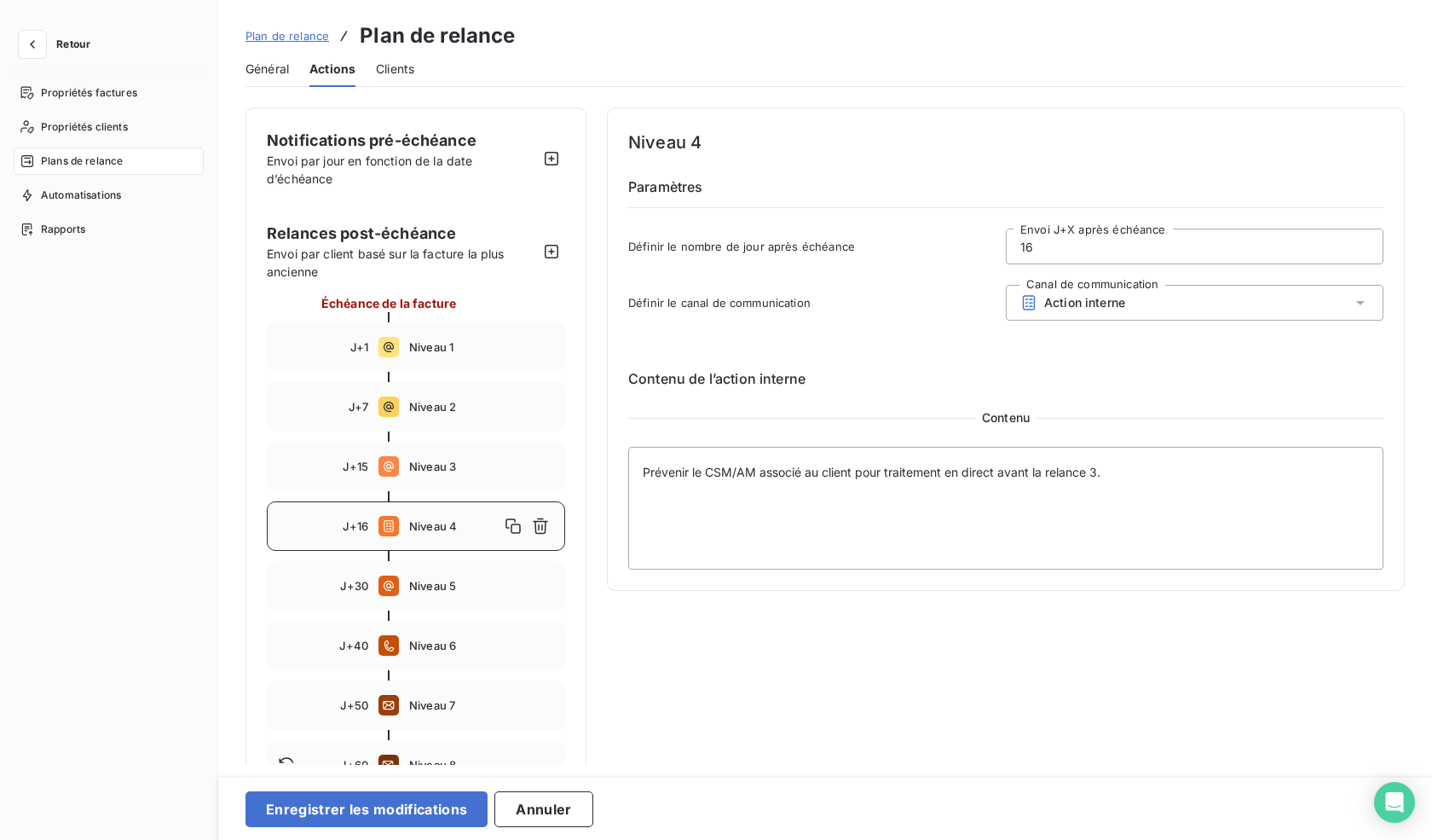
click at [936, 335] on div "Niveau 4 Paramètres Définir le nombre de jour après échéance 16 Envoi J+X après…" at bounding box center [1005, 348] width 755 height 440
click at [412, 622] on div "J+40 Niveau 6" at bounding box center [415, 645] width 298 height 50
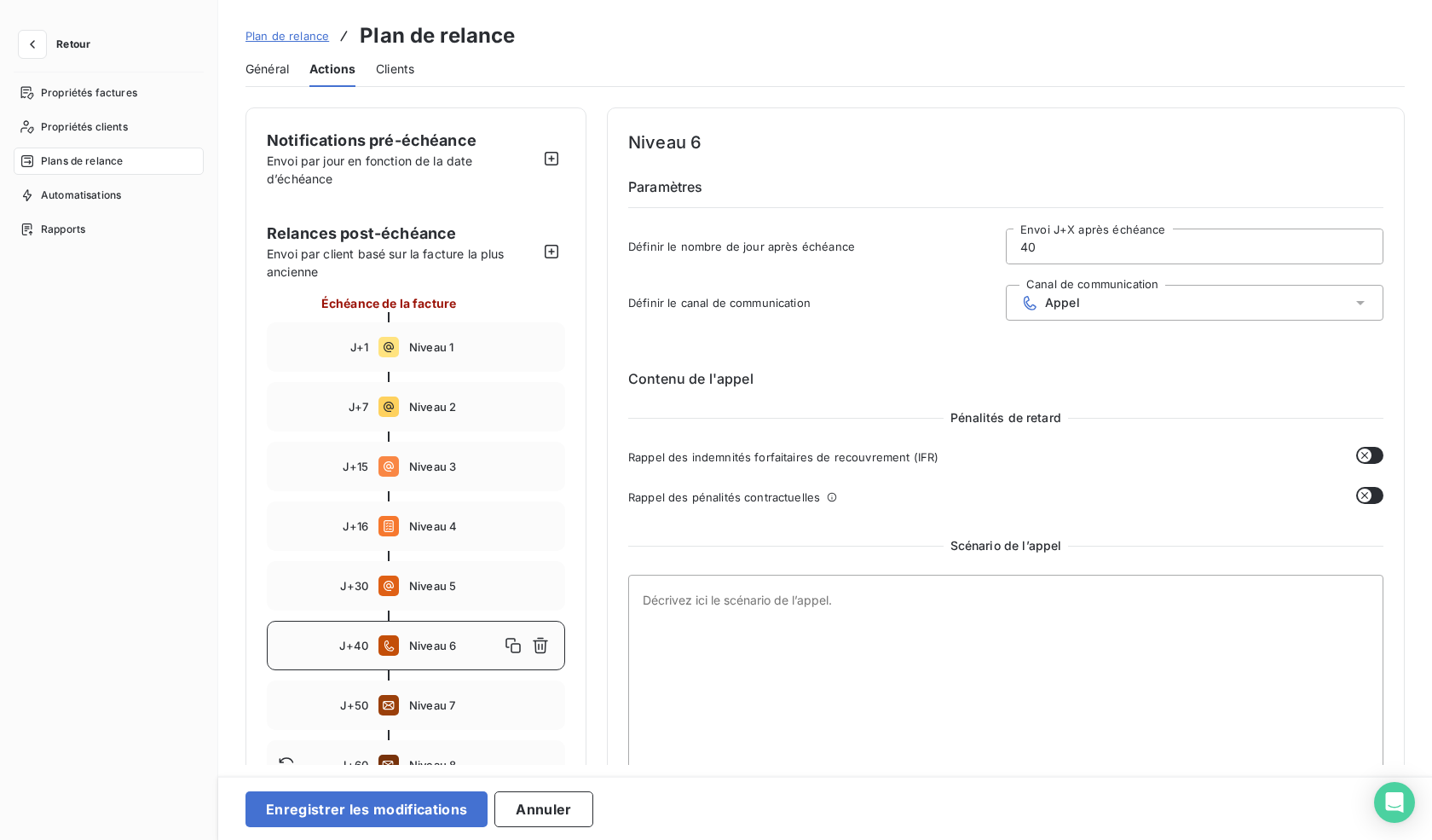
drag, startPoint x: 1022, startPoint y: 240, endPoint x: 915, endPoint y: 225, distance: 108.0
click at [938, 232] on div "Définir le nombre de jour après échéance 40 Envoi J+X après échéance" at bounding box center [1005, 251] width 755 height 46
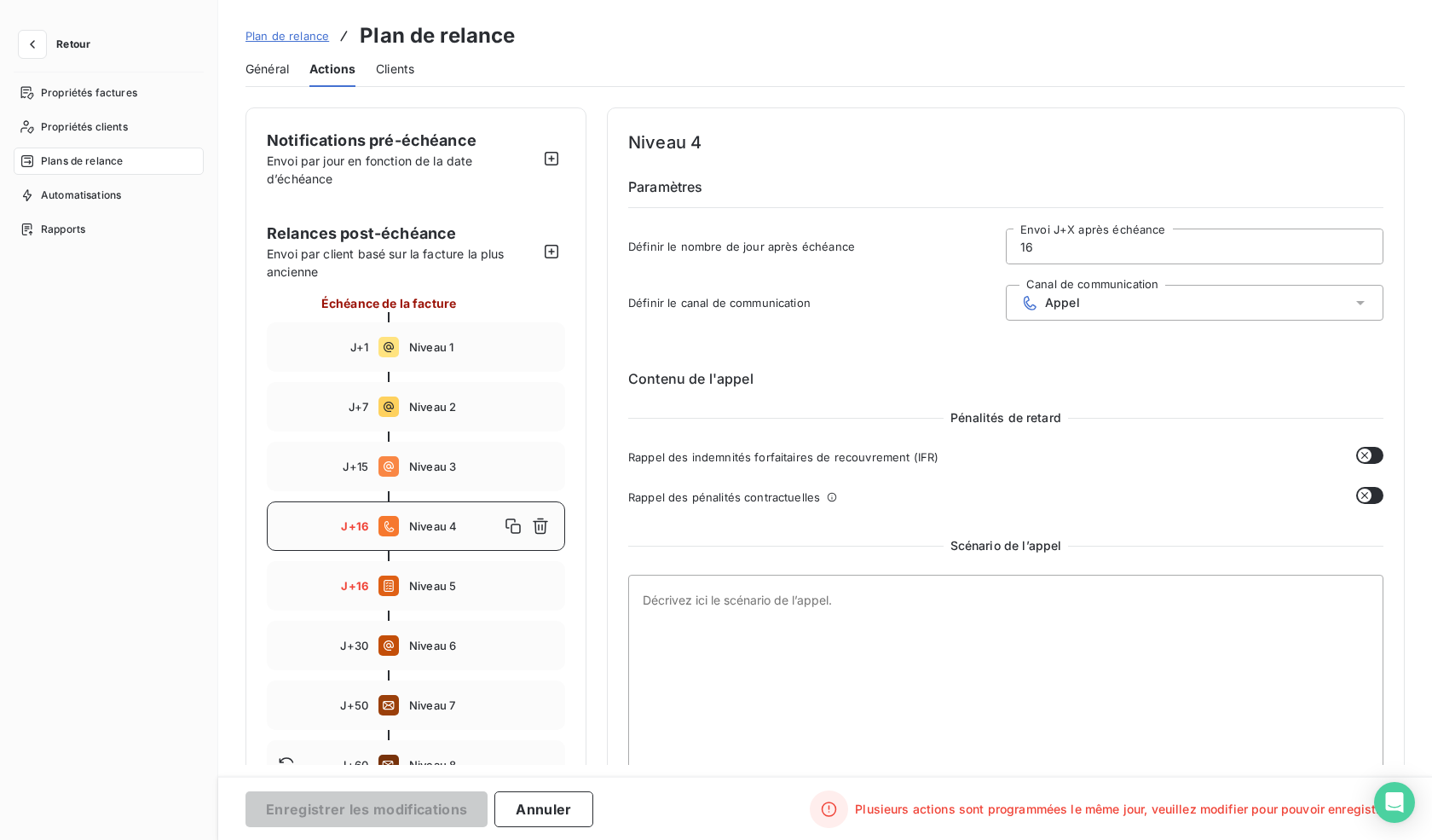
type input "16"
type button "on"
drag, startPoint x: 435, startPoint y: 524, endPoint x: 432, endPoint y: 502, distance: 22.2
click at [432, 502] on div "J+16 Niveau 4" at bounding box center [415, 526] width 298 height 50
click at [432, 519] on span "Niveau 4" at bounding box center [454, 526] width 90 height 14
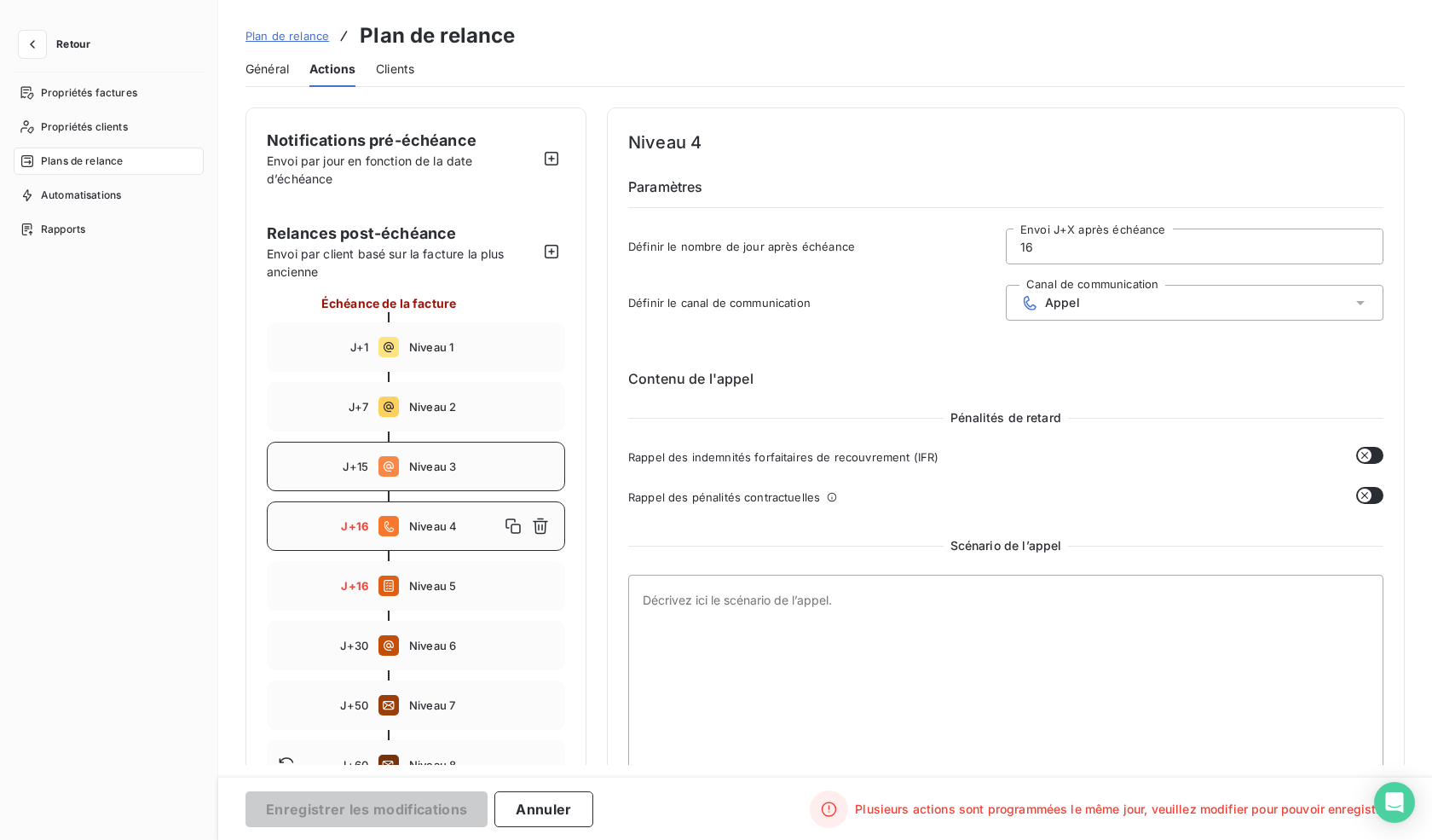
click at [431, 474] on div "J+15 Niveau 3" at bounding box center [415, 466] width 298 height 50
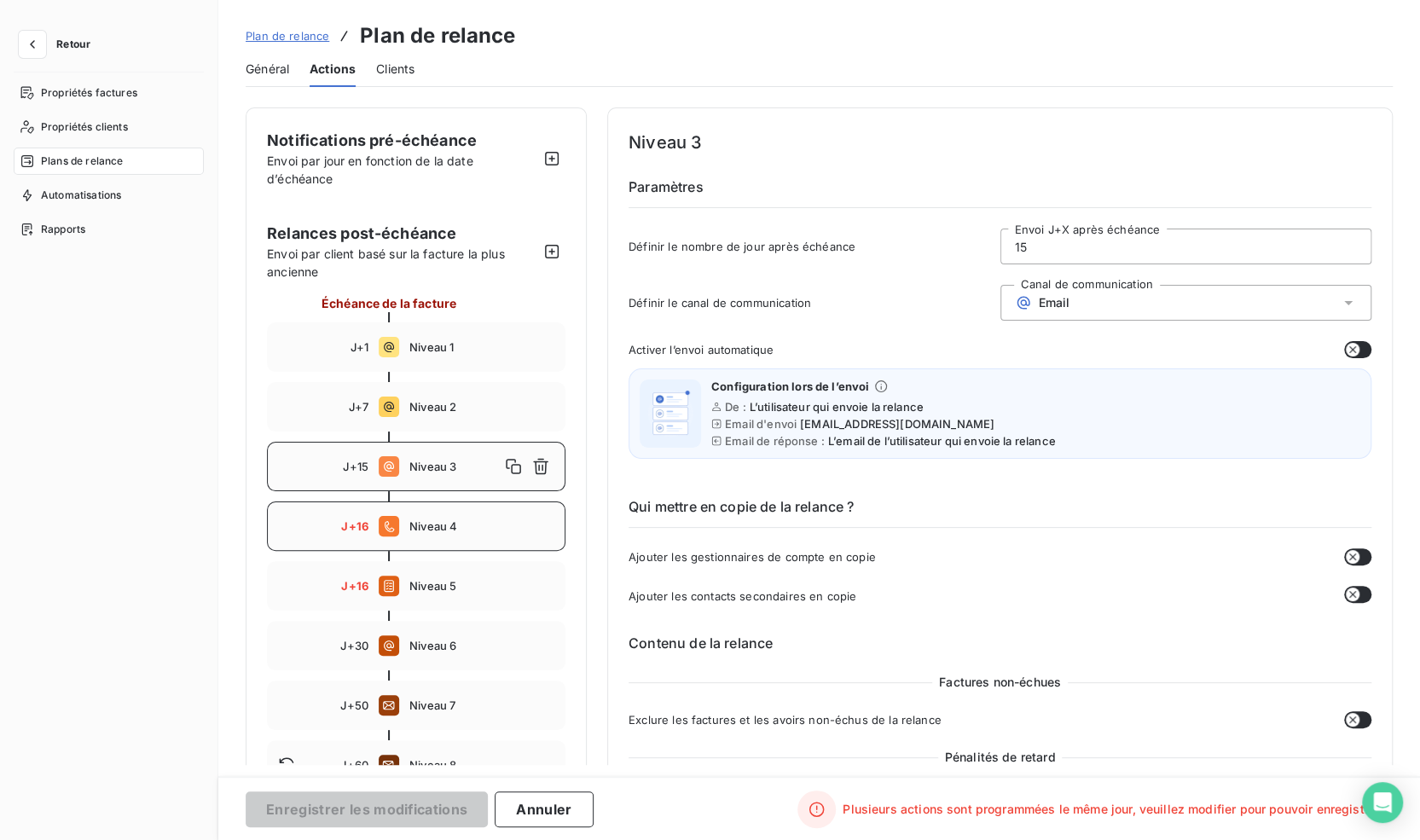
click at [432, 509] on div "J+16 Niveau 4" at bounding box center [415, 526] width 299 height 50
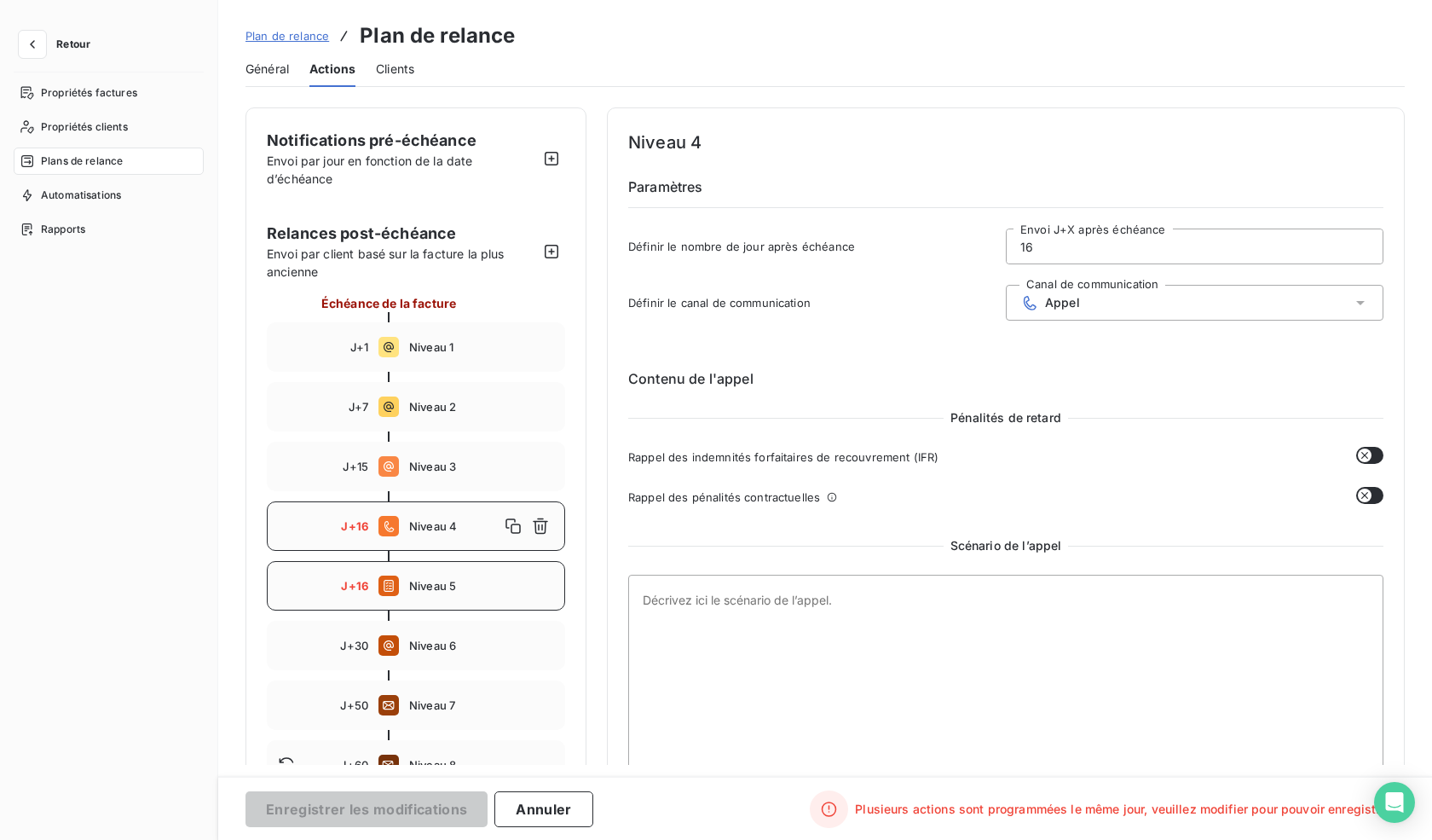
click at [437, 581] on span "Niveau 5" at bounding box center [481, 585] width 145 height 14
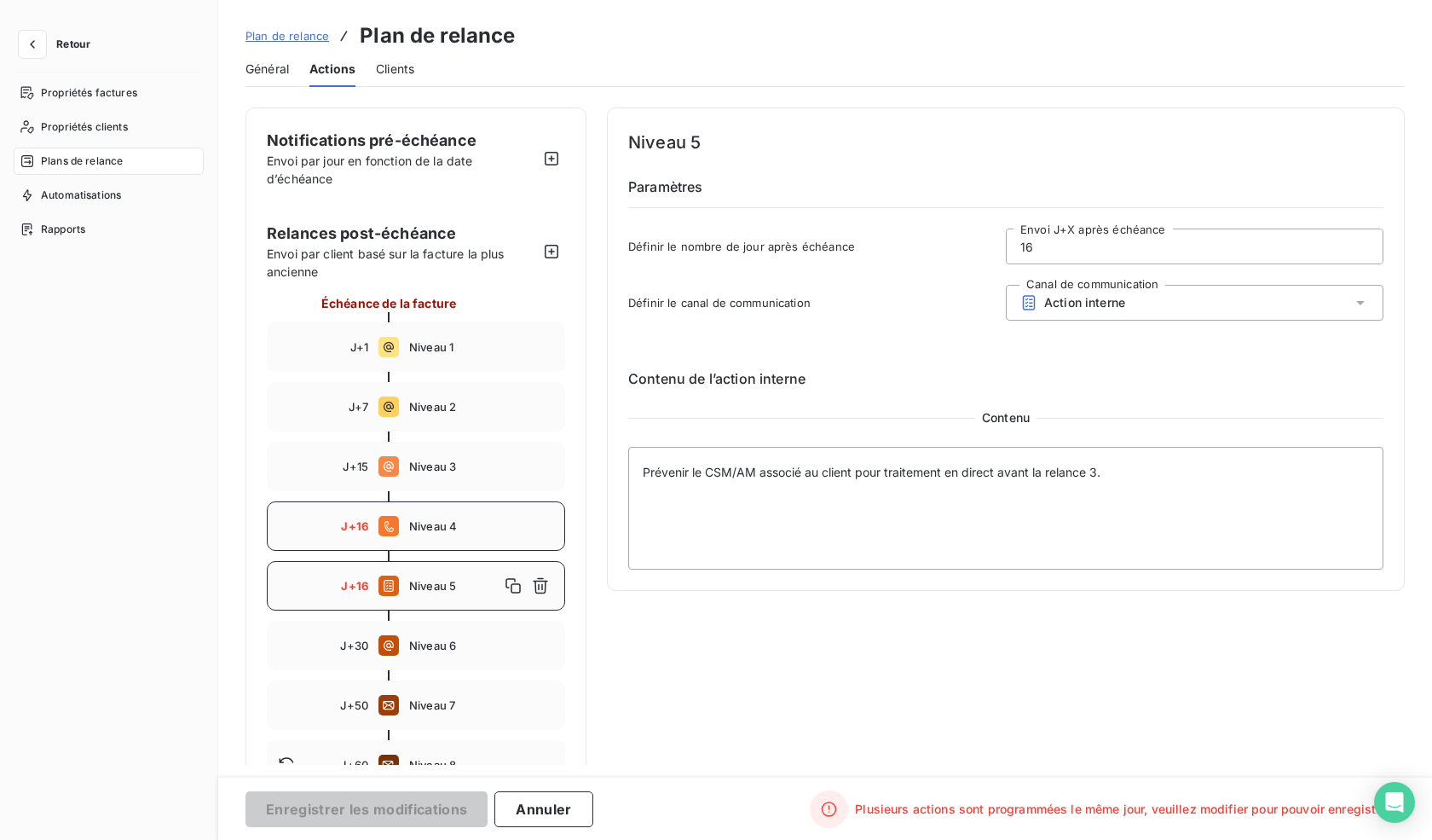
click at [407, 519] on div "J+16 Niveau 4" at bounding box center [415, 526] width 298 height 50
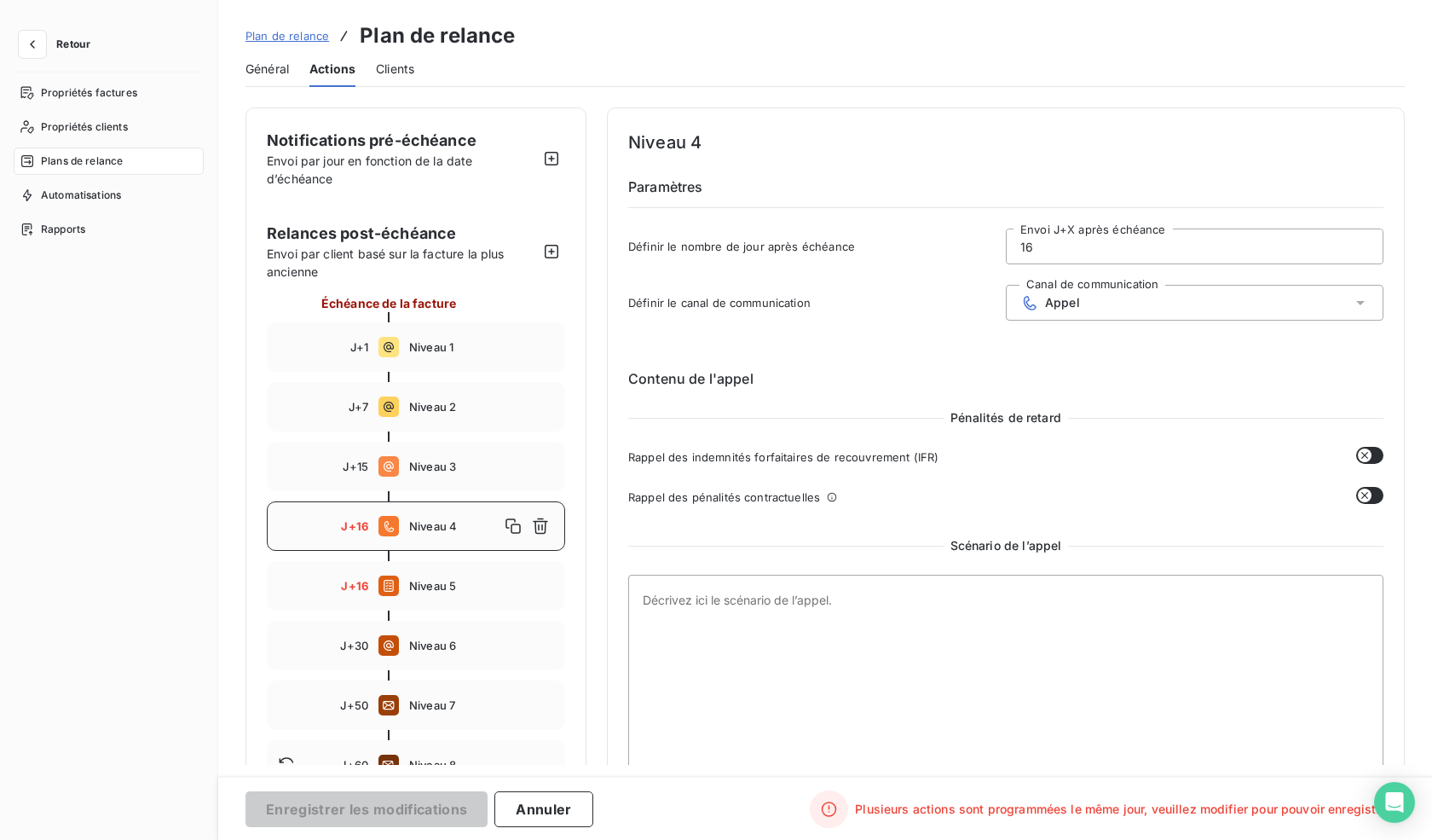
click at [1060, 243] on input "16" at bounding box center [1195, 246] width 376 height 34
type input "1"
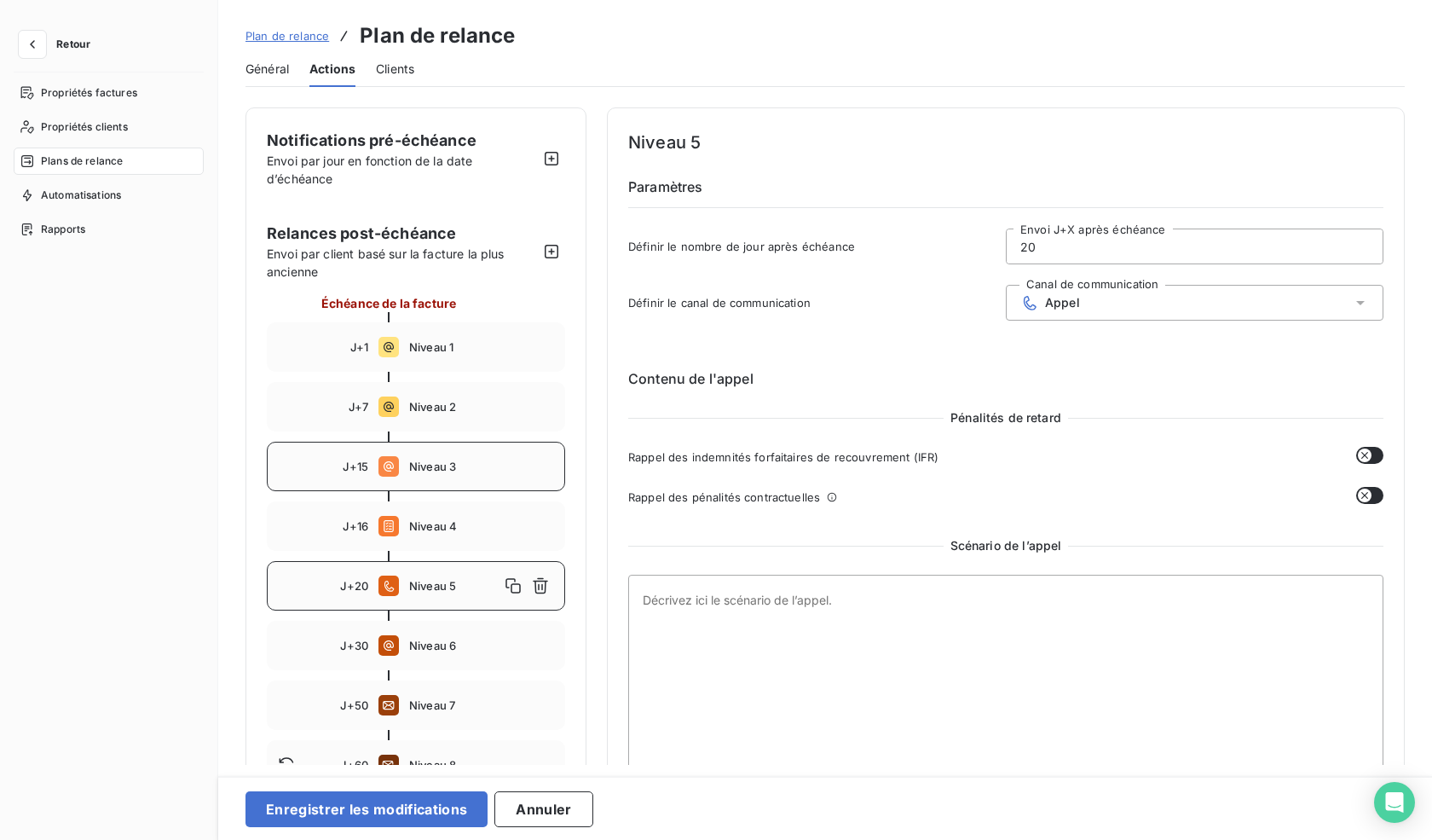
click at [435, 447] on div "J+15 Niveau 3" at bounding box center [415, 466] width 298 height 50
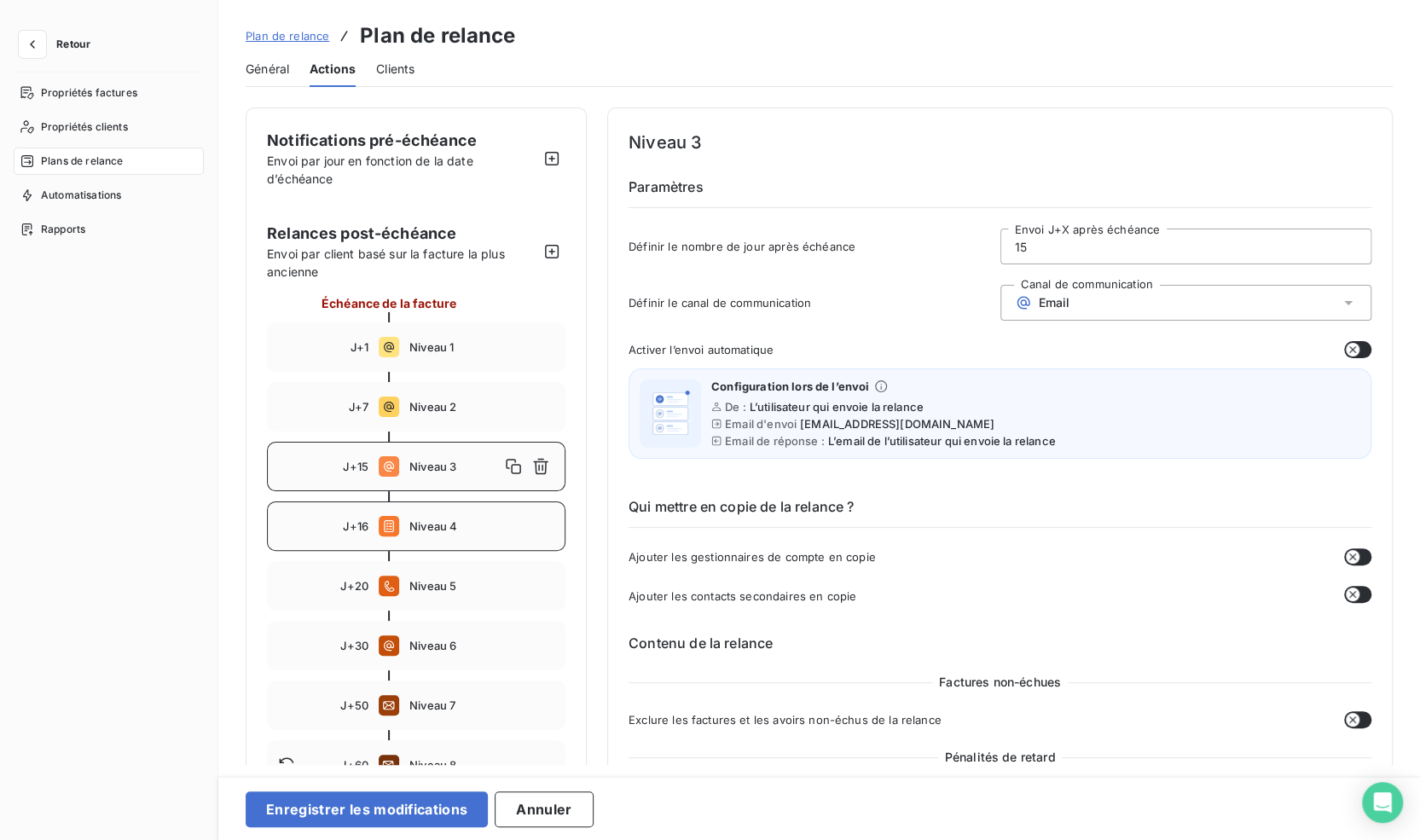
click at [440, 530] on span "Niveau 4" at bounding box center [481, 526] width 145 height 14
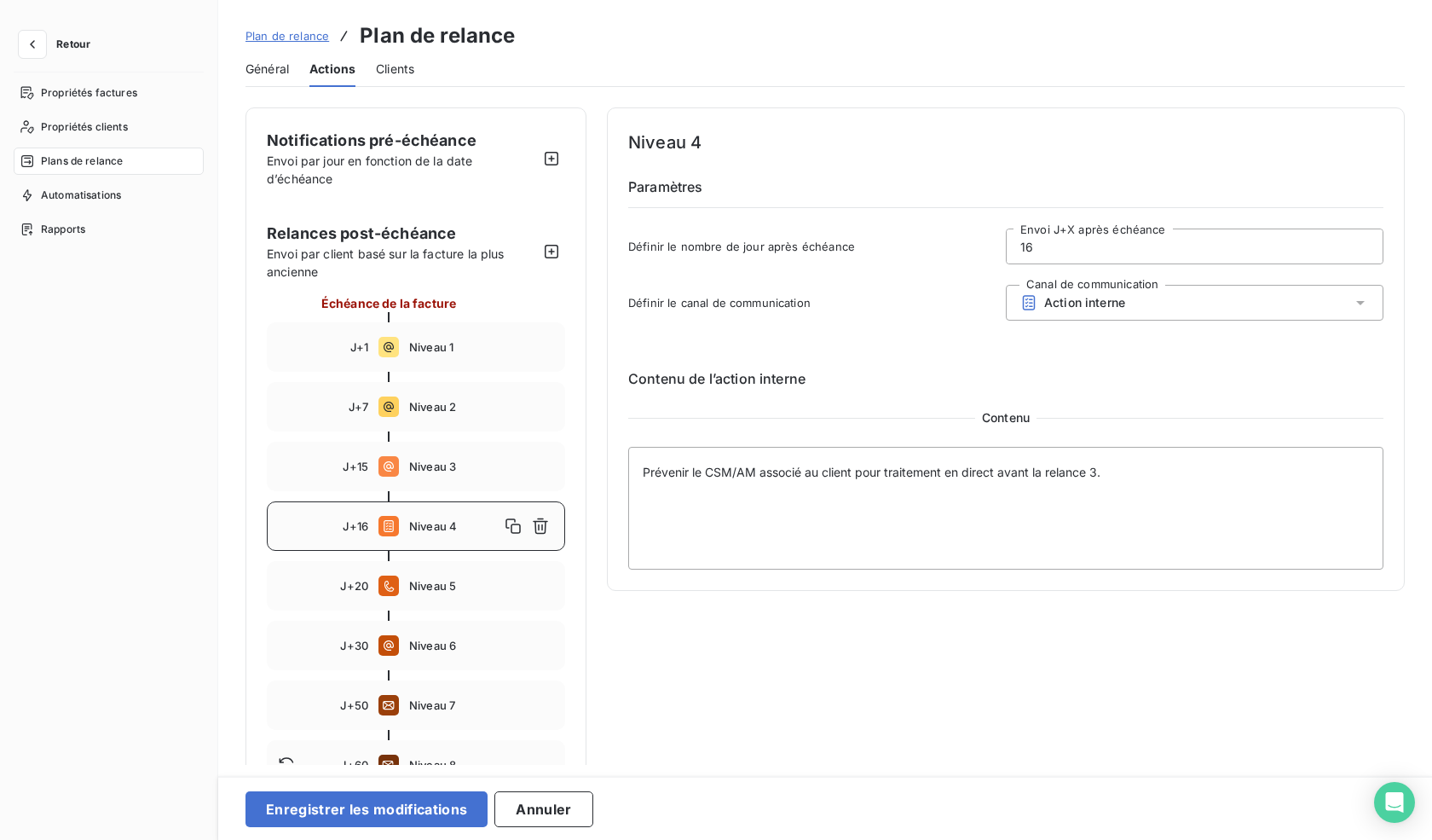
click at [1130, 248] on input "16" at bounding box center [1195, 246] width 376 height 34
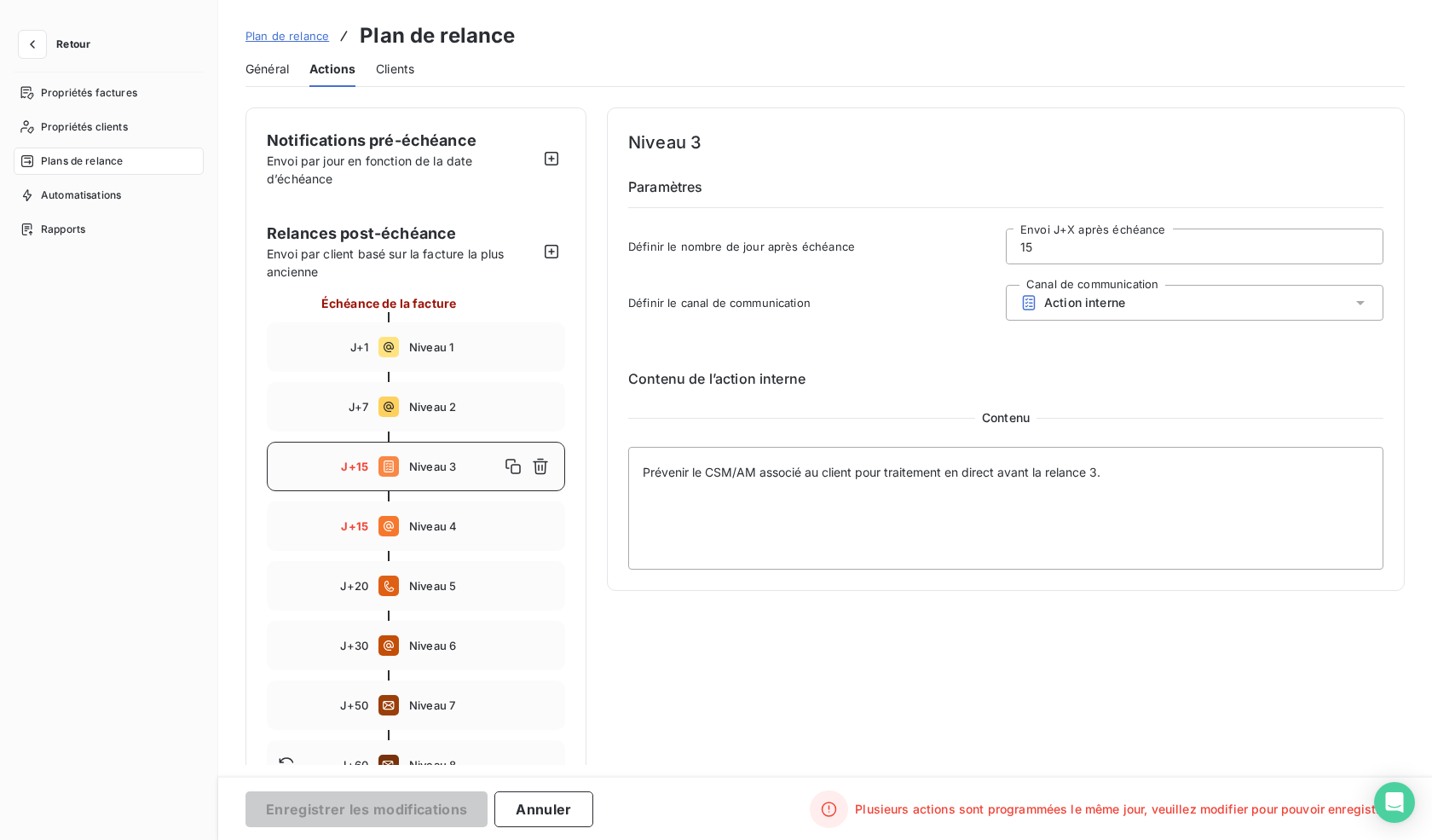
click at [1130, 248] on input "15" at bounding box center [1195, 246] width 376 height 34
click at [879, 356] on div "Contenu de l’action interne Contenu Prévenir le CSM/AM associé au client pour t…" at bounding box center [1005, 455] width 755 height 228
drag, startPoint x: 876, startPoint y: 474, endPoint x: 1184, endPoint y: 472, distance: 308.0
click at [1184, 472] on textarea "Prévenir le CSM/AM associé au client pour traitement en direct avant la relance…" at bounding box center [1005, 508] width 755 height 122
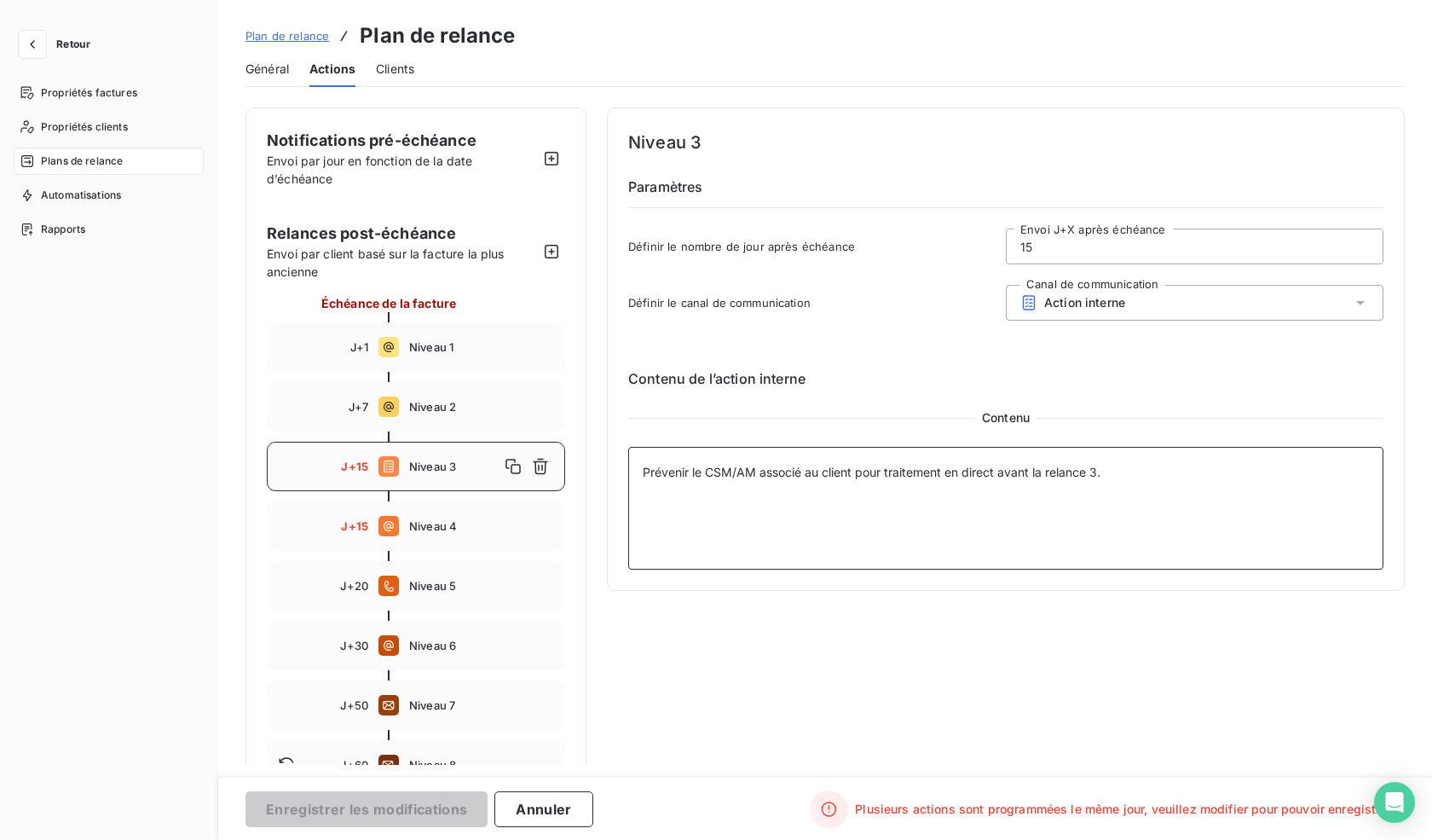
drag, startPoint x: 793, startPoint y: 472, endPoint x: 1139, endPoint y: 478, distance: 346.1
click at [1139, 478] on textarea "Prévenir le CSM/AM associé au client pour traitement en direct avant la relance…" at bounding box center [1005, 508] width 755 height 122
click at [433, 523] on span "Niveau 4" at bounding box center [481, 526] width 145 height 14
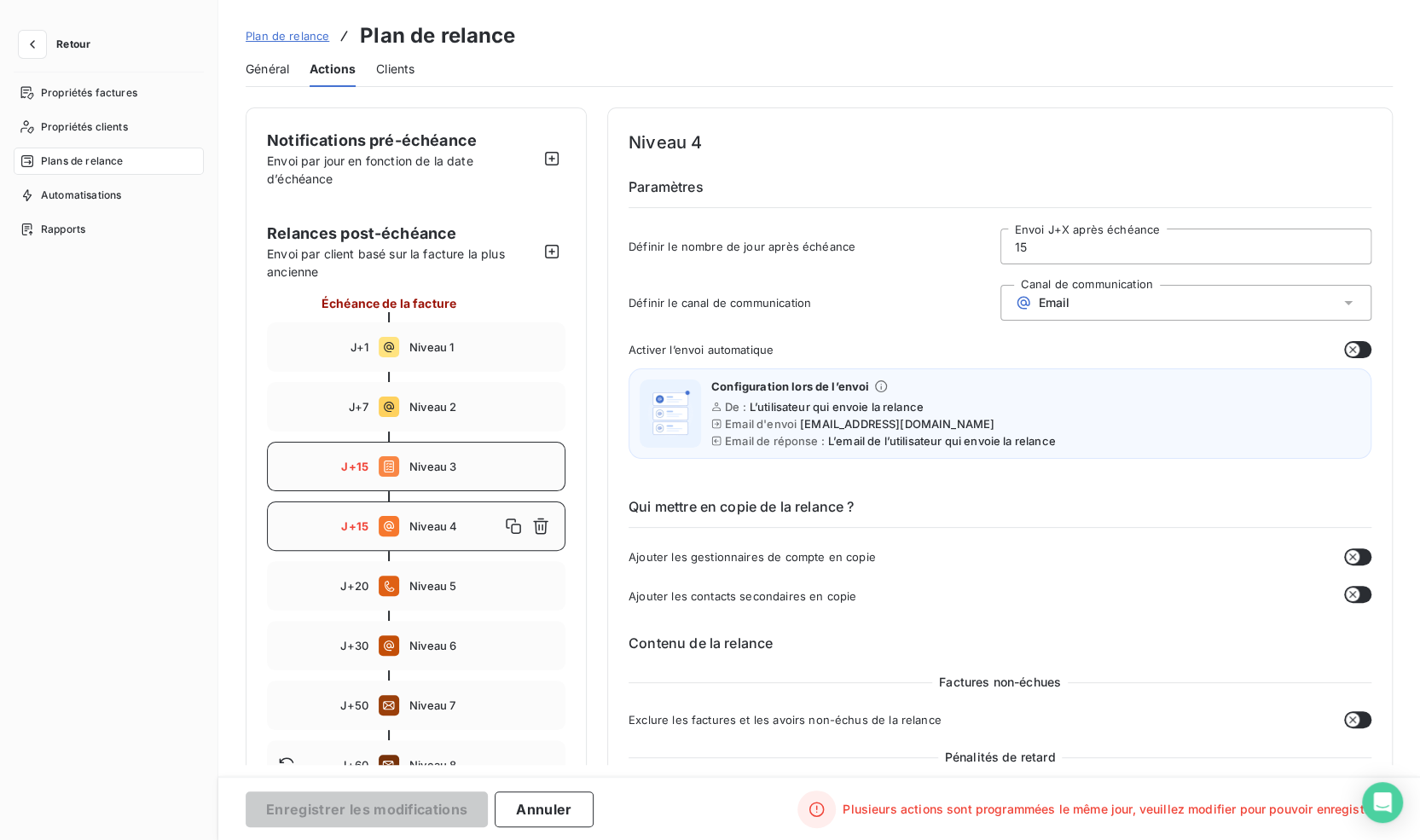
click at [425, 474] on div "J+15 Niveau 3" at bounding box center [415, 466] width 299 height 50
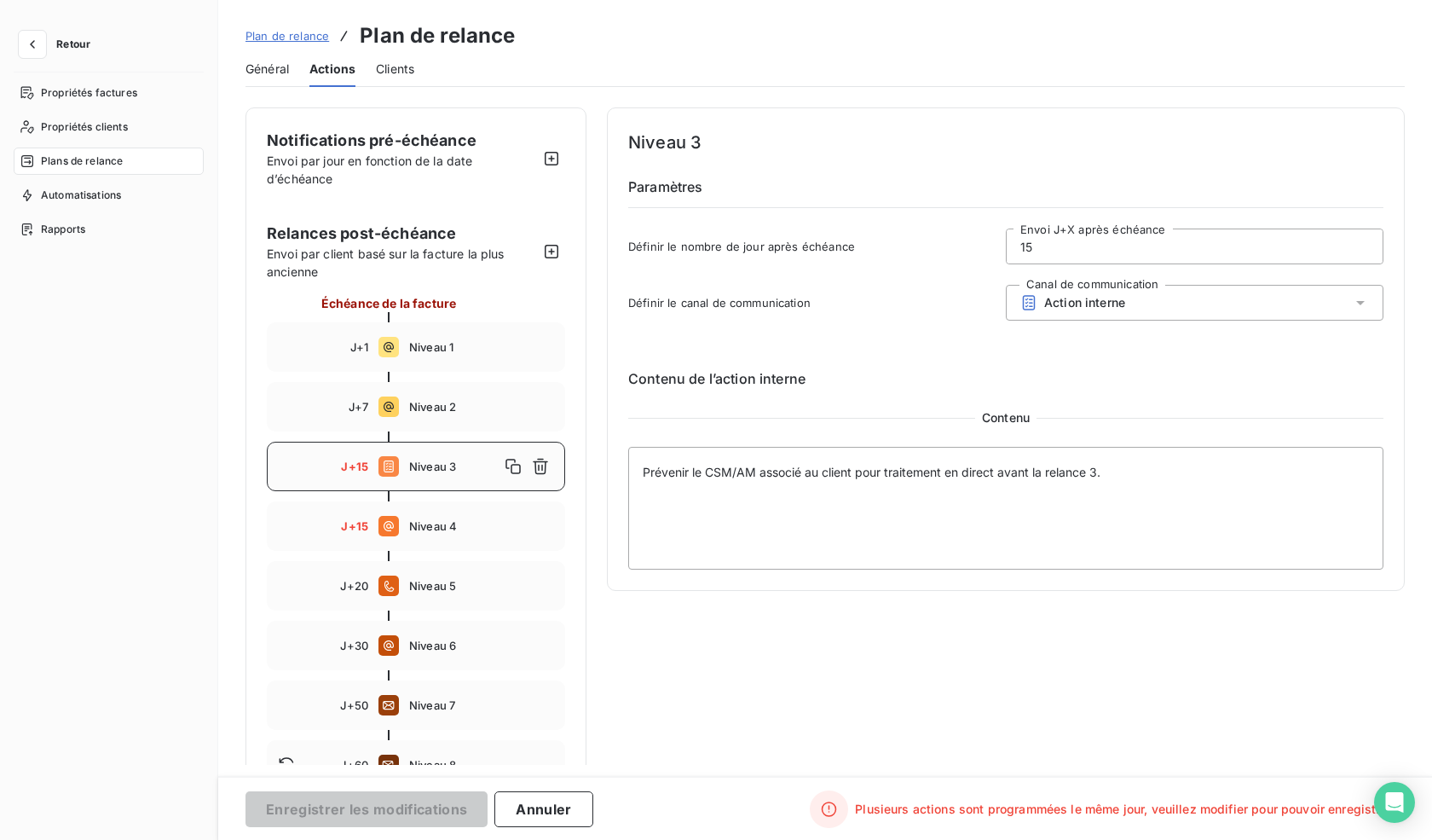
click at [428, 463] on span "Niveau 3" at bounding box center [454, 467] width 90 height 14
click at [429, 458] on div "Niveau 3" at bounding box center [481, 467] width 145 height 27
click at [444, 538] on div "J+15 Niveau 4" at bounding box center [415, 526] width 298 height 50
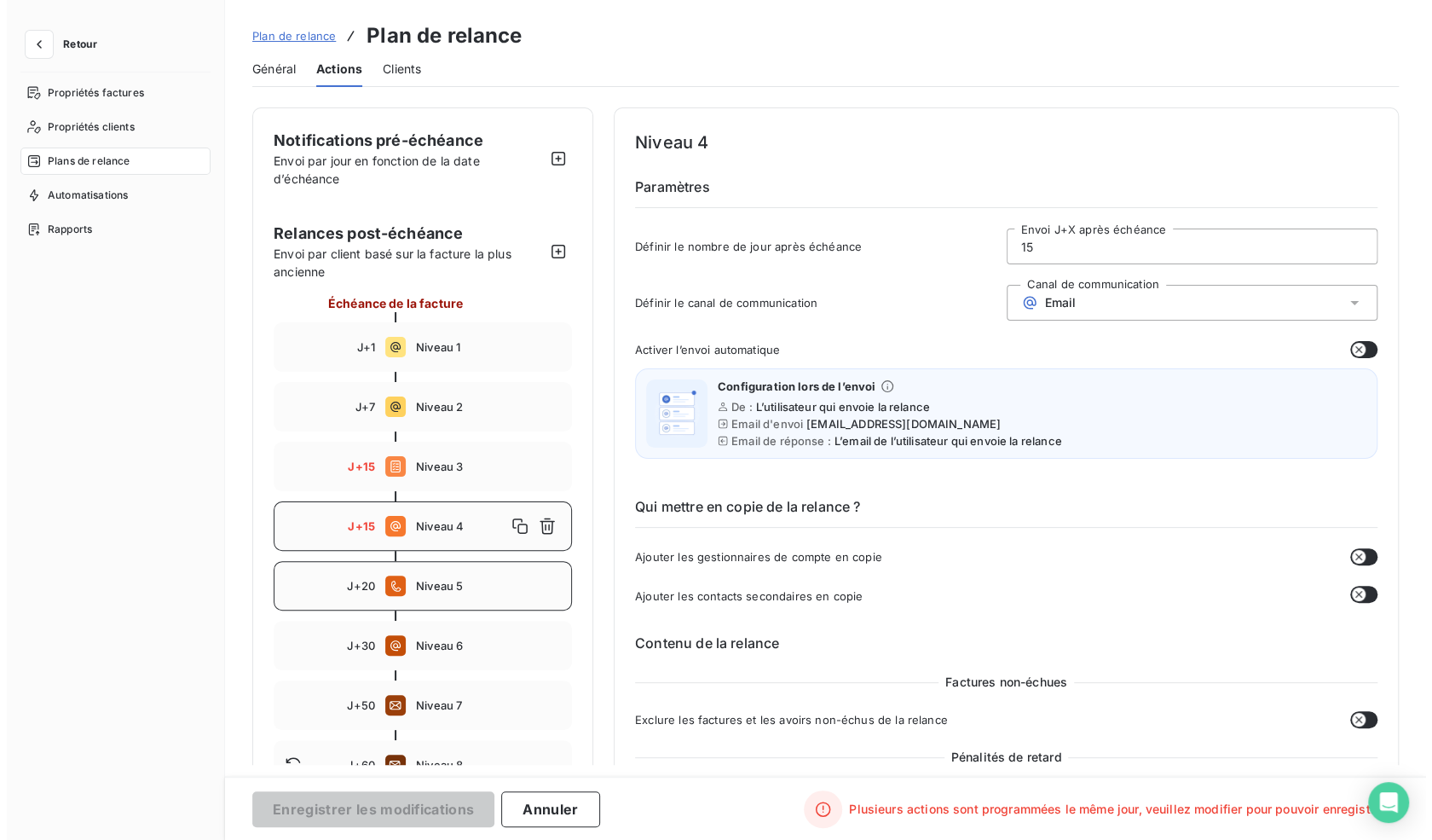
scroll to position [86, 0]
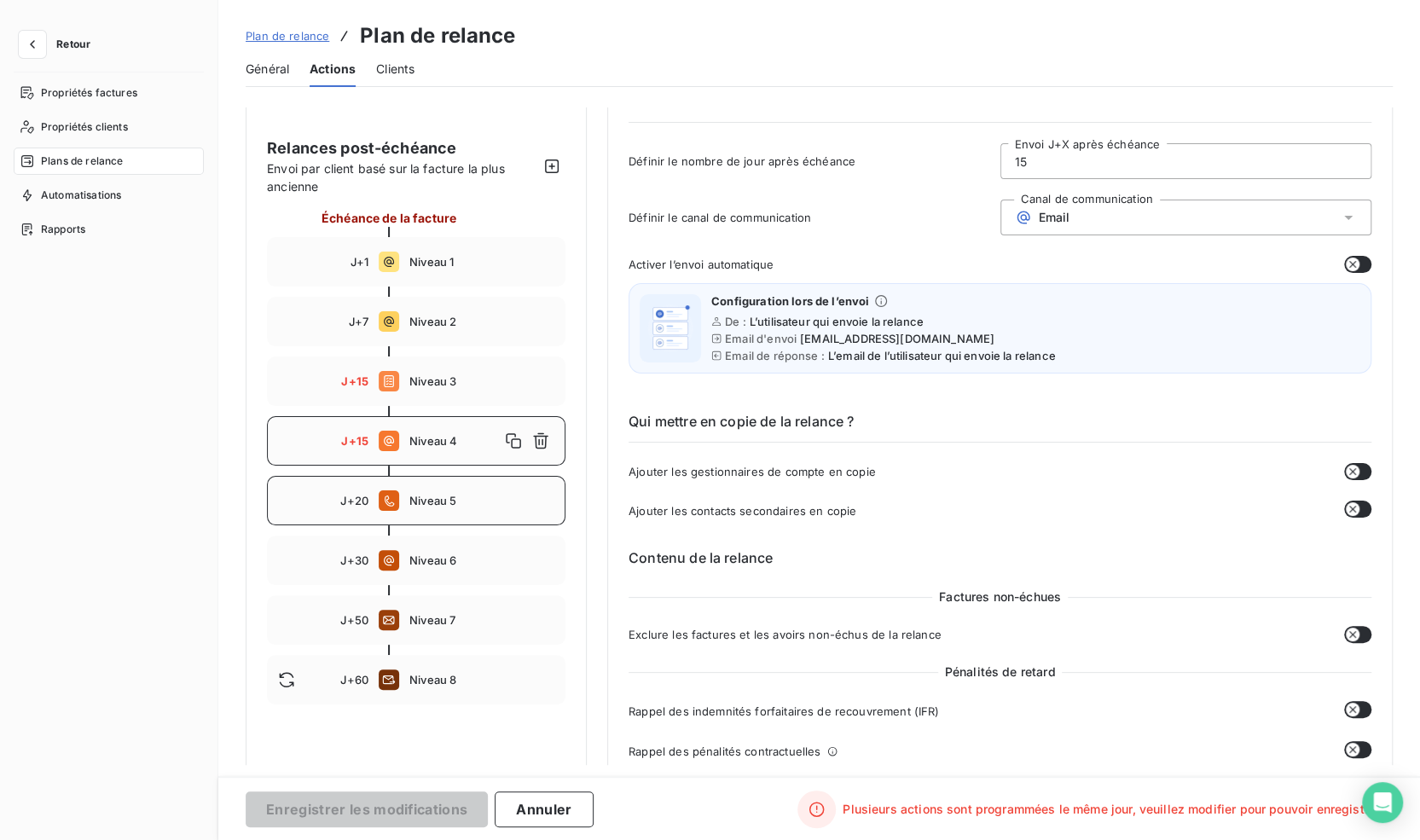
click at [443, 504] on span "Niveau 5" at bounding box center [481, 501] width 145 height 14
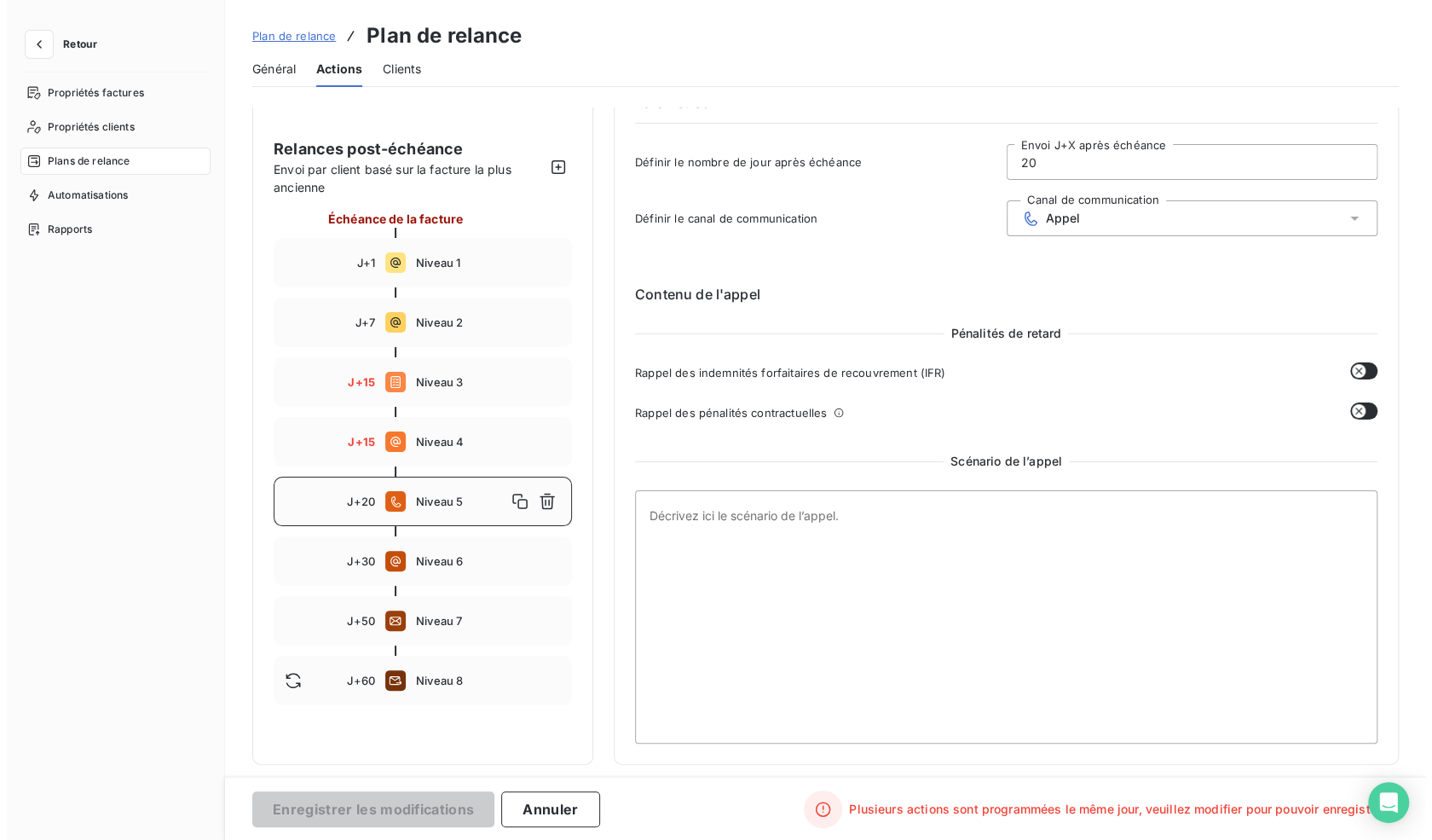
scroll to position [79, 0]
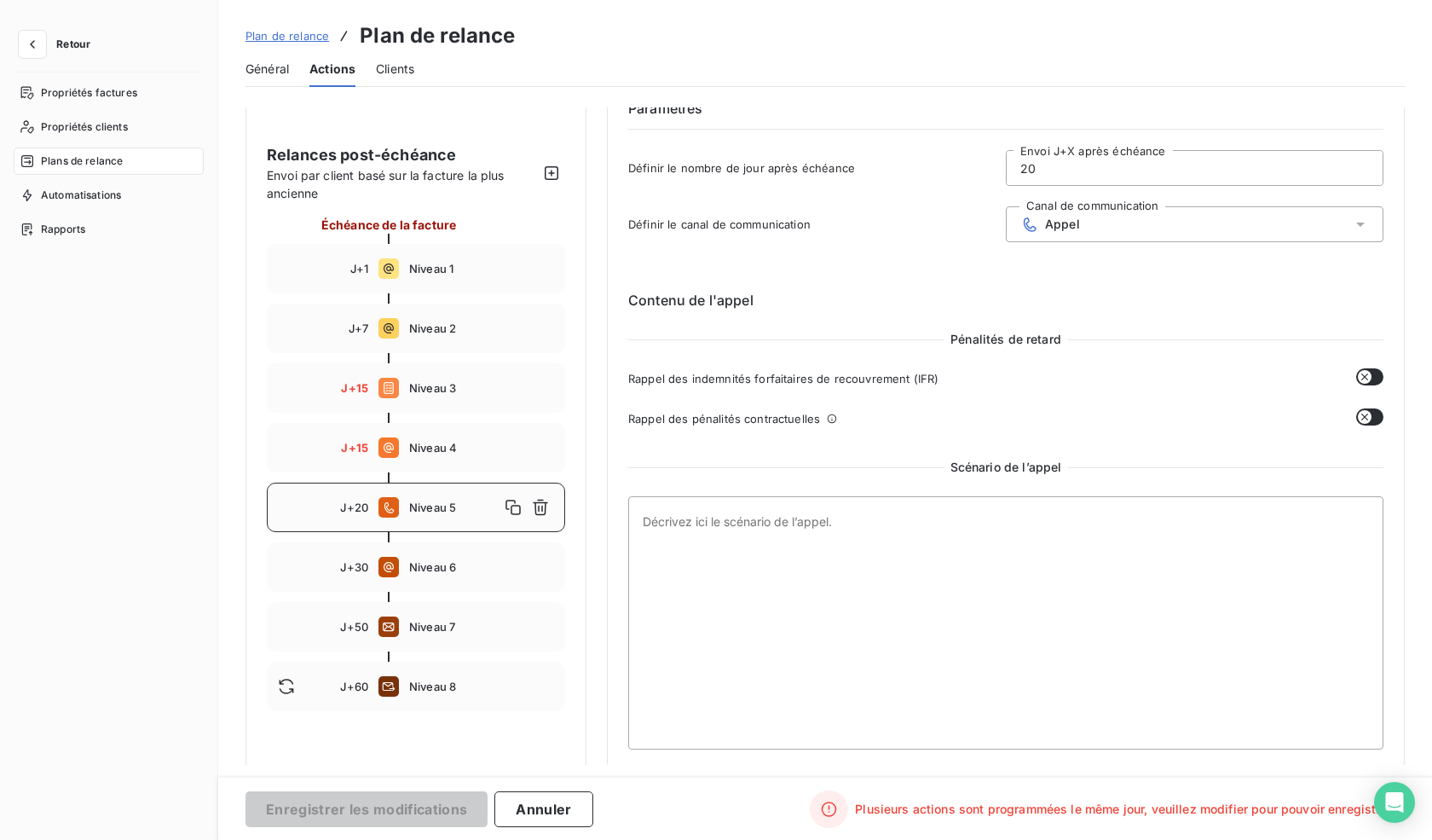
click at [506, 726] on div "Notifications pré-échéance Envoi par jour en fonction de la date d’échéance Rel…" at bounding box center [416, 400] width 341 height 742
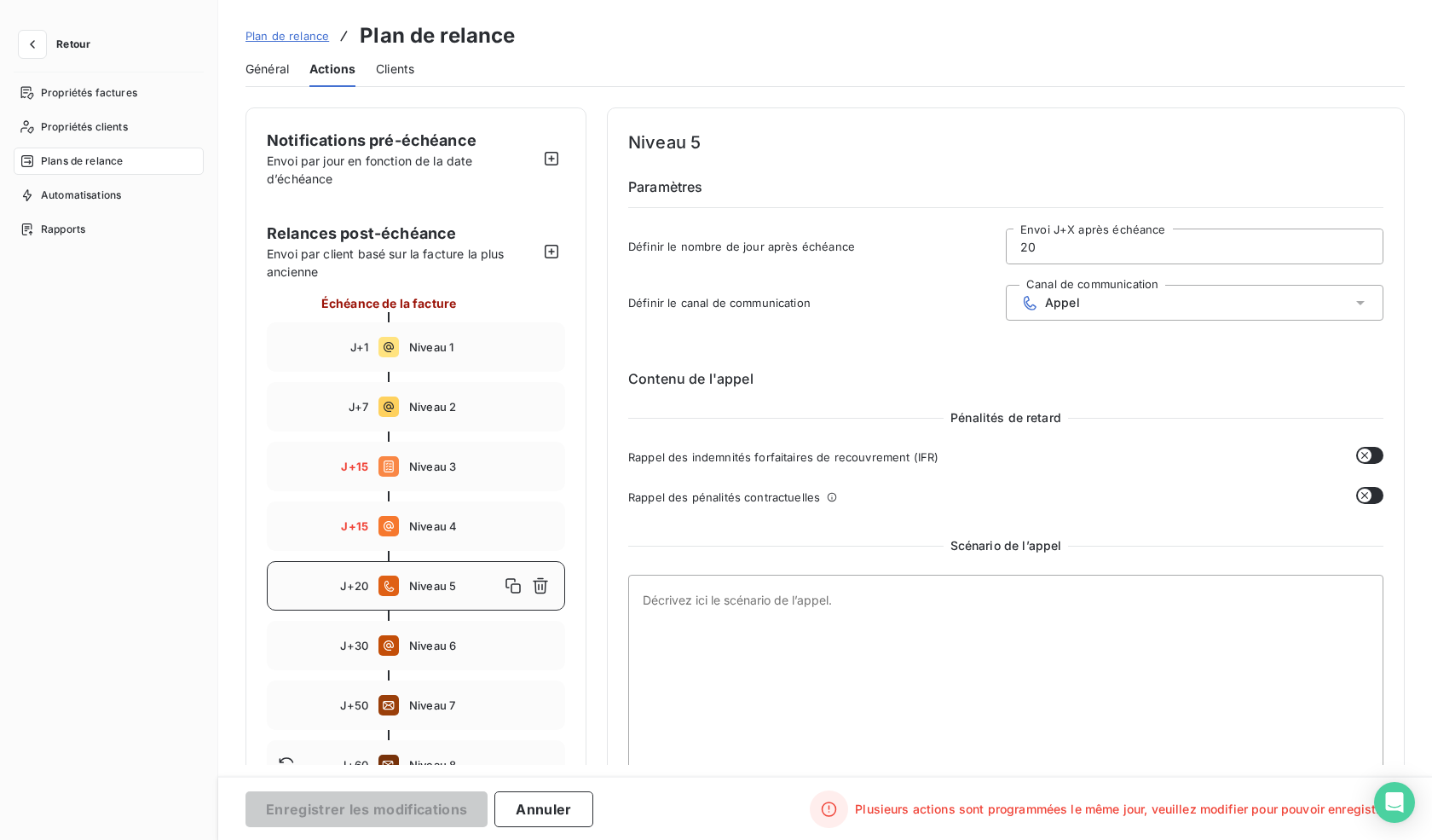
click at [902, 89] on div "Plan de relance Plan de relance Général Actions Clients Notifications pré-échéa…" at bounding box center [824, 420] width 1214 height 840
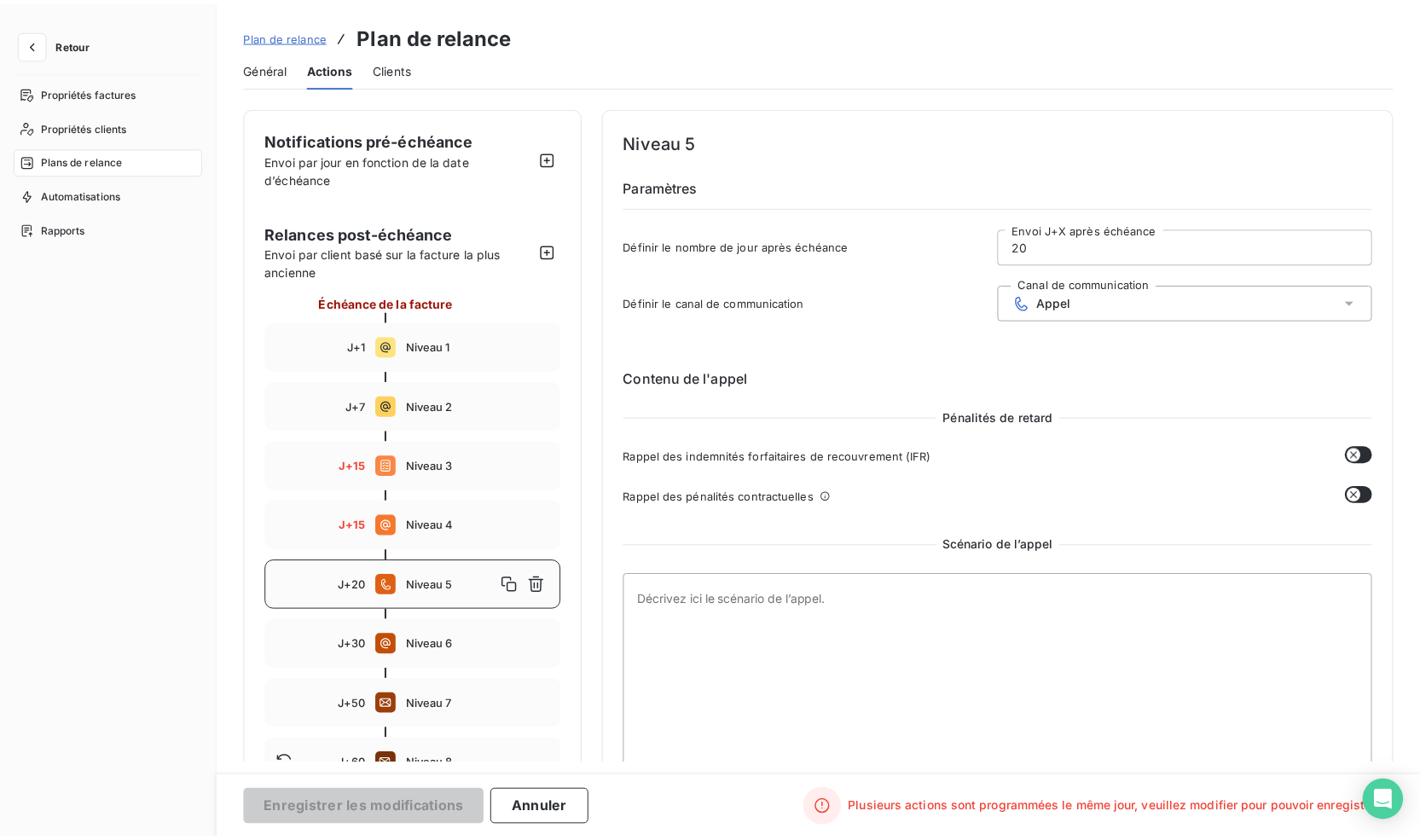
scroll to position [79, 0]
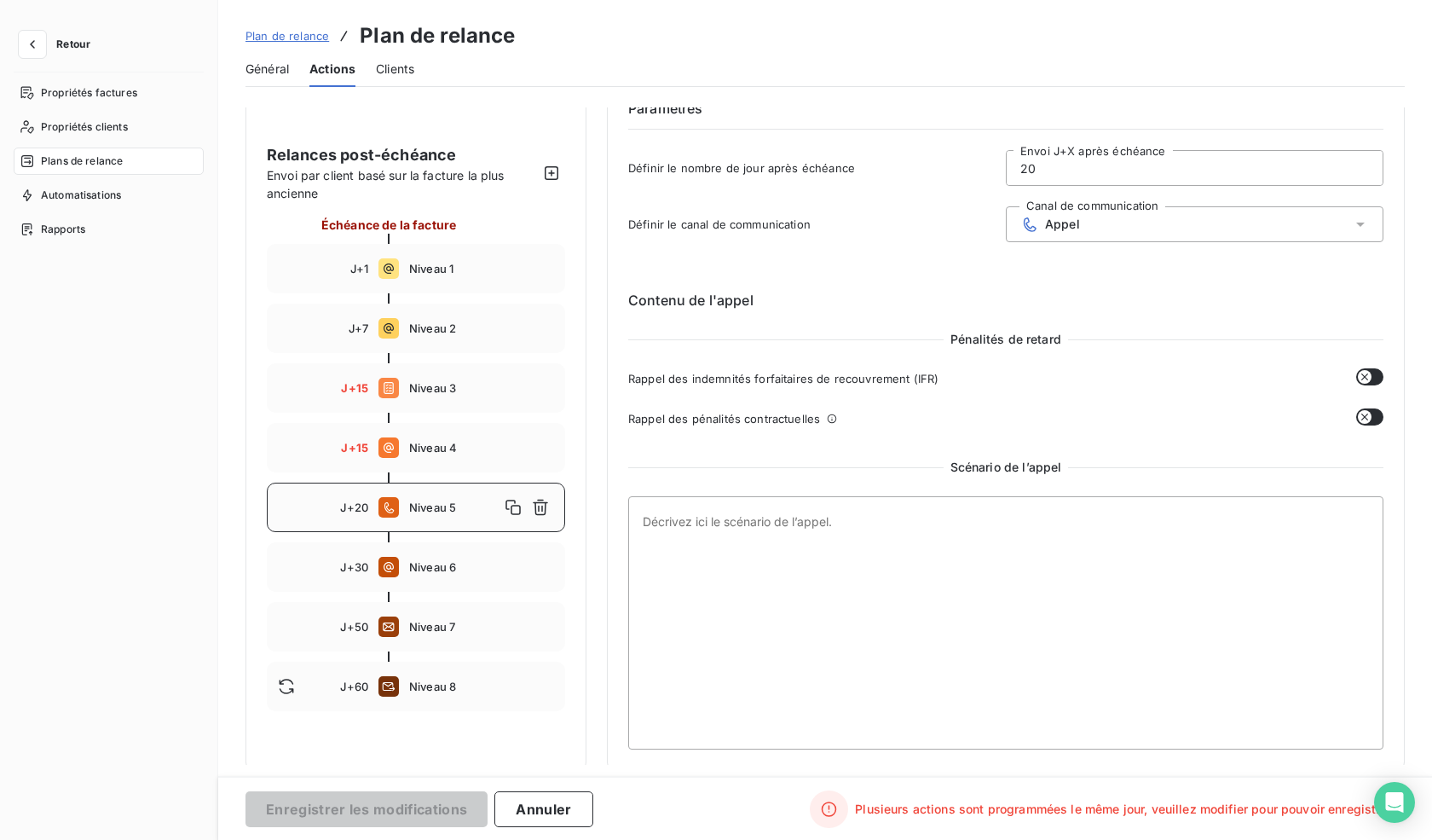
click at [1054, 806] on span "Plusieurs actions sont programmées le même jour, veuillez modifier pour pouvoir…" at bounding box center [1125, 809] width 540 height 18
click at [463, 433] on div "J+15 Niveau 4" at bounding box center [415, 447] width 298 height 50
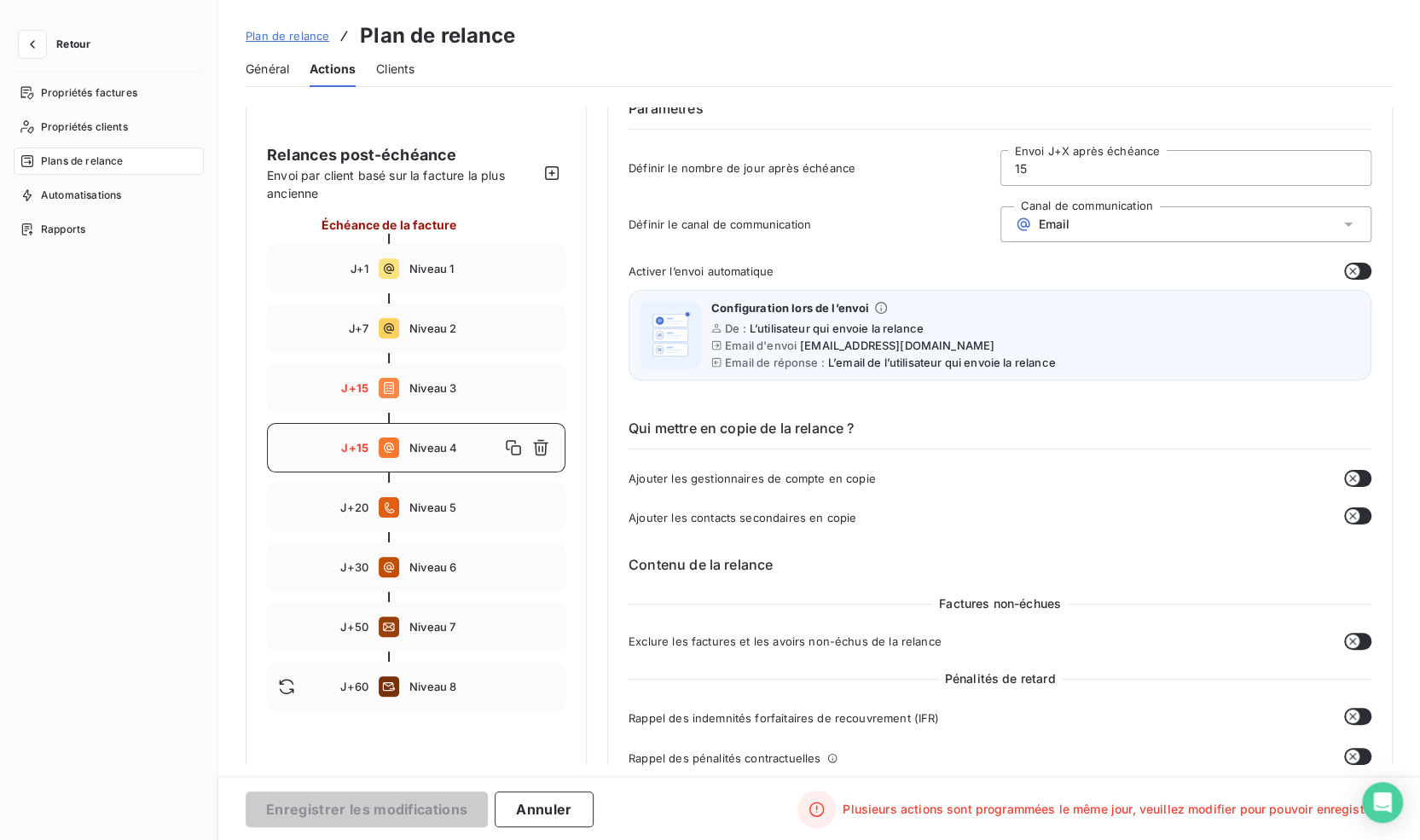
click at [1179, 173] on input "15" at bounding box center [1186, 167] width 371 height 34
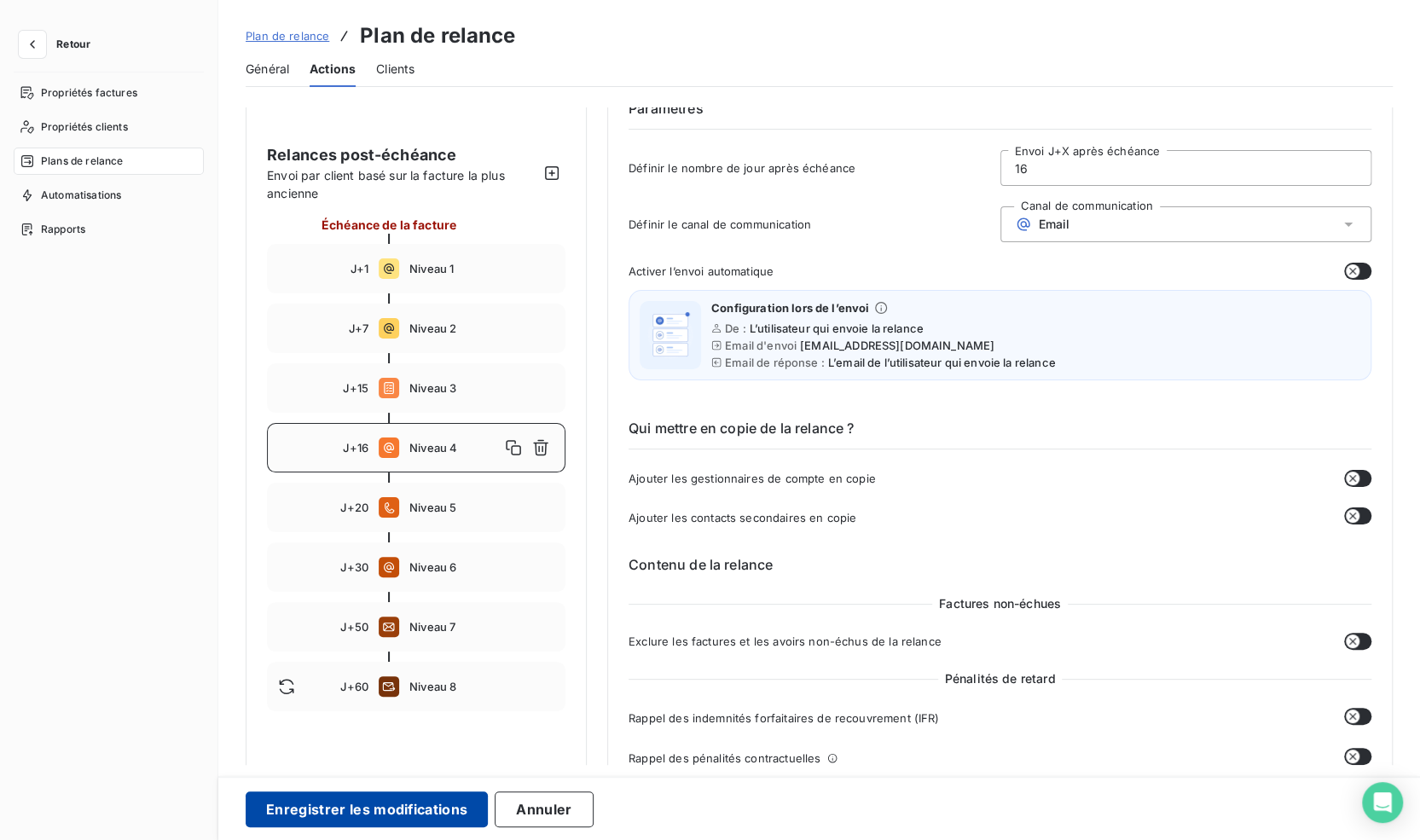
type input "16"
click at [366, 804] on button "Enregistrer les modifications" at bounding box center [367, 809] width 242 height 36
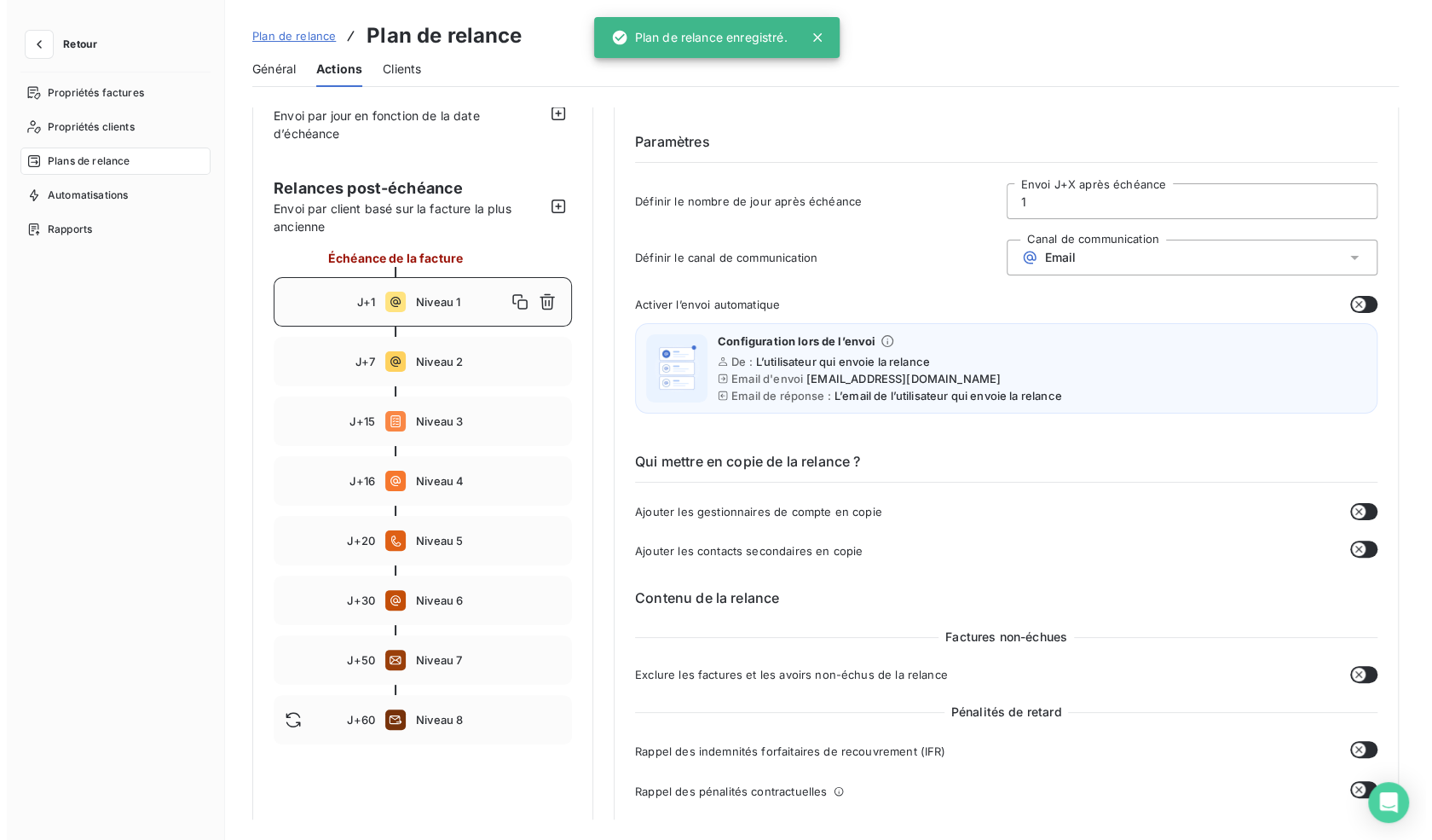
scroll to position [0, 0]
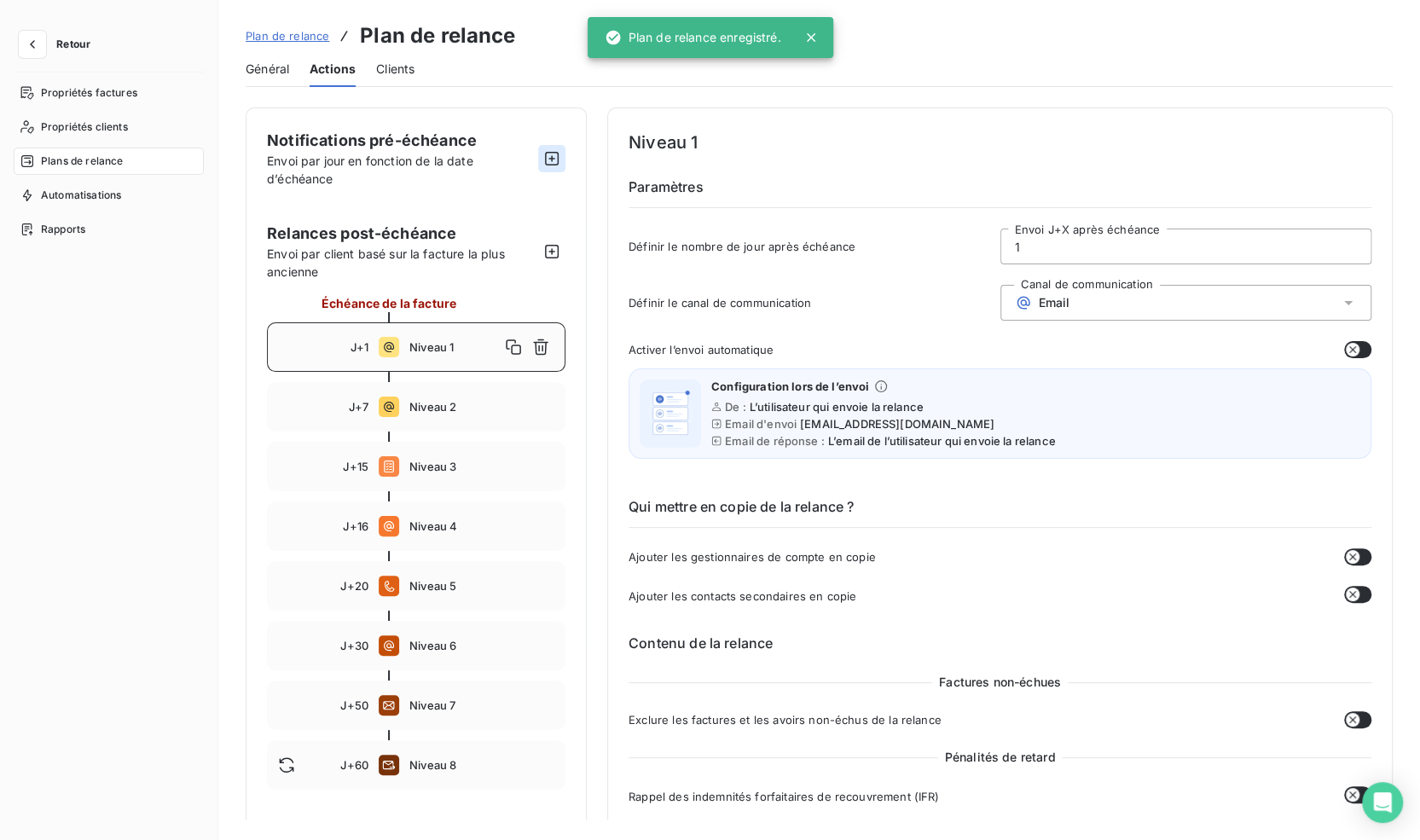
click at [544, 152] on icon "button" at bounding box center [552, 158] width 18 height 18
type input "-10"
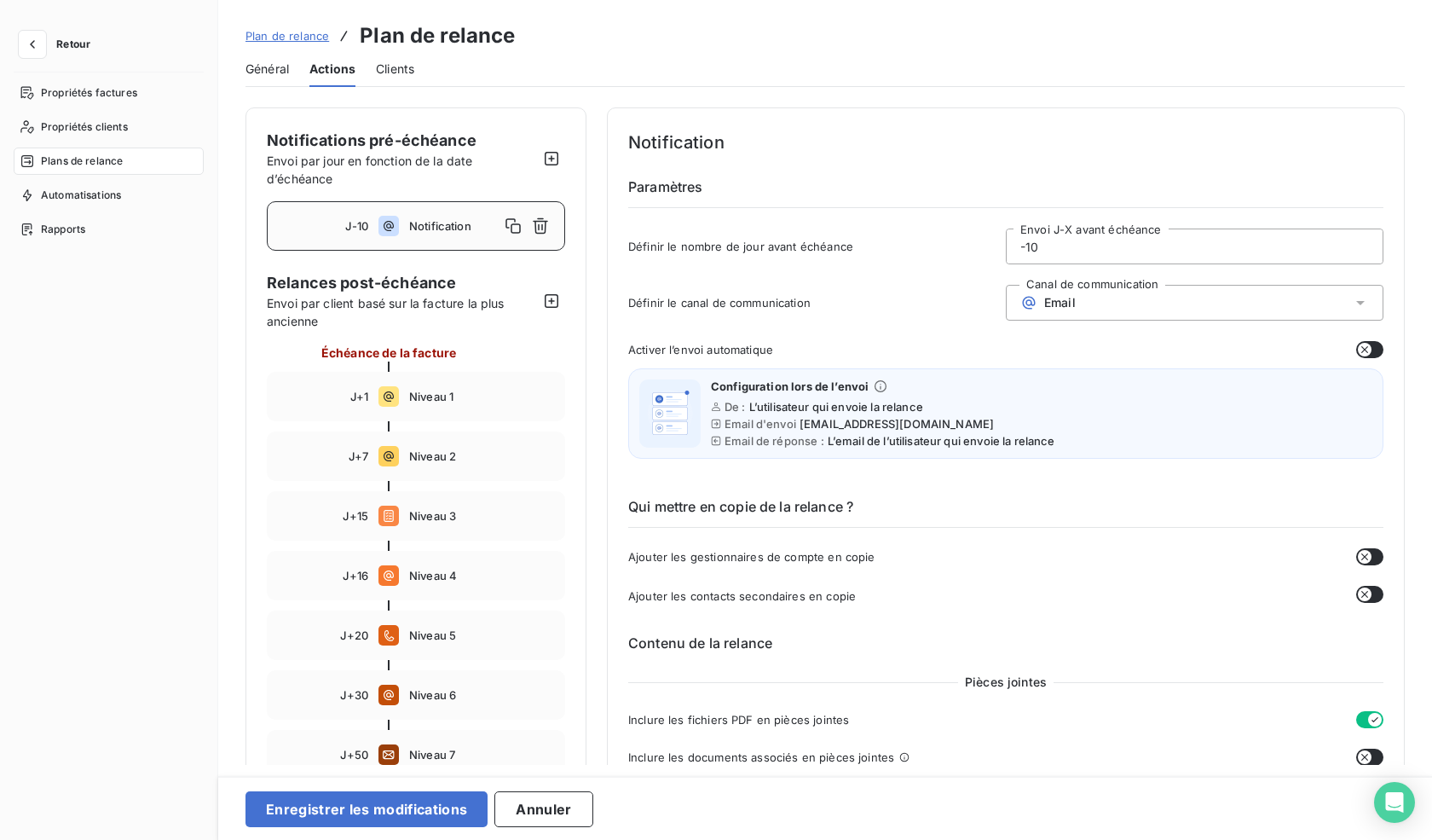
drag, startPoint x: 1093, startPoint y: 252, endPoint x: 984, endPoint y: 234, distance: 110.5
click at [984, 234] on div "Définir le nombre de jour avant échéance -10 Envoi J-X avant échéance" at bounding box center [1005, 251] width 755 height 46
click at [983, 228] on div "Définir le nombre de jour avant échéance -10 Envoi J-X avant échéance" at bounding box center [1005, 251] width 755 height 46
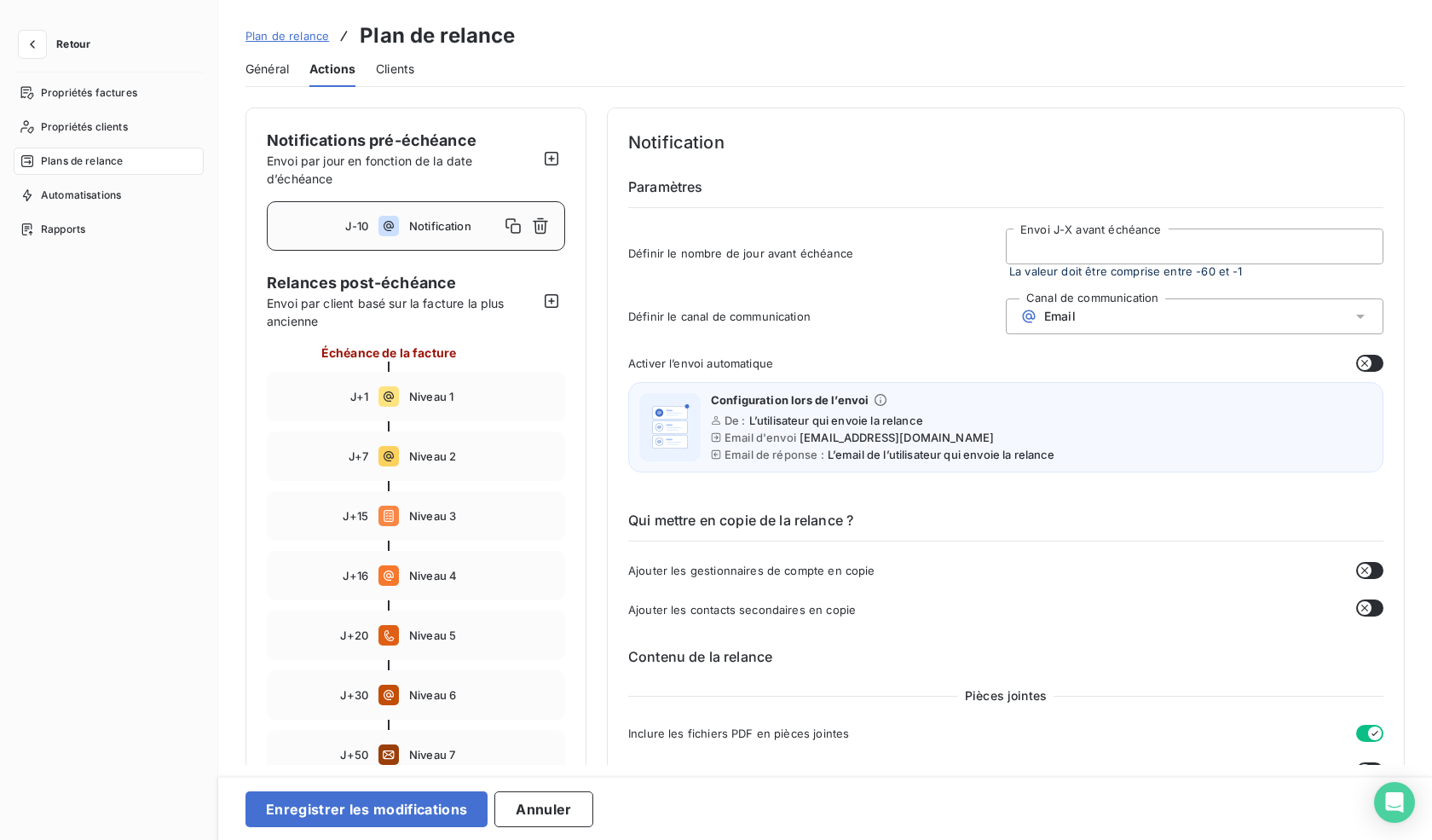
type input "7"
type button "on"
click at [960, 253] on span "Définir le nombre de jour avant échéance" at bounding box center [817, 253] width 377 height 14
click at [1134, 232] on input "7" at bounding box center [1195, 246] width 376 height 34
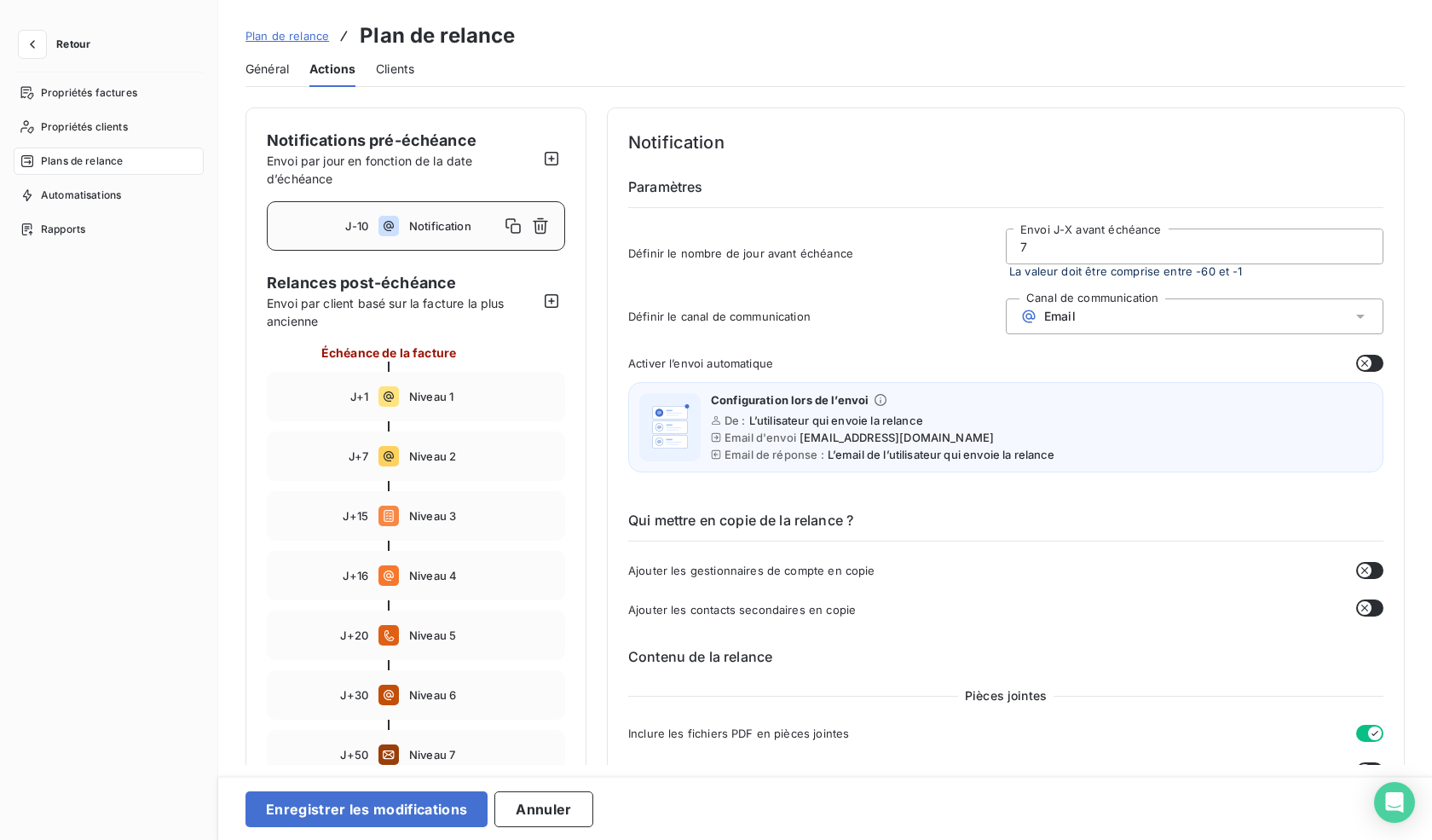
click at [1134, 192] on h6 "Paramètres" at bounding box center [1005, 192] width 755 height 31
click at [965, 273] on div "Définir le nombre de jour avant échéance 7 Envoi J-X avant échéance La valeur d…" at bounding box center [1005, 258] width 755 height 59
click at [1377, 355] on div "Notification Paramètres Définir le nombre de jour avant échéance 7 Envoi J-X av…" at bounding box center [1005, 828] width 798 height 1443
click at [1362, 361] on icon "button" at bounding box center [1365, 364] width 14 height 14
type input "-10"
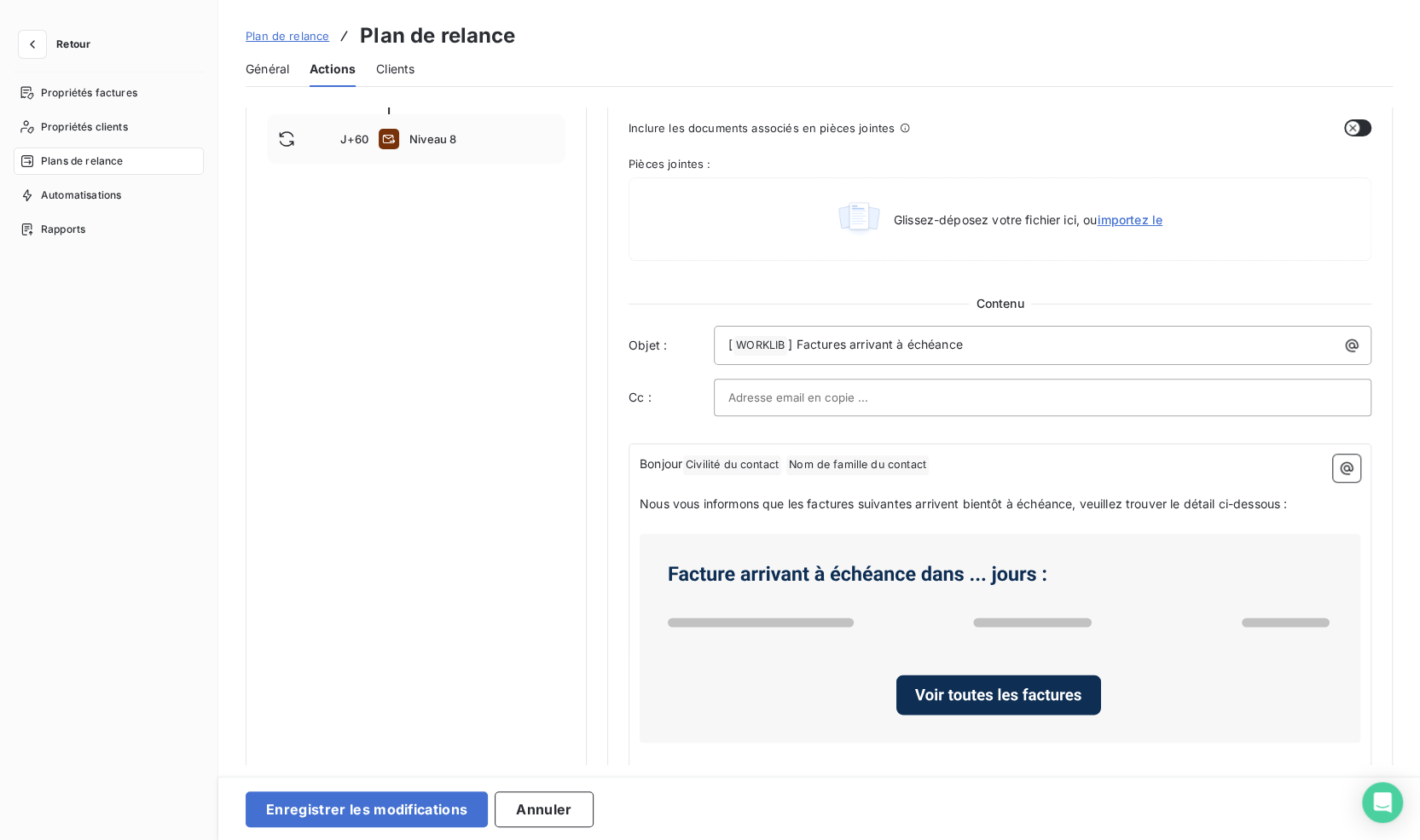
scroll to position [807, 0]
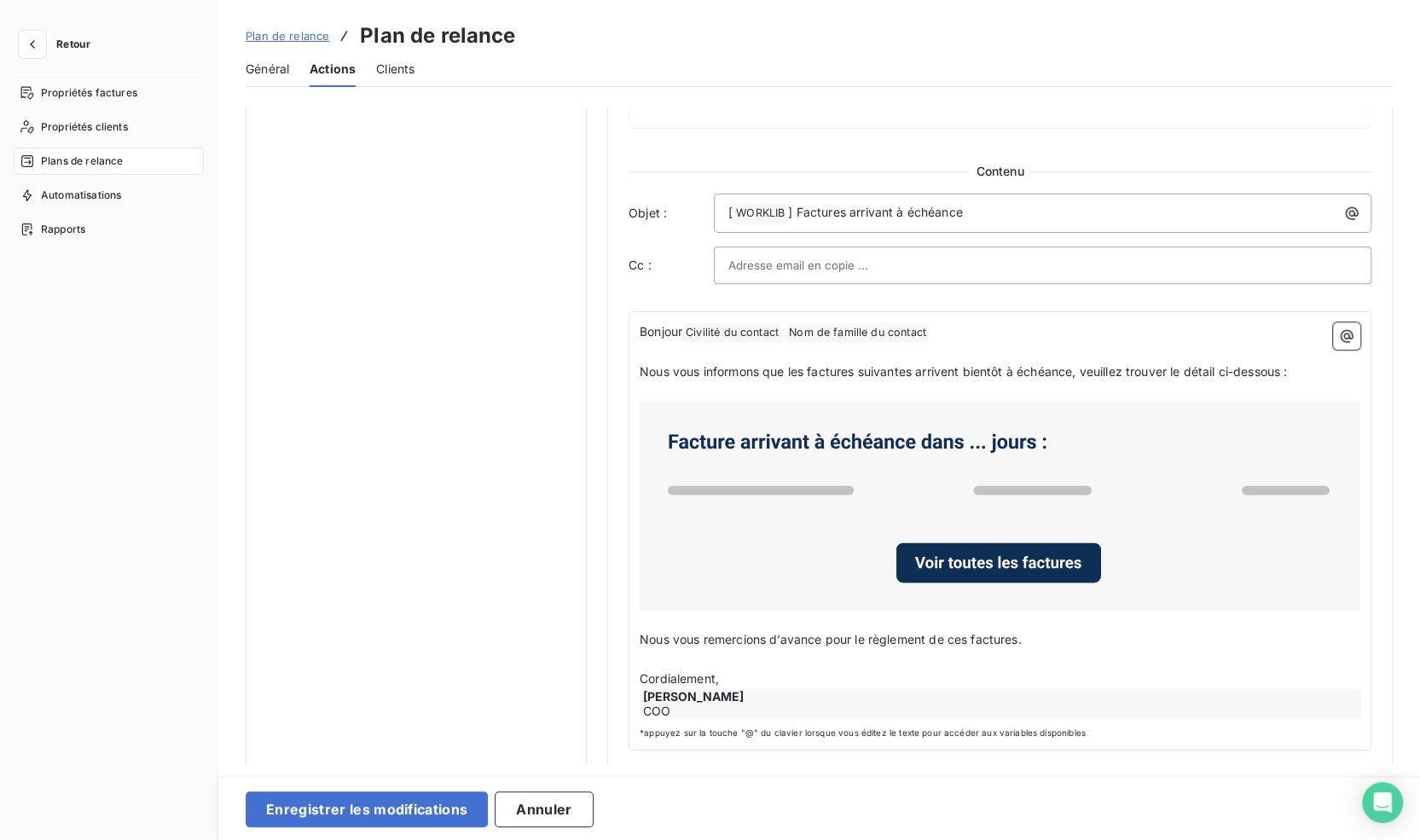
click at [862, 225] on div "[ WORKLIB ﻿ ] Factures arrivant à échéance" at bounding box center [1043, 213] width 657 height 39
click at [861, 246] on div at bounding box center [1043, 264] width 657 height 38
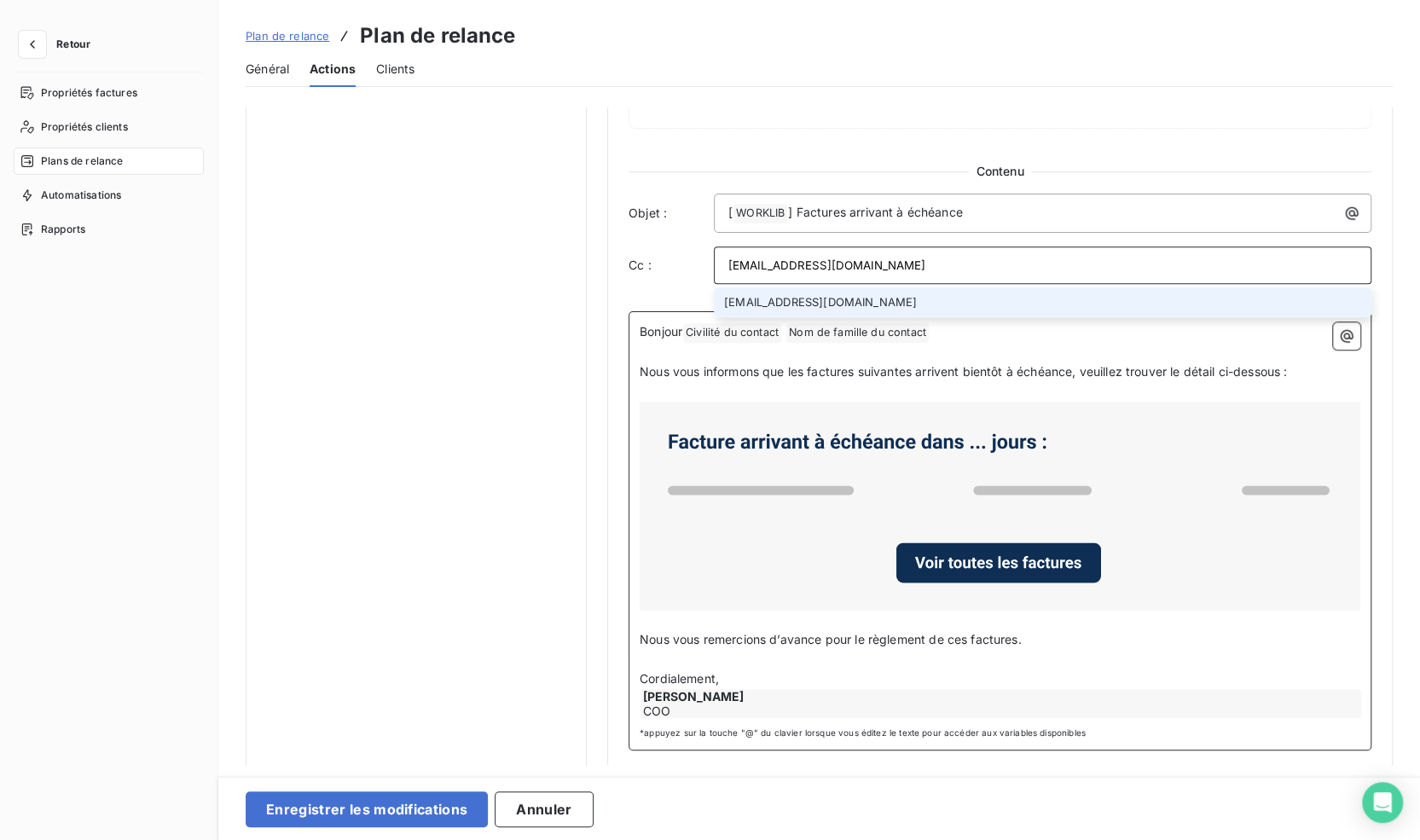
type input "[EMAIL_ADDRESS][DOMAIN_NAME]"
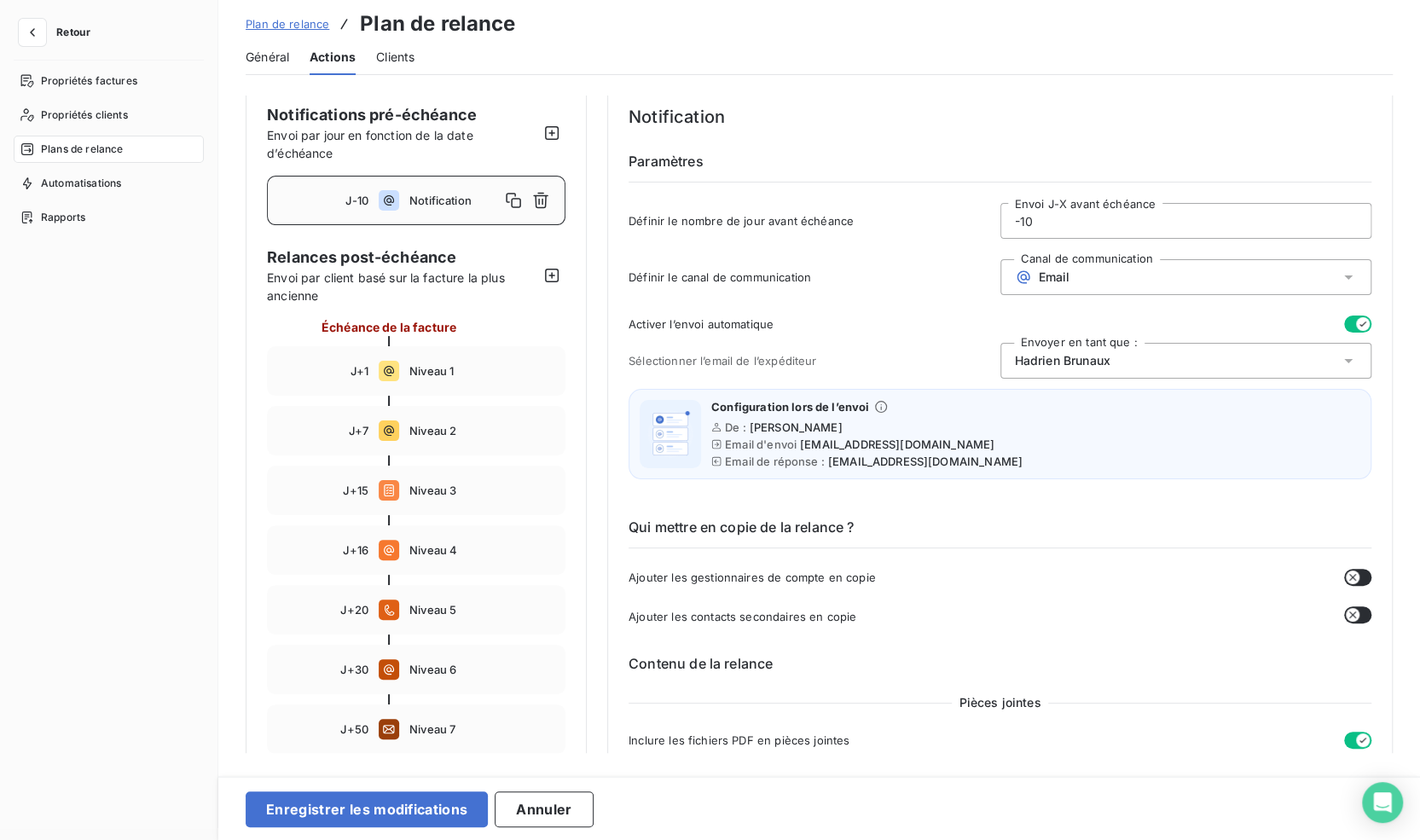
scroll to position [0, 0]
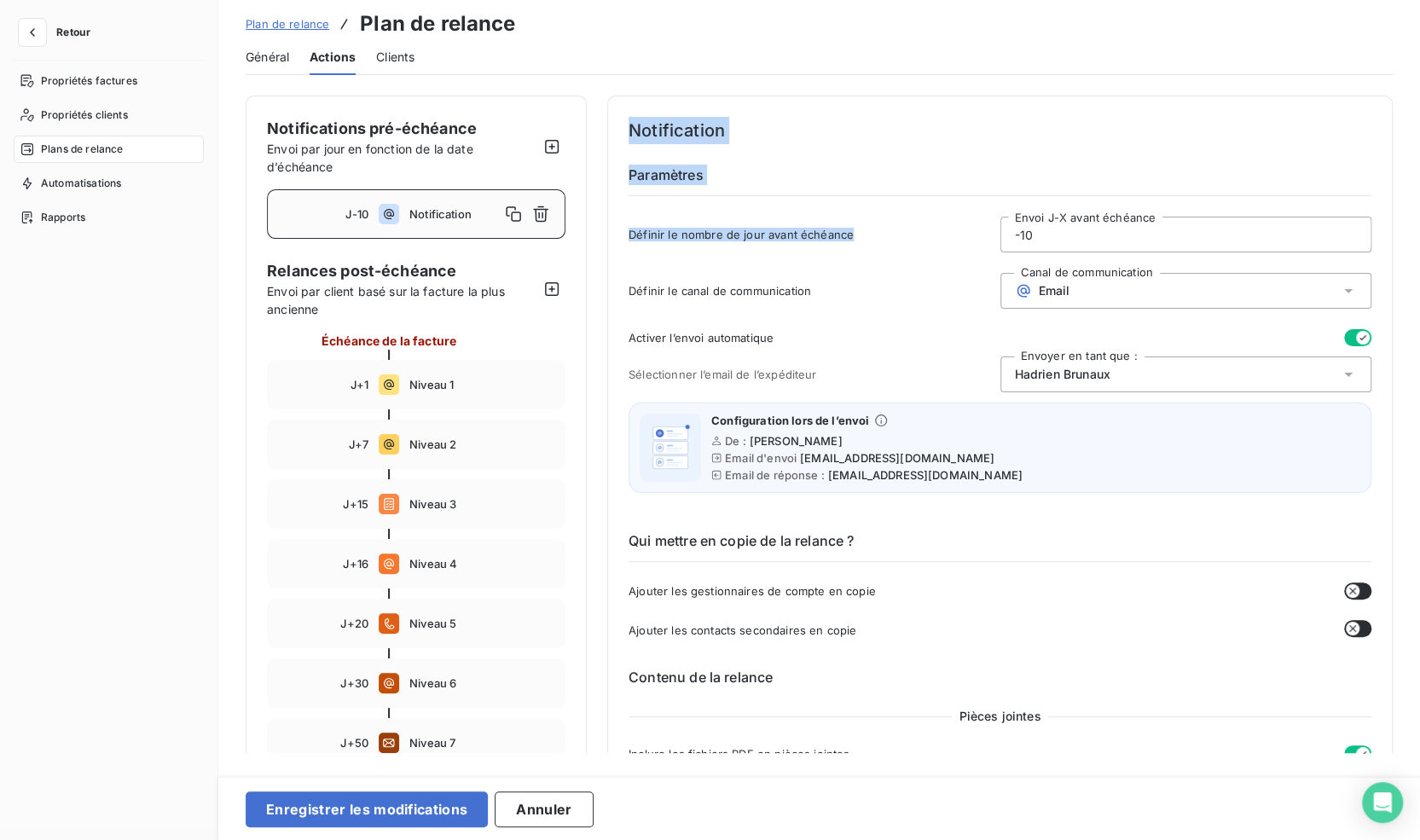
drag, startPoint x: 622, startPoint y: 122, endPoint x: 894, endPoint y: 208, distance: 285.3
click at [894, 208] on div "Notification Paramètres Définir le nombre de jour avant échéance -10 Envoi J-X …" at bounding box center [1000, 830] width 786 height 1471
click at [894, 208] on div "Notification Paramètres Définir le nombre de jour avant échéance -10 Envoi J-X …" at bounding box center [1000, 190] width 743 height 146
click at [713, 456] on icon at bounding box center [716, 458] width 11 height 11
click at [713, 470] on icon at bounding box center [716, 474] width 11 height 11
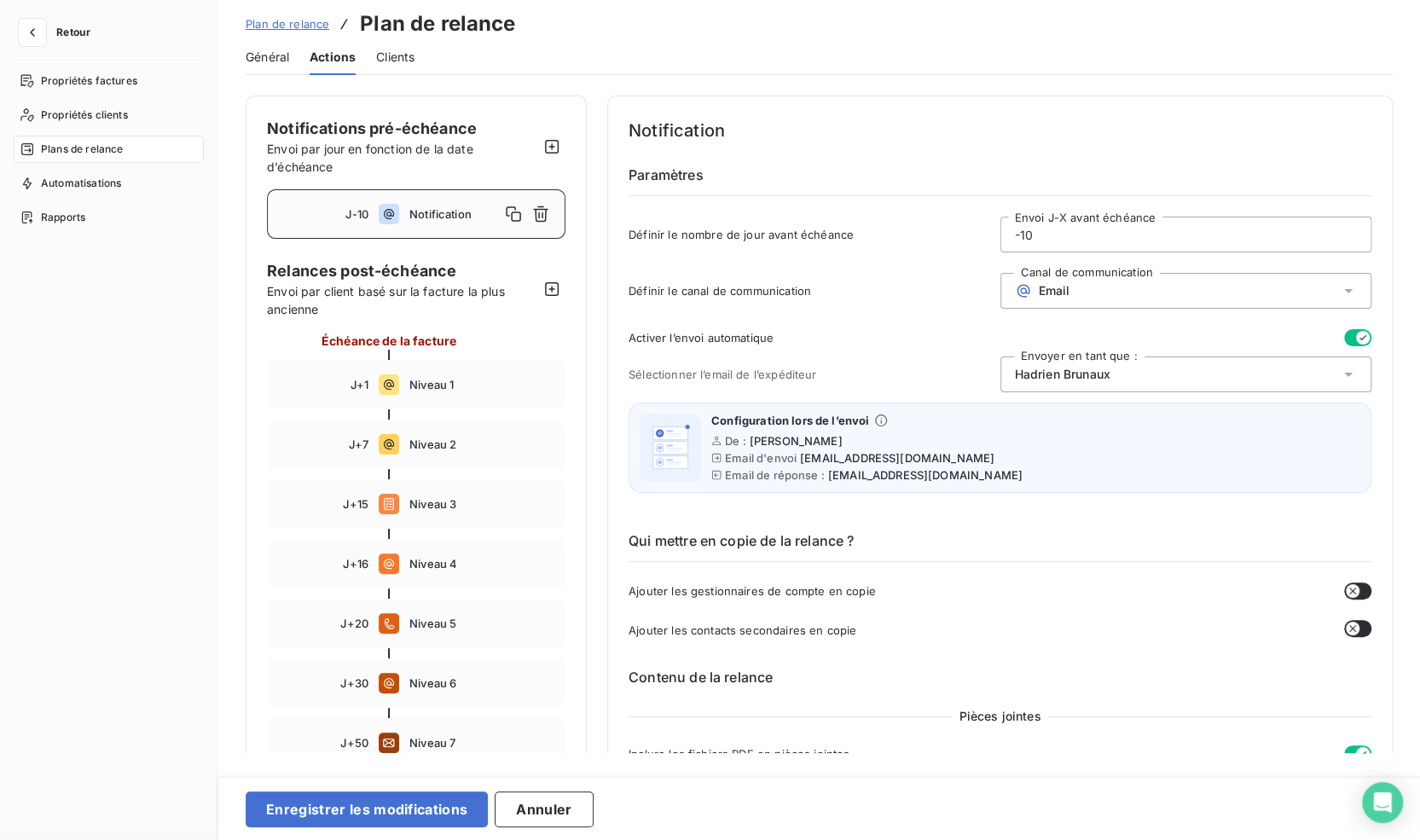
click at [715, 474] on icon at bounding box center [717, 475] width 10 height 10
click at [715, 458] on icon at bounding box center [716, 458] width 11 height 11
click at [794, 158] on div "Notification Paramètres Définir le nombre de jour avant échéance -10 Envoi J-X …" at bounding box center [1000, 190] width 743 height 146
drag, startPoint x: 822, startPoint y: 433, endPoint x: 986, endPoint y: 481, distance: 170.9
click at [986, 481] on div "Configuration lors de l’envoi De : [PERSON_NAME] Email d'envoi [EMAIL_ADDRESS][…" at bounding box center [1000, 447] width 743 height 90
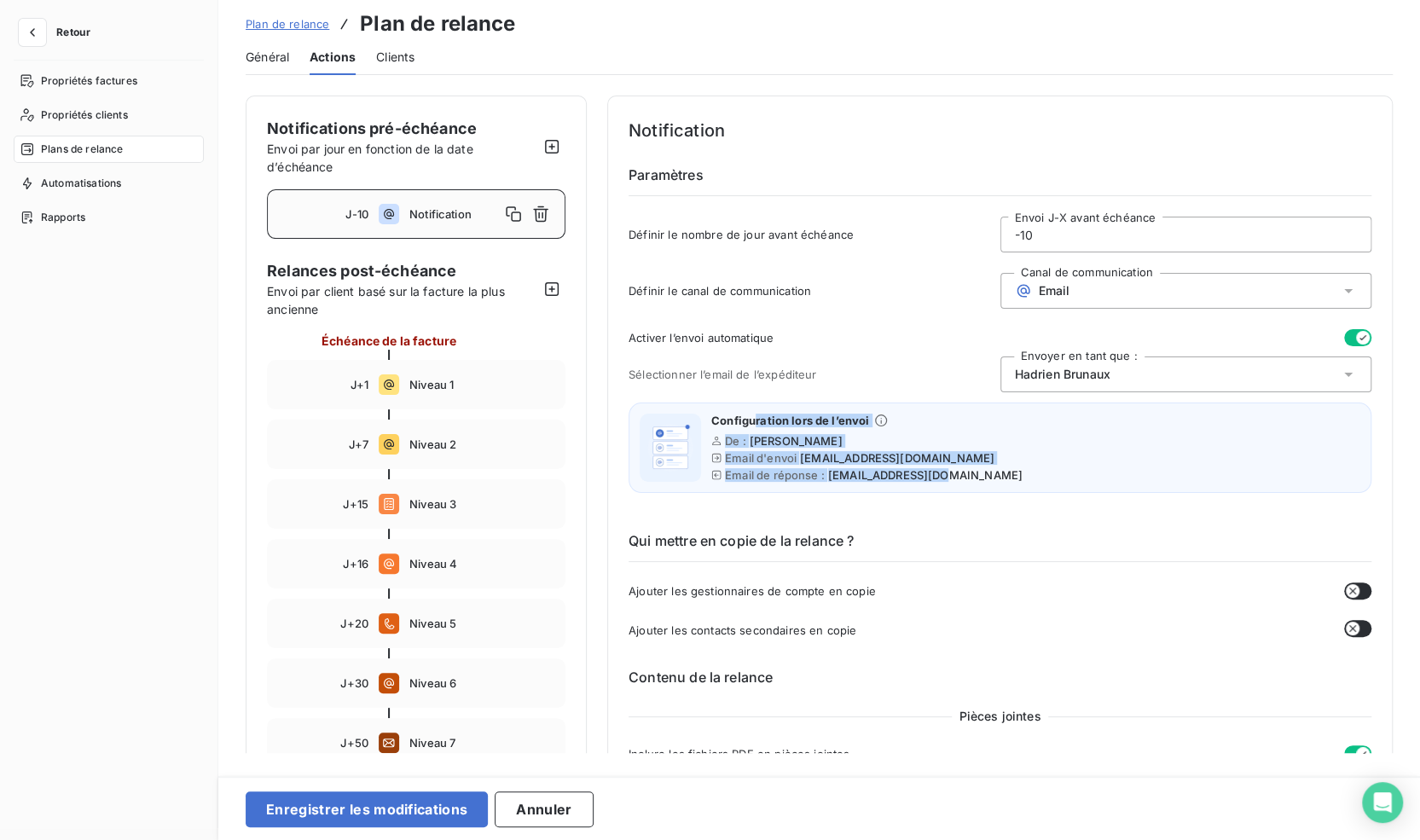
click at [986, 481] on div "Configuration lors de l’envoi De : [PERSON_NAME] Email d'envoi [EMAIL_ADDRESS][…" at bounding box center [1000, 447] width 743 height 90
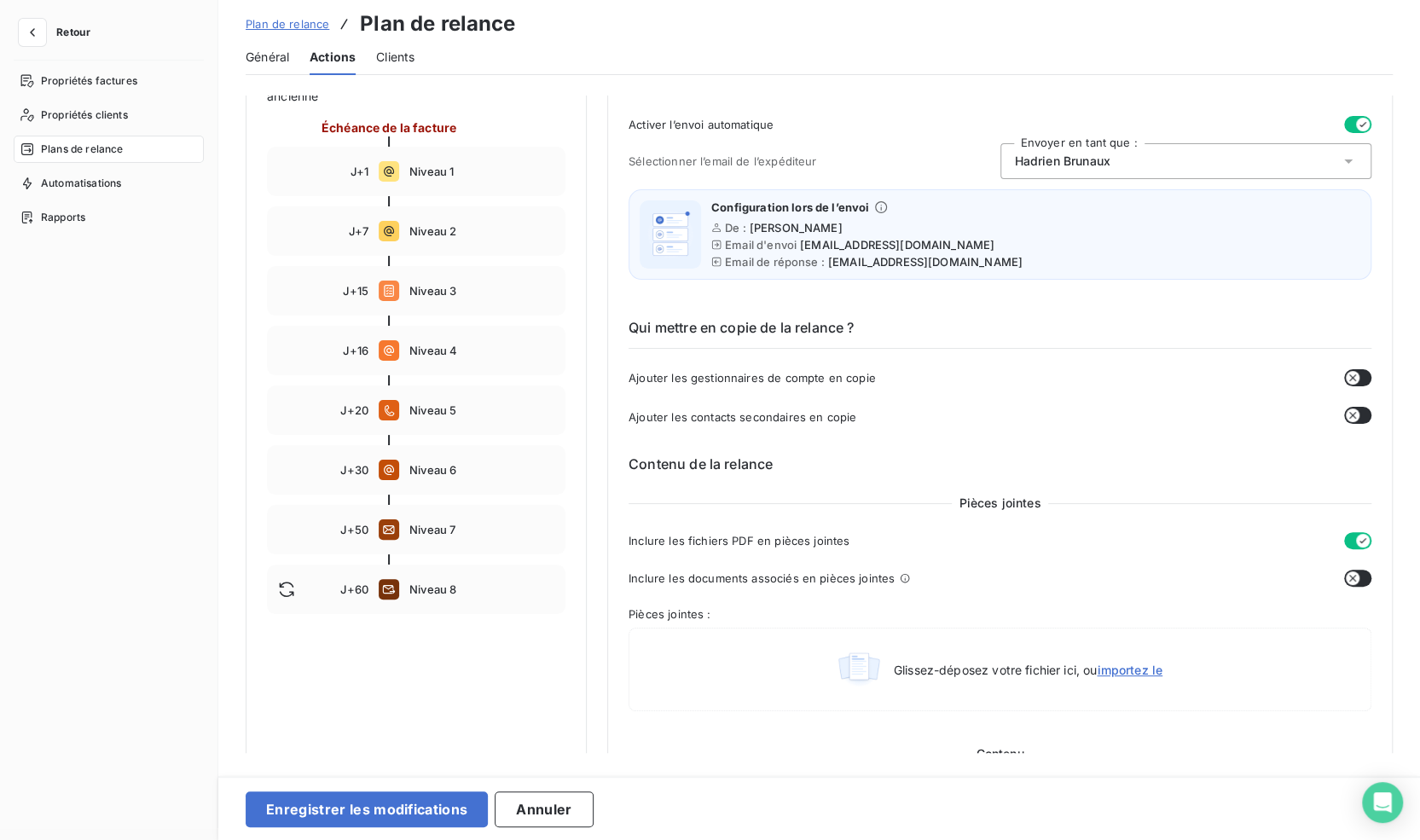
scroll to position [170, 0]
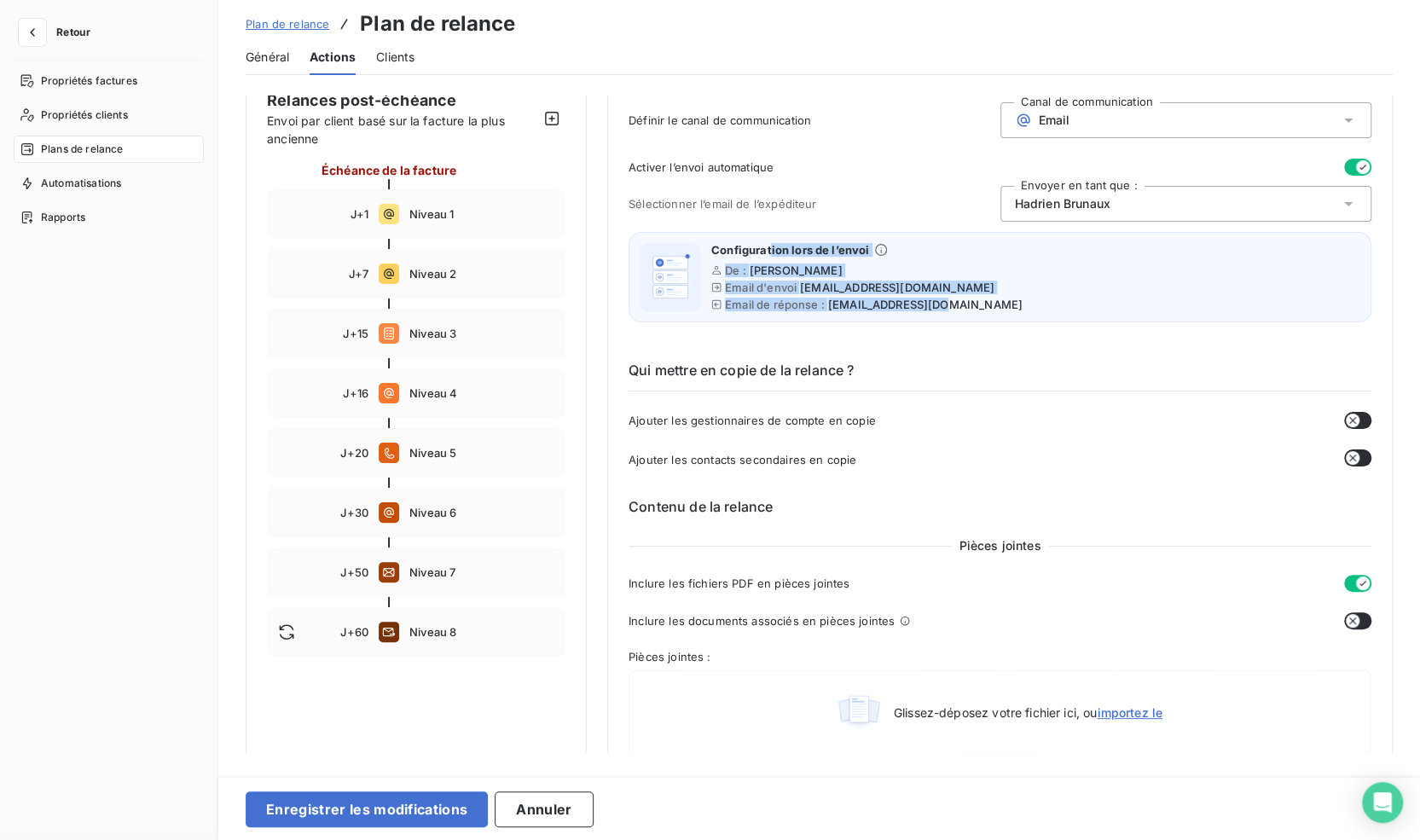
drag, startPoint x: 769, startPoint y: 243, endPoint x: 1000, endPoint y: 310, distance: 240.5
click at [1000, 310] on div "Configuration lors de l’envoi De : [PERSON_NAME] Email d'envoi [EMAIL_ADDRESS][…" at bounding box center [1000, 277] width 743 height 90
drag, startPoint x: 799, startPoint y: 286, endPoint x: 947, endPoint y: 298, distance: 148.5
click at [947, 298] on div "Configuration lors de l’envoi De : [PERSON_NAME] Email d'envoi [EMAIL_ADDRESS][…" at bounding box center [1000, 277] width 743 height 90
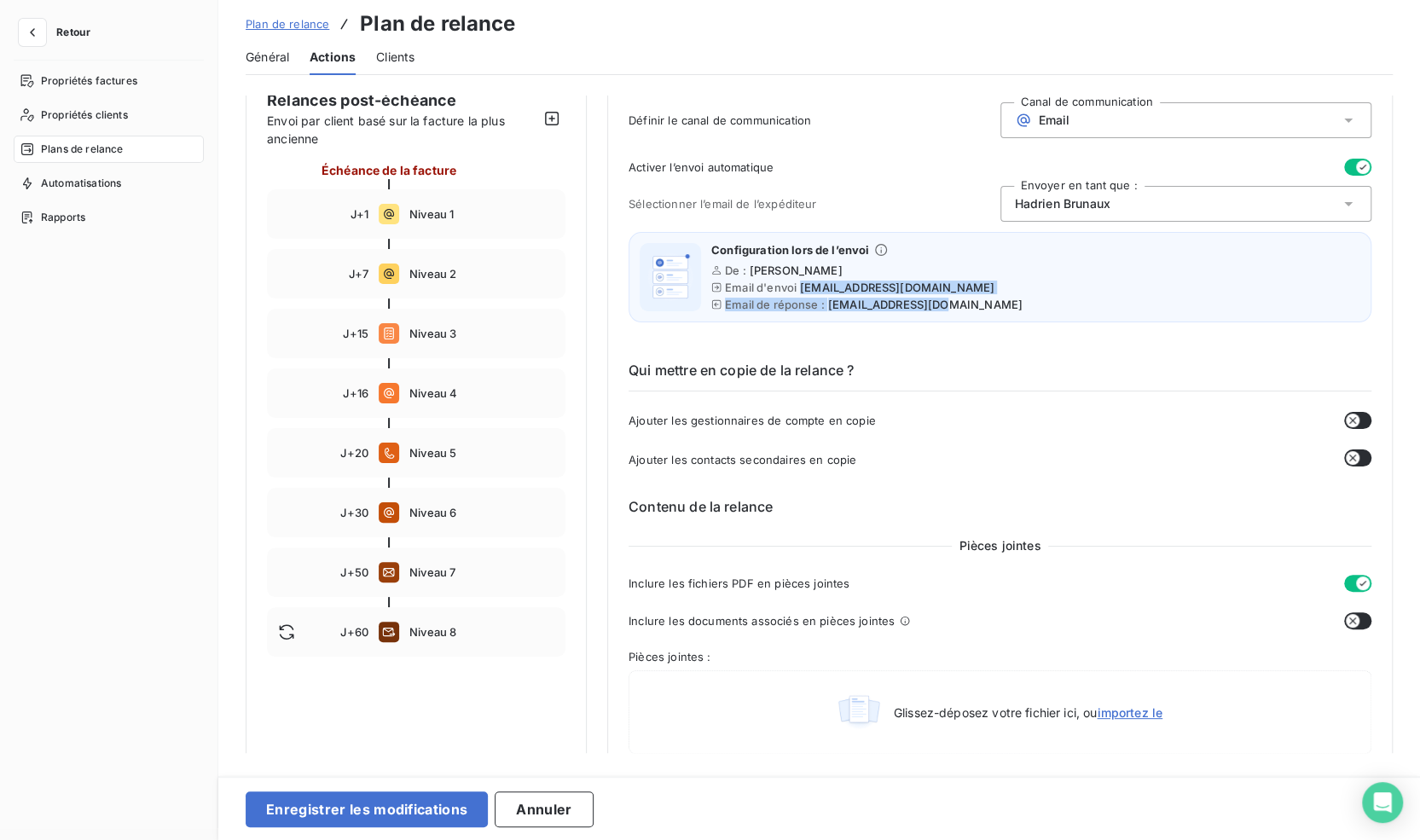
click at [947, 298] on div "Configuration lors de l’envoi De : [PERSON_NAME] Email d'envoi [EMAIL_ADDRESS][…" at bounding box center [1000, 277] width 743 height 90
drag, startPoint x: 789, startPoint y: 303, endPoint x: 951, endPoint y: 306, distance: 162.0
click at [951, 306] on div "Configuration lors de l’envoi De : [PERSON_NAME] Email d'envoi [EMAIL_ADDRESS][…" at bounding box center [1000, 277] width 743 height 90
drag, startPoint x: 951, startPoint y: 306, endPoint x: 935, endPoint y: 302, distance: 16.5
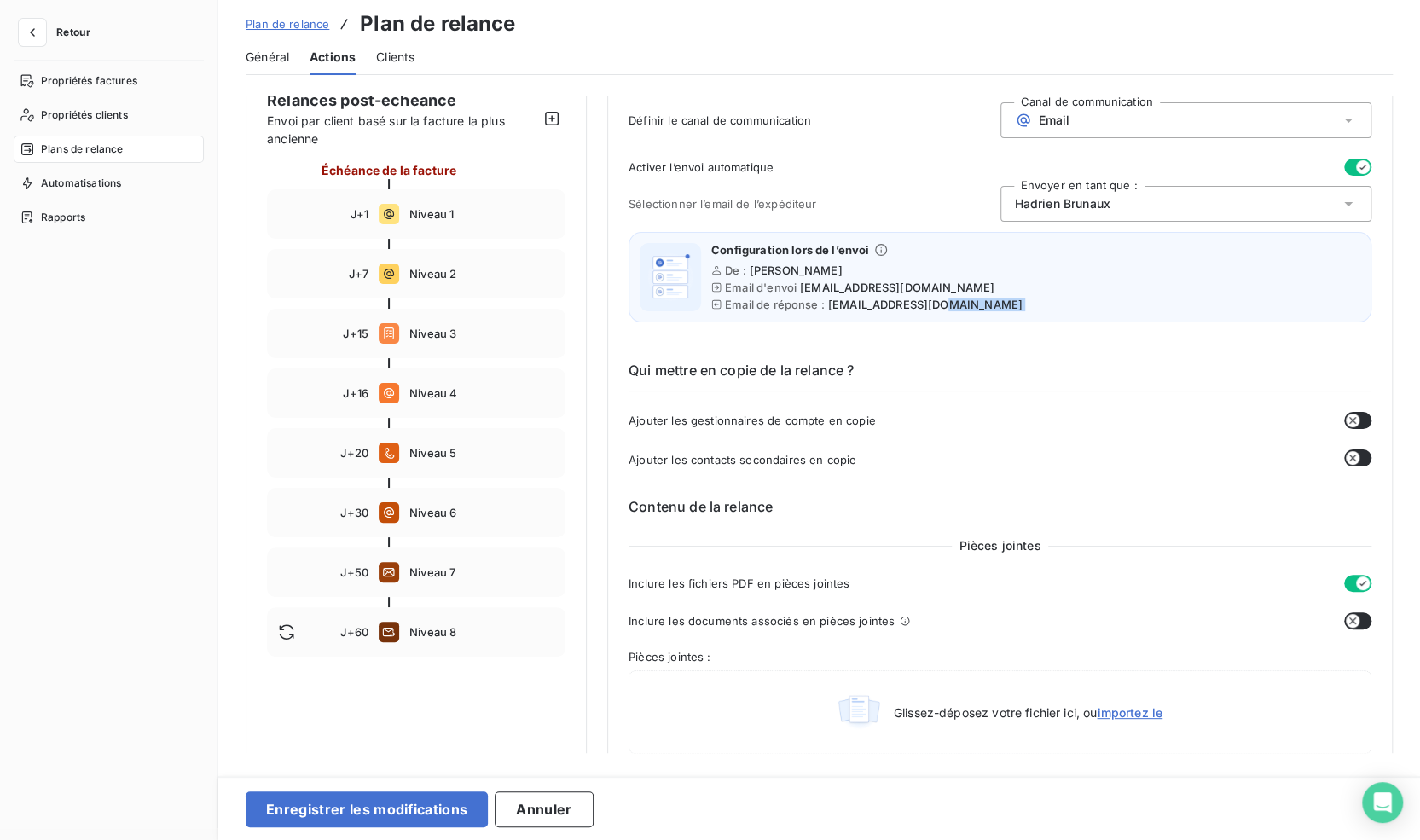
click at [935, 302] on div "Configuration lors de l’envoi De : [PERSON_NAME] Email d'envoi [EMAIL_ADDRESS][…" at bounding box center [1000, 277] width 743 height 90
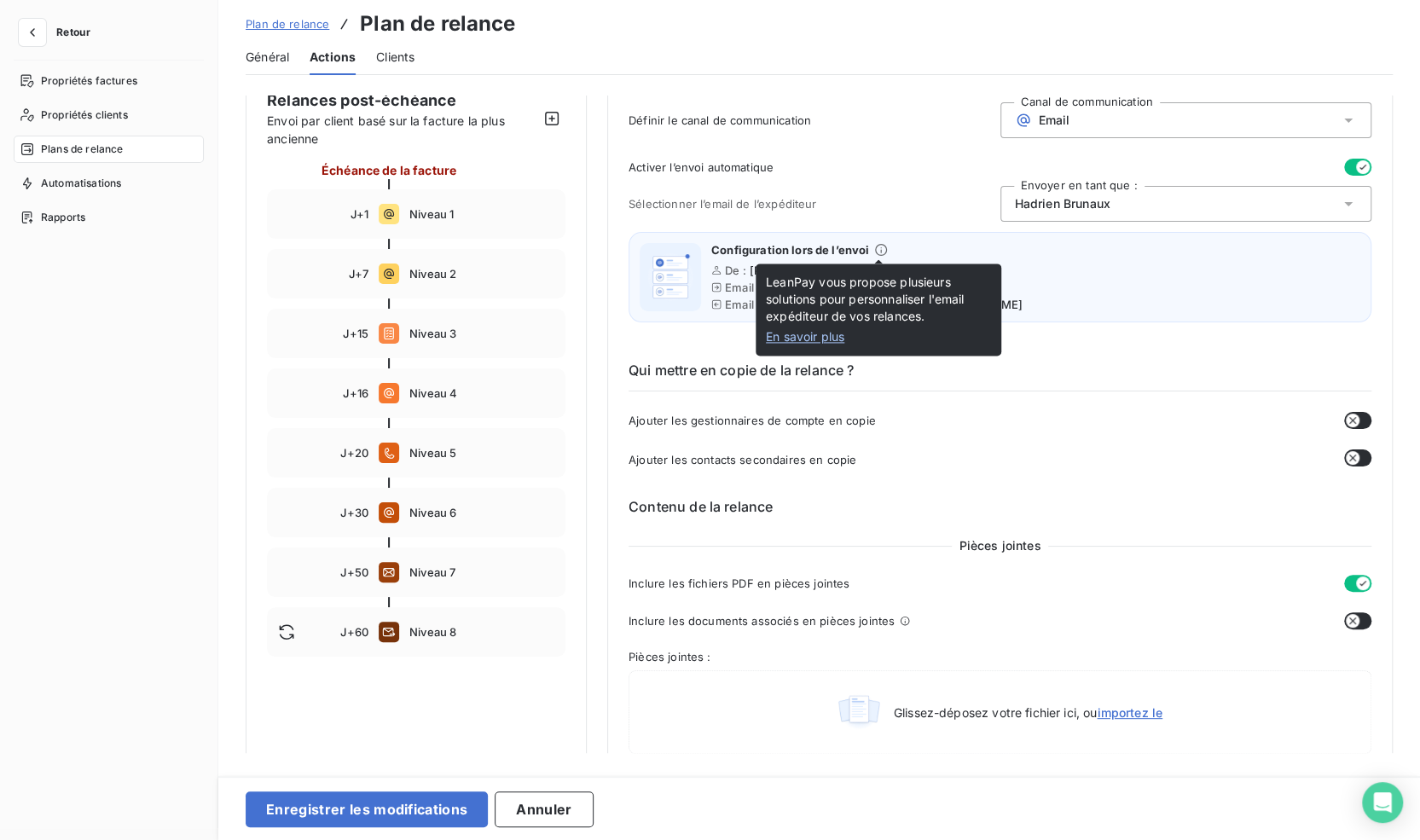
click at [875, 246] on icon at bounding box center [881, 250] width 12 height 12
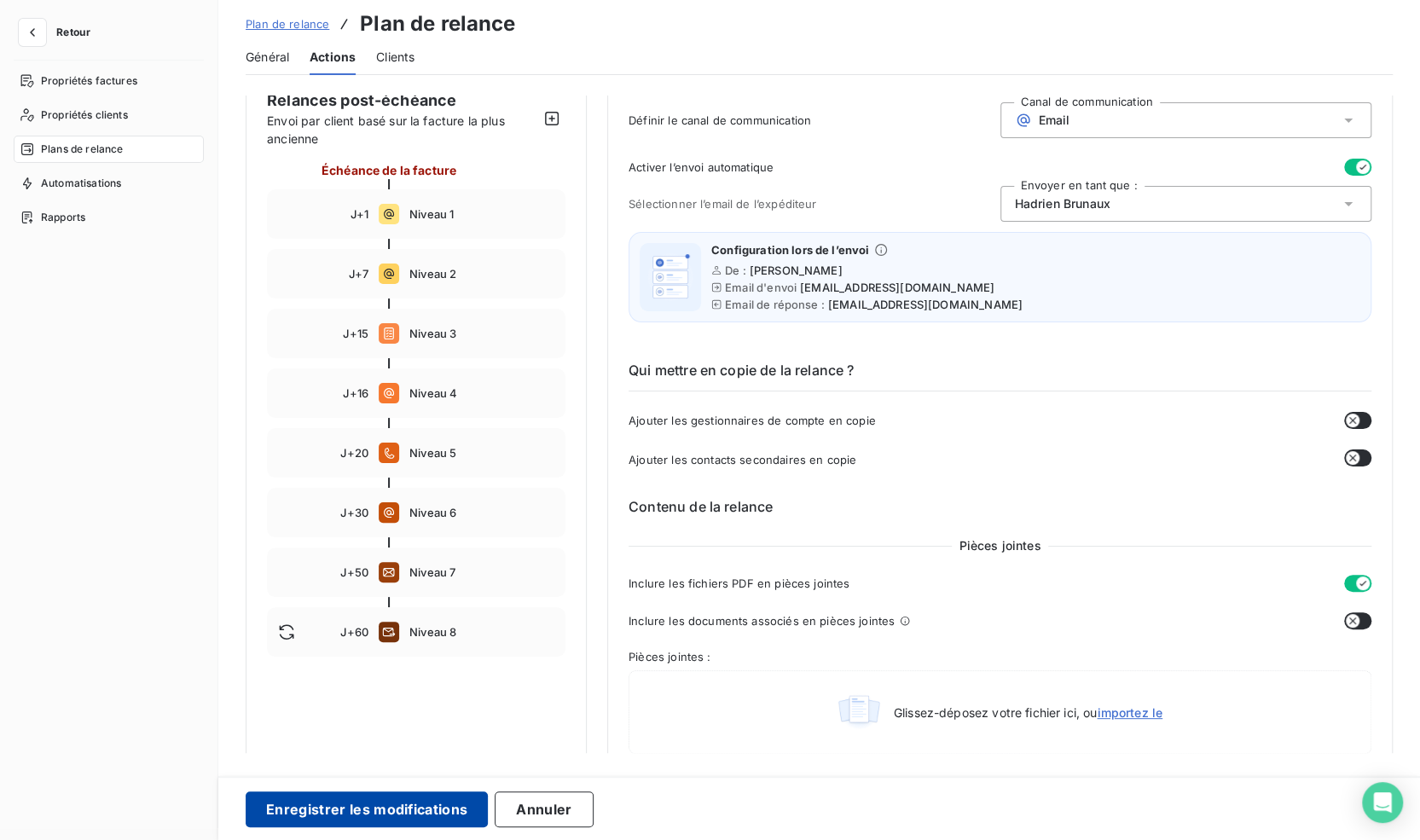
click at [319, 807] on button "Enregistrer les modifications" at bounding box center [367, 809] width 242 height 36
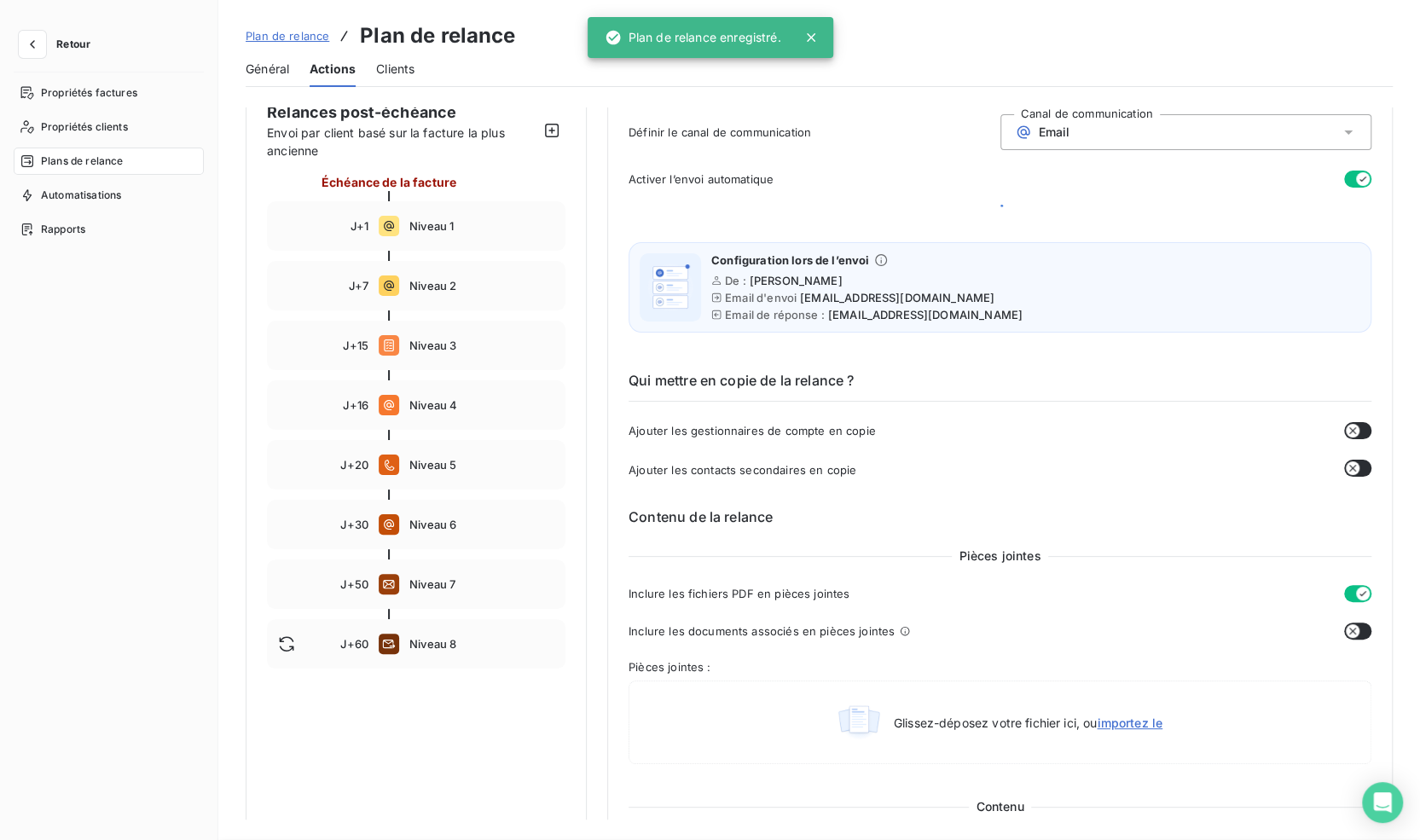
scroll to position [94, 0]
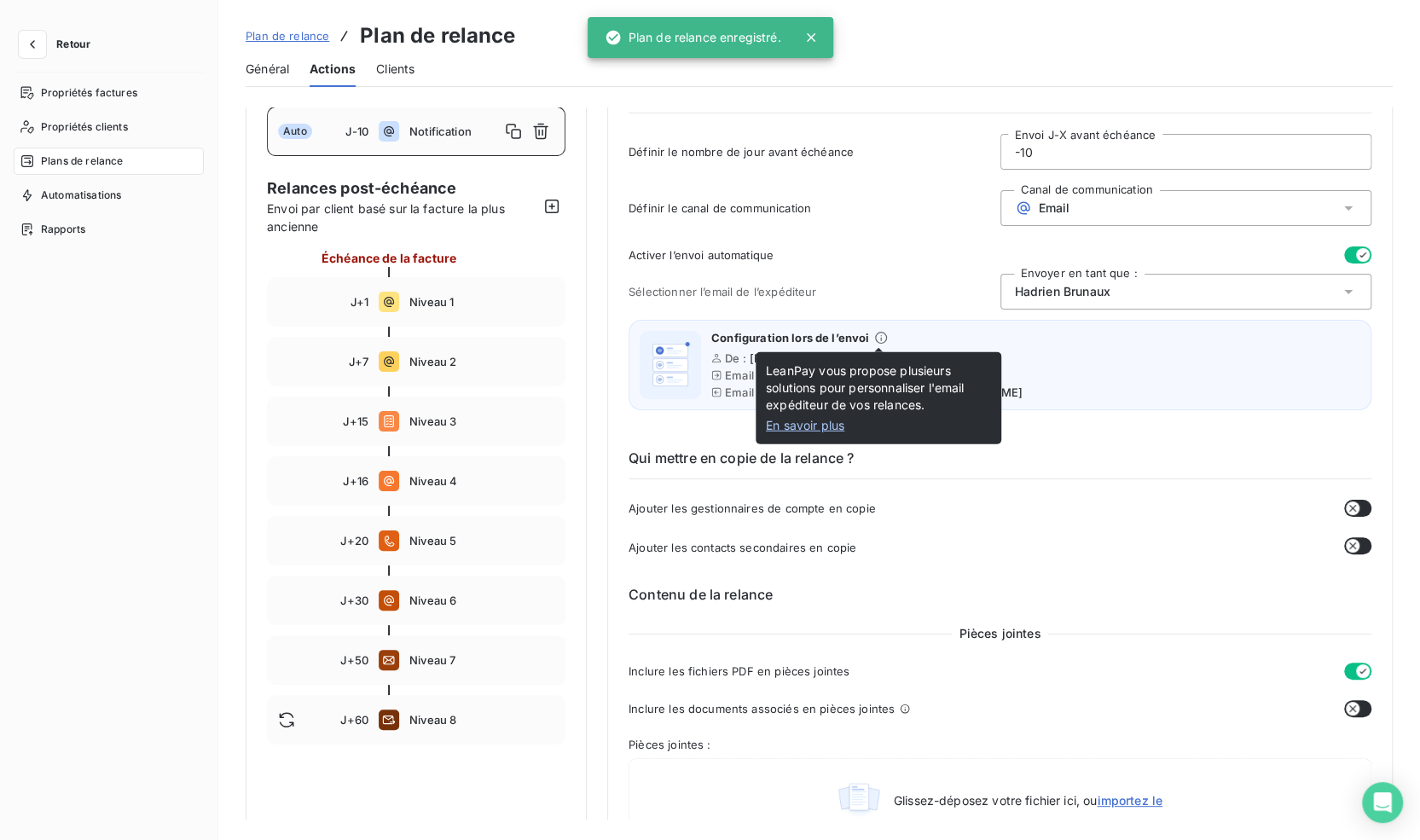
click at [882, 336] on icon at bounding box center [881, 337] width 14 height 14
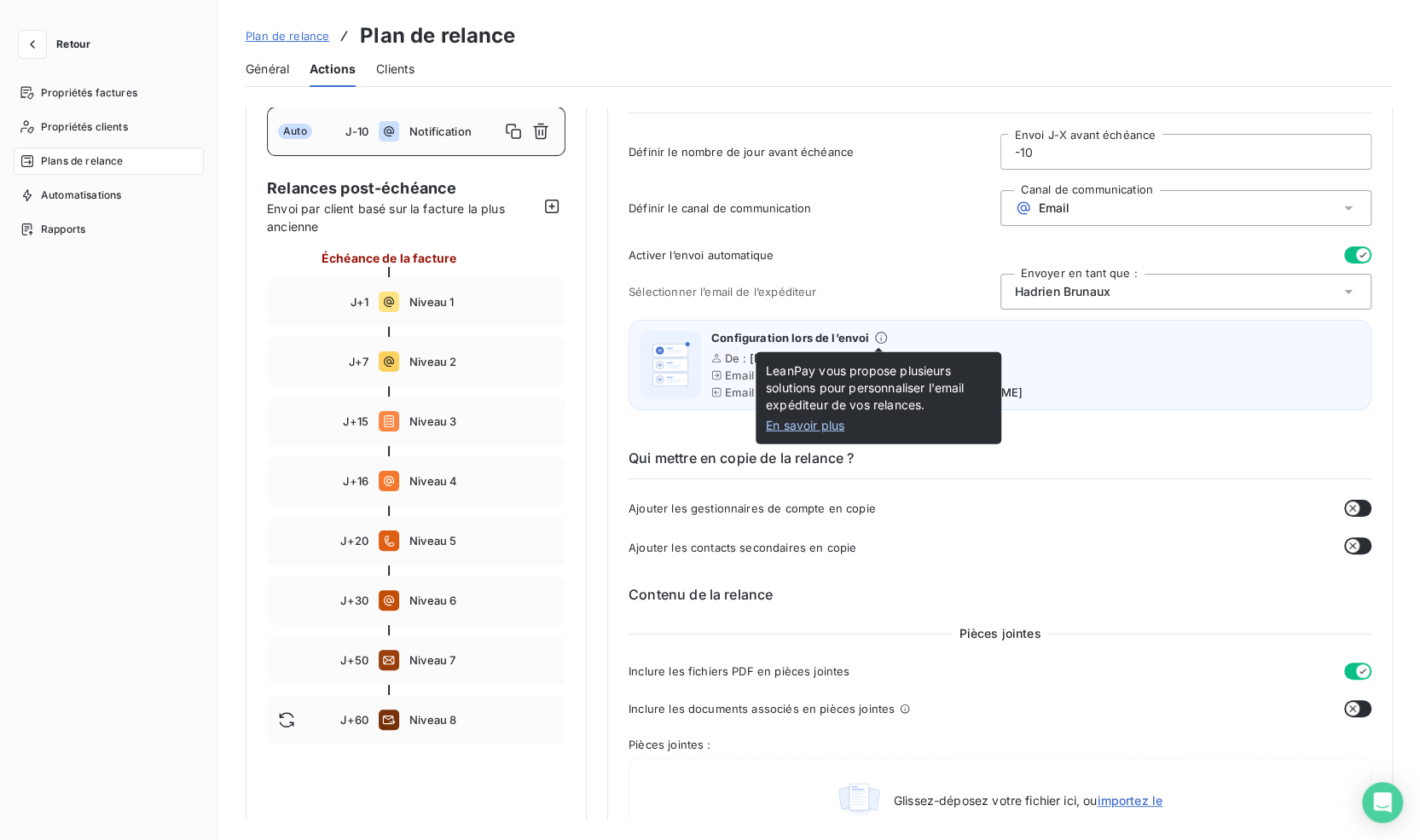
click at [828, 426] on link "En savoir plus" at bounding box center [877, 426] width 225 height 18
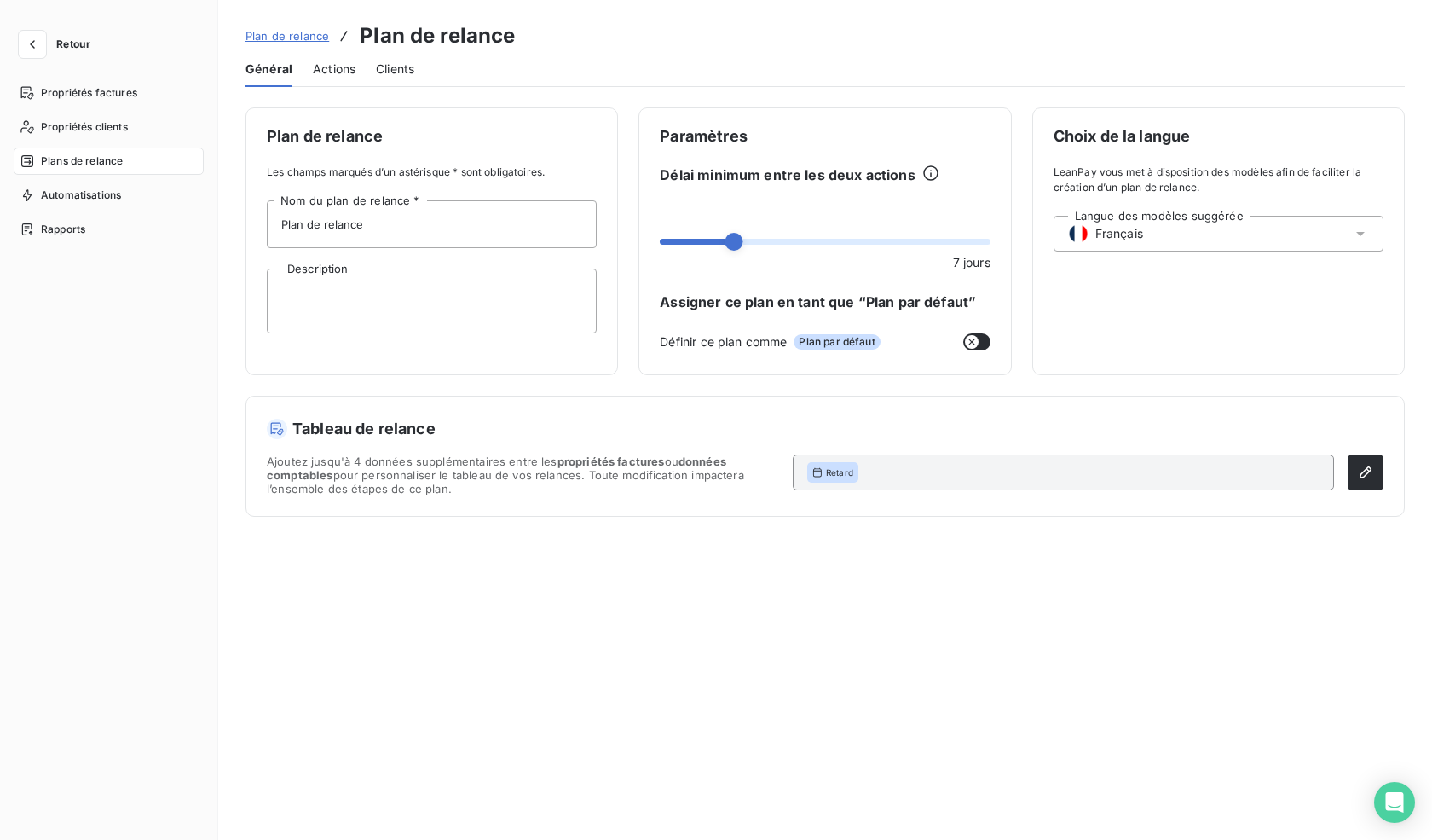
click at [102, 28] on div "Retour Propriétés factures Propriétés clients Plans de relance Automatisations …" at bounding box center [109, 420] width 218 height 840
click at [48, 55] on button "Retour" at bounding box center [58, 45] width 90 height 27
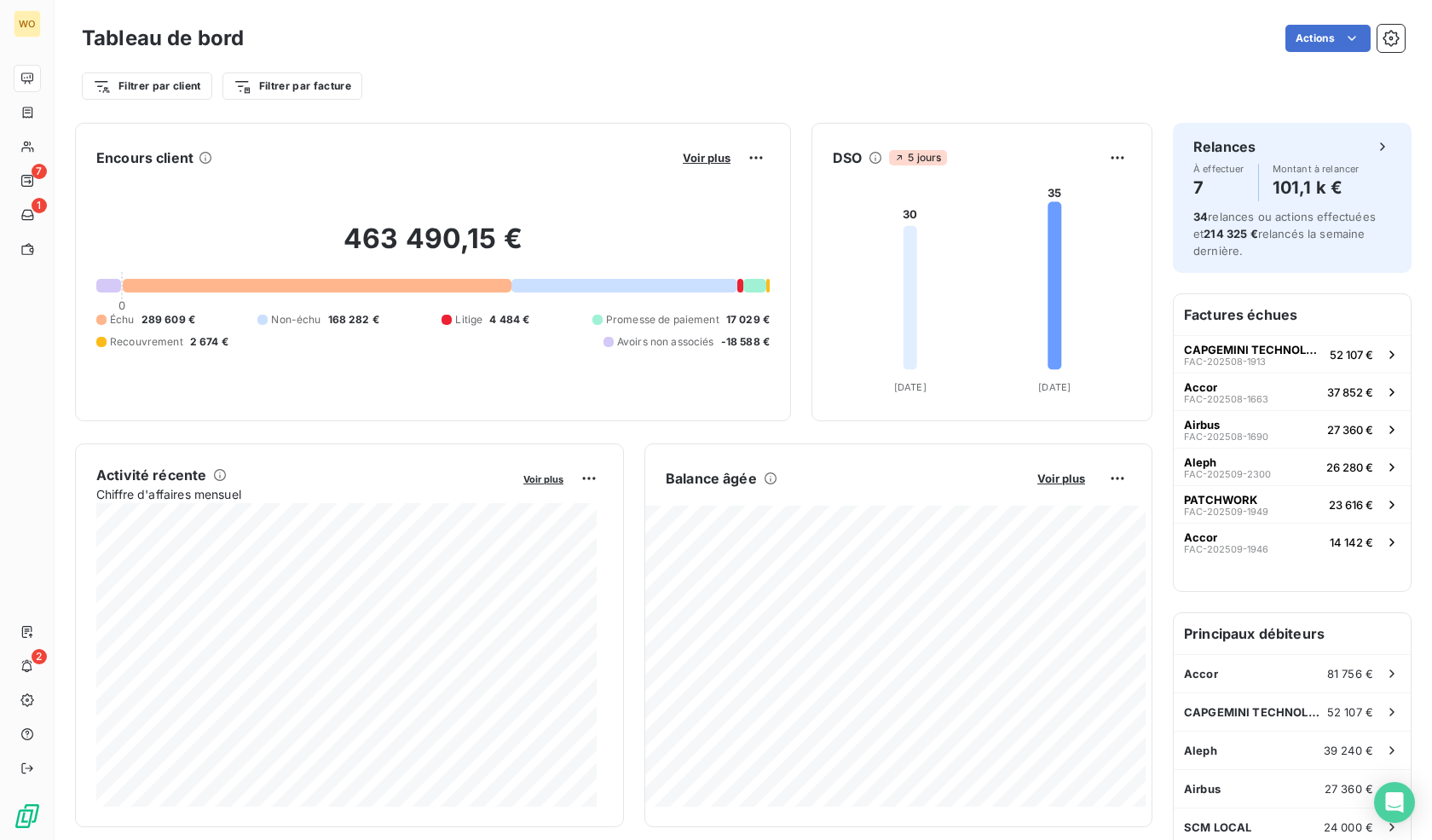
click at [1361, 37] on div "Actions" at bounding box center [834, 38] width 1140 height 27
click at [1382, 35] on icon "button" at bounding box center [1390, 38] width 17 height 17
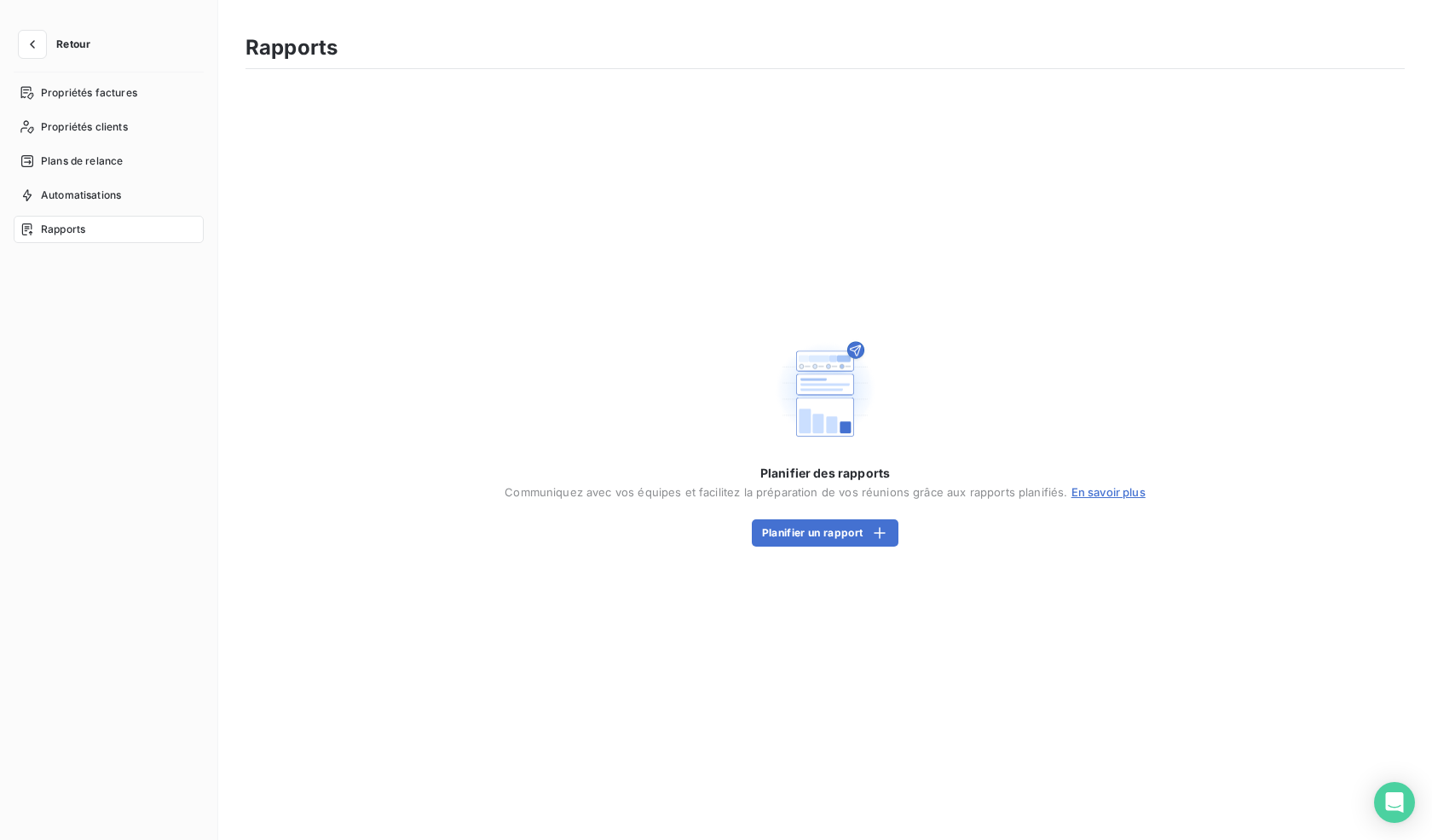
click at [50, 52] on button "Retour" at bounding box center [58, 45] width 90 height 27
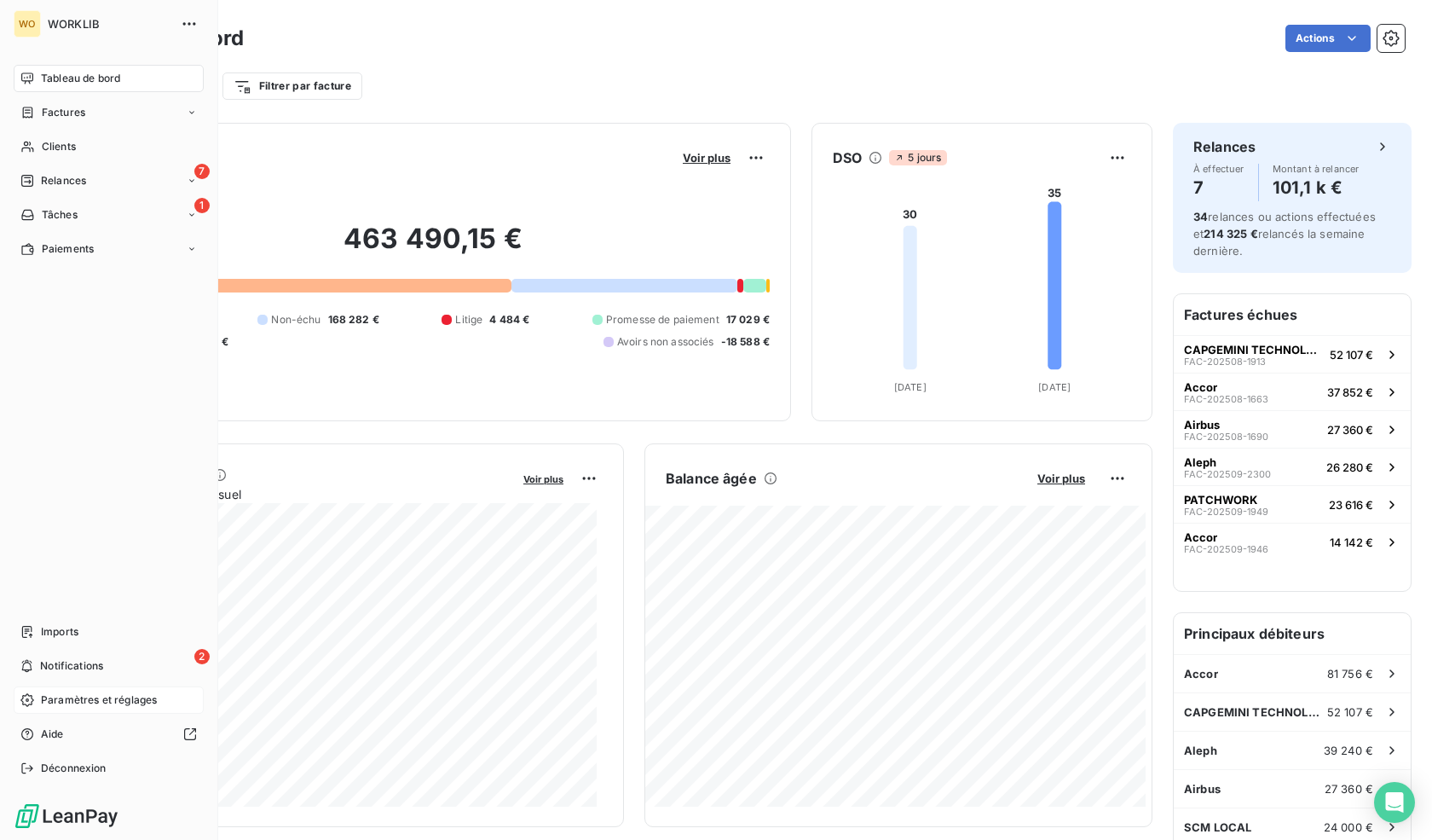
click at [79, 698] on span "Paramètres et réglages" at bounding box center [98, 700] width 116 height 16
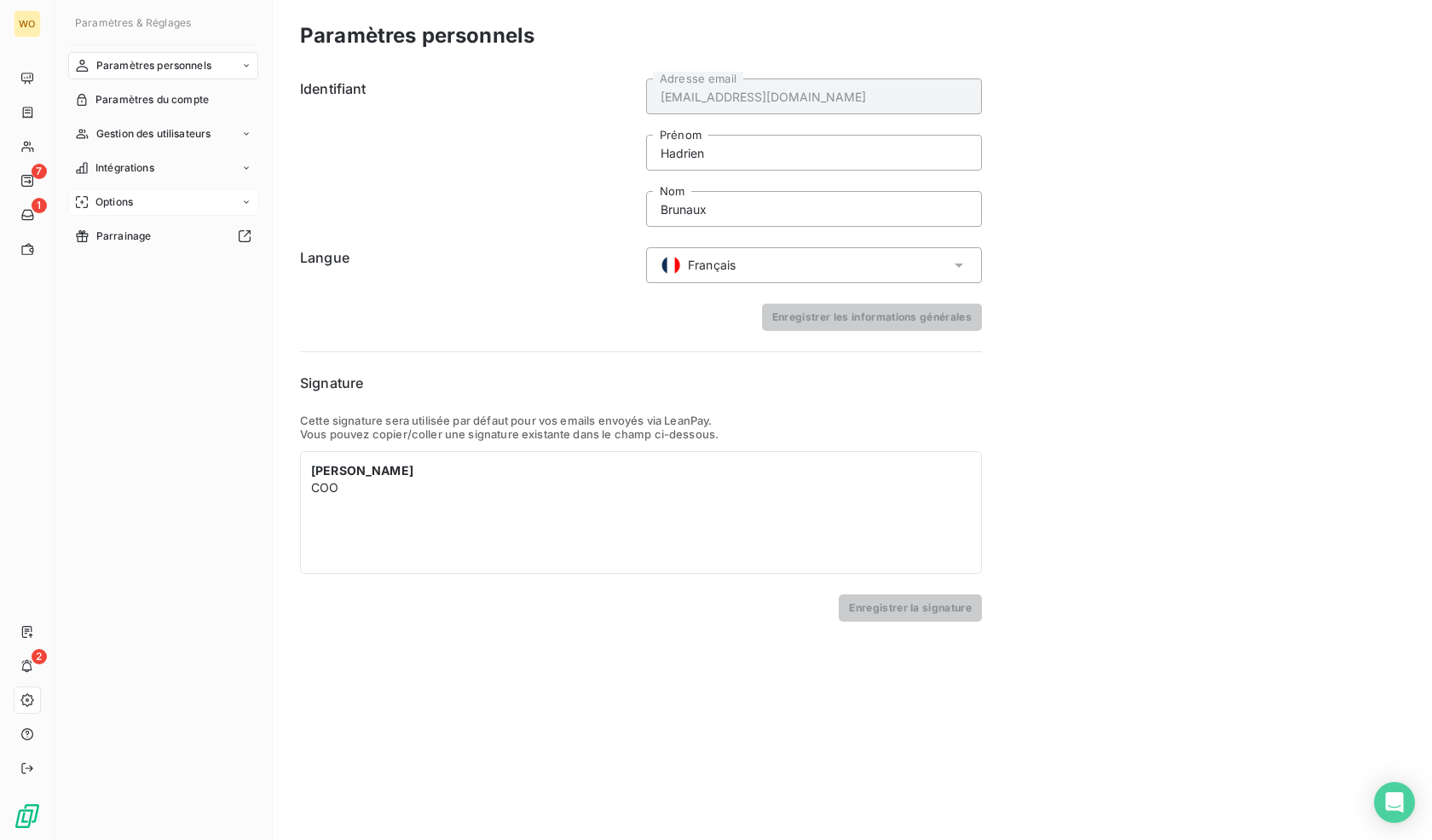
click at [163, 192] on div "Options" at bounding box center [163, 202] width 191 height 27
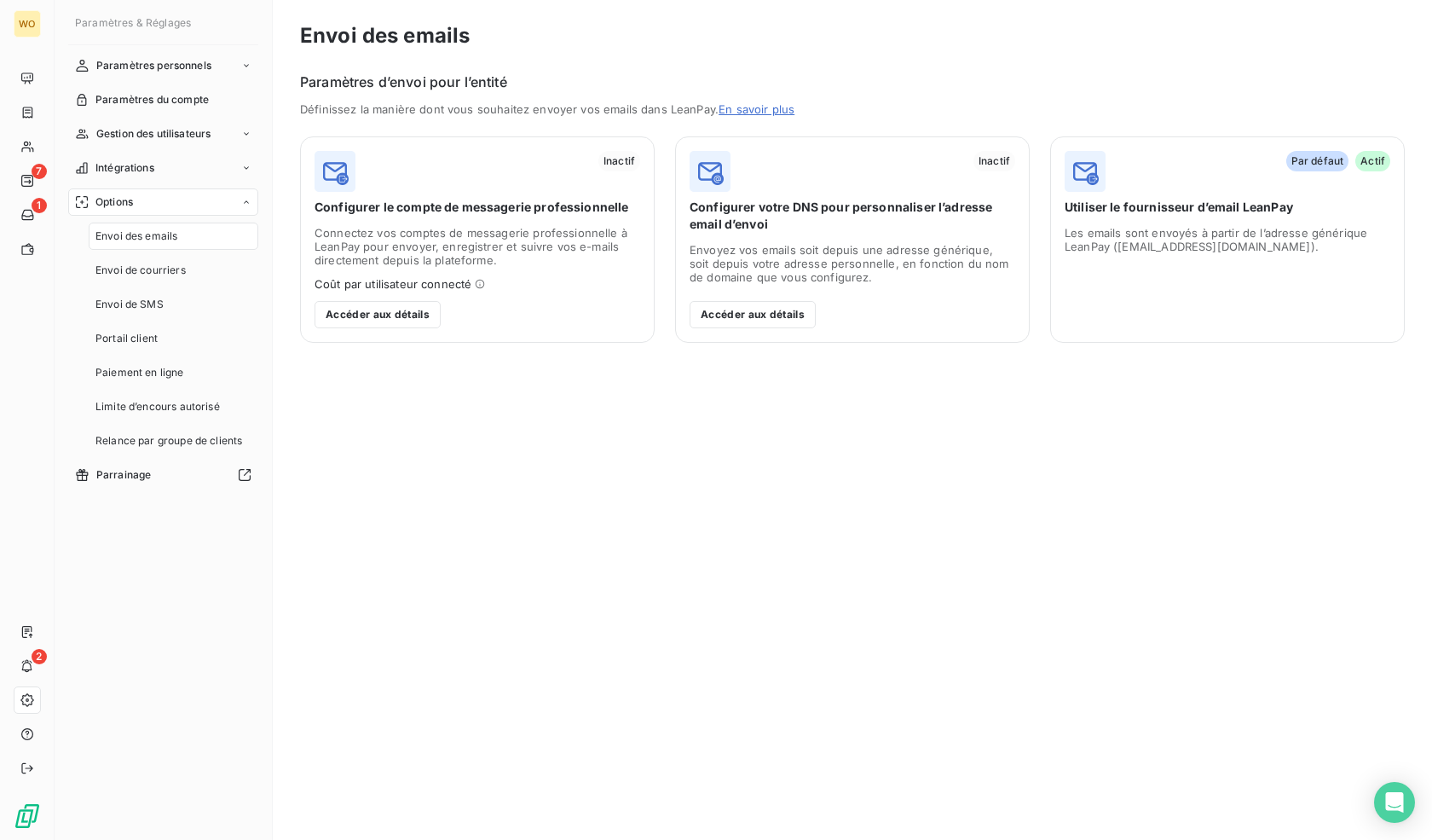
click at [166, 223] on div "Envoi des emails" at bounding box center [173, 236] width 169 height 27
click at [166, 233] on span "Envoi des emails" at bounding box center [136, 236] width 82 height 16
drag, startPoint x: 312, startPoint y: 214, endPoint x: 559, endPoint y: 225, distance: 247.2
click at [559, 225] on div "Inactif Configurer le compte de messagerie professionnelle Connectez vos compte…" at bounding box center [477, 239] width 355 height 206
drag, startPoint x: 445, startPoint y: 193, endPoint x: 502, endPoint y: 230, distance: 68.0
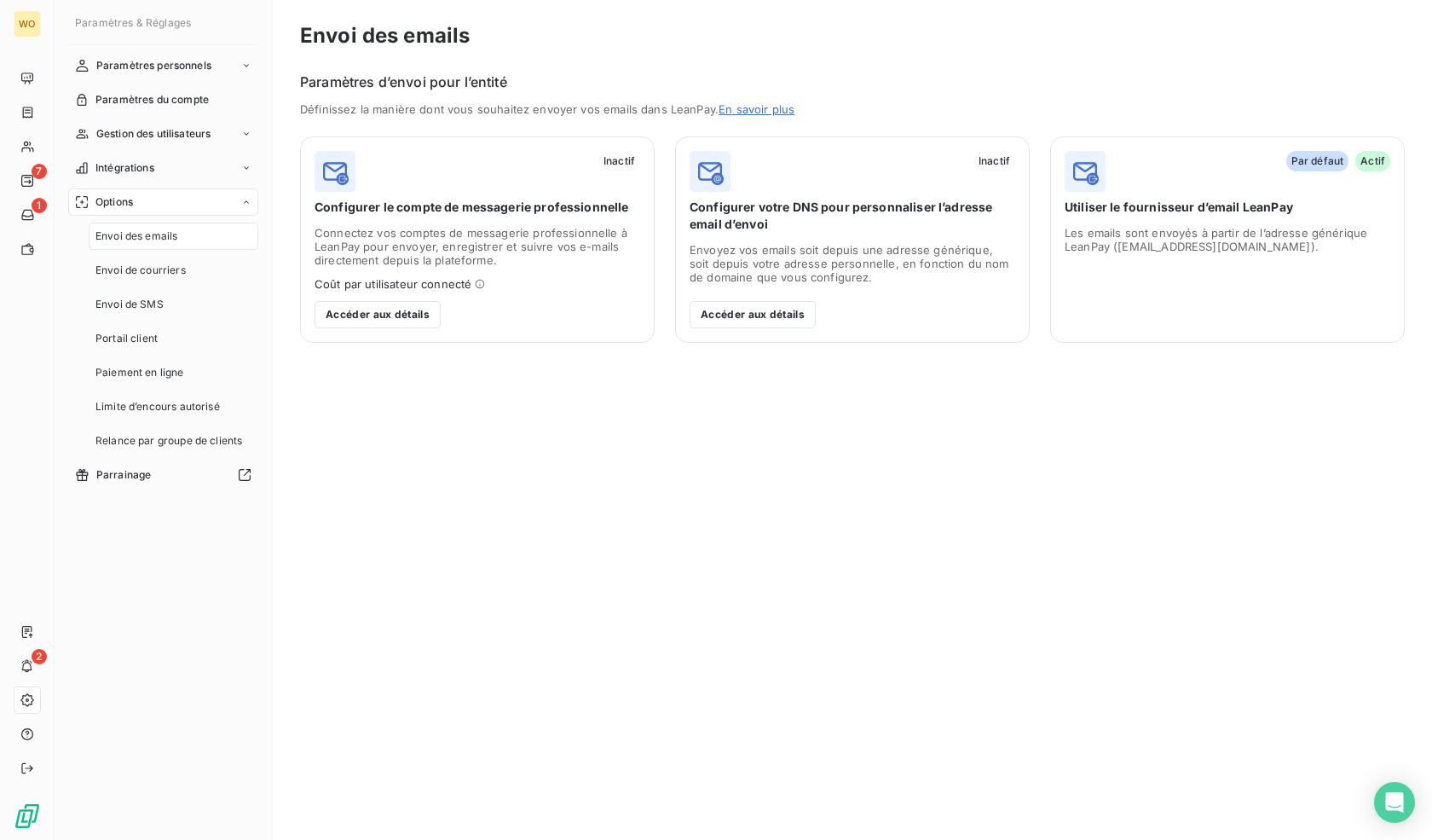
click at [502, 230] on div "Inactif Configurer le compte de messagerie professionnelle Connectez vos compte…" at bounding box center [477, 239] width 355 height 206
drag, startPoint x: 690, startPoint y: 200, endPoint x: 850, endPoint y: 243, distance: 165.7
click at [850, 243] on div "Inactif Configurer votre DNS pour personnaliser l’adresse email d’envoi Envoyez…" at bounding box center [852, 239] width 355 height 206
drag, startPoint x: 715, startPoint y: 223, endPoint x: 838, endPoint y: 262, distance: 129.0
click at [838, 262] on div "Inactif Configurer votre DNS pour personnaliser l’adresse email d’envoi Envoyez…" at bounding box center [852, 239] width 355 height 206
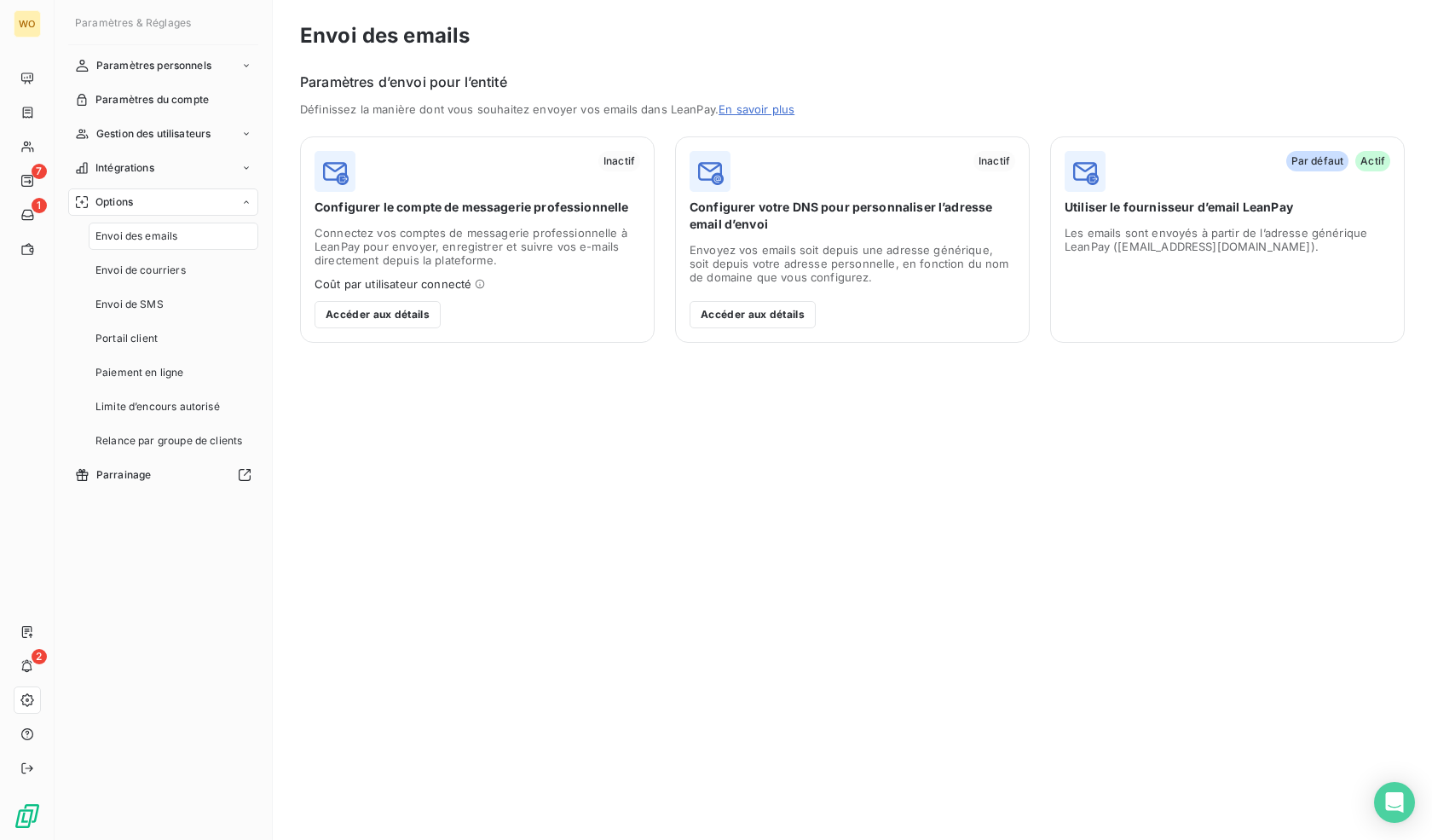
drag, startPoint x: 725, startPoint y: 252, endPoint x: 959, endPoint y: 263, distance: 234.3
click at [959, 263] on span "Envoyez vos emails soit depuis une adresse générique, soit depuis votre adresse…" at bounding box center [852, 263] width 326 height 41
click at [787, 314] on button "Accéder aux détails" at bounding box center [752, 315] width 126 height 27
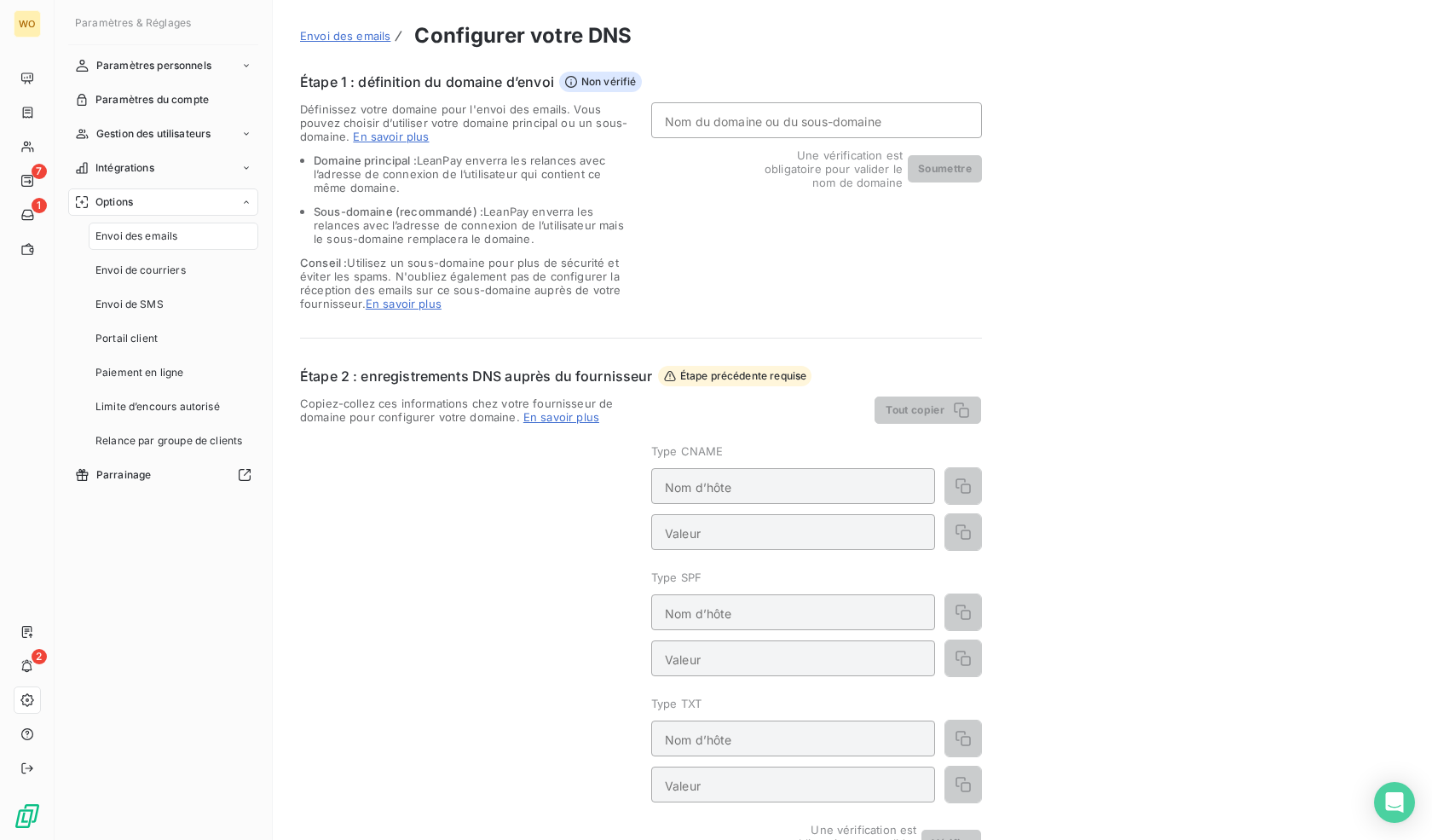
click at [679, 118] on input "Nom du domaine ou du sous-domaine" at bounding box center [817, 120] width 331 height 36
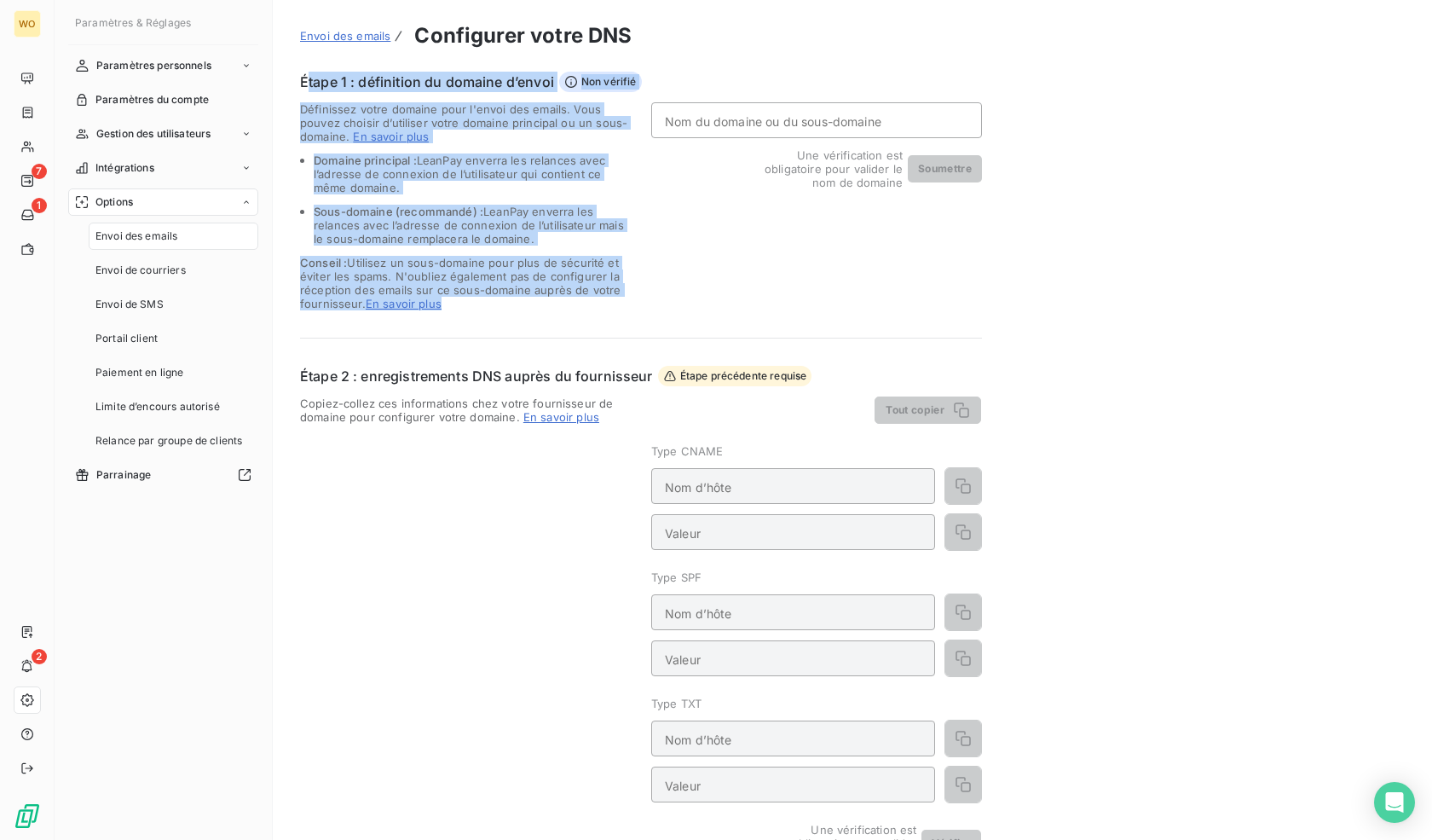
drag, startPoint x: 308, startPoint y: 87, endPoint x: 581, endPoint y: 307, distance: 350.6
click at [581, 307] on div "Étape 1 : définition du domaine d’envoi Non vérifié Définissez votre domaine po…" at bounding box center [642, 192] width 682 height 239
click at [581, 307] on span "Conseil : Utilisez un sous-domaine pour plus de sécurité et éviter les spams. N…" at bounding box center [466, 283] width 331 height 54
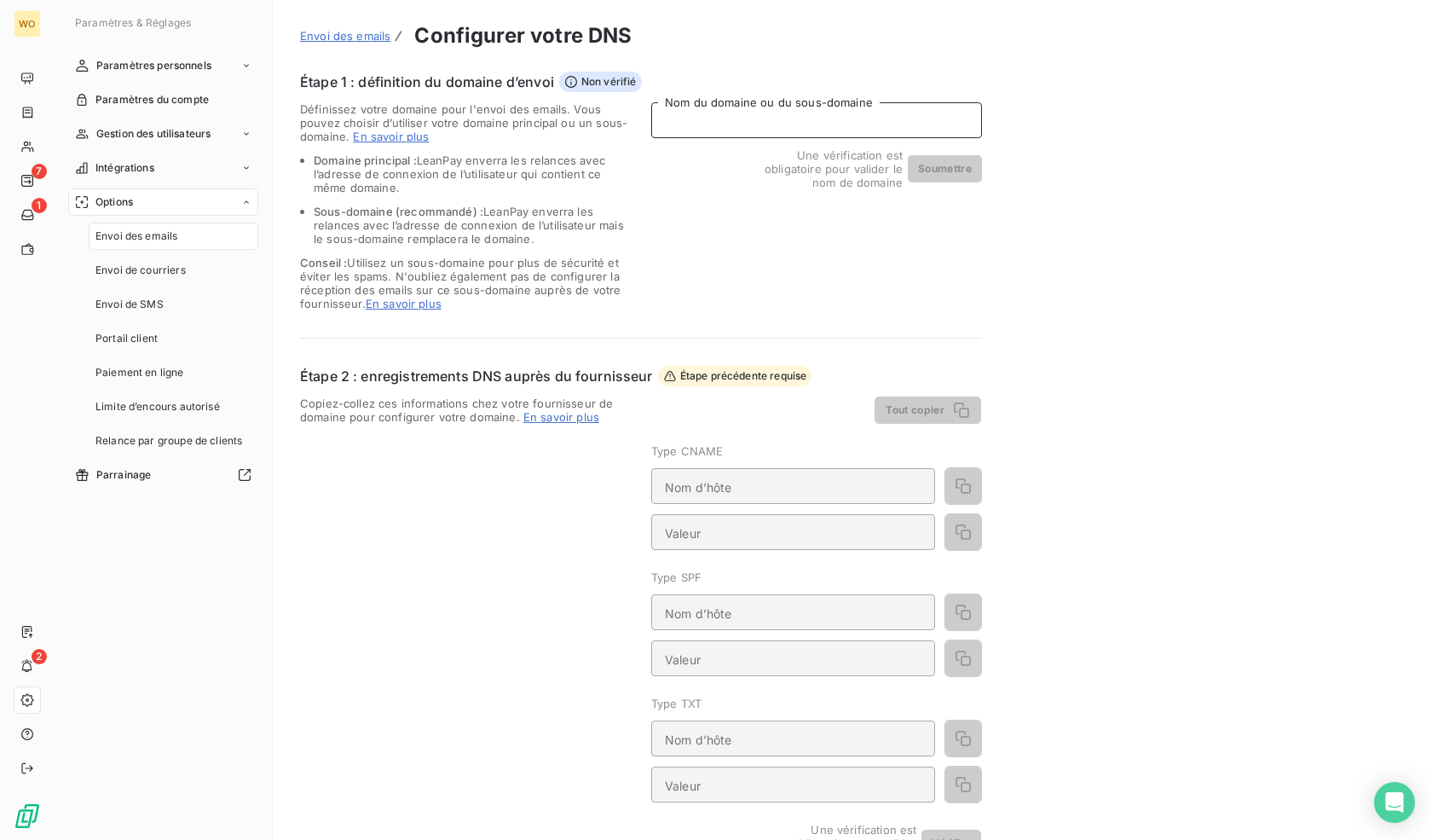
click at [703, 109] on input "Nom du domaine ou du sous-domaine" at bounding box center [817, 120] width 331 height 36
type input "worklib.io"
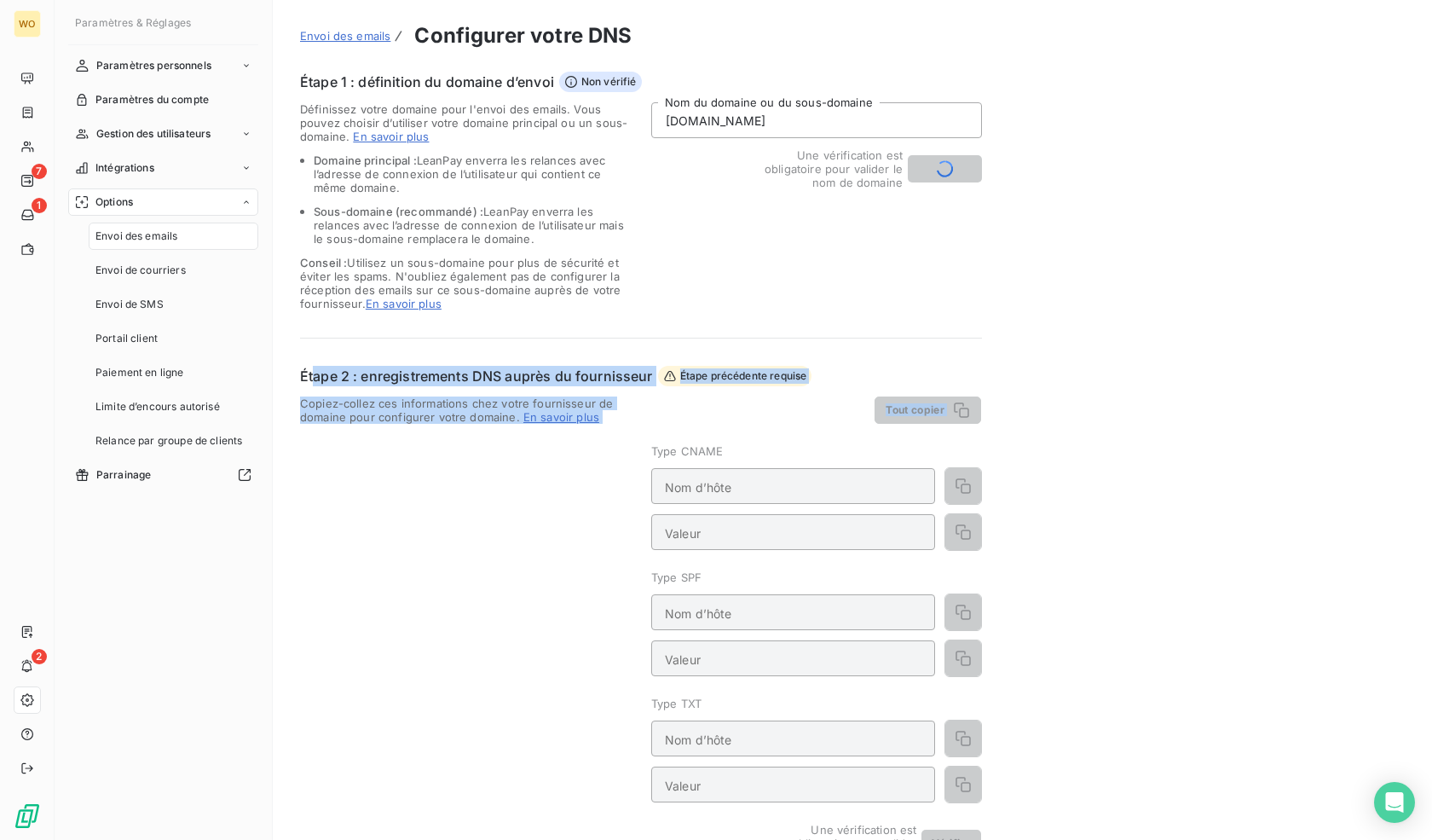
drag, startPoint x: 314, startPoint y: 384, endPoint x: 716, endPoint y: 421, distance: 403.7
click at [716, 421] on div "Étape 2 : enregistrements DNS auprès du fournisseur Étape précédente requise Co…" at bounding box center [642, 614] width 682 height 498
click at [716, 421] on div "Tout copier" at bounding box center [816, 410] width 330 height 27
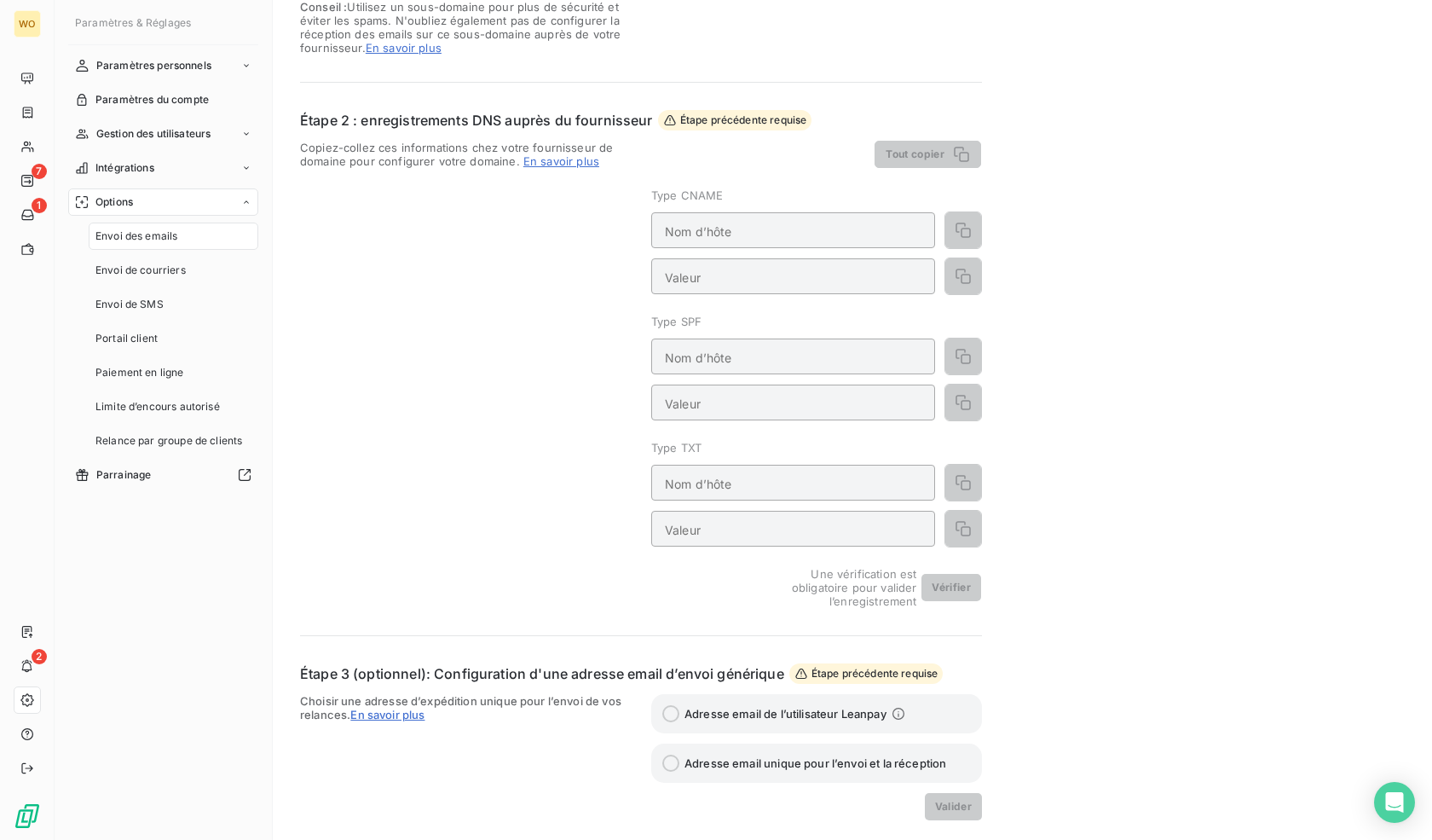
scroll to position [337, 0]
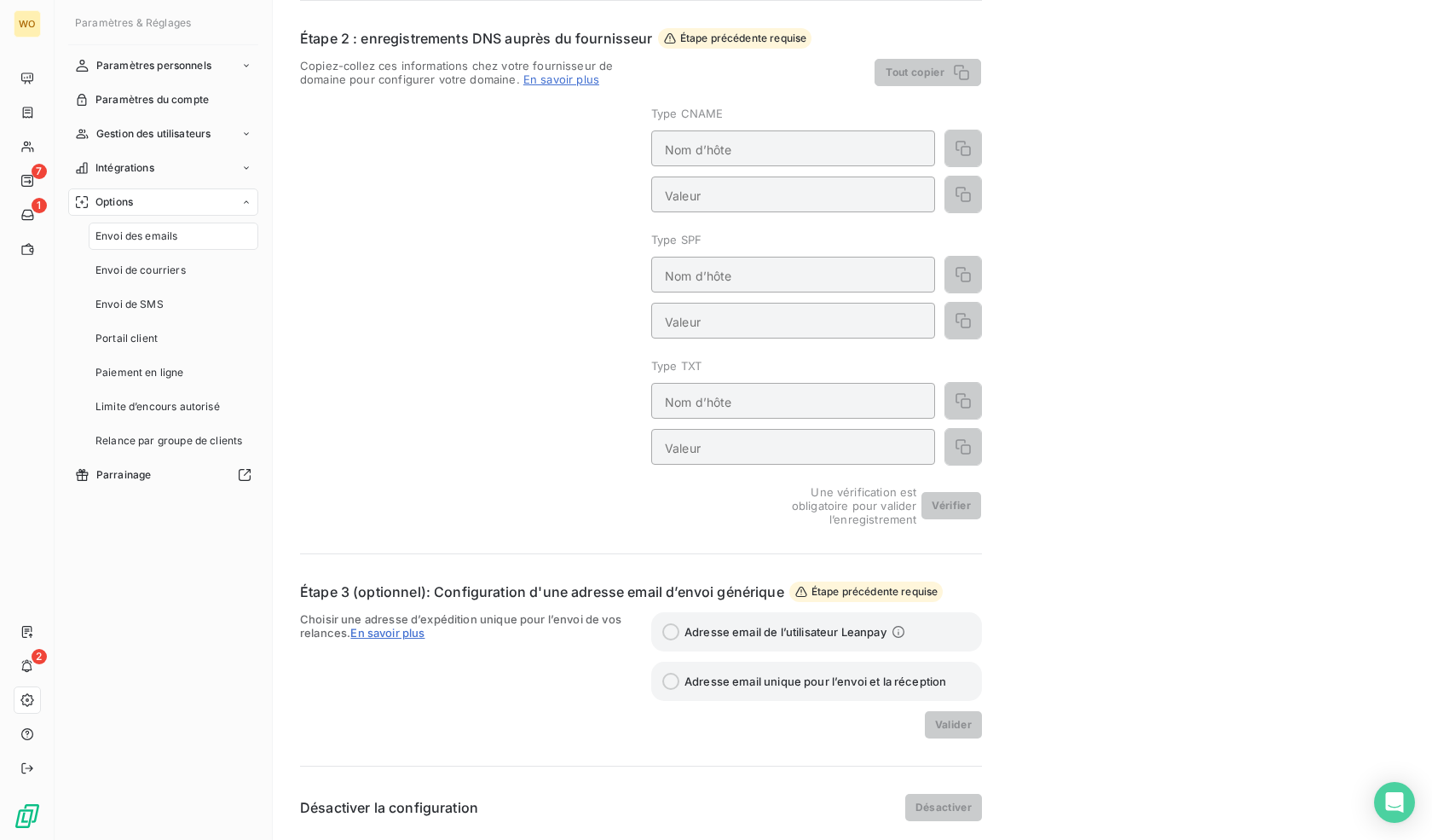
type input "email.worklib.io"
type input "eu.mailgun.org"
type input "worklib.io"
type input "v=spf1 include:mailgun.org ~all"
type input "email._domainkey.worklib.io"
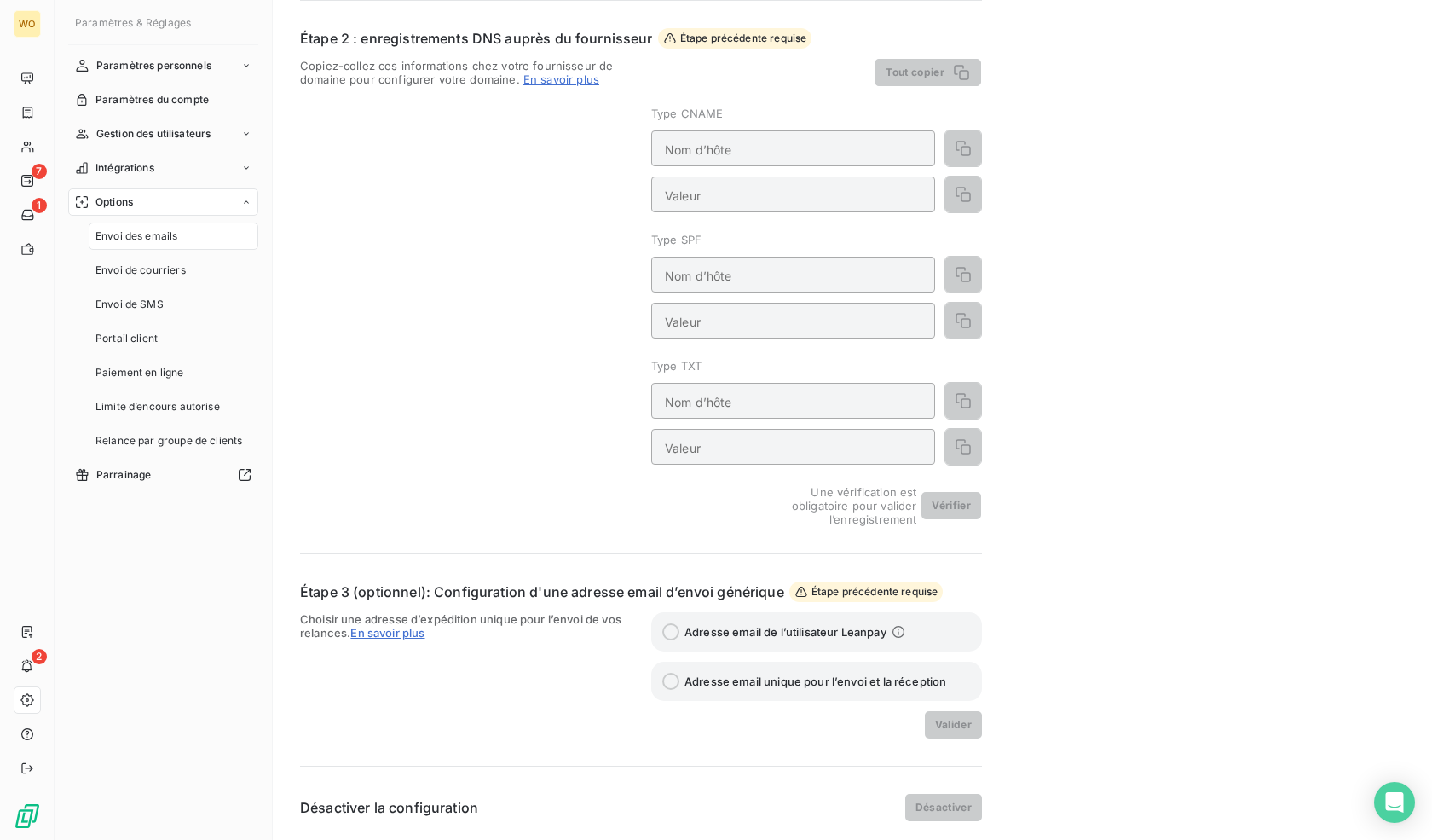
type input "k=rsa; p=MIGfMA0GCSqGSIb3DQEBAQUAA4GNADCBiQKBgQDPdEUkSUjvD072cUZ9bVKi09bqnJq+fS…"
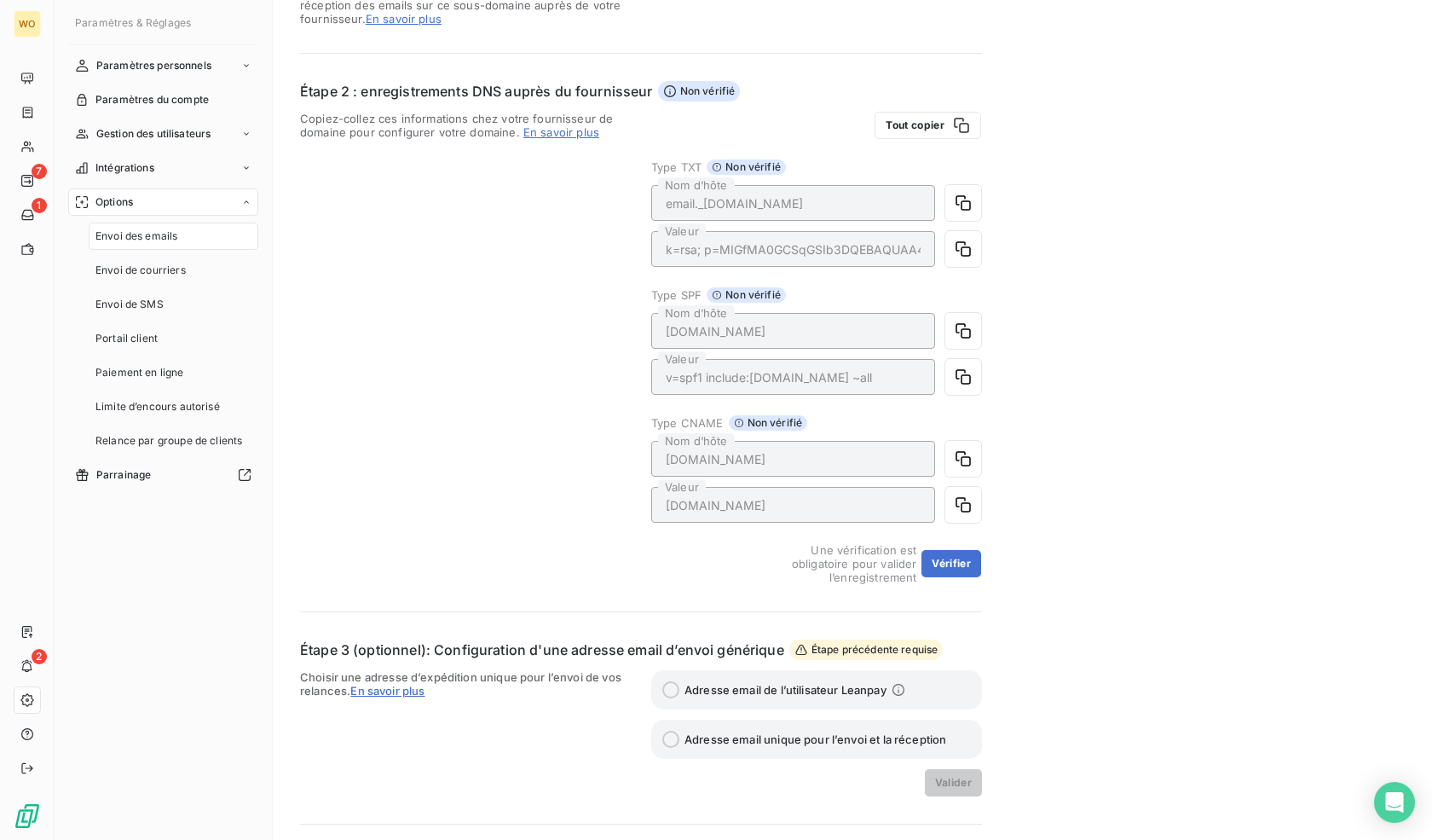
scroll to position [258, 0]
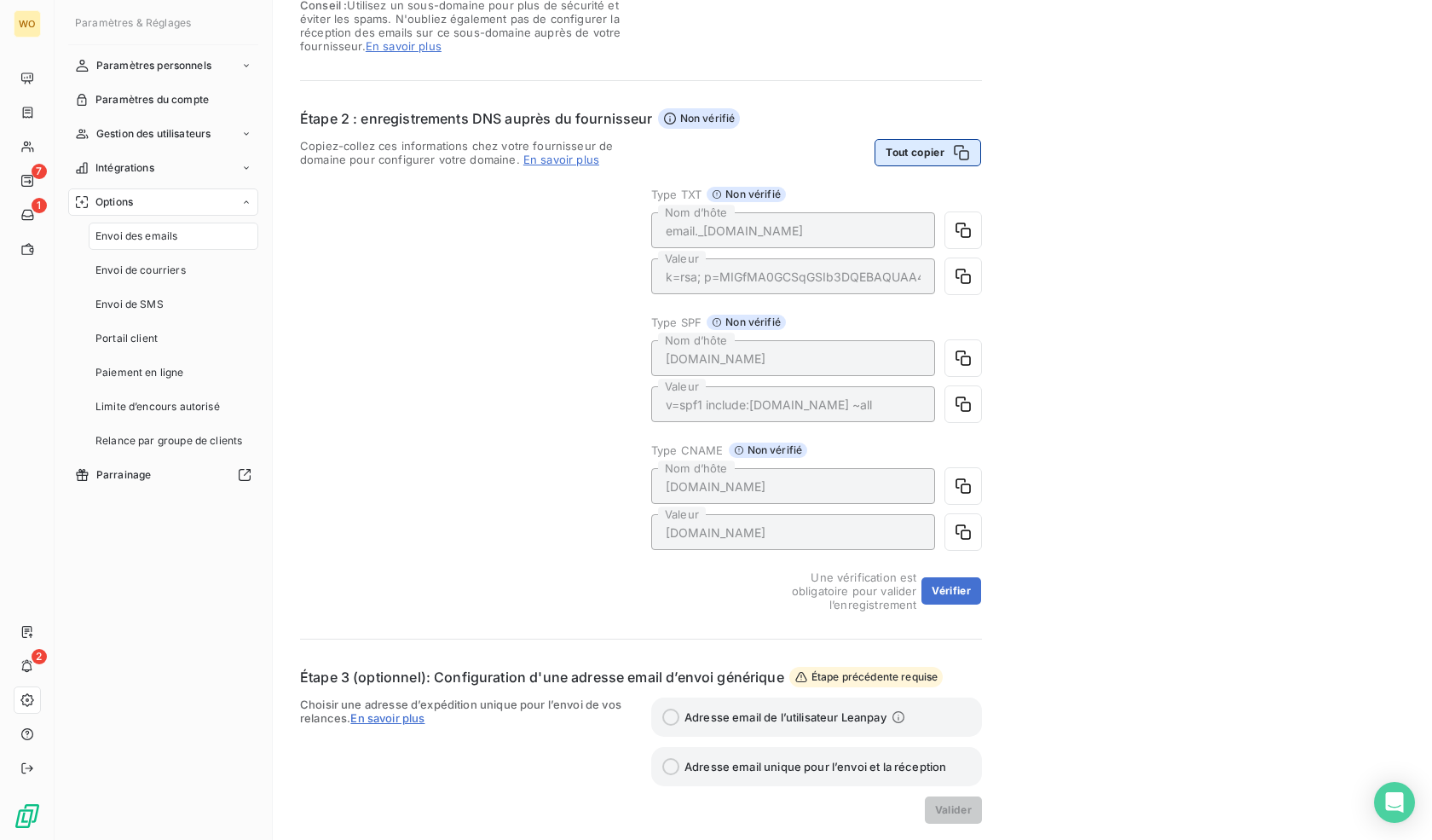
click at [935, 156] on button "Tout copier" at bounding box center [928, 153] width 107 height 27
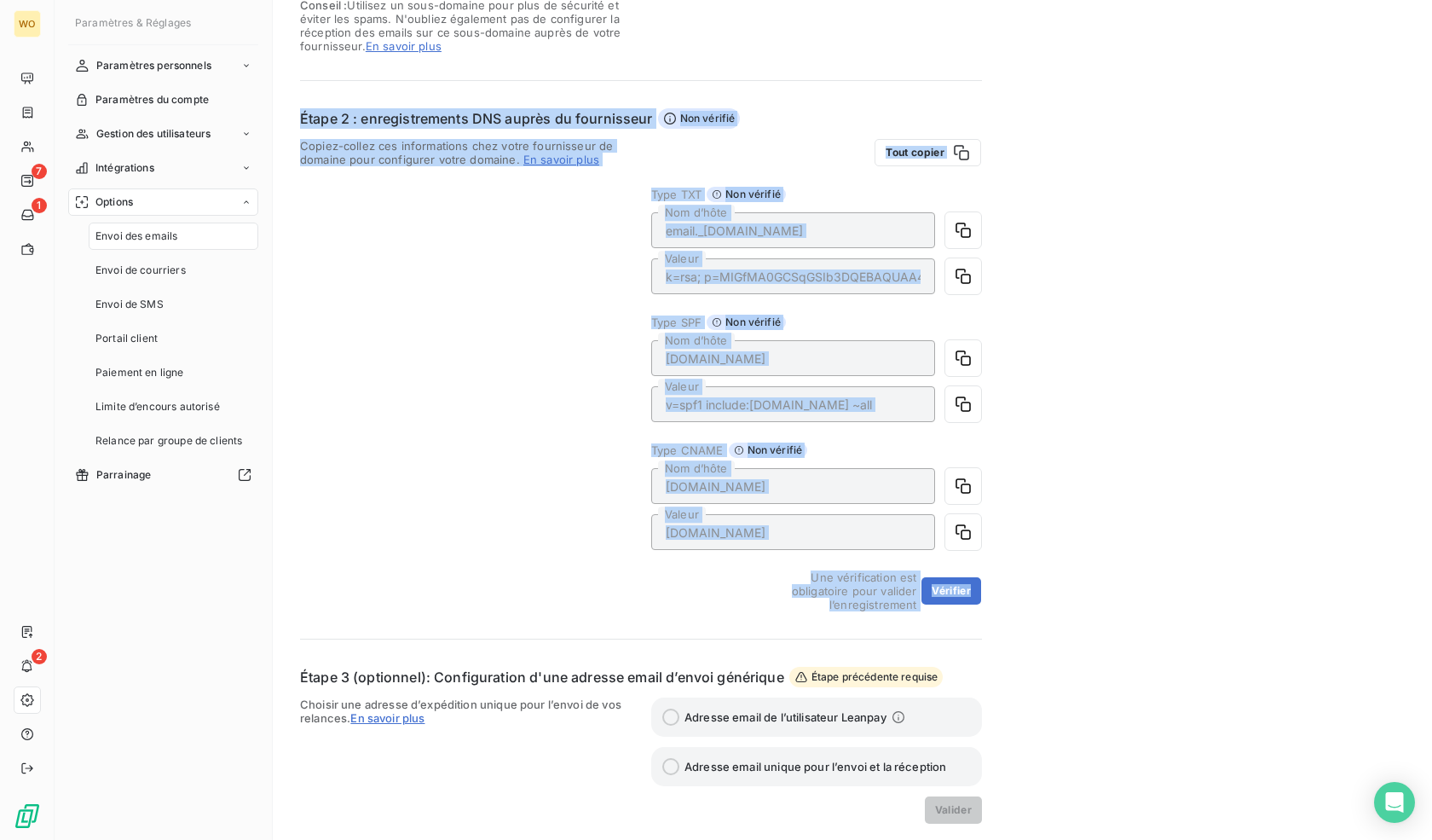
drag, startPoint x: 298, startPoint y: 123, endPoint x: 1197, endPoint y: 591, distance: 1013.5
click at [1197, 591] on div "Envoi des emails Configurer votre DNS Étape 1 : définition du domaine d’envoi V…" at bounding box center [853, 334] width 1160 height 1184
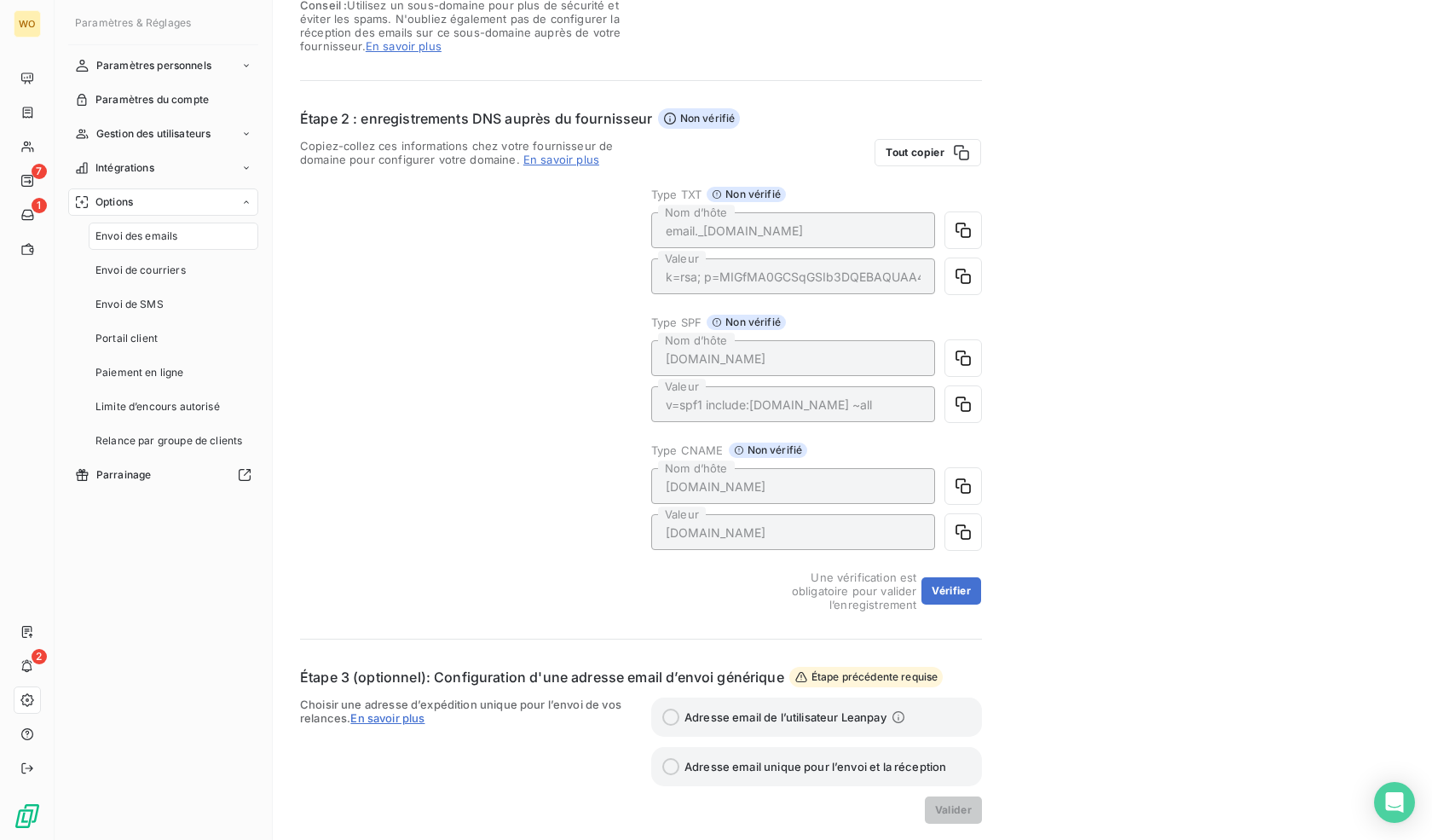
scroll to position [343, 0]
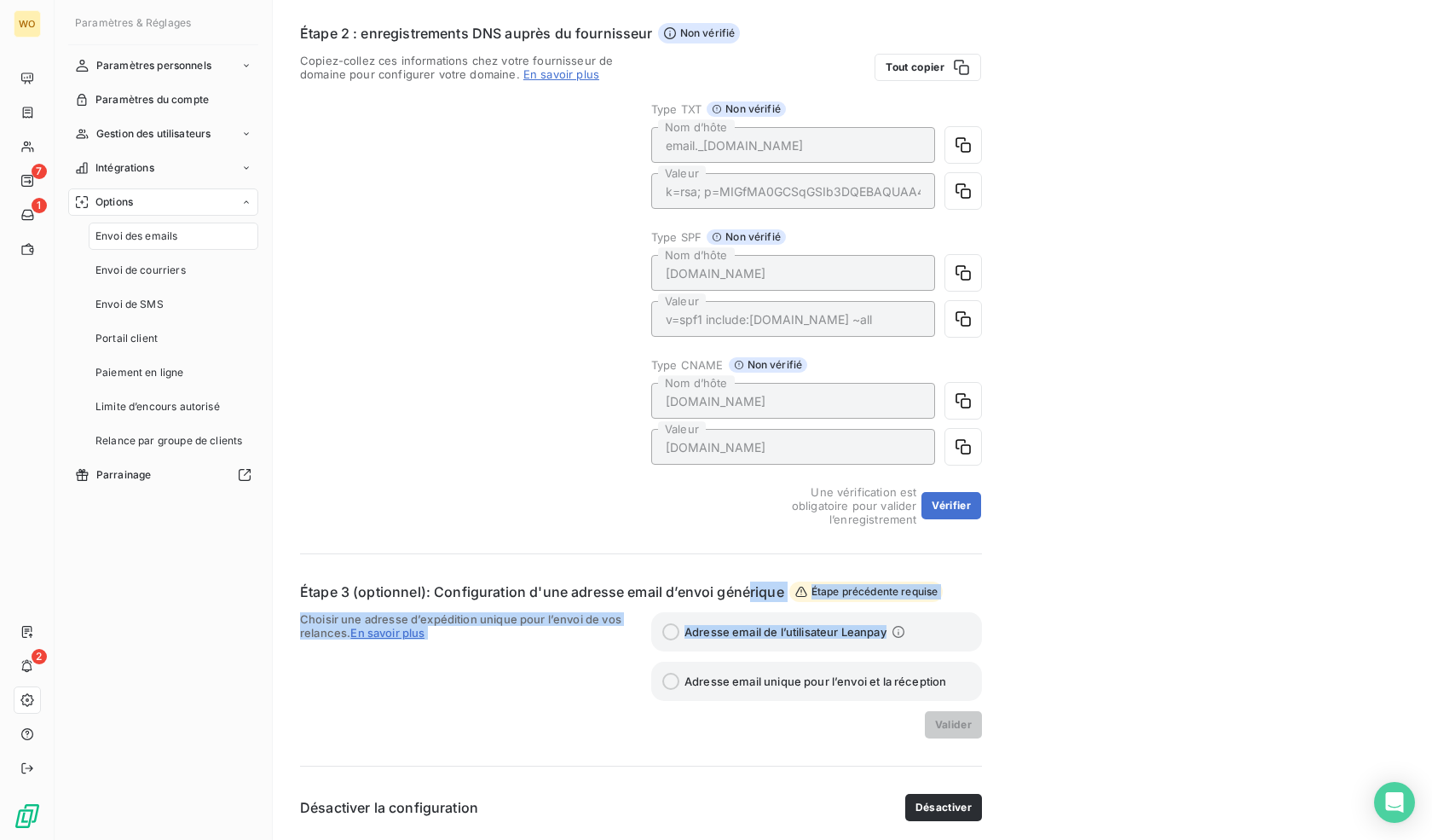
drag, startPoint x: 747, startPoint y: 601, endPoint x: 1023, endPoint y: 612, distance: 276.2
click at [1023, 612] on div "Envoi des emails Configurer votre DNS Étape 1 : définition du domaine d’envoi V…" at bounding box center [853, 249] width 1160 height 1184
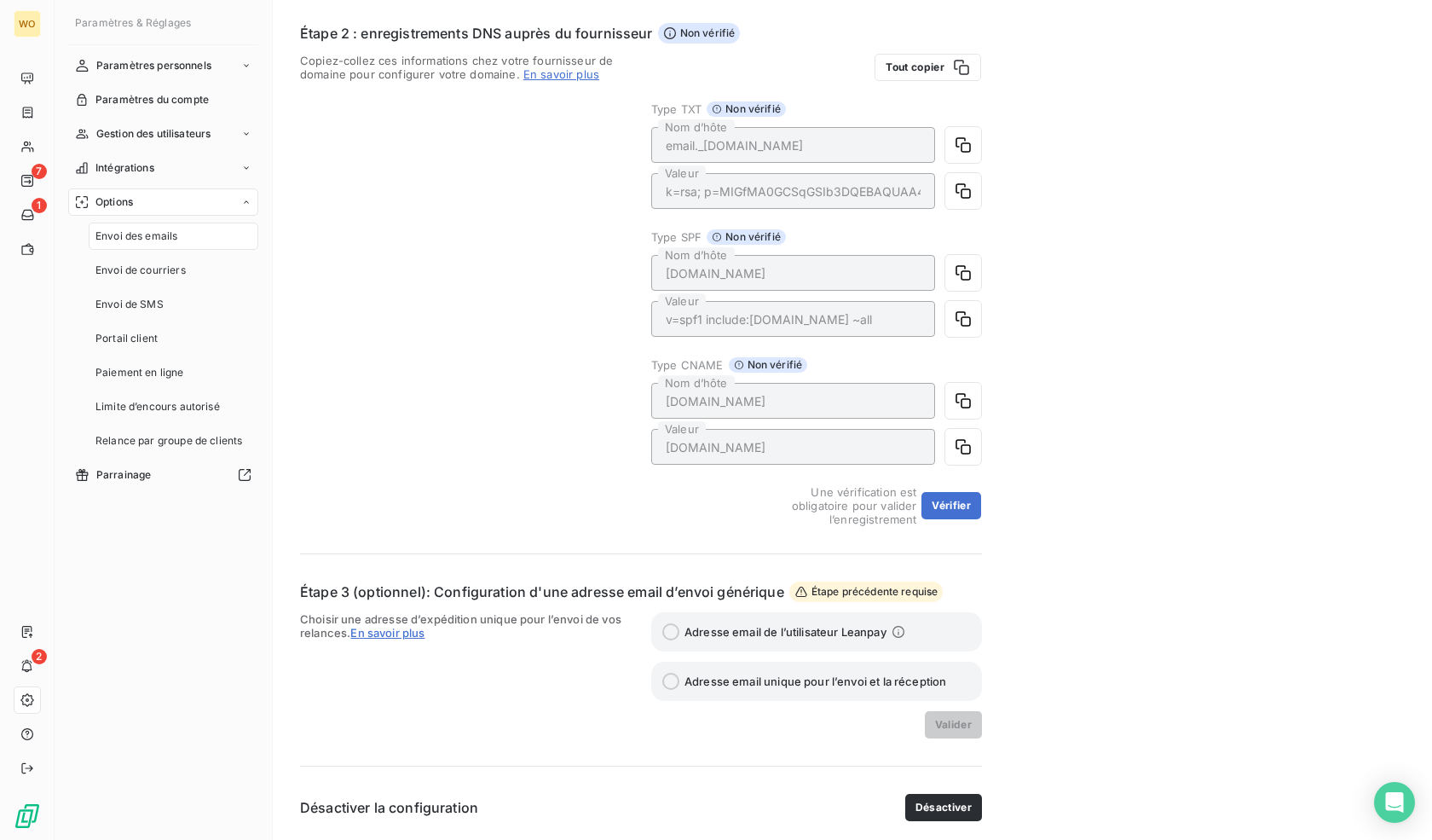
click at [733, 682] on span "Adresse email unique pour l’envoi et la réception" at bounding box center [815, 682] width 262 height 14
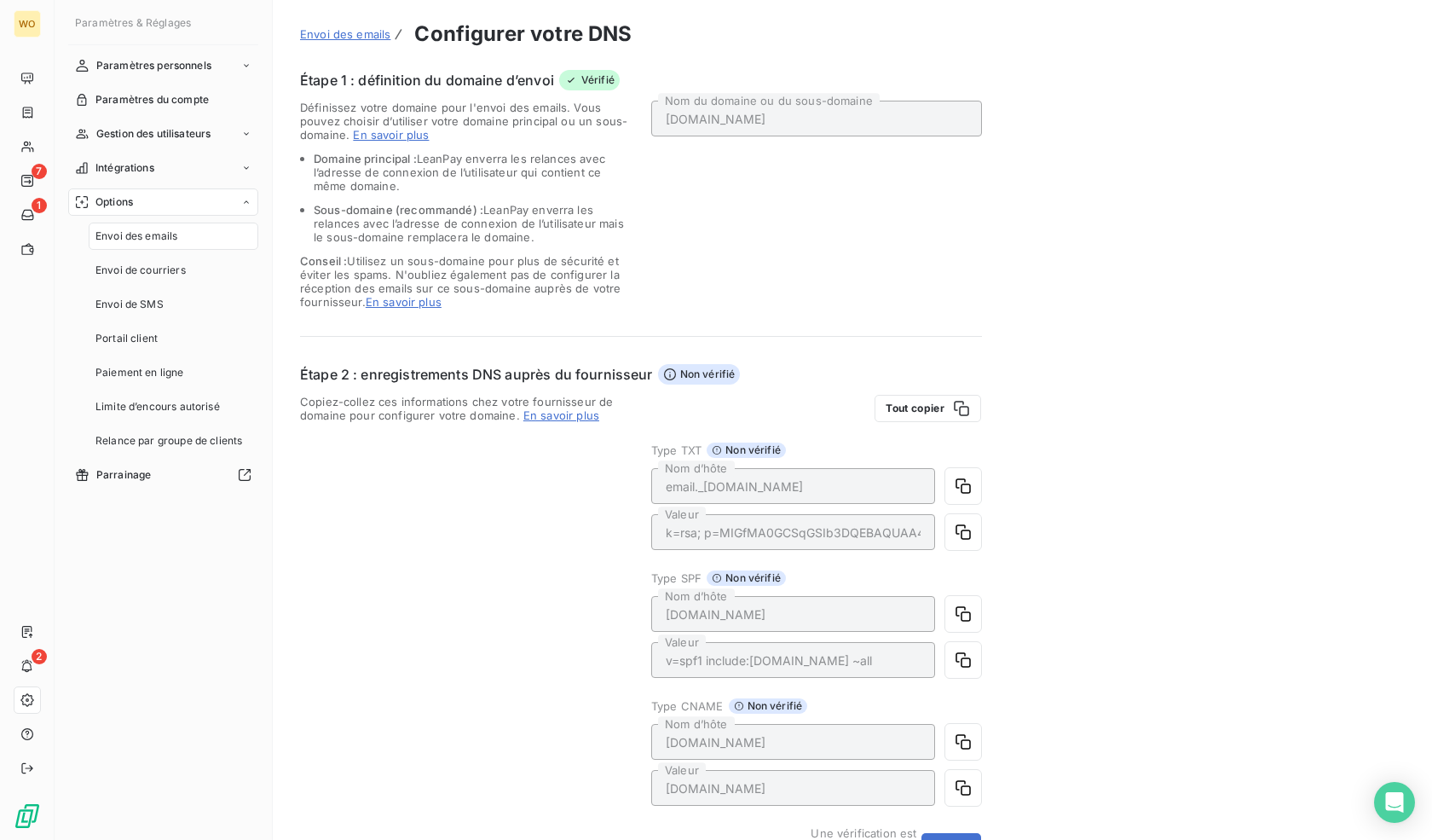
scroll to position [0, 0]
